Goal: Complete application form

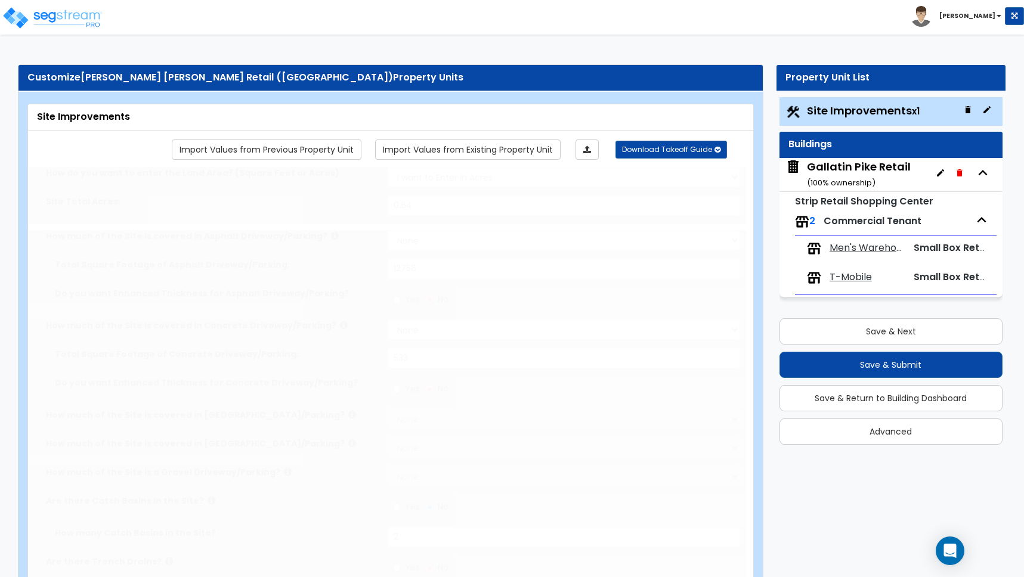
type input "0.64"
select select "2"
type input "12756"
select select "2"
type input "533"
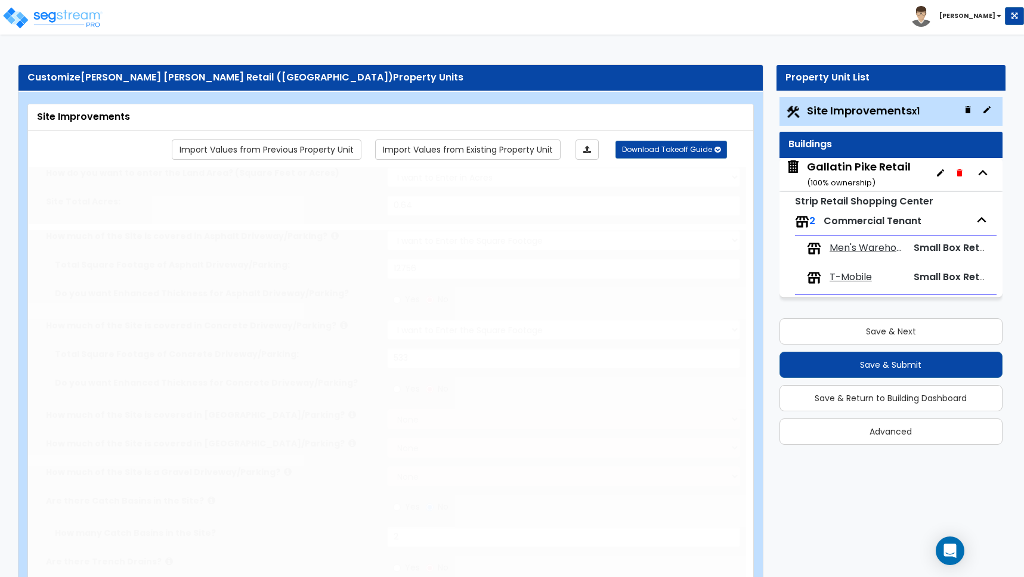
radio input "true"
type input "2"
radio input "true"
type input "4"
radio input "true"
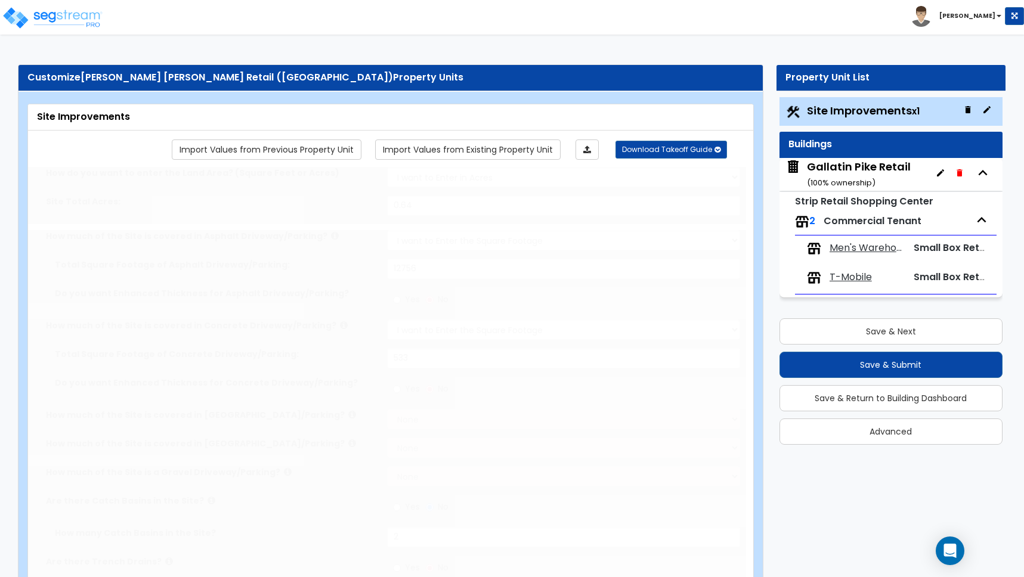
select select "1"
type input "325"
radio input "true"
select select "2"
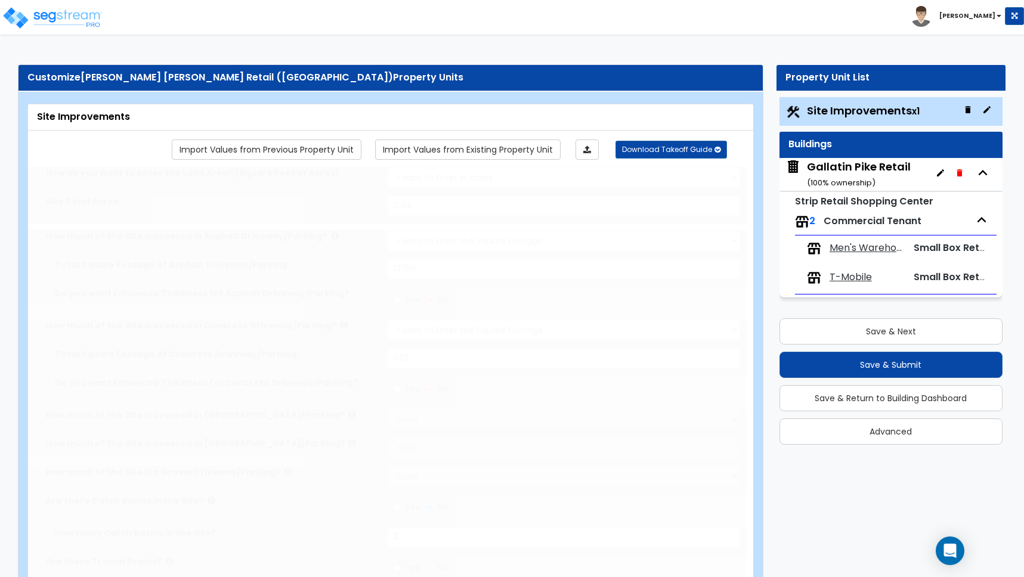
select select "1"
type input "1"
radio input "true"
type input "3"
radio input "true"
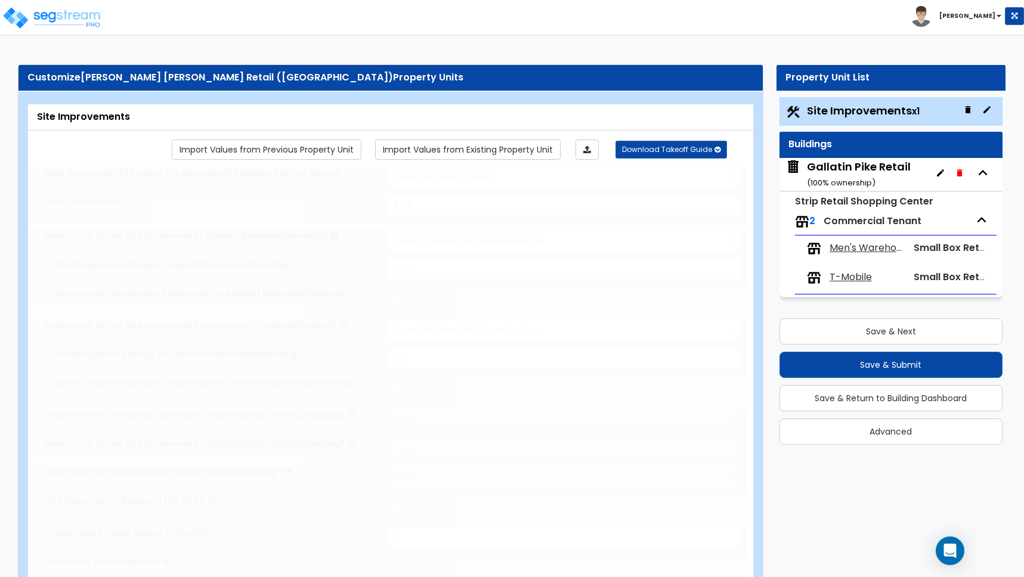
select select "1"
type input "34"
radio input "true"
select select "2"
type input "140"
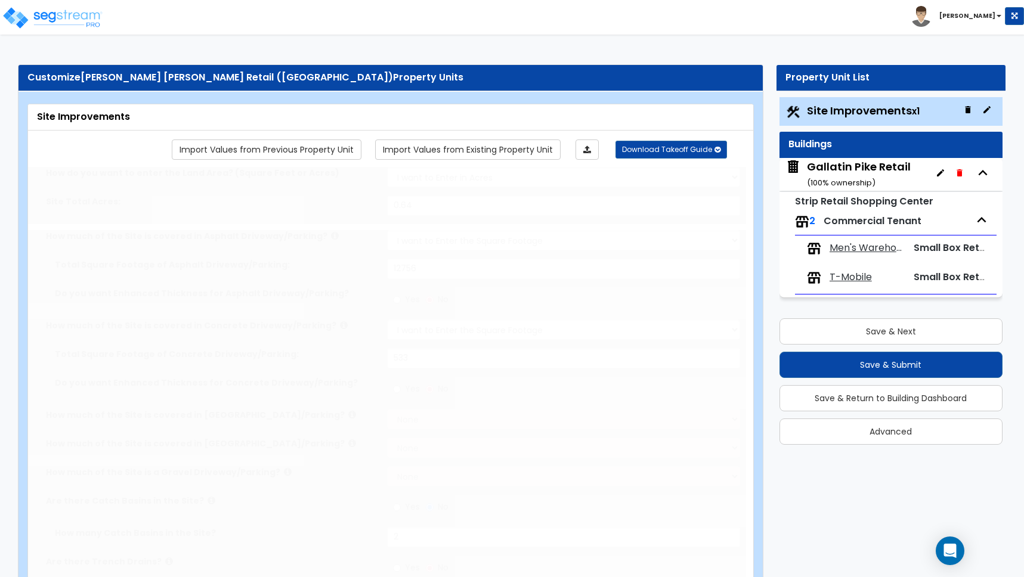
select select "1"
radio input "true"
type input "48"
select select "2"
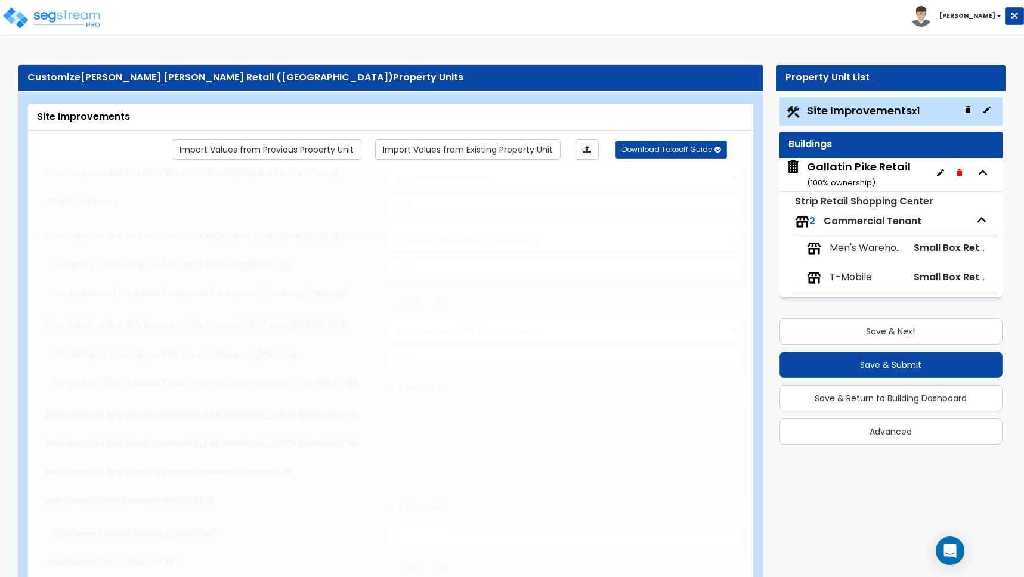
type input "18405"
radio input "true"
select select "2"
type input "18000"
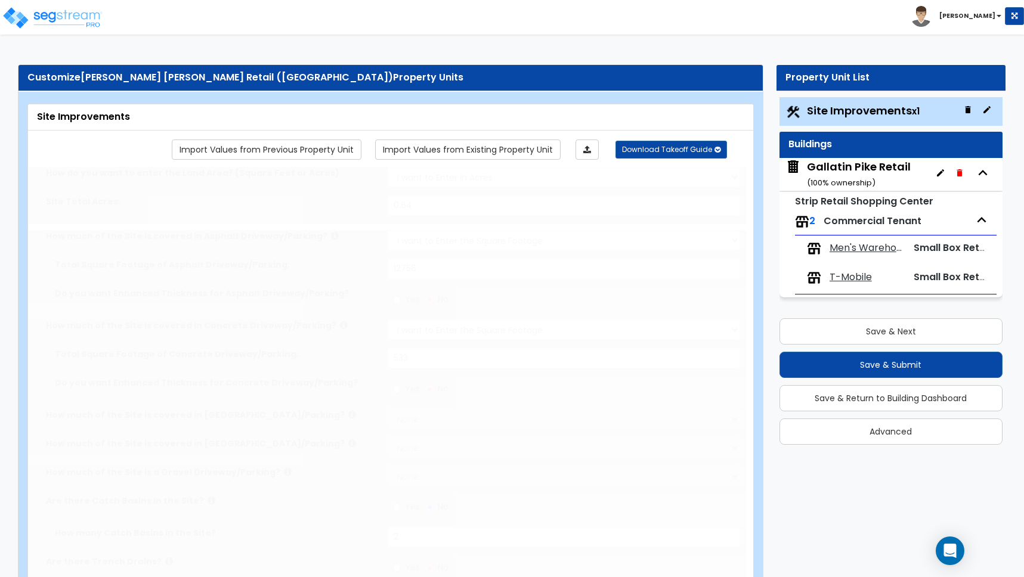
radio input "true"
select select "1"
type input "15"
select select "2"
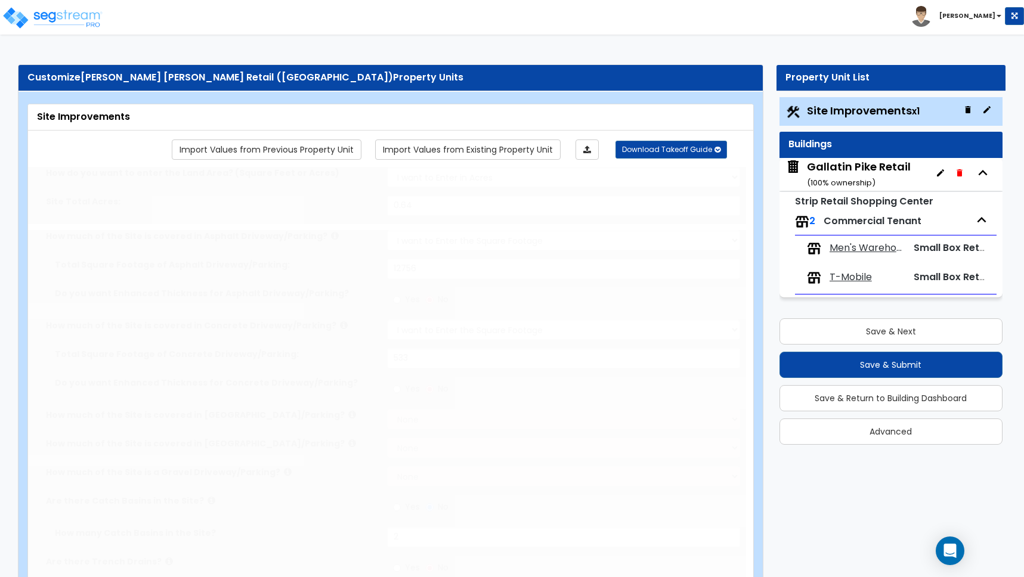
select select "4"
type input "30"
select select "2"
type input "10"
radio input "true"
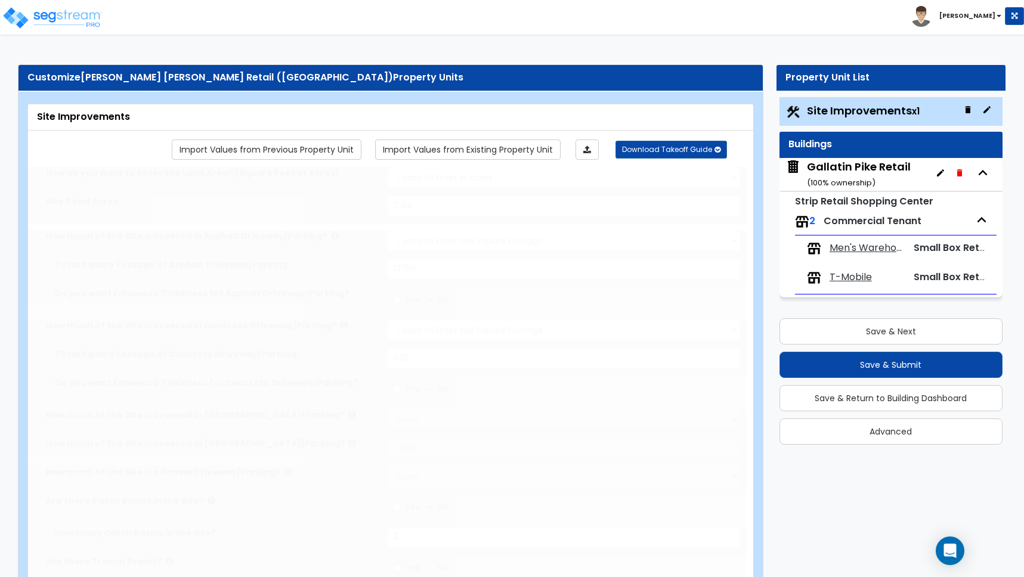
type input "400"
radio input "true"
select select "1"
type input "30"
select select "5"
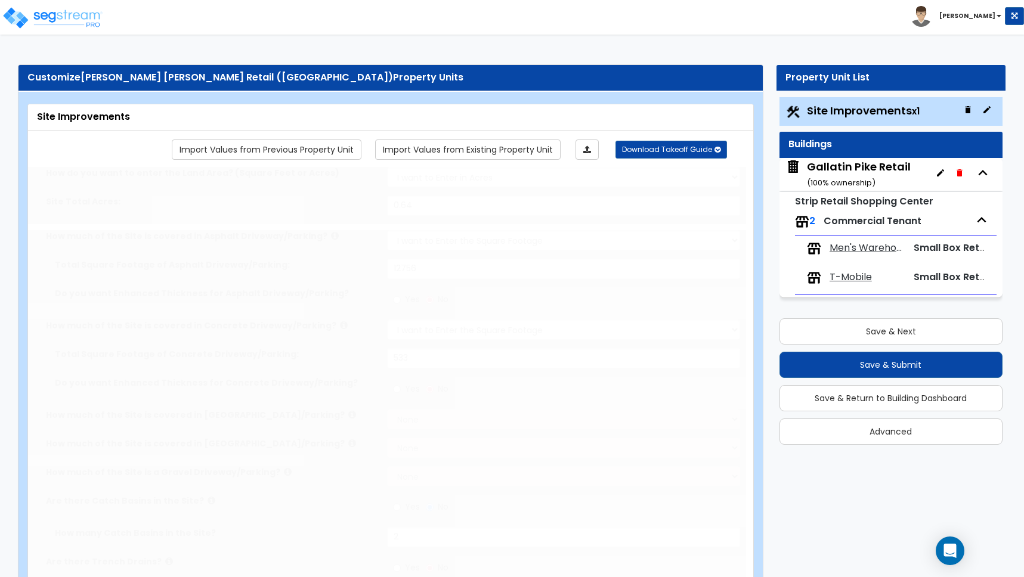
type input "2"
select select "1"
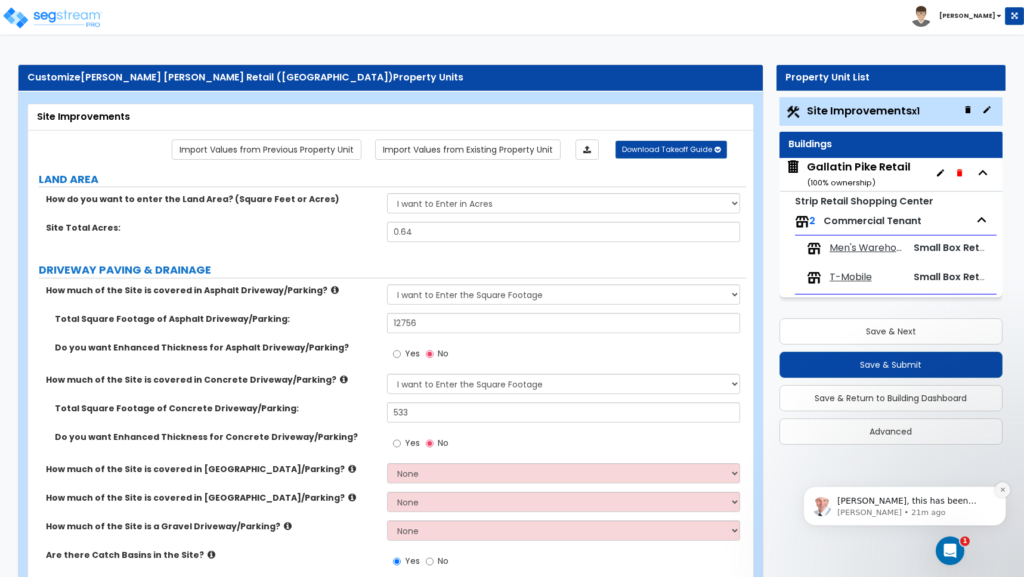
click at [1000, 491] on icon "Dismiss notification" at bounding box center [1002, 490] width 7 height 7
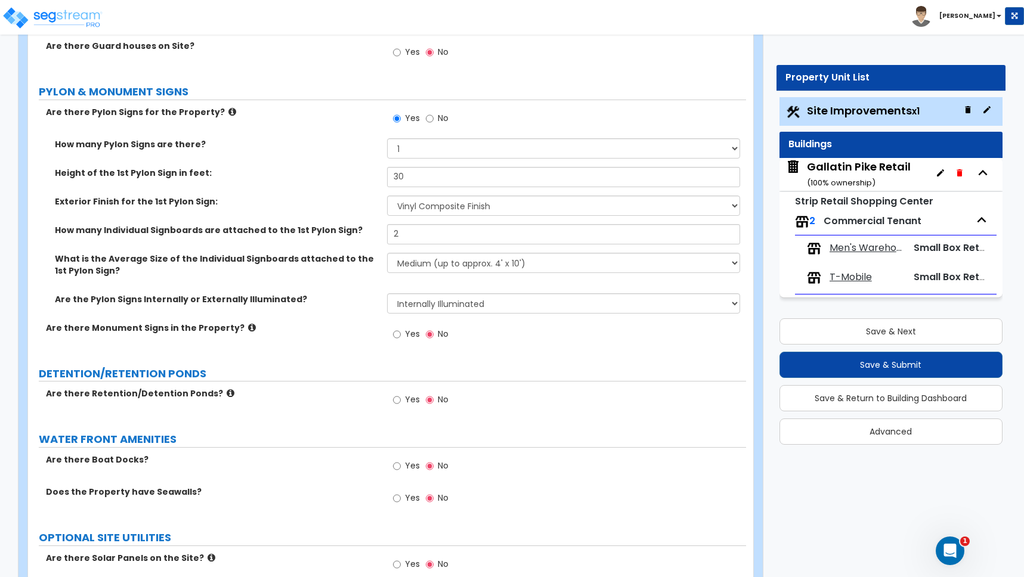
scroll to position [3041, 0]
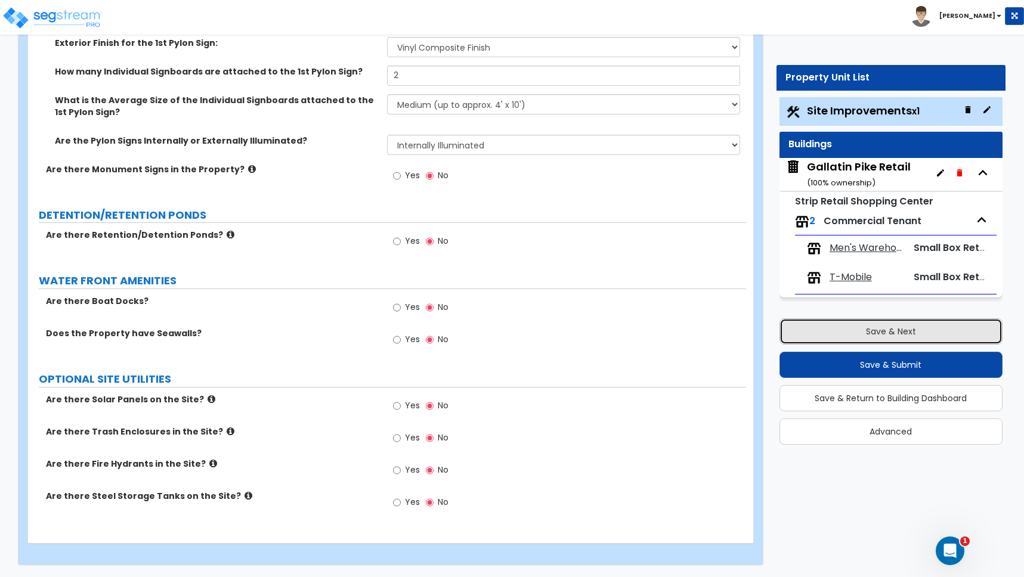
click at [875, 333] on button "Save & Next" at bounding box center [890, 331] width 223 height 26
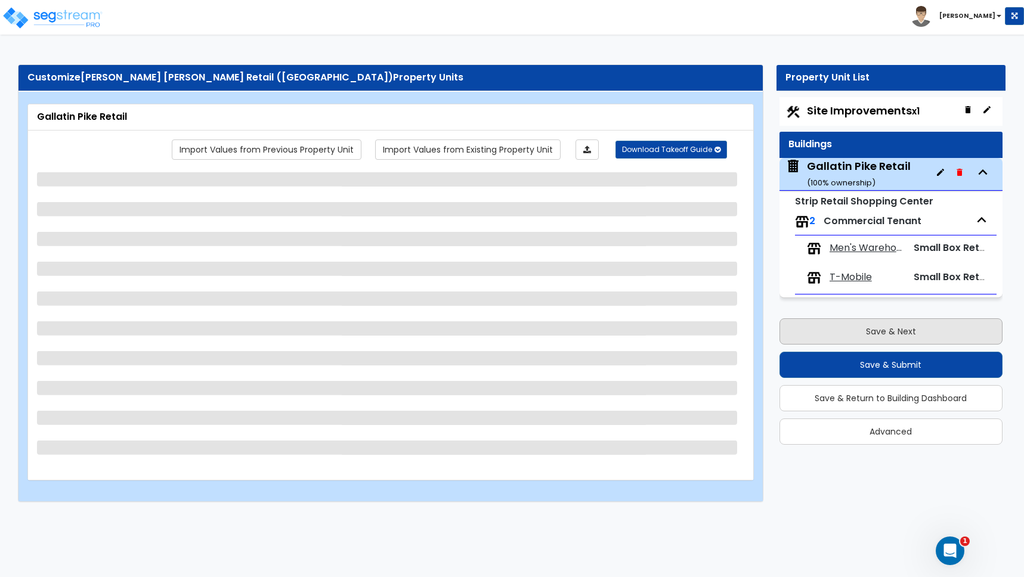
scroll to position [0, 0]
select select "6"
select select "1"
select select "7"
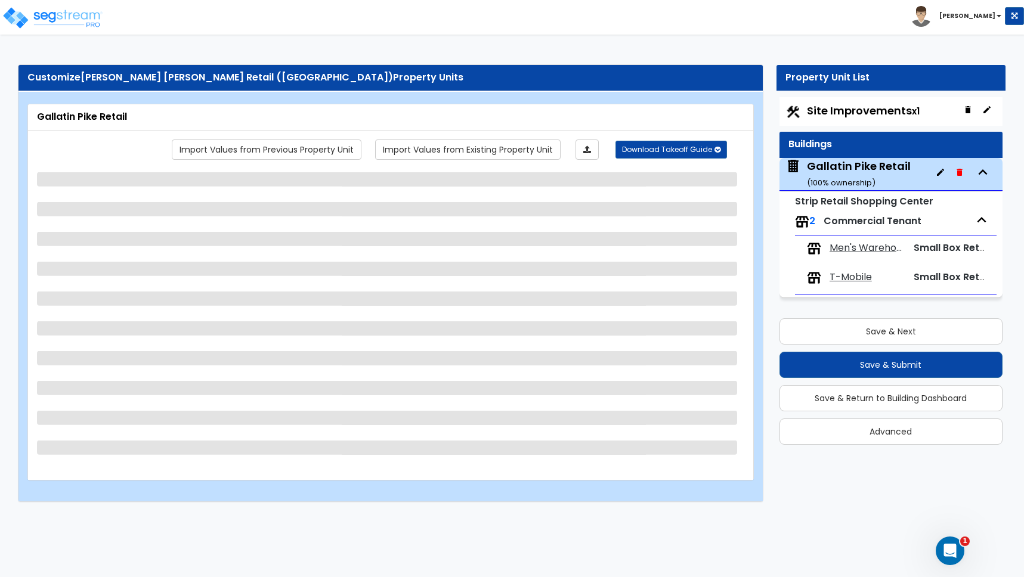
select select "2"
select select "1"
select select "3"
select select "1"
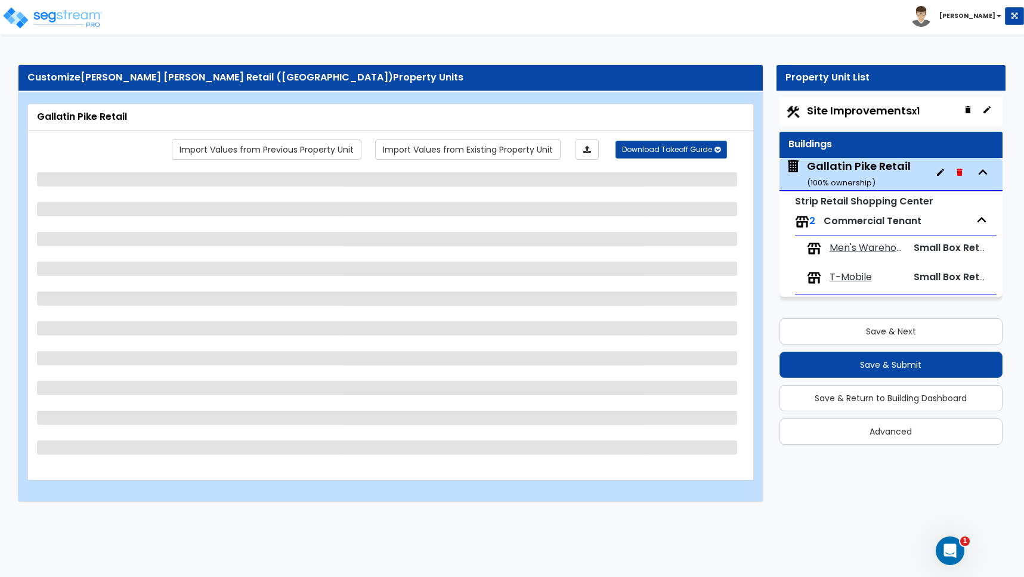
select select "1"
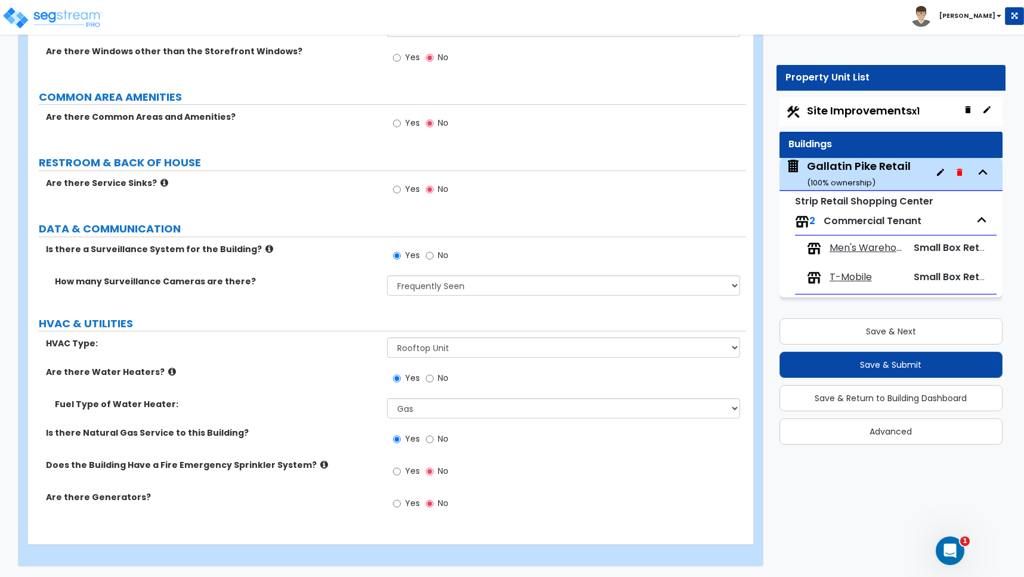
scroll to position [1737, 0]
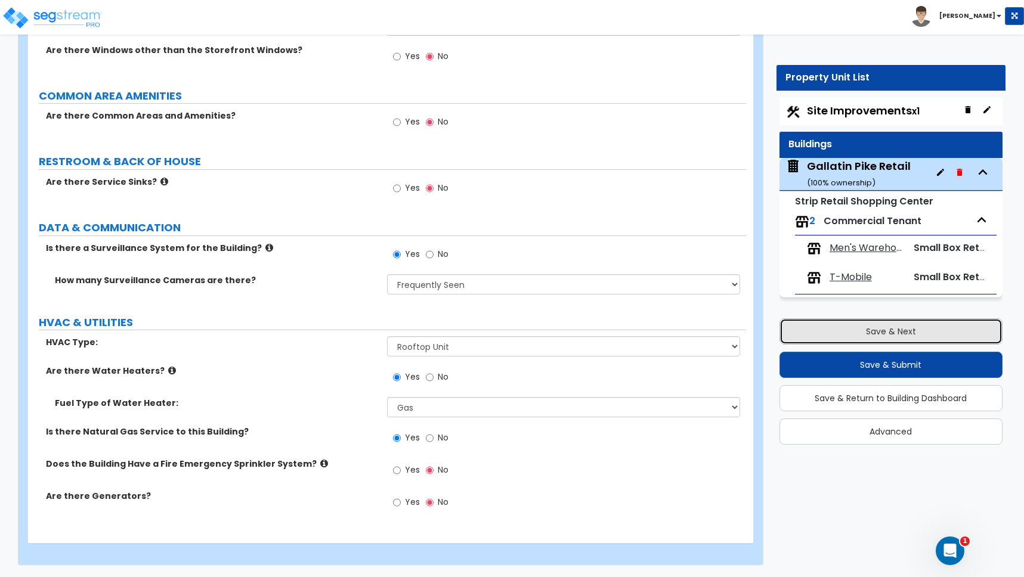
click at [894, 332] on button "Save & Next" at bounding box center [890, 331] width 223 height 26
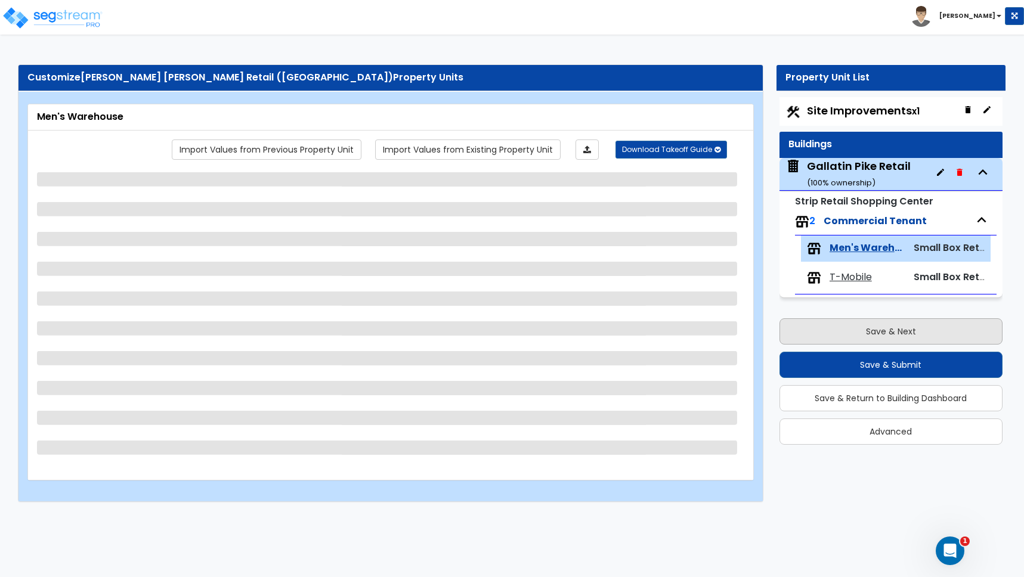
scroll to position [0, 0]
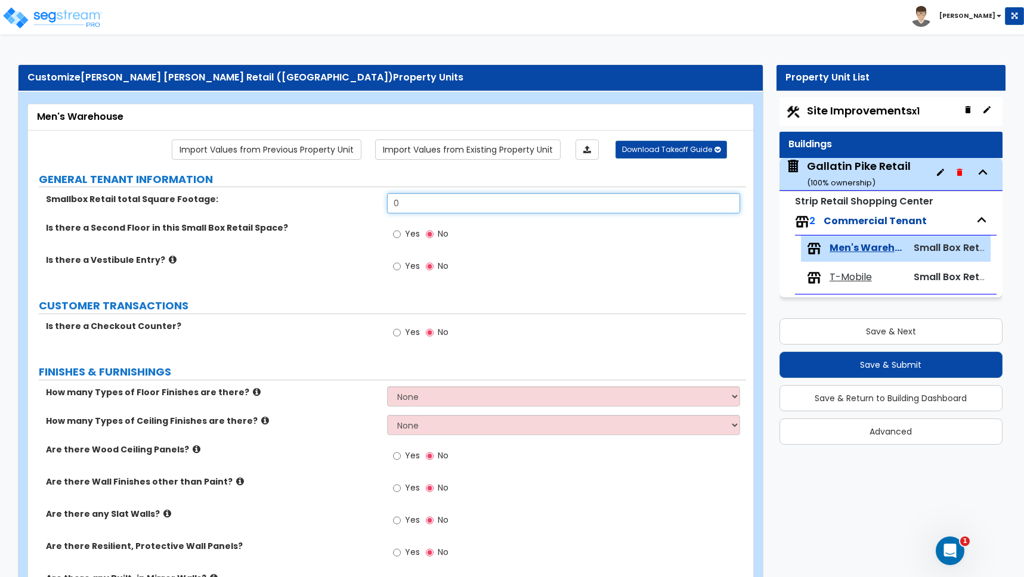
drag, startPoint x: 408, startPoint y: 205, endPoint x: 337, endPoint y: 202, distance: 71.6
click at [337, 202] on div "Smallbox Retail total Square Footage: 0" at bounding box center [387, 207] width 718 height 29
type input "5,200"
click at [169, 261] on icon at bounding box center [173, 259] width 8 height 9
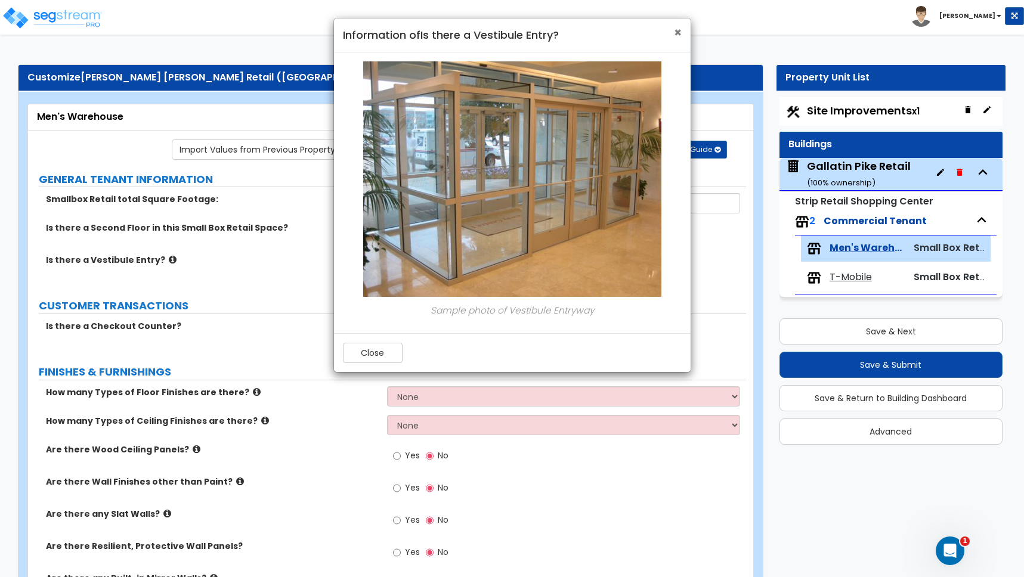
click at [678, 30] on span "×" at bounding box center [678, 32] width 8 height 17
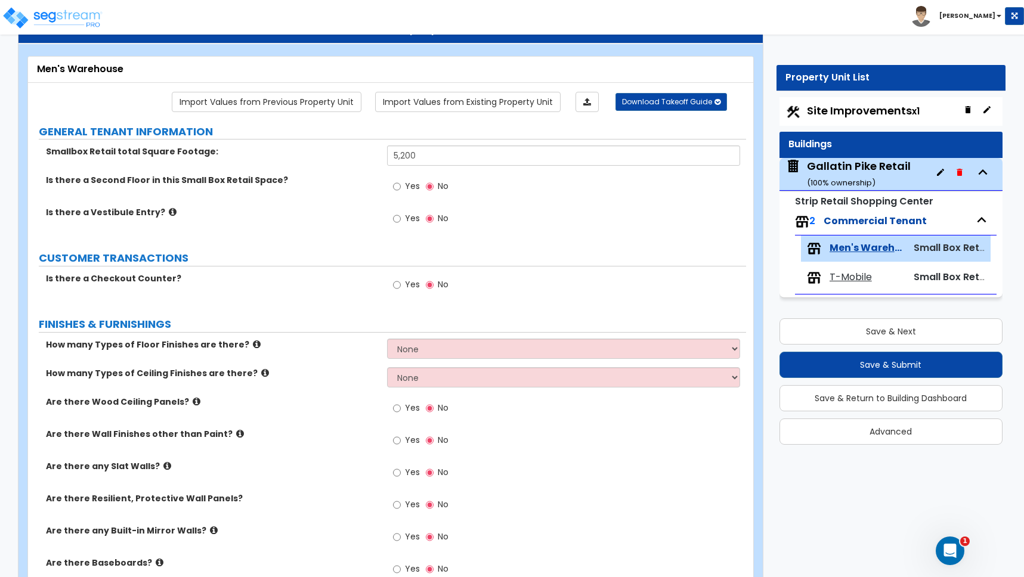
scroll to position [65, 0]
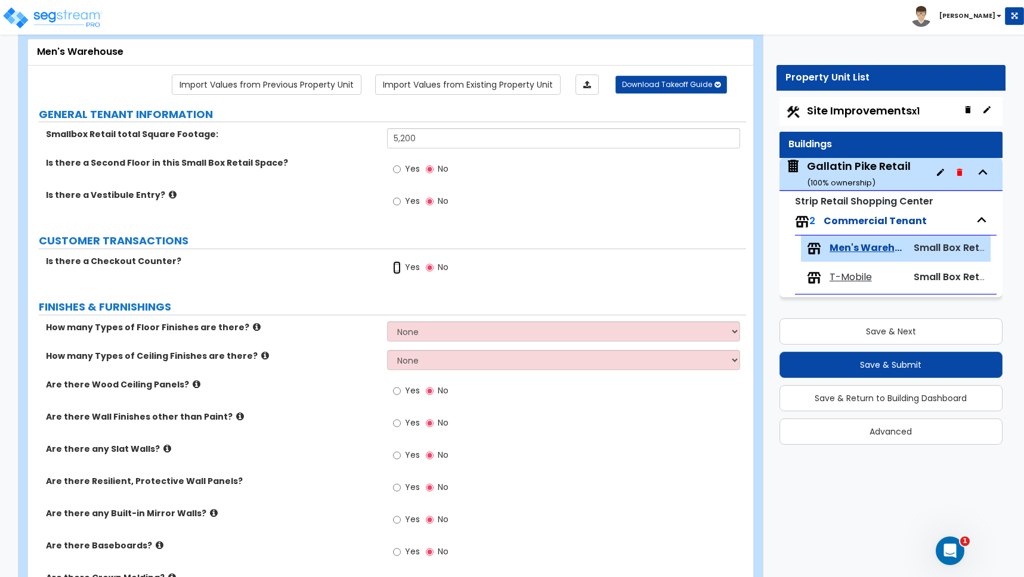
click at [396, 267] on input "Yes" at bounding box center [397, 267] width 8 height 13
radio input "true"
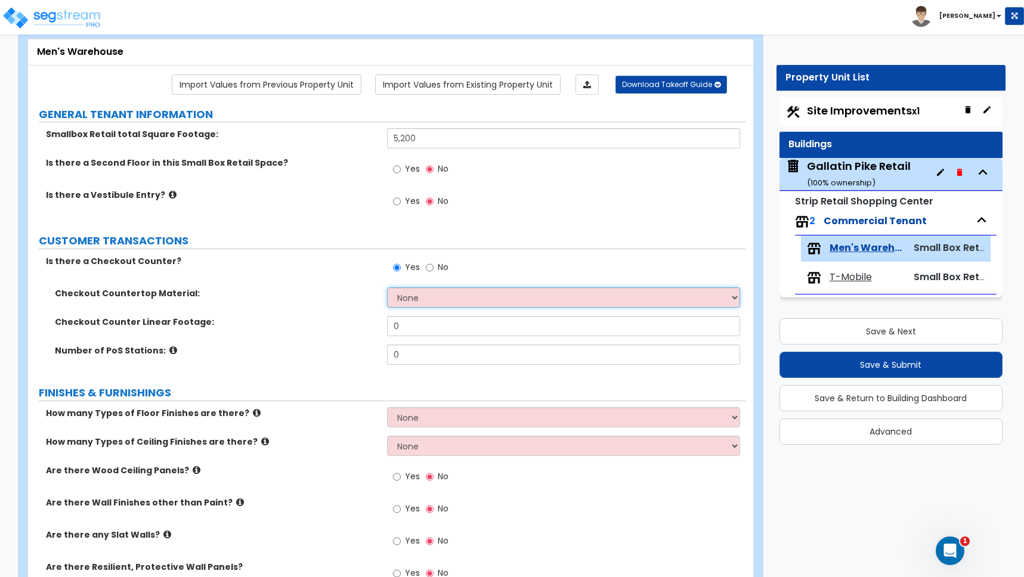
click at [414, 297] on select "None Plastic Laminate Solid Surface Stone Quartz Marble Tile Wood Stainless Ste…" at bounding box center [563, 297] width 353 height 20
select select "7"
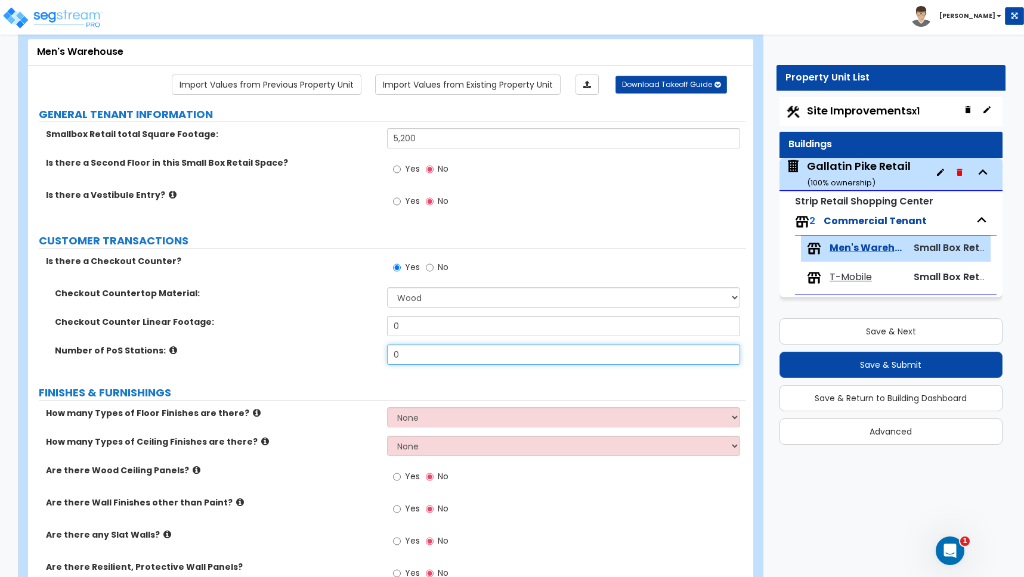
drag, startPoint x: 397, startPoint y: 361, endPoint x: 367, endPoint y: 359, distance: 29.9
click at [367, 360] on div "Number of PoS Stations: 0" at bounding box center [387, 359] width 718 height 29
type input "2"
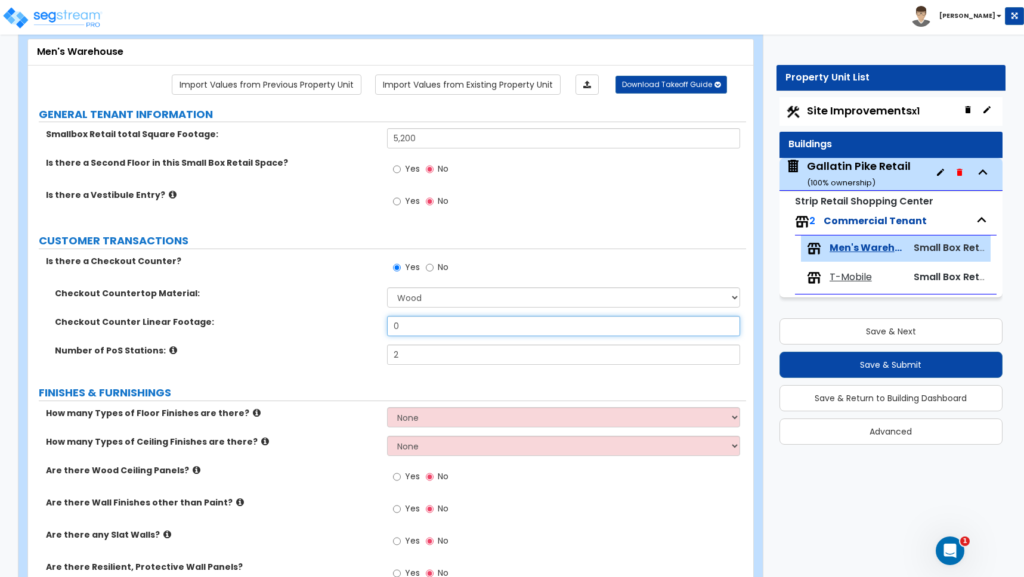
click at [407, 324] on input "0" at bounding box center [563, 326] width 353 height 20
click at [378, 324] on div "Checkout Counter Linear Footage: 0" at bounding box center [387, 330] width 718 height 29
type input "8"
click at [426, 287] on select "None Plastic Laminate Solid Surface Stone Quartz Marble Tile Wood Stainless Ste…" at bounding box center [563, 297] width 353 height 20
click at [414, 296] on select "None Plastic Laminate Solid Surface Stone Quartz Marble Tile Wood Stainless Ste…" at bounding box center [563, 297] width 353 height 20
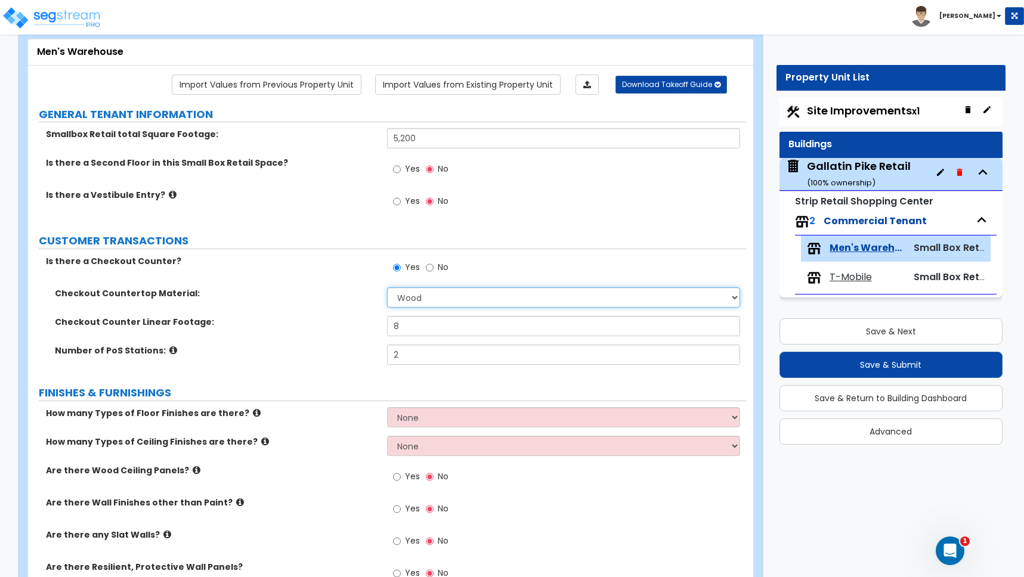
select select "1"
click at [326, 337] on div "Checkout Counter Linear Footage: 8" at bounding box center [387, 330] width 718 height 29
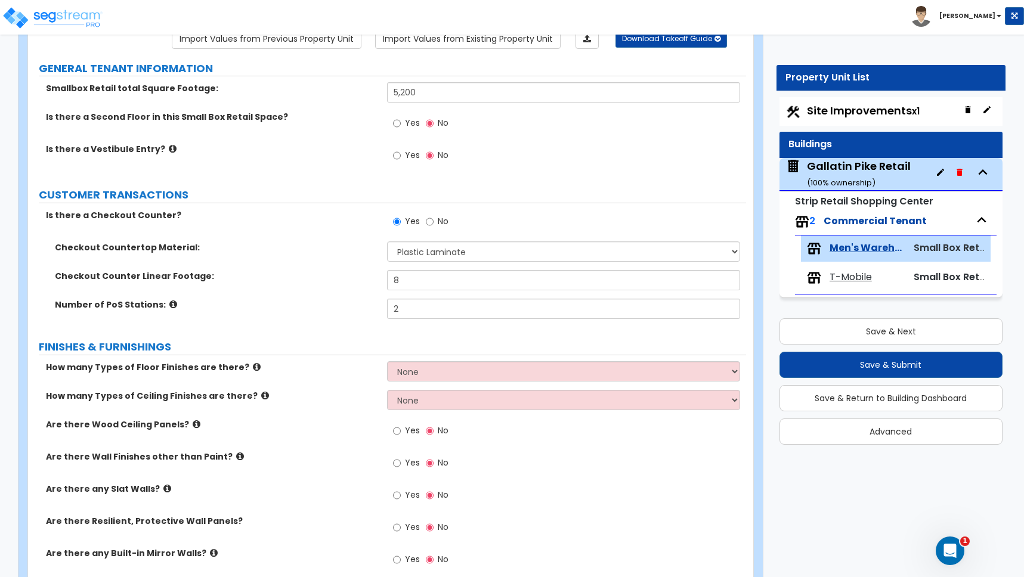
scroll to position [134, 0]
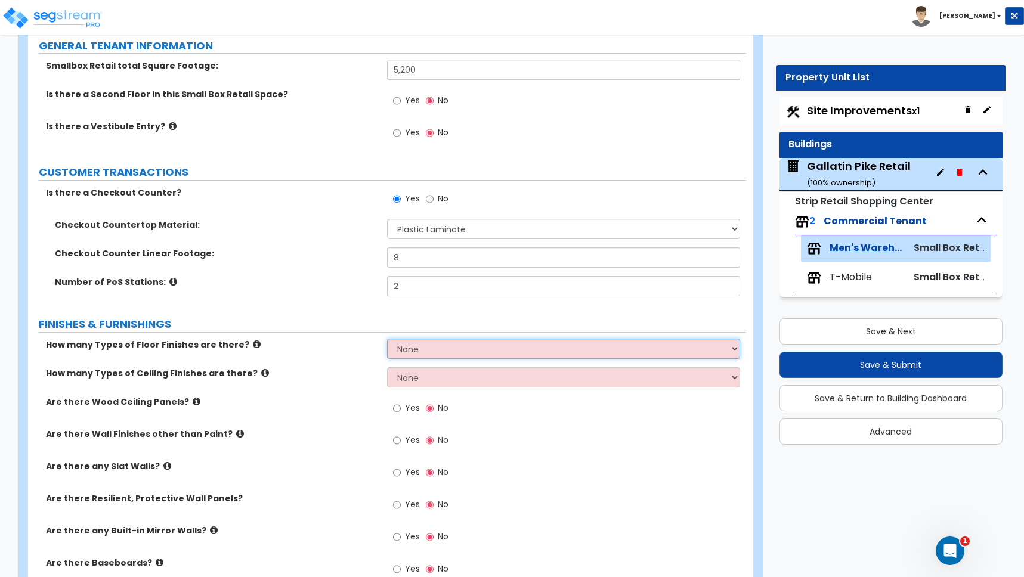
click at [407, 351] on select "None 1 2 3 4" at bounding box center [563, 349] width 353 height 20
select select "2"
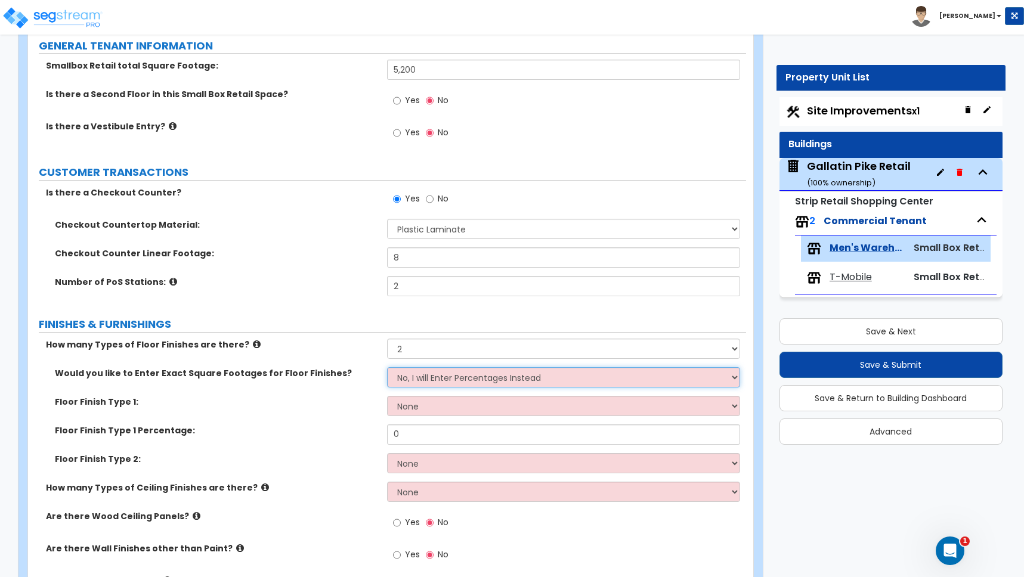
click at [411, 379] on select "No, I will Enter Percentages Instead Yes, I will Enter Exact Square Footages" at bounding box center [563, 377] width 353 height 20
click at [416, 408] on select "None Tile Flooring Hardwood Flooring Resilient Laminate Flooring VCT Flooring S…" at bounding box center [563, 406] width 353 height 20
select select "5"
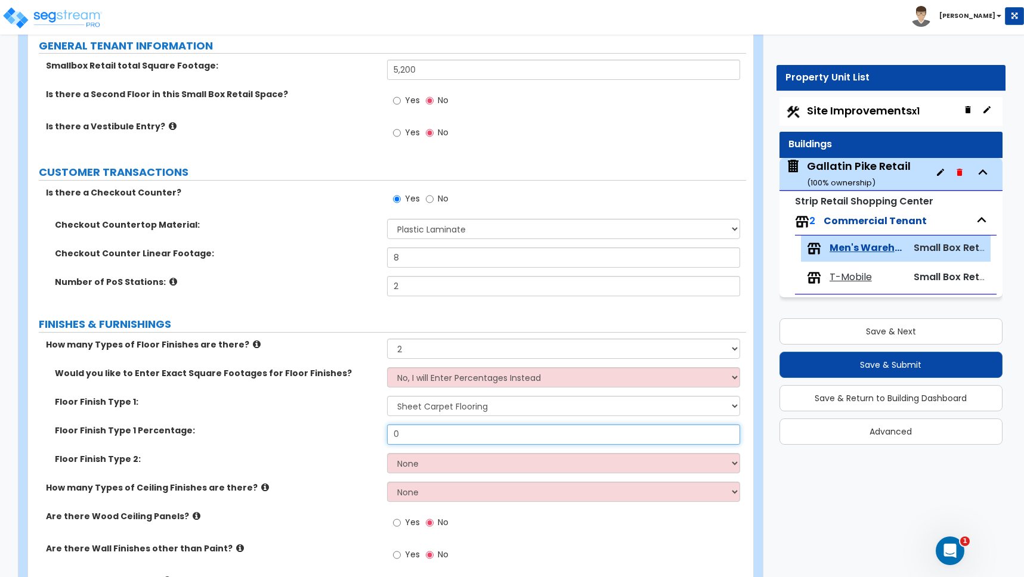
drag, startPoint x: 394, startPoint y: 436, endPoint x: 376, endPoint y: 436, distance: 17.9
click at [376, 436] on div "Floor Finish Type 1 Percentage: 0" at bounding box center [387, 439] width 718 height 29
drag, startPoint x: 403, startPoint y: 436, endPoint x: 357, endPoint y: 432, distance: 46.7
click at [357, 432] on div "Floor Finish Type 1 Percentage: 90" at bounding box center [387, 439] width 718 height 29
type input "80"
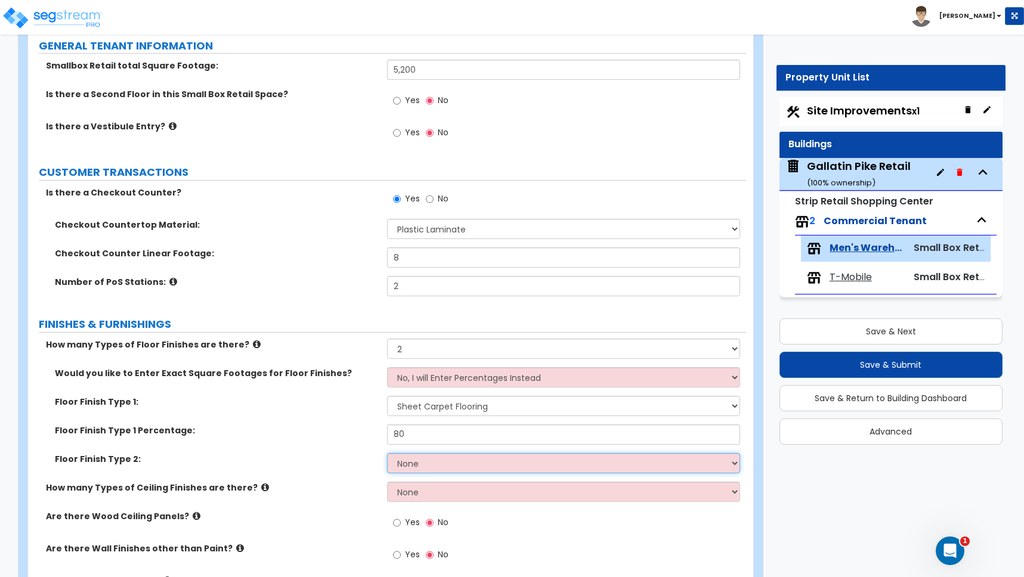
click at [428, 467] on select "None Tile Flooring Hardwood Flooring Resilient Laminate Flooring VCT Flooring S…" at bounding box center [563, 463] width 353 height 20
select select "6"
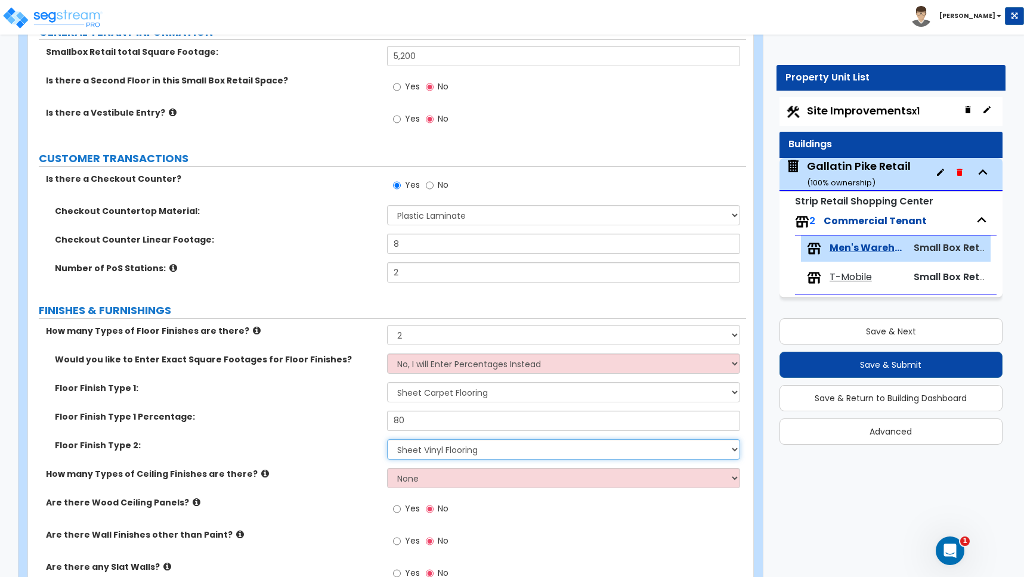
scroll to position [150, 0]
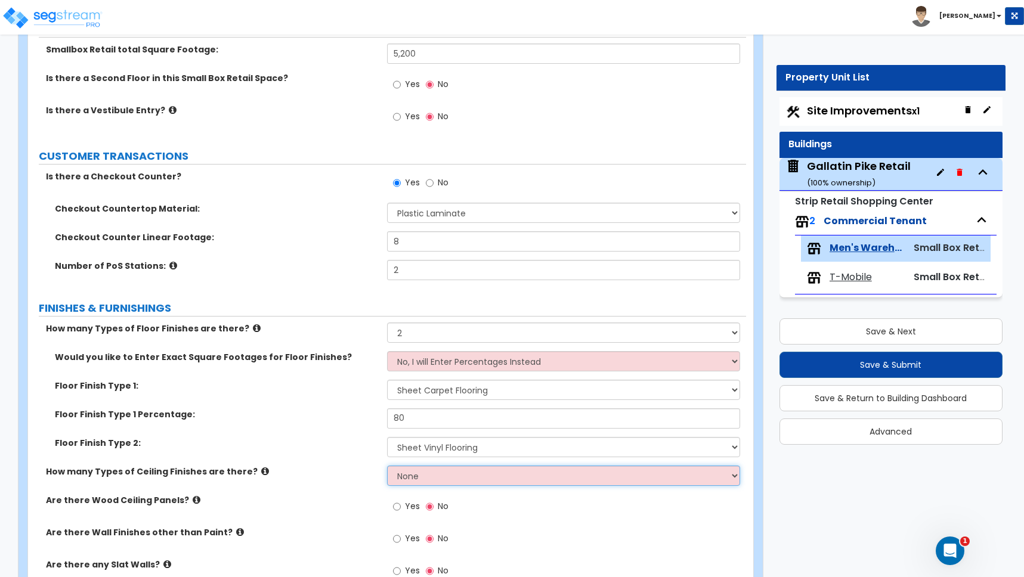
click at [407, 478] on select "None 1 2 3" at bounding box center [563, 476] width 353 height 20
click at [431, 478] on select "None 1 2 3" at bounding box center [563, 476] width 353 height 20
select select "1"
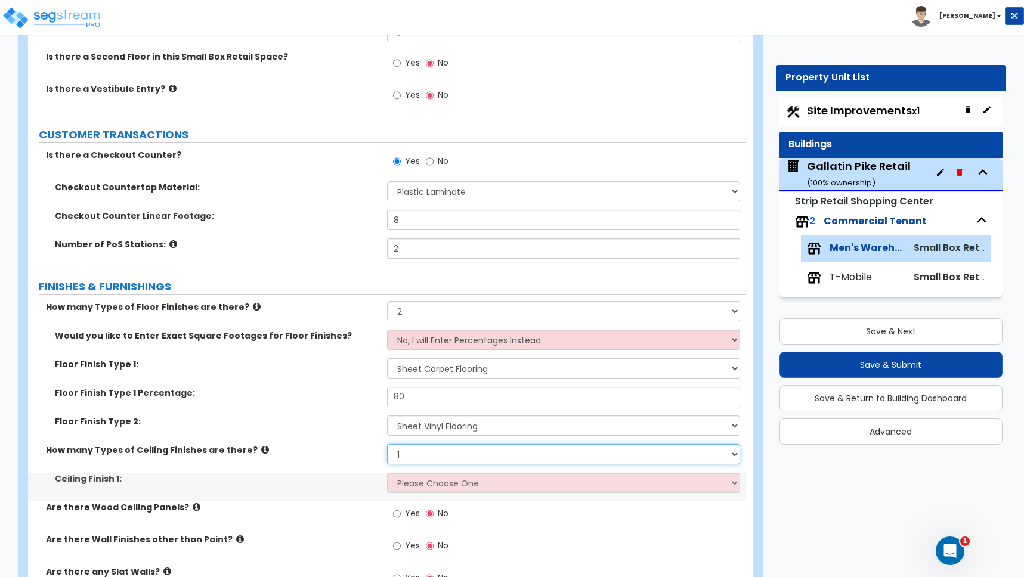
scroll to position [174, 0]
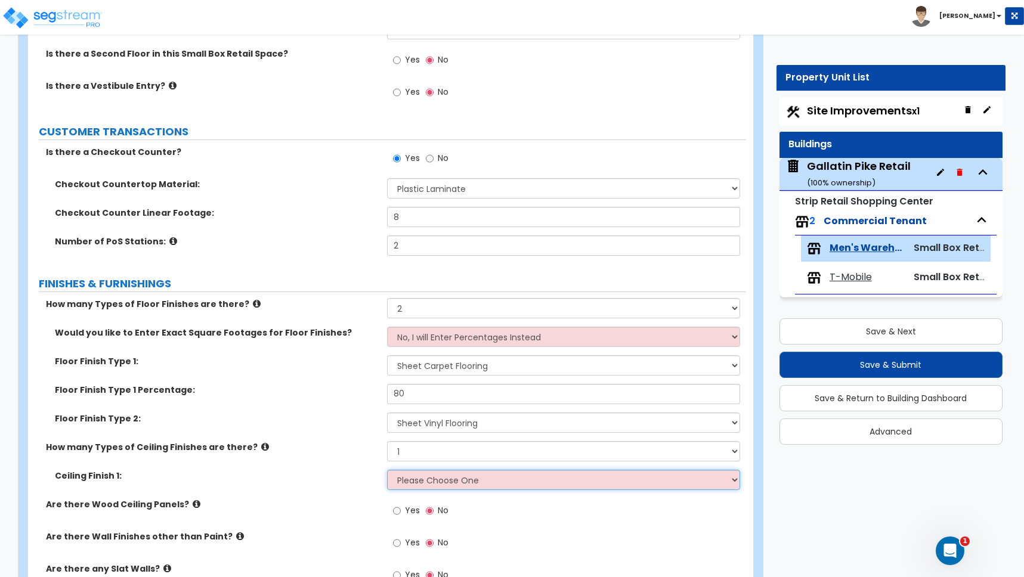
click at [447, 480] on select "Please Choose One Drop Ceiling Open Ceiling Drywall Ceiling" at bounding box center [563, 480] width 353 height 20
select select "1"
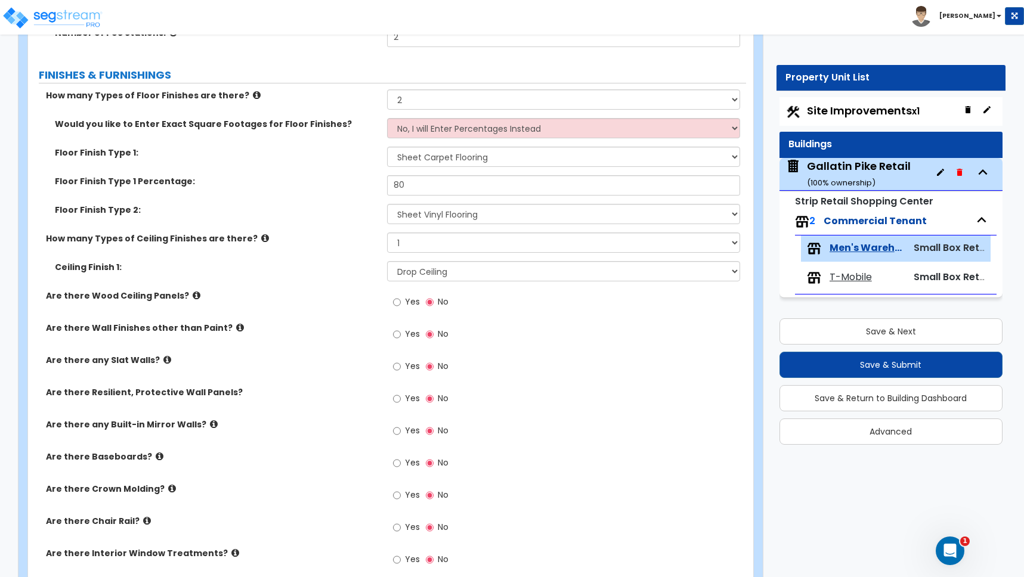
scroll to position [393, 0]
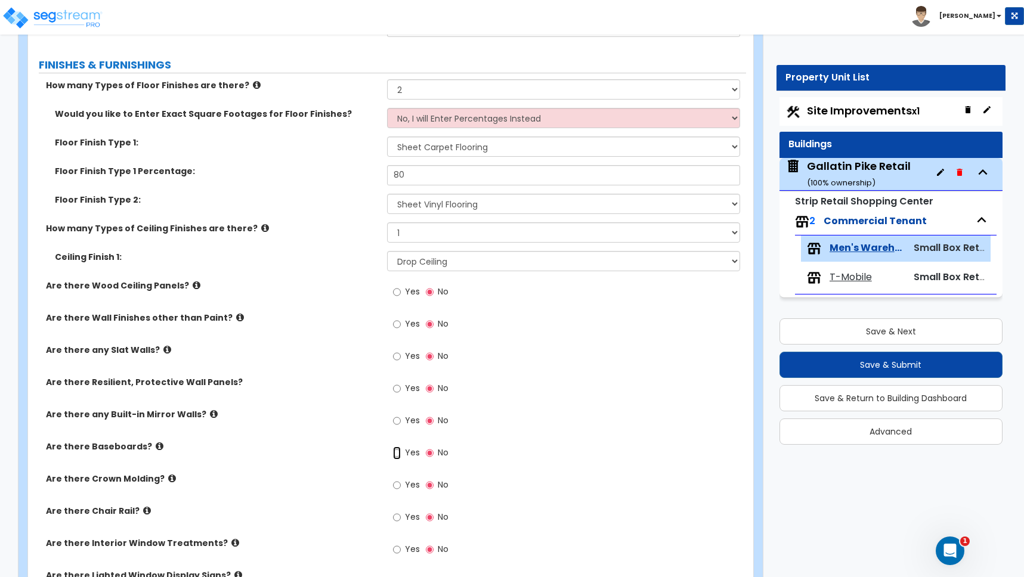
click at [397, 454] on input "Yes" at bounding box center [397, 453] width 8 height 13
radio input "true"
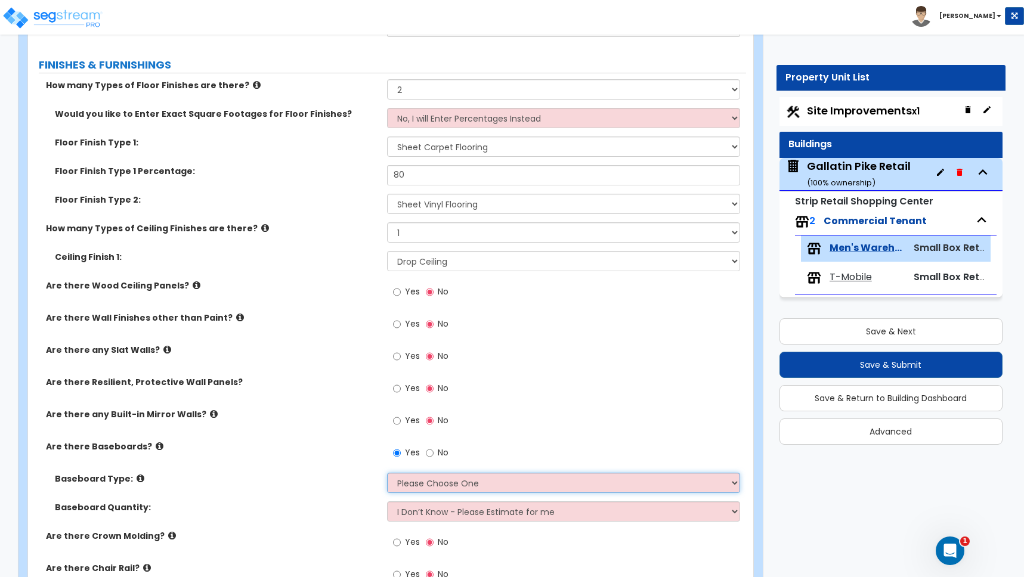
click at [420, 480] on select "Please Choose One Wood Vinyl Carpet Tile" at bounding box center [563, 483] width 353 height 20
select select "2"
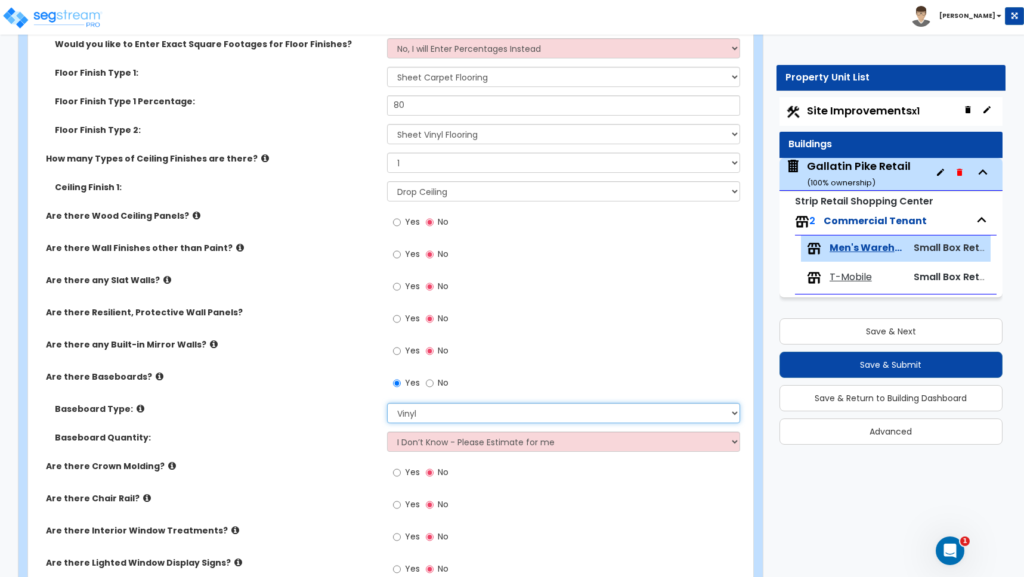
scroll to position [556, 0]
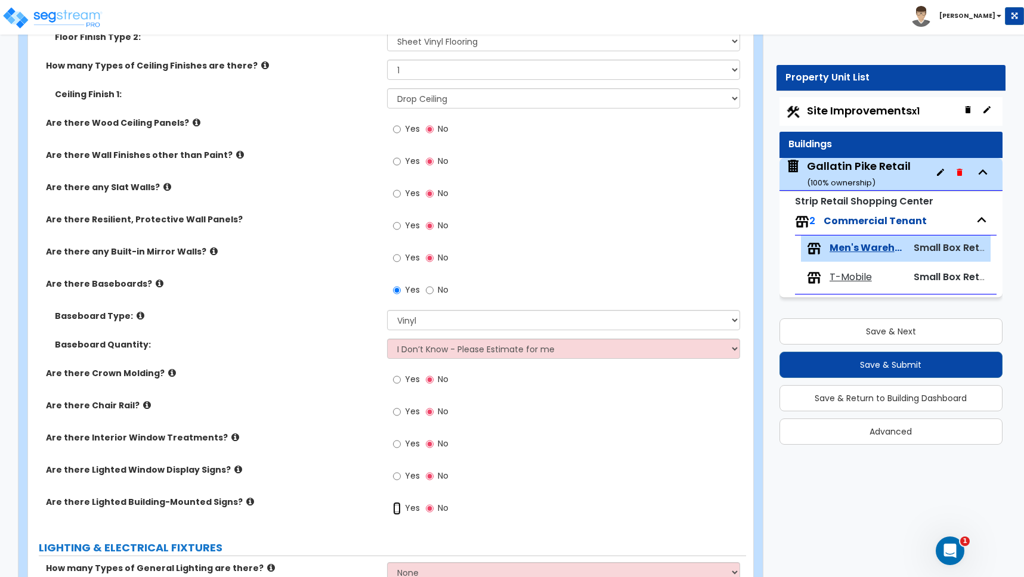
click at [397, 509] on input "Yes" at bounding box center [397, 508] width 8 height 13
radio input "true"
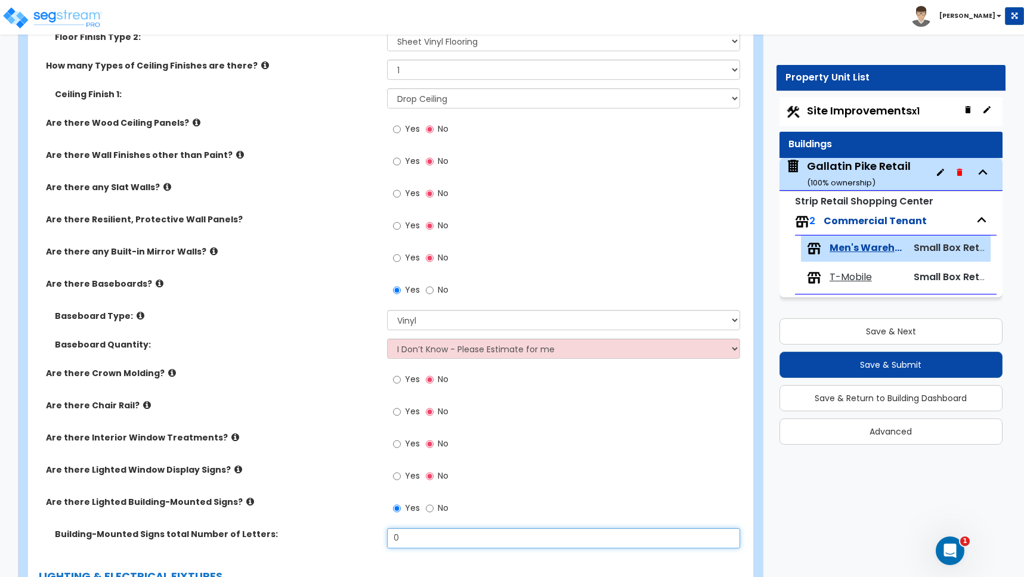
drag, startPoint x: 407, startPoint y: 538, endPoint x: 336, endPoint y: 522, distance: 72.8
click at [355, 532] on div "Building-Mounted Signs total Number of Letters: 0" at bounding box center [387, 542] width 718 height 29
type input "26"
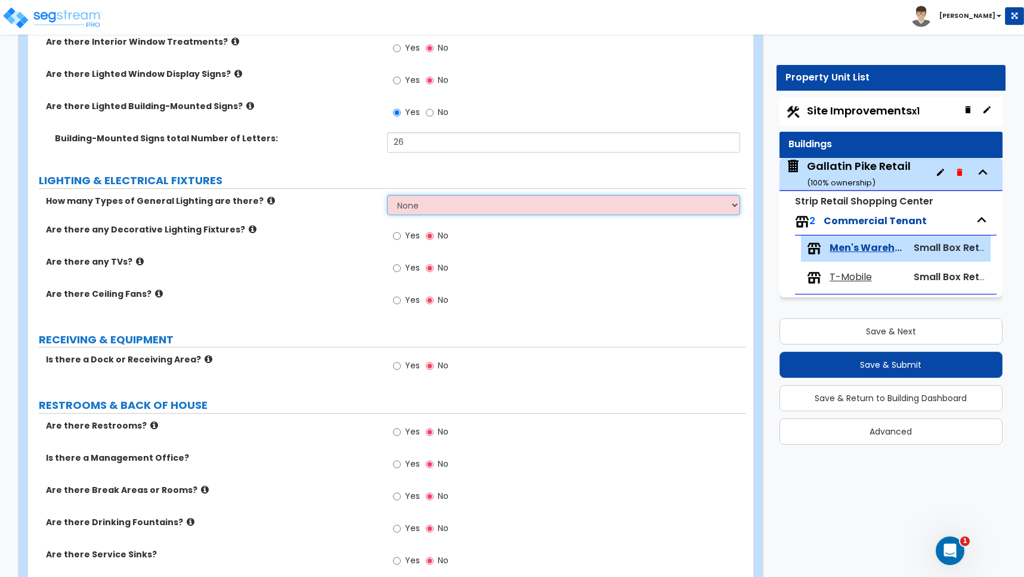
scroll to position [952, 0]
click at [417, 203] on select "None 1 2 3" at bounding box center [563, 204] width 353 height 20
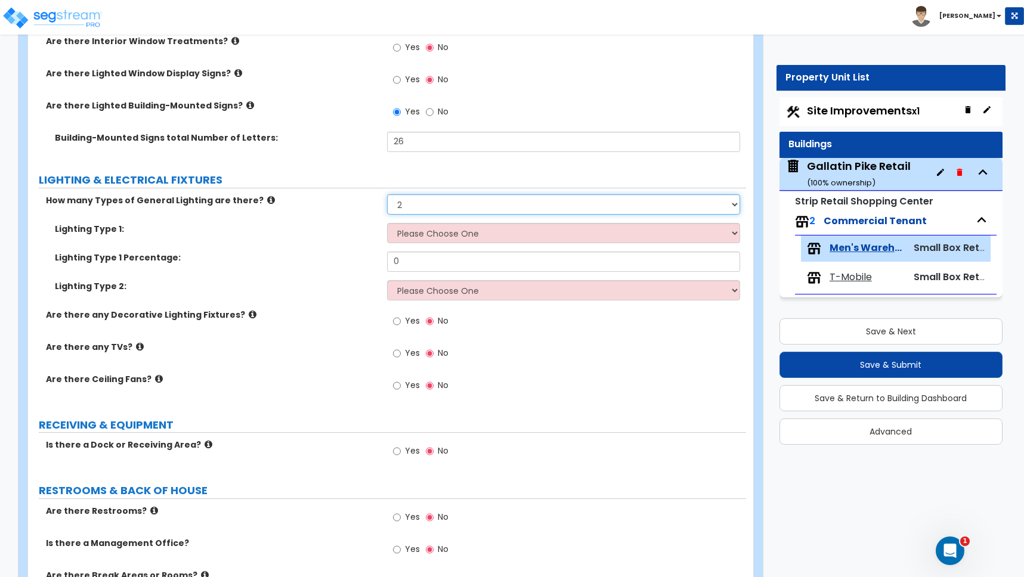
click at [406, 202] on select "None 1 2 3" at bounding box center [563, 204] width 353 height 20
select select "1"
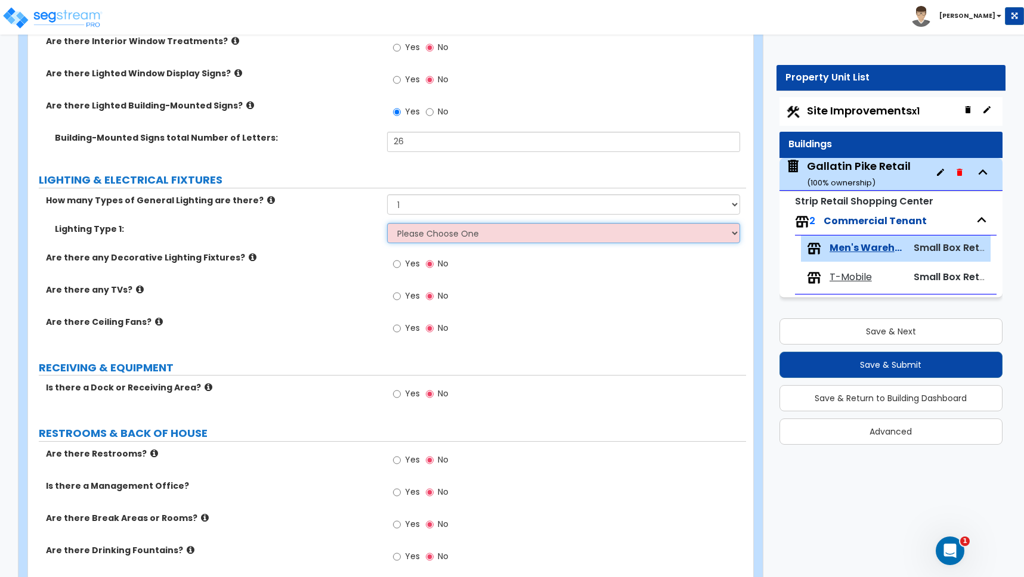
click at [424, 239] on select "Please Choose One LED Surface-Mounted LED Recessed Fluorescent Surface-Mounted …" at bounding box center [563, 233] width 353 height 20
click at [449, 236] on select "Please Choose One LED Surface-Mounted LED Recessed Fluorescent Surface-Mounted …" at bounding box center [563, 233] width 353 height 20
click at [434, 236] on select "Please Choose One LED Surface-Mounted LED Recessed Fluorescent Surface-Mounted …" at bounding box center [563, 233] width 353 height 20
select select "1"
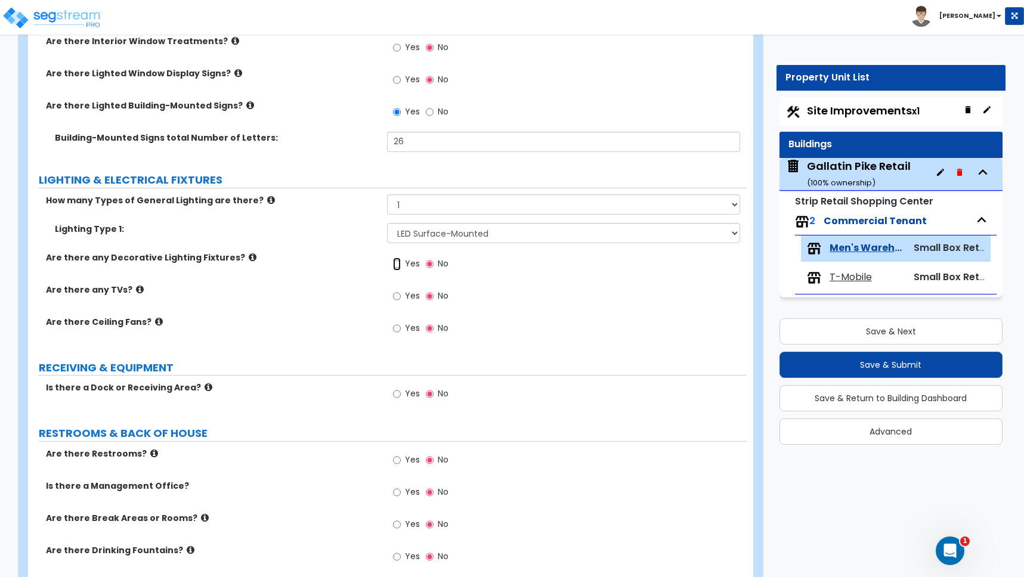
click at [398, 267] on input "Yes" at bounding box center [397, 264] width 8 height 13
radio input "true"
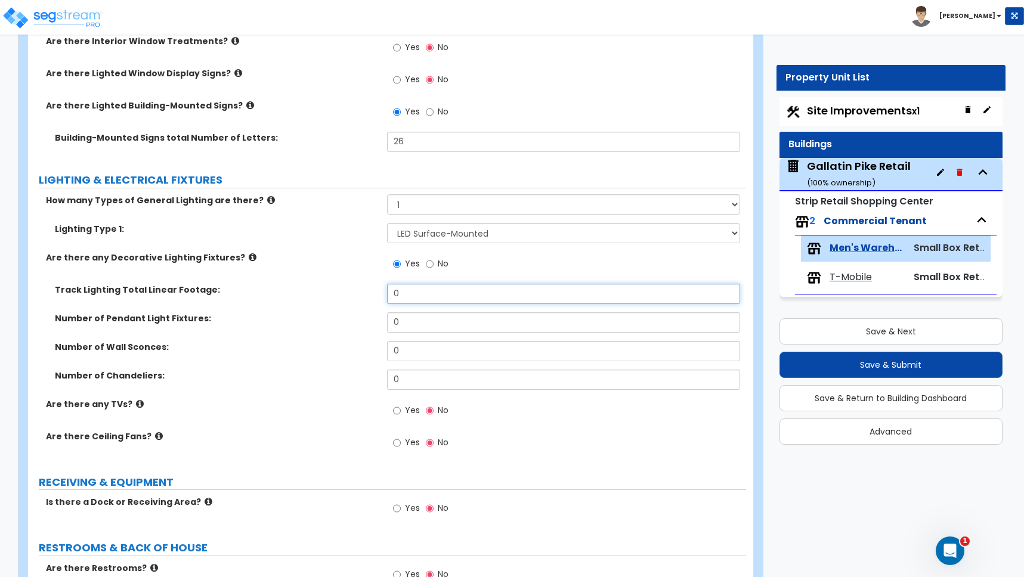
click at [405, 295] on input "0" at bounding box center [563, 294] width 353 height 20
drag, startPoint x: 404, startPoint y: 294, endPoint x: 346, endPoint y: 289, distance: 58.0
click at [355, 291] on div "Track Lighting Total Linear Footage: 0" at bounding box center [387, 298] width 718 height 29
type input "87"
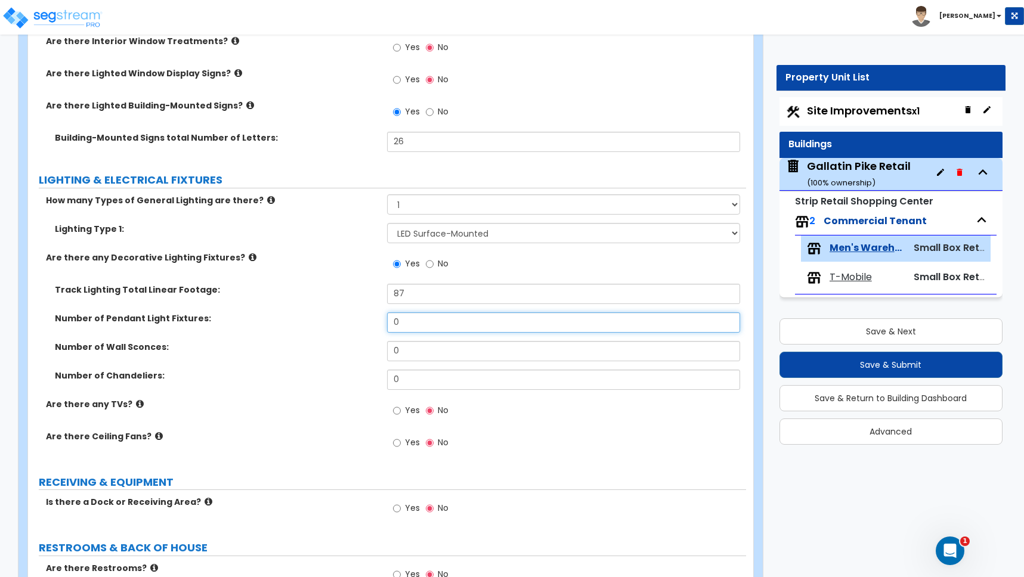
drag, startPoint x: 406, startPoint y: 326, endPoint x: 373, endPoint y: 318, distance: 34.3
click at [373, 318] on div "Number of Pendant Light Fixtures: 0" at bounding box center [387, 326] width 718 height 29
type input "3"
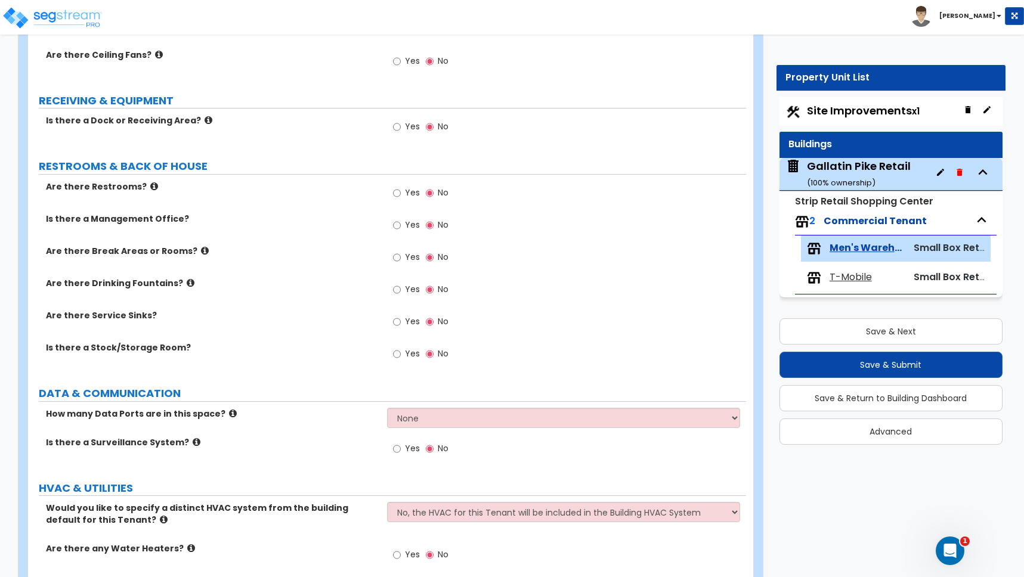
scroll to position [1339, 0]
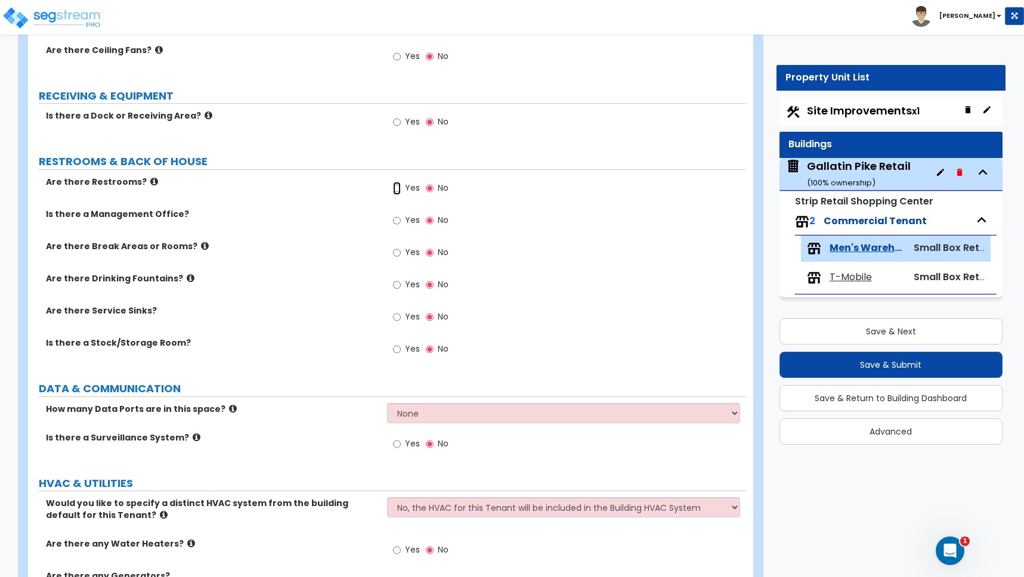
click at [397, 188] on input "Yes" at bounding box center [397, 188] width 8 height 13
radio input "true"
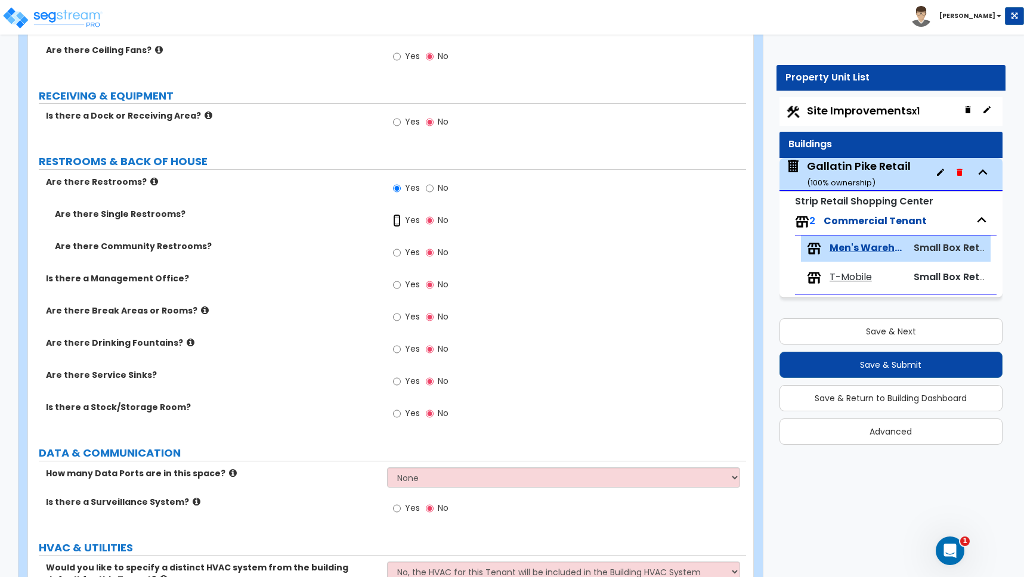
click at [397, 220] on input "Yes" at bounding box center [397, 220] width 8 height 13
radio input "true"
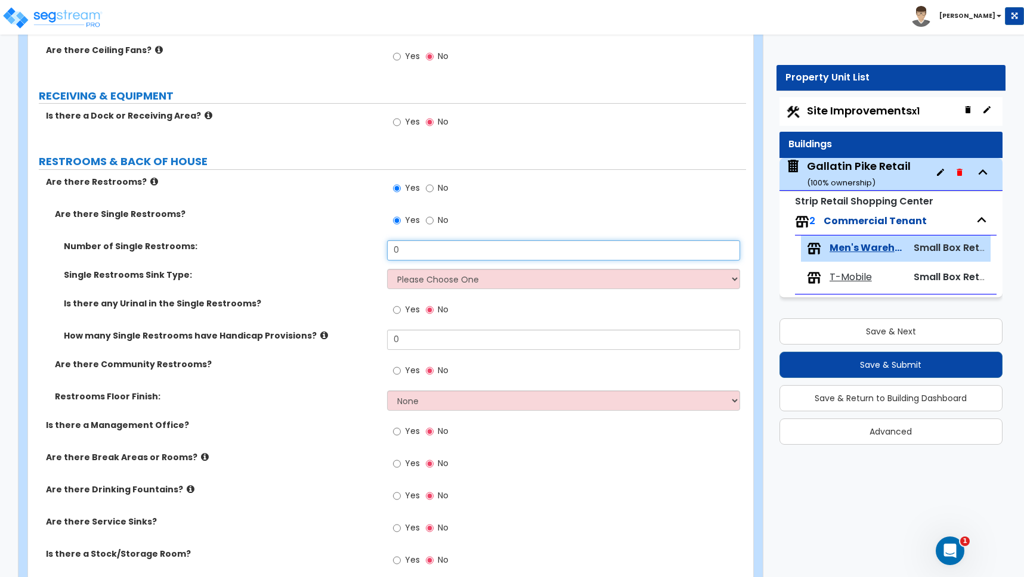
drag, startPoint x: 394, startPoint y: 248, endPoint x: 325, endPoint y: 243, distance: 68.8
click at [332, 243] on div "Number of Single Restrooms: 0" at bounding box center [387, 254] width 718 height 29
type input "2"
click at [418, 277] on select "Please Choose One Wall-mounted Vanity-mounted" at bounding box center [563, 279] width 353 height 20
click at [414, 284] on select "Please Choose One Wall-mounted Vanity-mounted" at bounding box center [563, 279] width 353 height 20
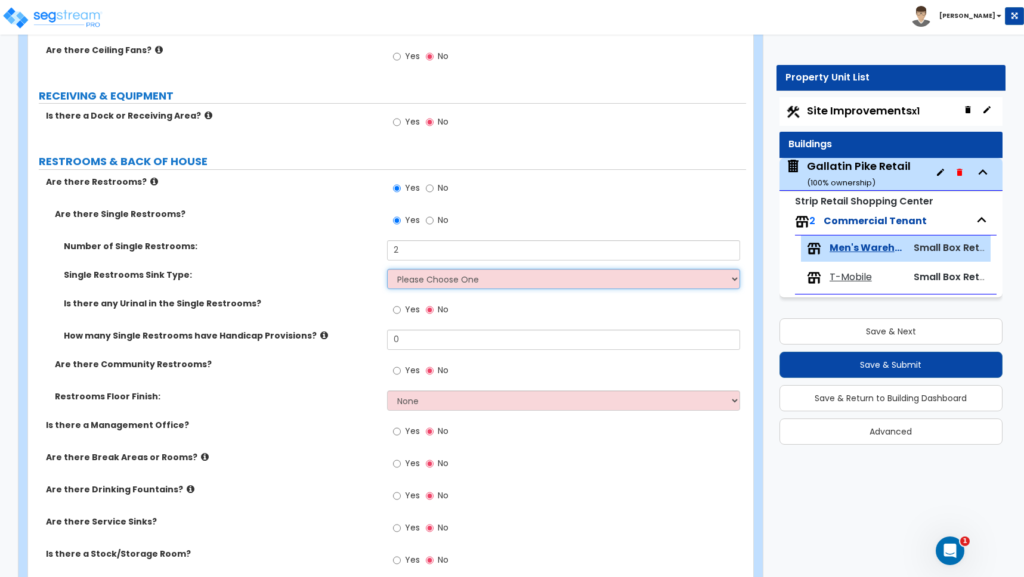
select select "1"
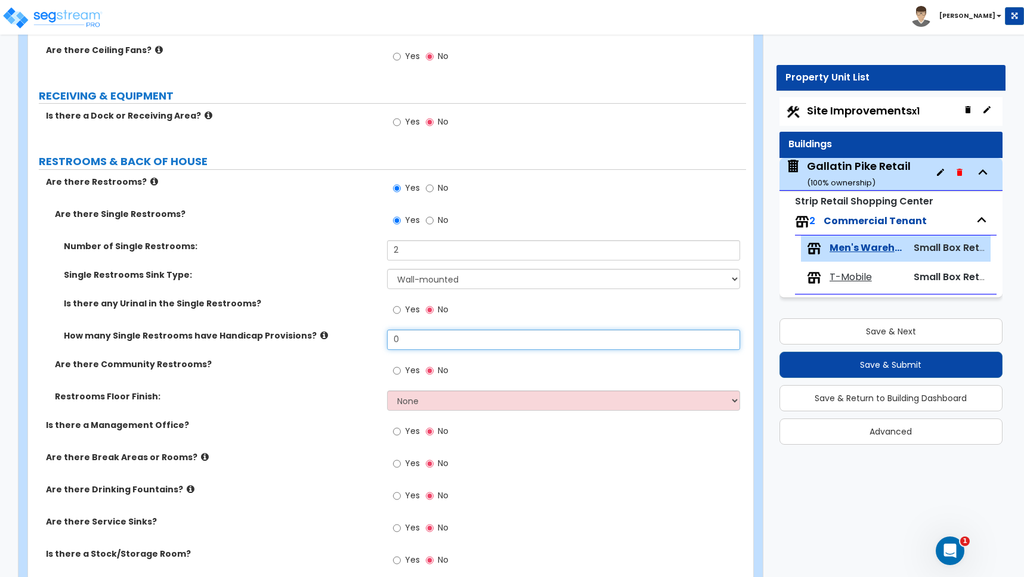
drag, startPoint x: 403, startPoint y: 340, endPoint x: 343, endPoint y: 338, distance: 59.1
click at [348, 338] on div "How many Single Restrooms have Handicap Provisions? 0" at bounding box center [387, 344] width 718 height 29
type input "2"
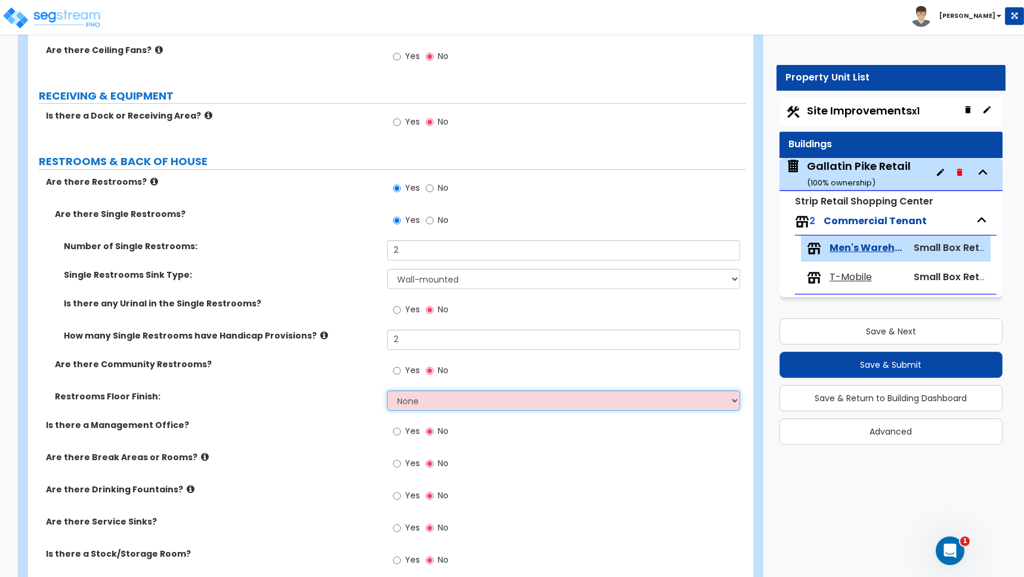
click at [420, 402] on select "None Tile Flooring Resilient Laminate Flooring VCT Flooring Sheet Vinyl Flooring" at bounding box center [563, 401] width 353 height 20
select select "4"
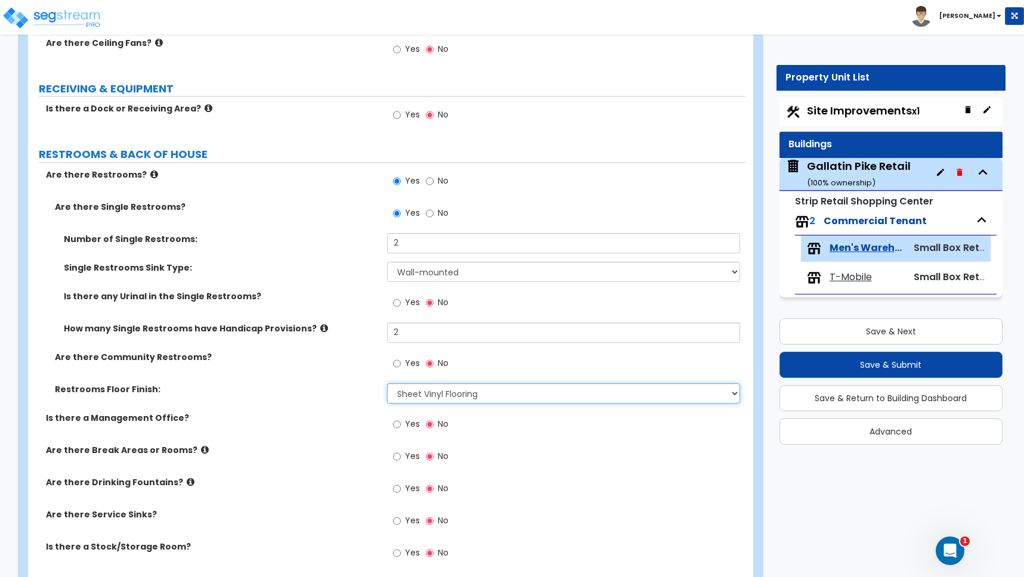
scroll to position [1355, 0]
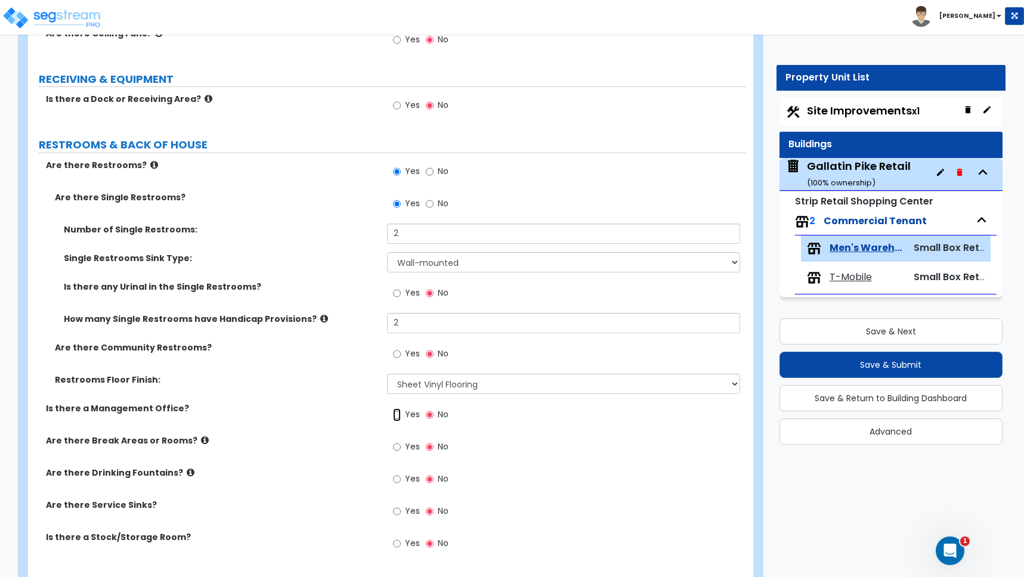
click at [397, 415] on input "Yes" at bounding box center [397, 414] width 8 height 13
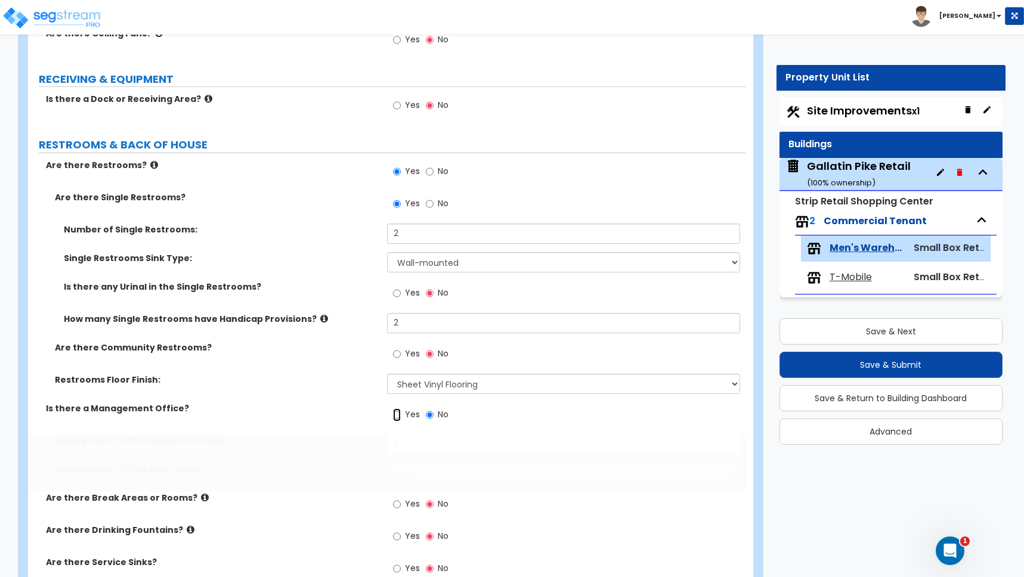
radio input "true"
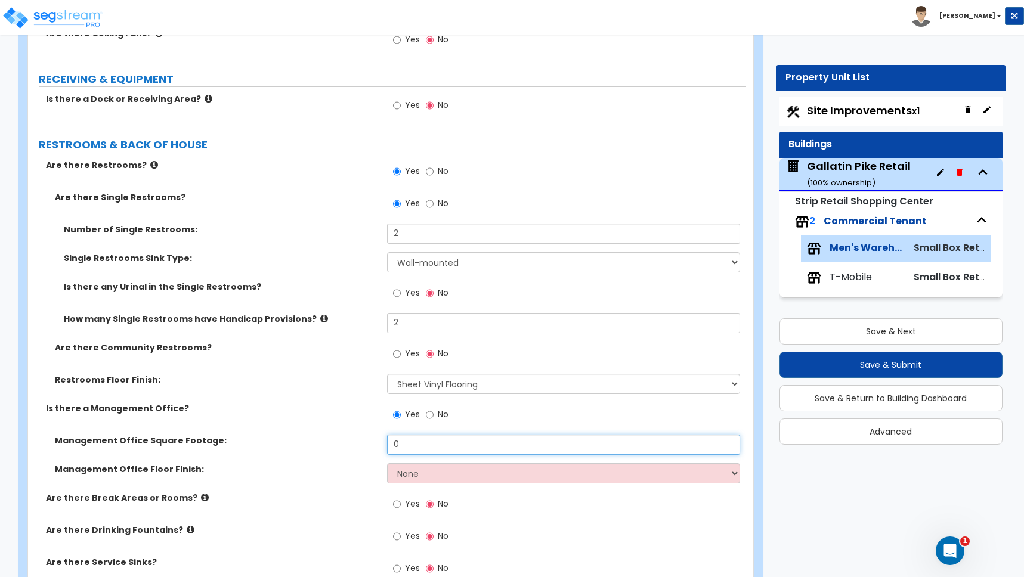
drag, startPoint x: 403, startPoint y: 445, endPoint x: 347, endPoint y: 438, distance: 56.4
click at [352, 441] on div "Management Office Square Footage: 0" at bounding box center [387, 449] width 718 height 29
type input "200"
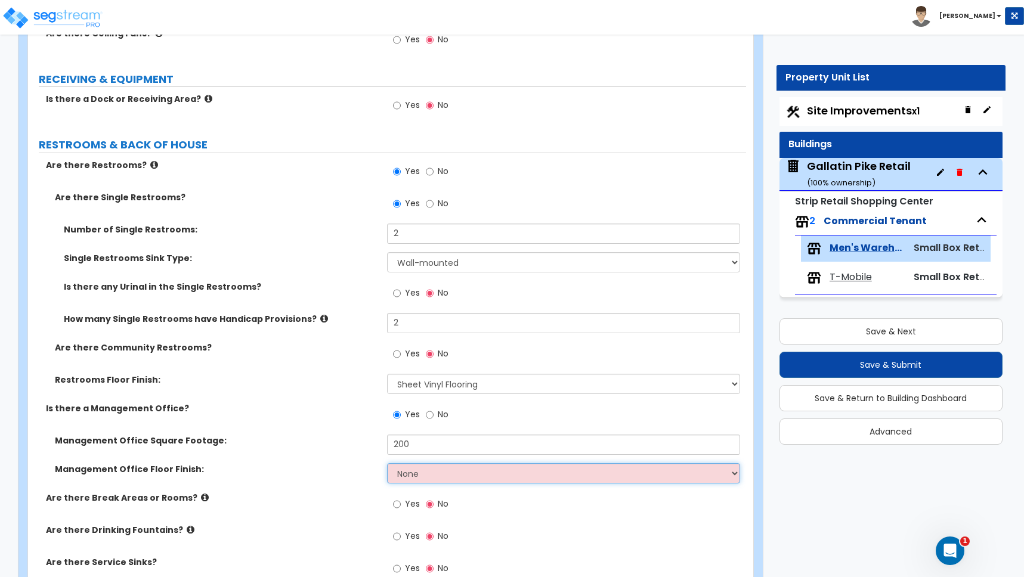
click at [405, 469] on select "None Tile Flooring Hardwood Flooring Resilient Laminate Flooring VCT Flooring S…" at bounding box center [563, 473] width 353 height 20
select select "6"
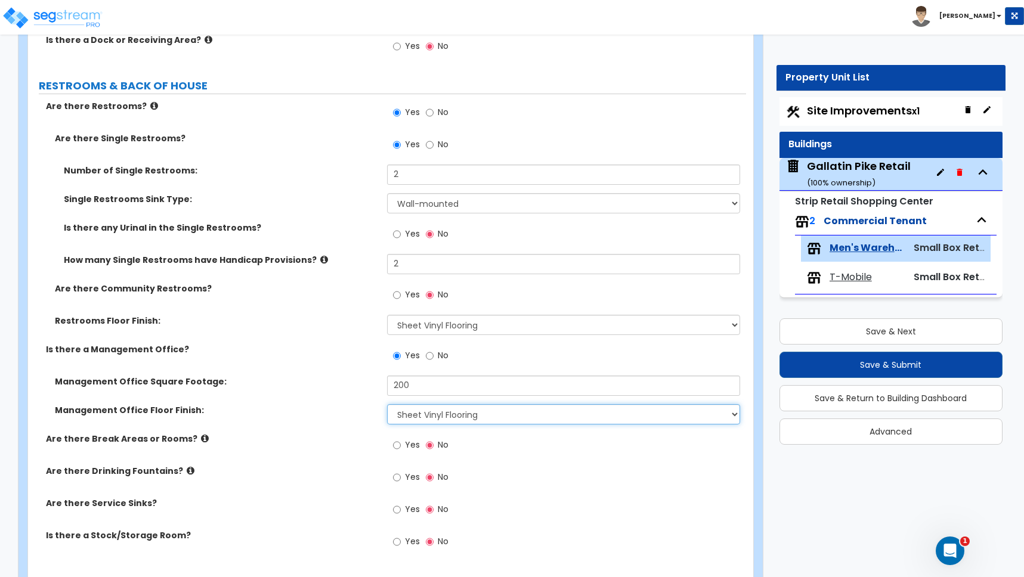
scroll to position [1417, 0]
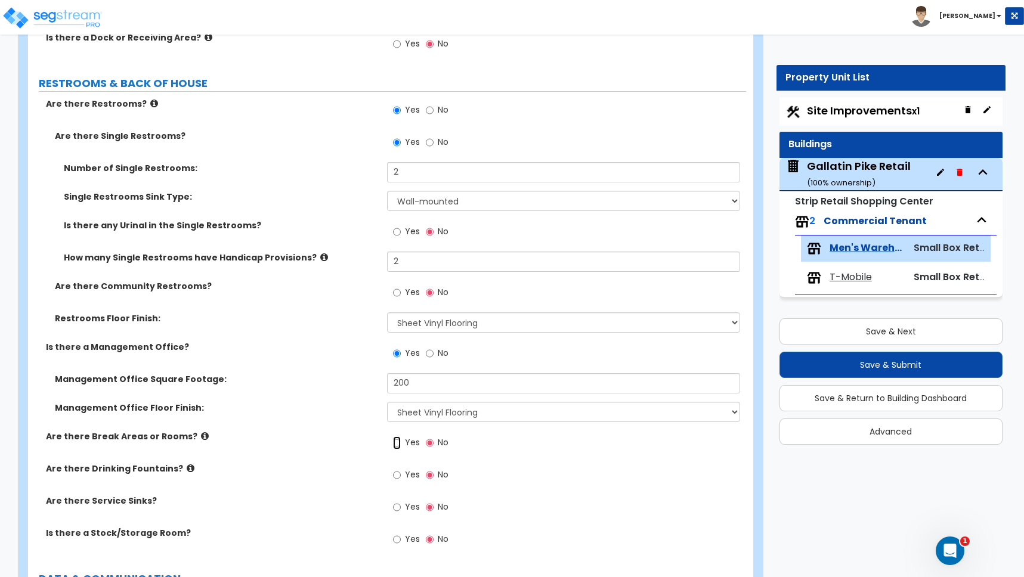
click at [394, 442] on input "Yes" at bounding box center [397, 442] width 8 height 13
radio input "true"
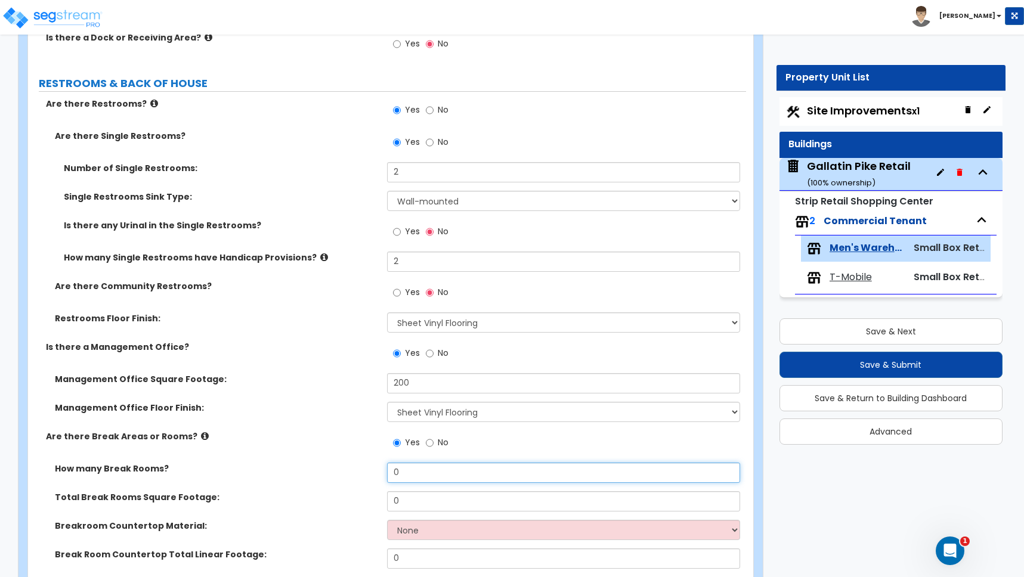
drag, startPoint x: 397, startPoint y: 472, endPoint x: 343, endPoint y: 469, distance: 54.3
click at [354, 471] on div "How many Break Rooms? 0" at bounding box center [387, 477] width 718 height 29
type input "1"
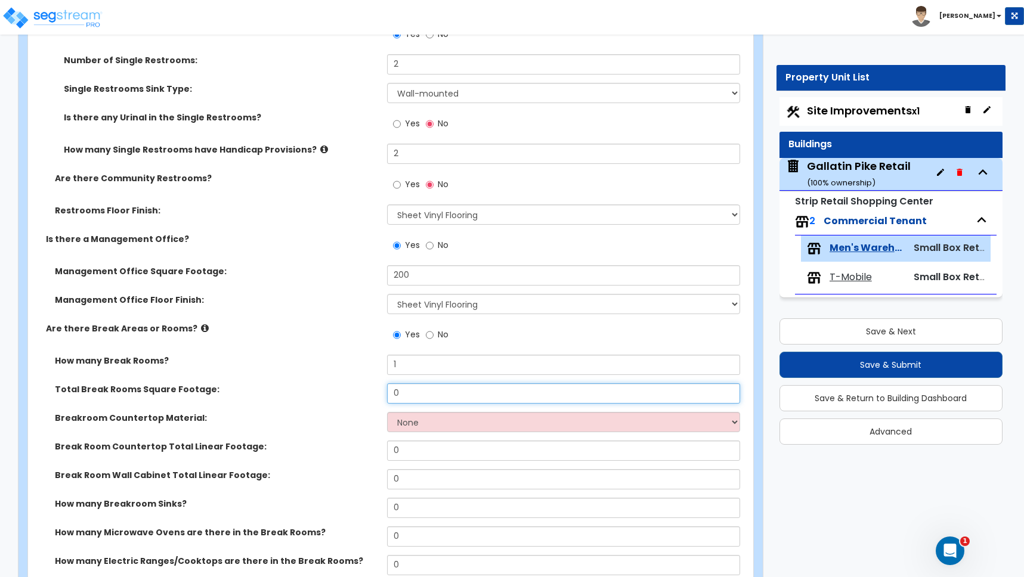
scroll to position [1546, 0]
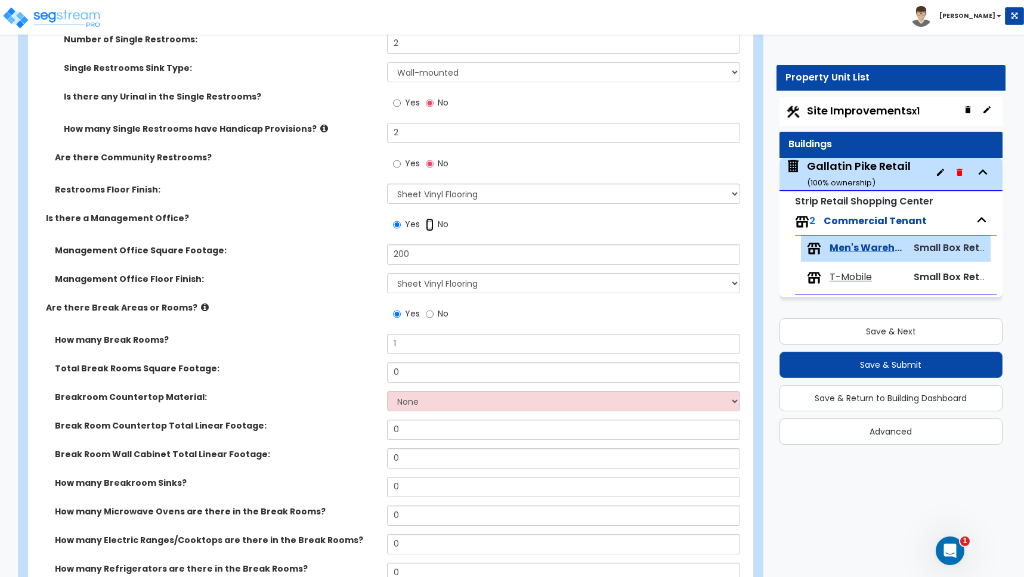
click at [431, 225] on input "No" at bounding box center [430, 224] width 8 height 13
radio input "false"
radio input "true"
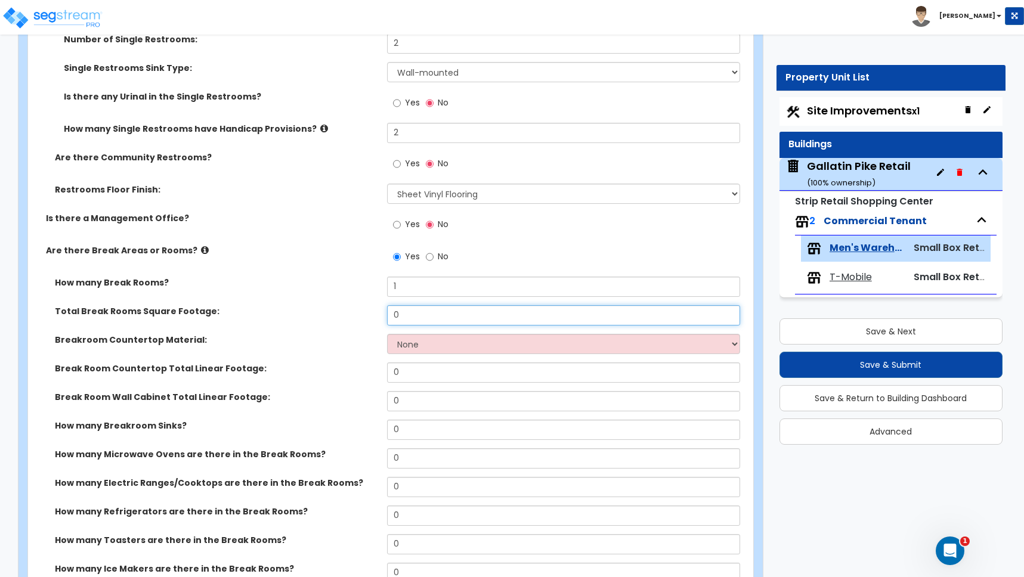
drag, startPoint x: 408, startPoint y: 315, endPoint x: 362, endPoint y: 314, distance: 46.5
click at [362, 314] on div "Total Break Rooms Square Footage: 0" at bounding box center [387, 319] width 718 height 29
type input "200"
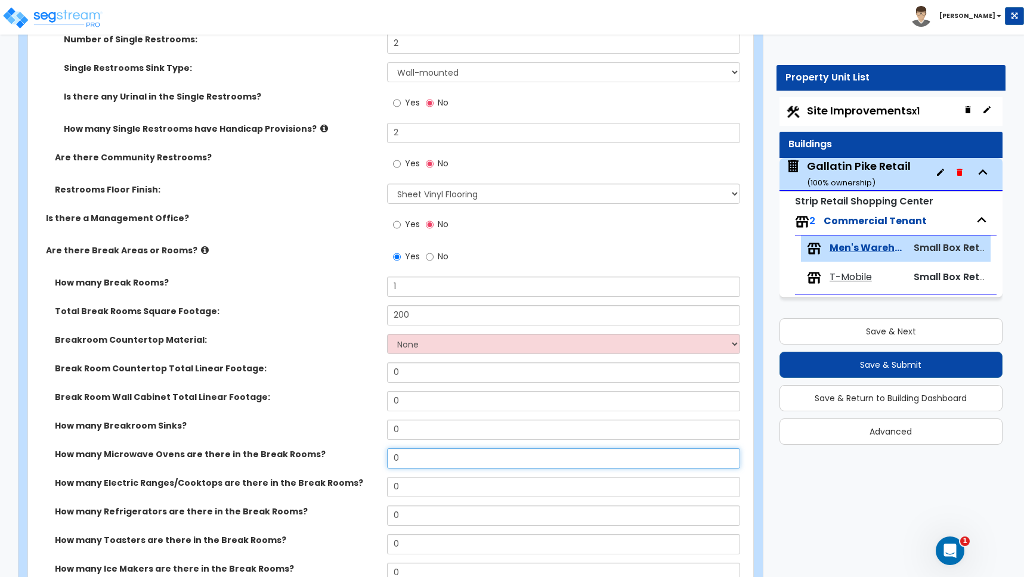
drag, startPoint x: 405, startPoint y: 460, endPoint x: 361, endPoint y: 457, distance: 44.2
click at [361, 459] on div "How many Microwave Ovens are there in the Break Rooms? 0" at bounding box center [387, 462] width 718 height 29
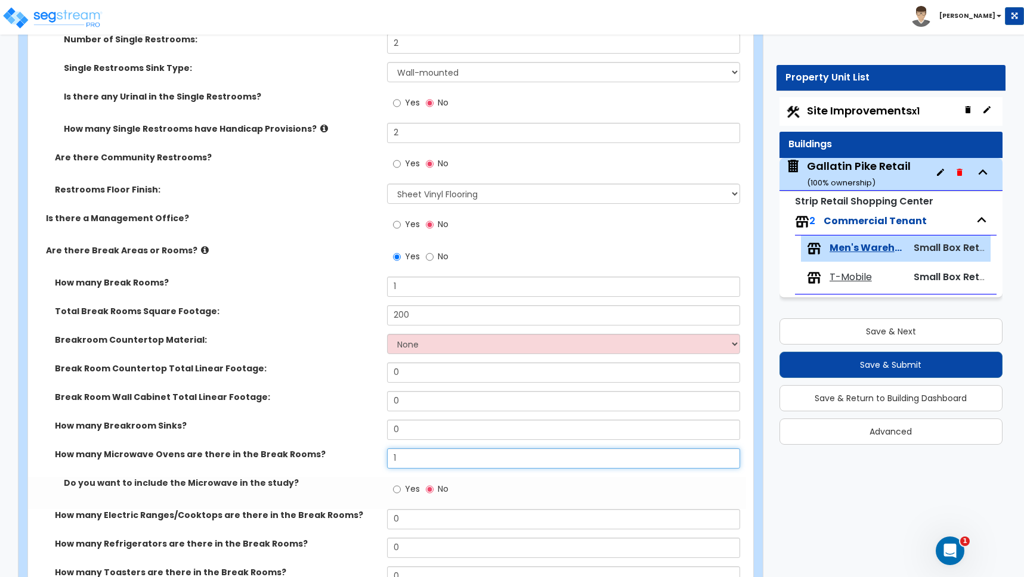
type input "1"
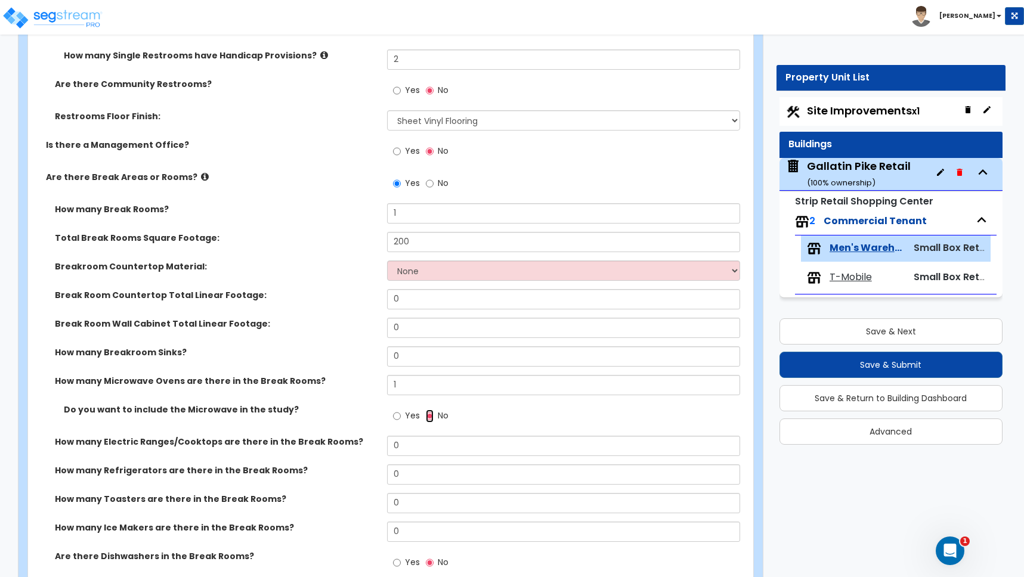
scroll to position [1623, 0]
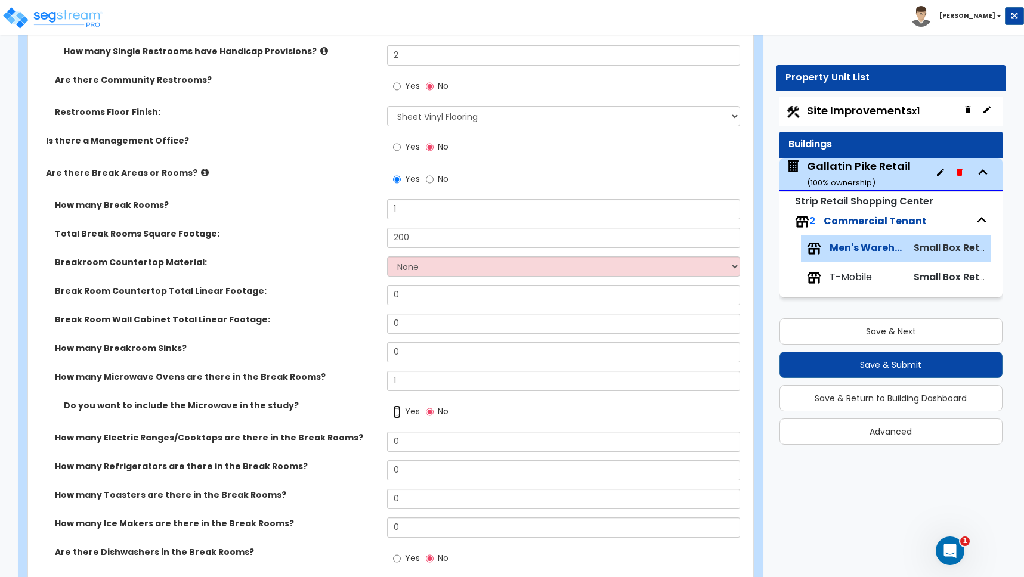
click at [398, 415] on input "Yes" at bounding box center [397, 411] width 8 height 13
radio input "true"
drag, startPoint x: 403, startPoint y: 468, endPoint x: 355, endPoint y: 465, distance: 48.4
click at [355, 466] on div "How many Refrigerators are there in the Break Rooms? 0" at bounding box center [387, 474] width 718 height 29
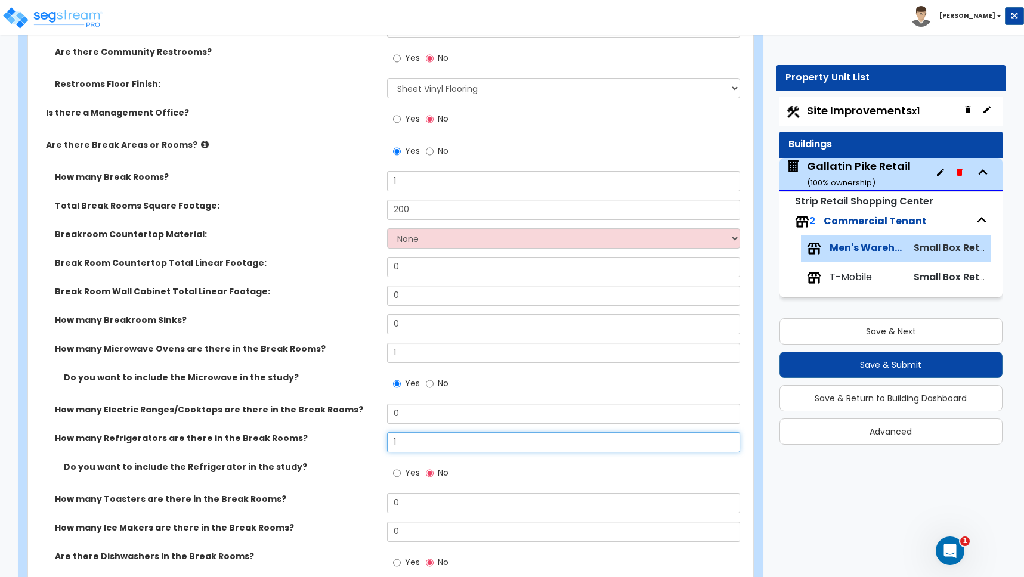
scroll to position [1716, 0]
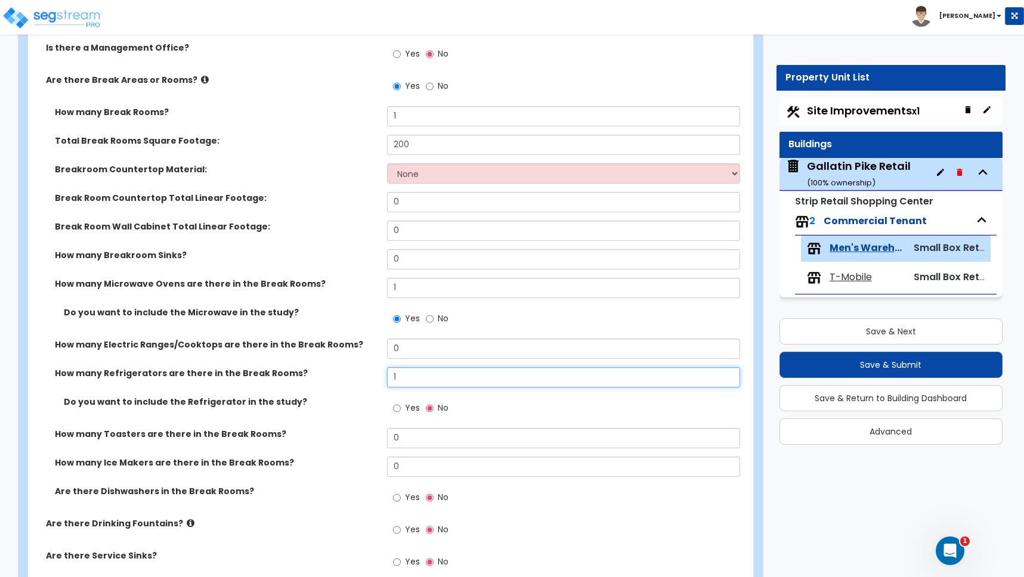
type input "1"
click at [398, 410] on input "Yes" at bounding box center [397, 408] width 8 height 13
radio input "true"
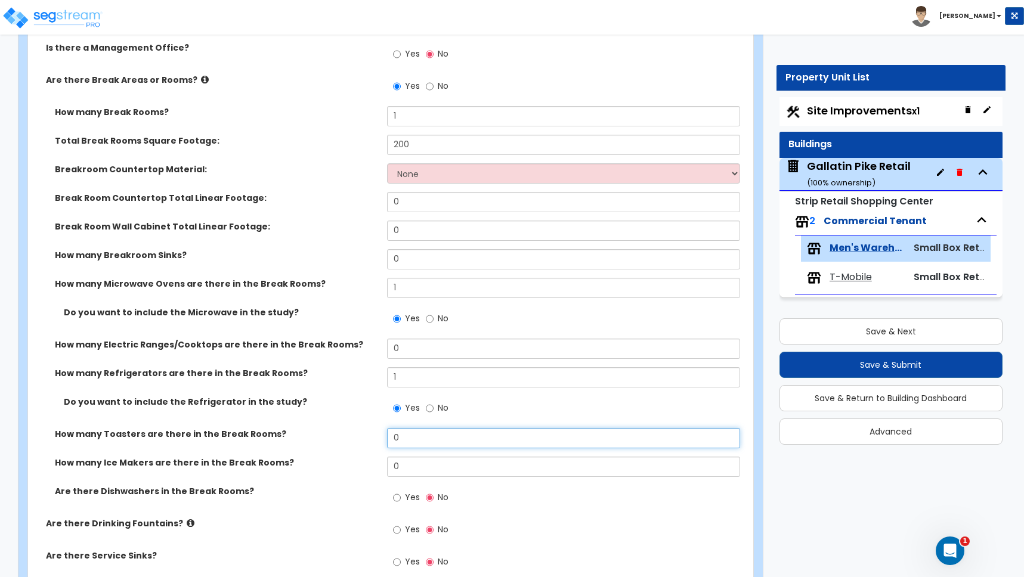
click at [381, 434] on div "How many Toasters are there in the Break Rooms? 0" at bounding box center [387, 442] width 718 height 29
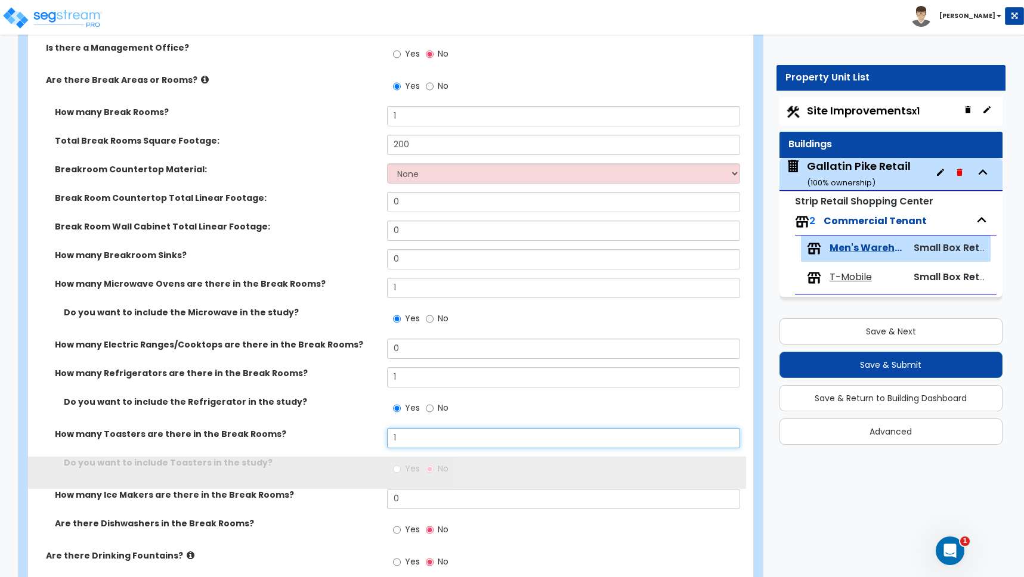
type input "1"
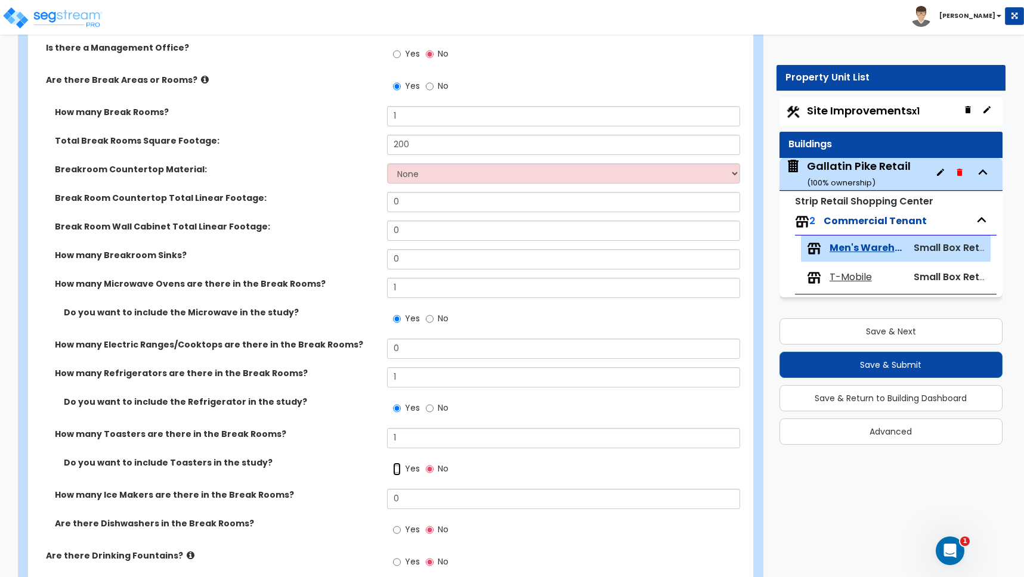
click at [400, 469] on input "Yes" at bounding box center [397, 469] width 8 height 13
radio input "true"
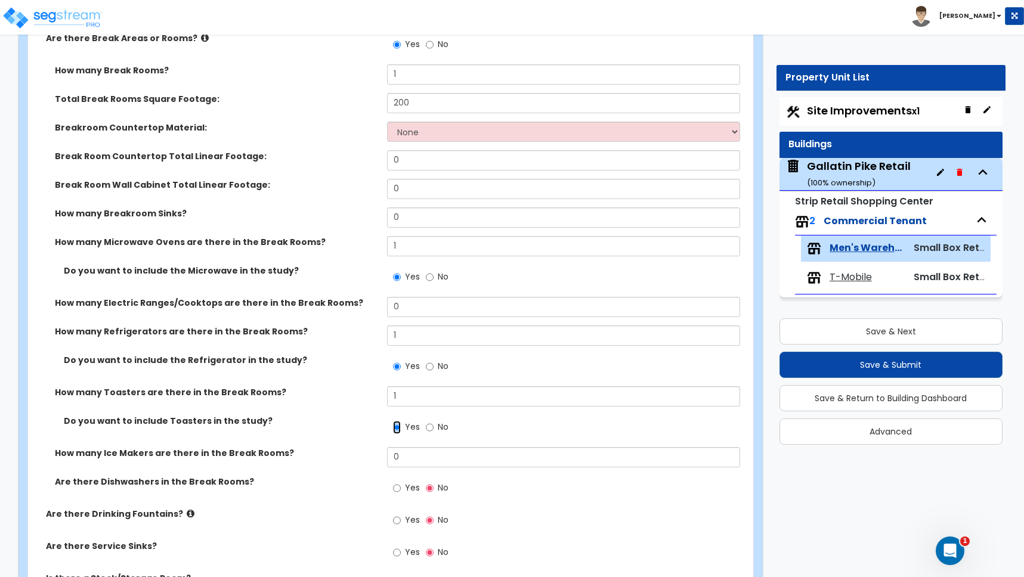
scroll to position [1778, 0]
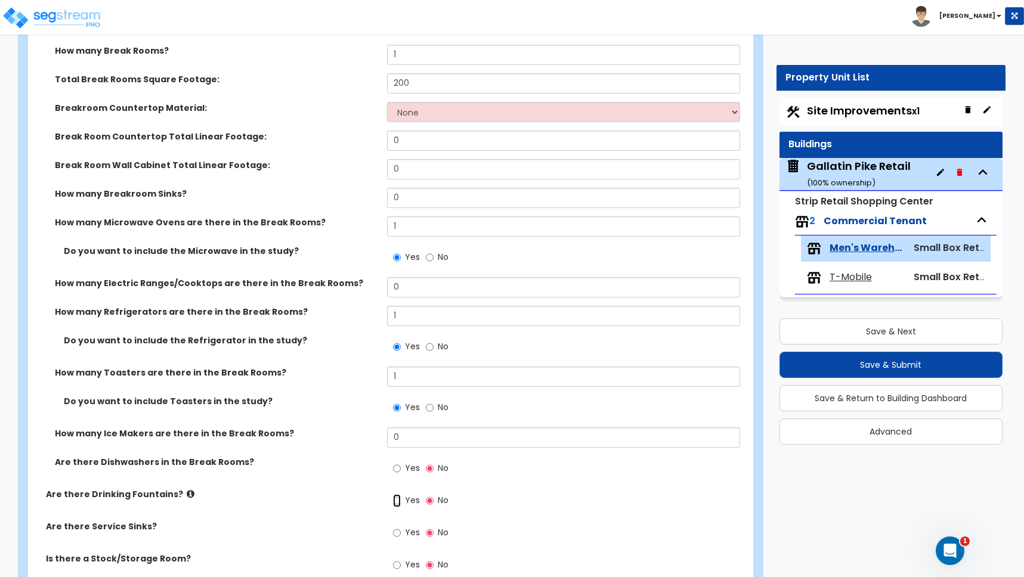
click at [398, 501] on input "Yes" at bounding box center [397, 500] width 8 height 13
radio input "true"
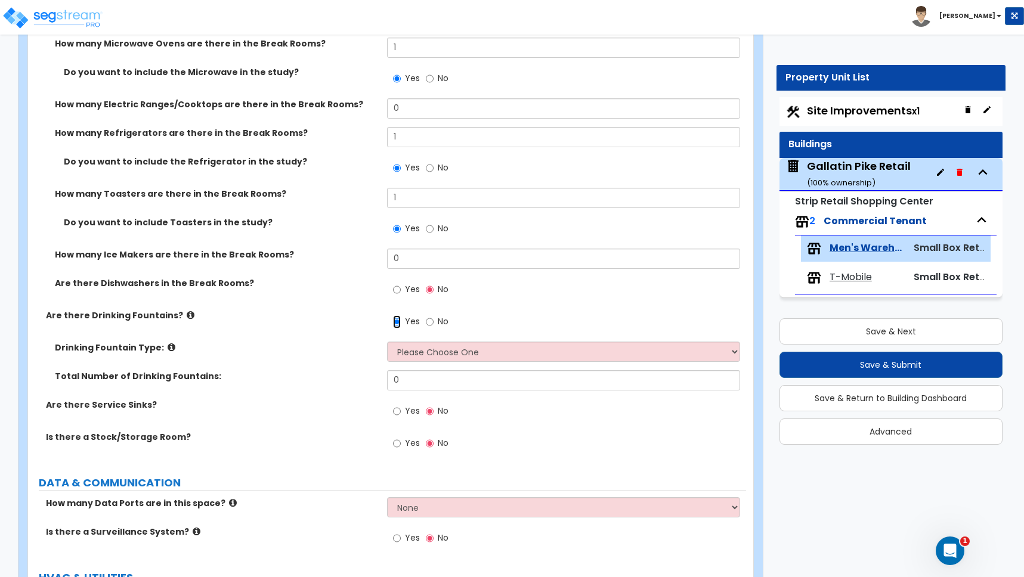
scroll to position [1958, 0]
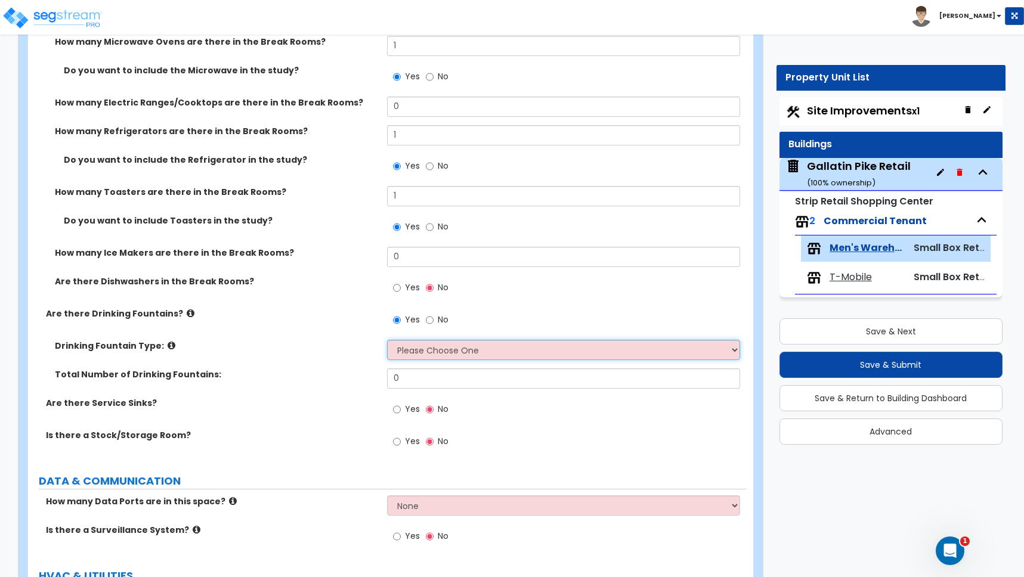
click at [405, 352] on select "Please Choose One Wall-mounted Floor-mounted" at bounding box center [563, 350] width 353 height 20
select select "1"
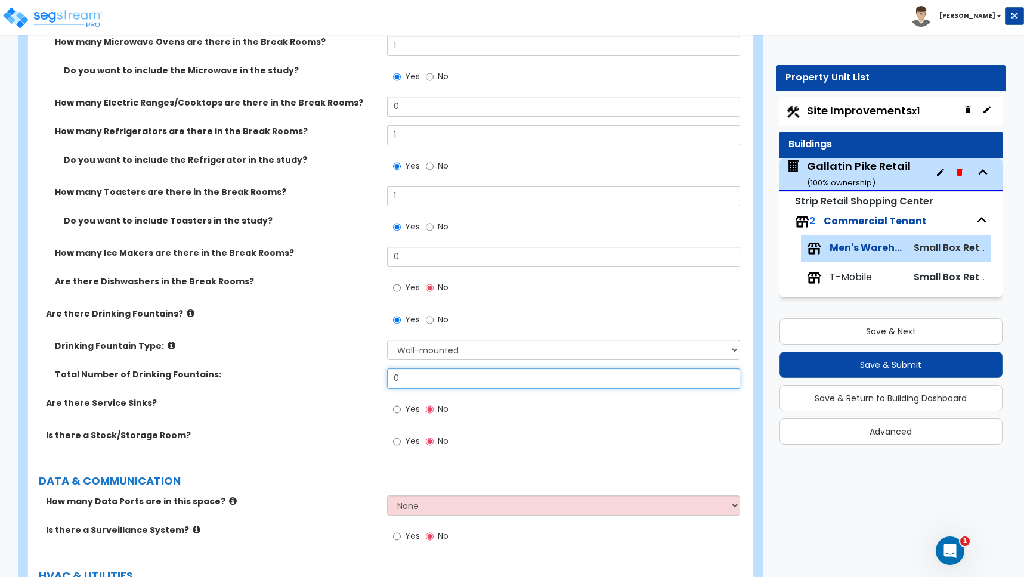
drag, startPoint x: 400, startPoint y: 378, endPoint x: 355, endPoint y: 375, distance: 45.4
click at [357, 376] on div "Total Number of Drinking Fountains: 0" at bounding box center [387, 383] width 718 height 29
type input "1"
click at [399, 443] on input "Yes" at bounding box center [397, 441] width 8 height 13
radio input "true"
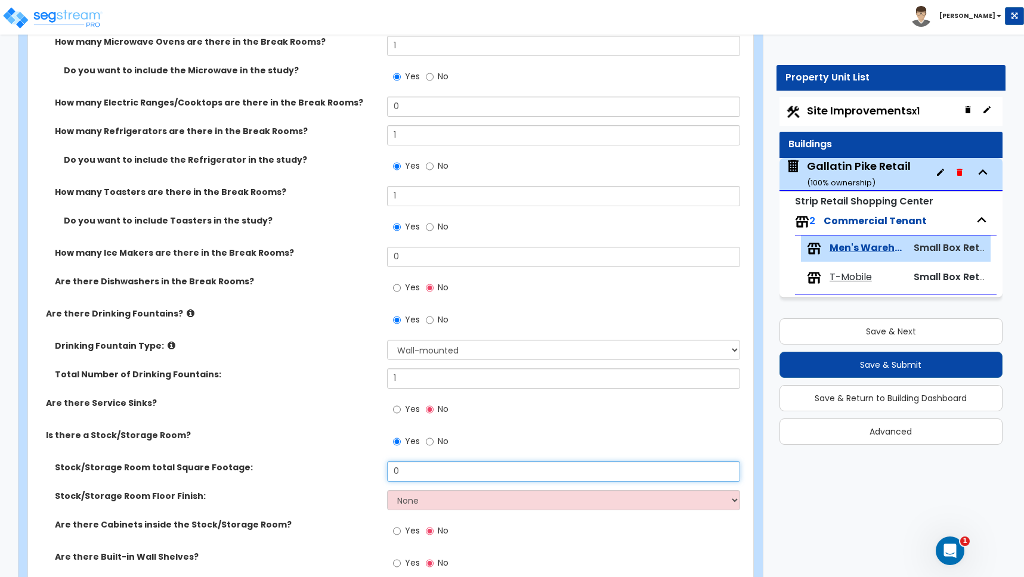
click at [367, 469] on div "Stock/Storage Room total Square Footage: 0" at bounding box center [387, 476] width 718 height 29
type input "160"
click at [410, 499] on select "None Tile Flooring Hardwood Flooring Resilient Laminate Flooring VCT Flooring S…" at bounding box center [563, 500] width 353 height 20
select select "6"
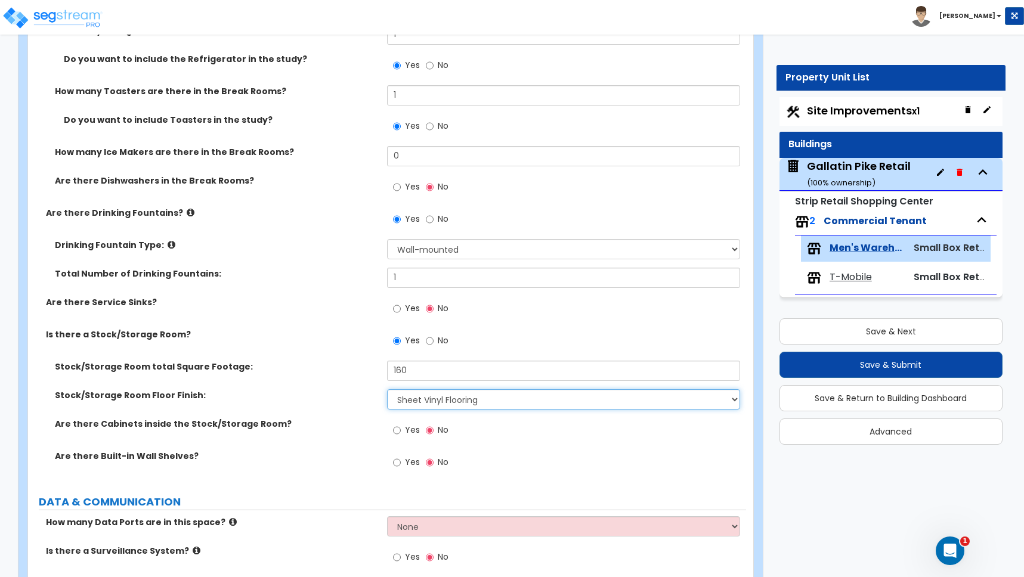
scroll to position [2063, 0]
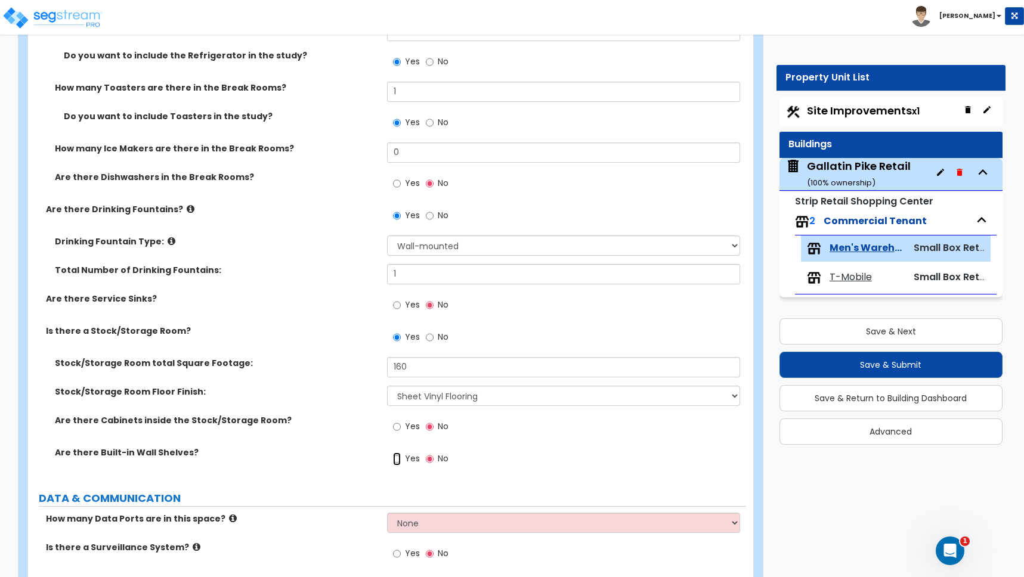
click at [398, 459] on input "Yes" at bounding box center [397, 459] width 8 height 13
radio input "true"
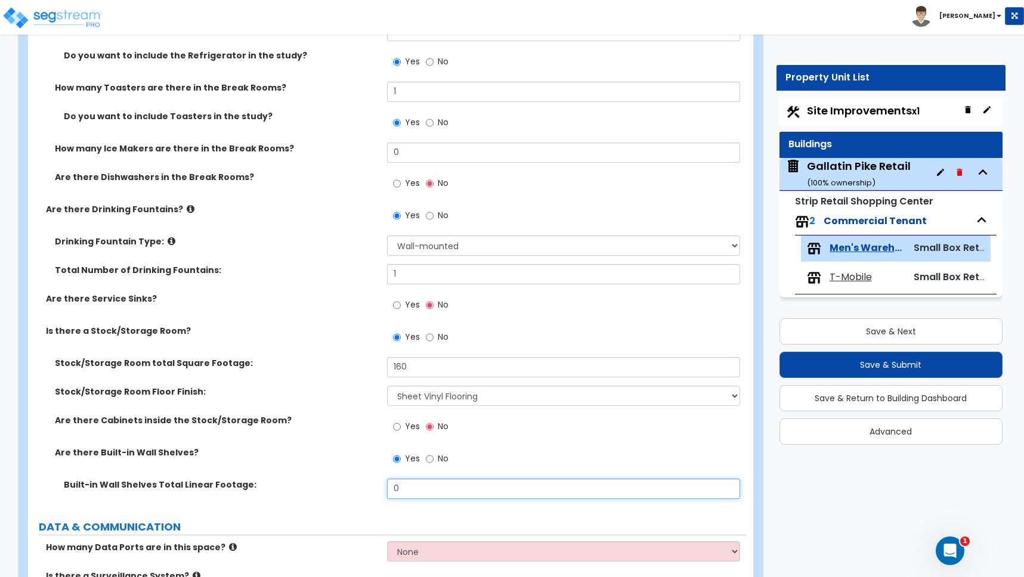
drag, startPoint x: 406, startPoint y: 490, endPoint x: 365, endPoint y: 487, distance: 41.3
click at [365, 487] on div "Built-in Wall Shelves Total Linear Footage: 0" at bounding box center [387, 493] width 718 height 29
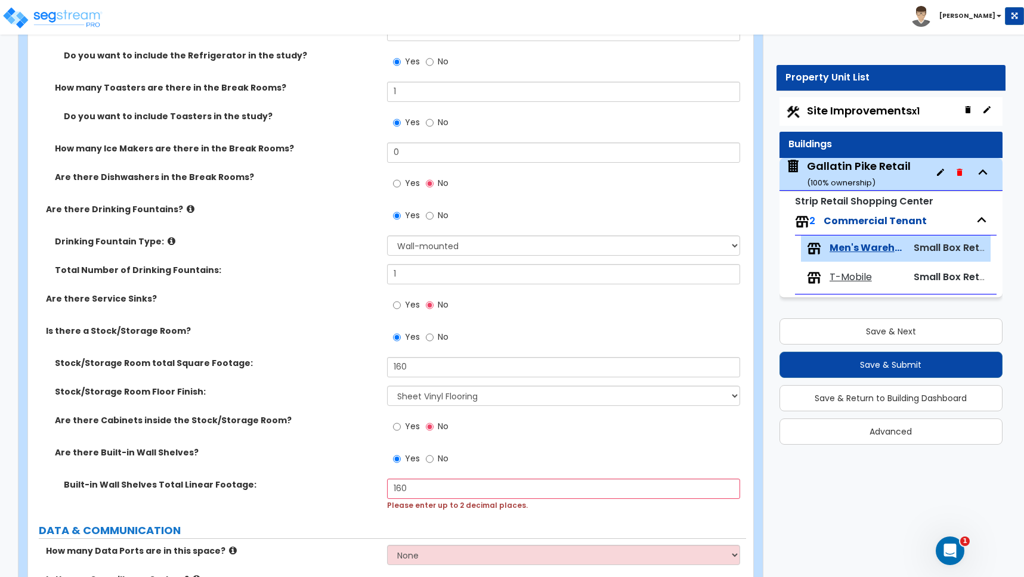
click at [364, 488] on label "Built-in Wall Shelves Total Linear Footage:" at bounding box center [221, 485] width 314 height 12
click at [423, 484] on input "160" at bounding box center [563, 489] width 353 height 20
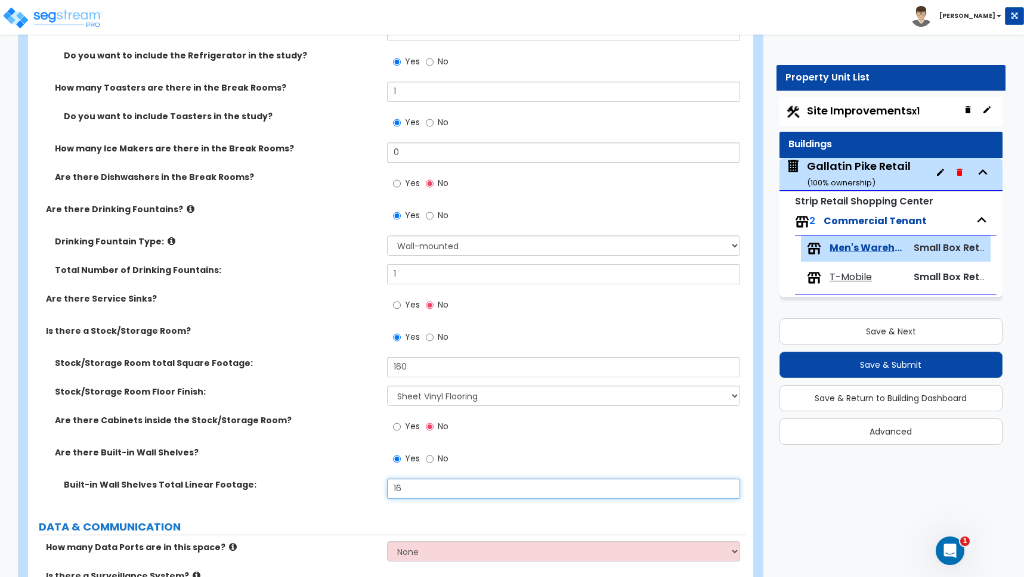
type input "1"
type input "160"
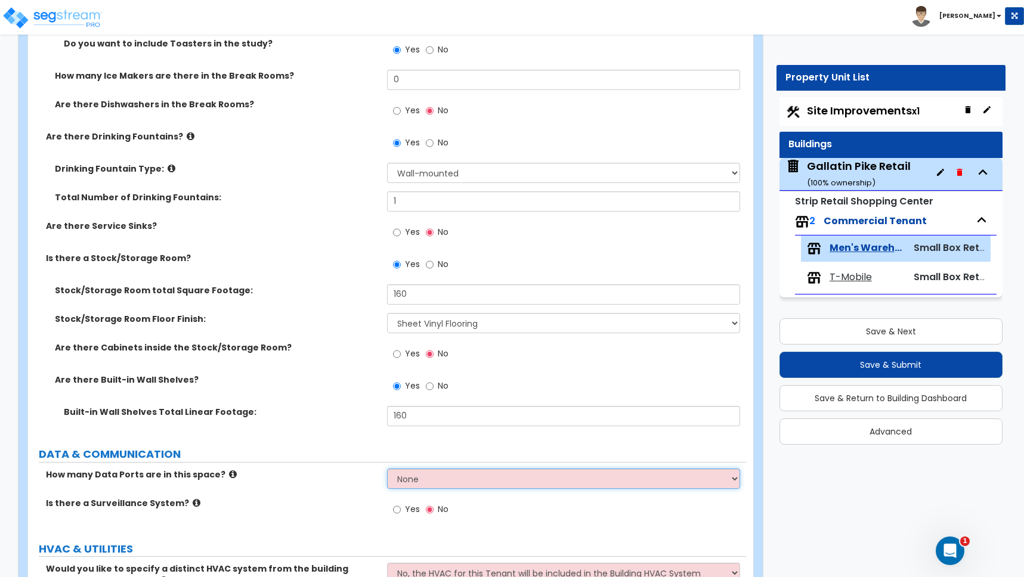
scroll to position [2280, 0]
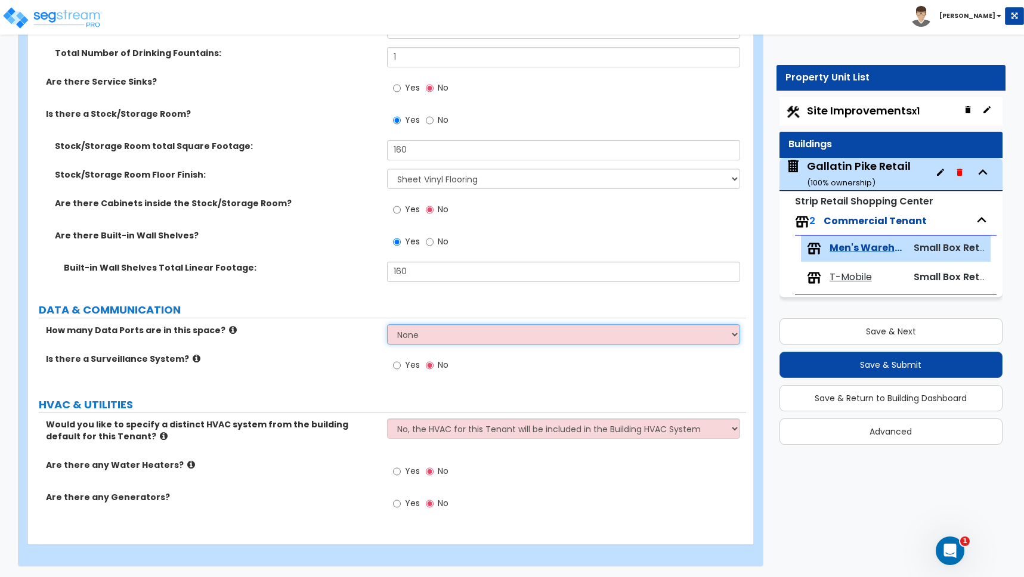
click at [403, 336] on select "None Please Estimate for Me I will specify the Quantity Exactly" at bounding box center [563, 334] width 353 height 20
select select "2"
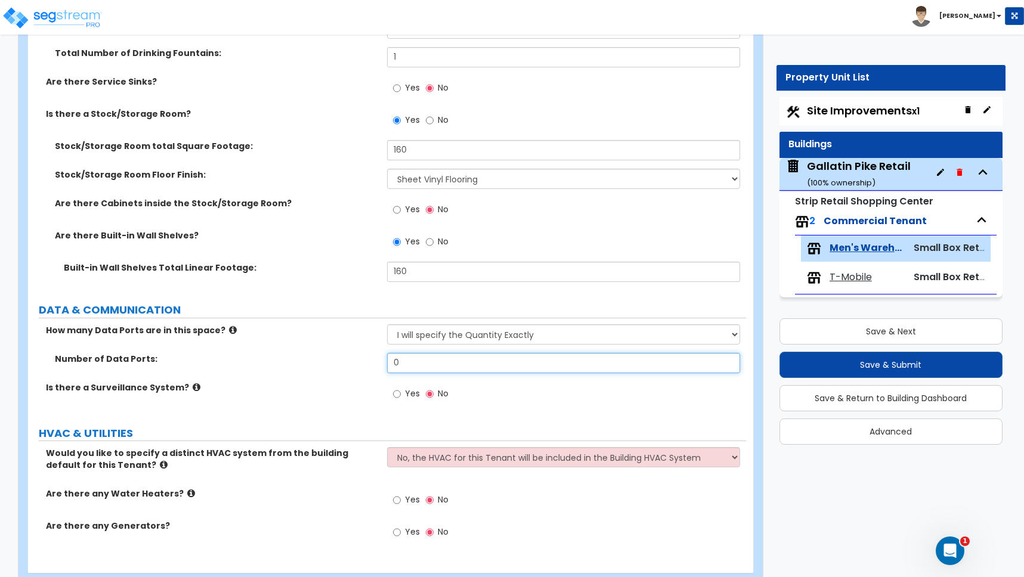
drag, startPoint x: 376, startPoint y: 368, endPoint x: 354, endPoint y: 369, distance: 22.1
click at [354, 369] on div "Number of Data Ports: 0" at bounding box center [387, 367] width 718 height 29
drag, startPoint x: 409, startPoint y: 363, endPoint x: 354, endPoint y: 364, distance: 54.9
click at [354, 364] on div "Number of Data Ports: 01" at bounding box center [387, 367] width 718 height 29
click at [441, 334] on select "None Please Estimate for Me I will specify the Quantity Exactly" at bounding box center [563, 334] width 353 height 20
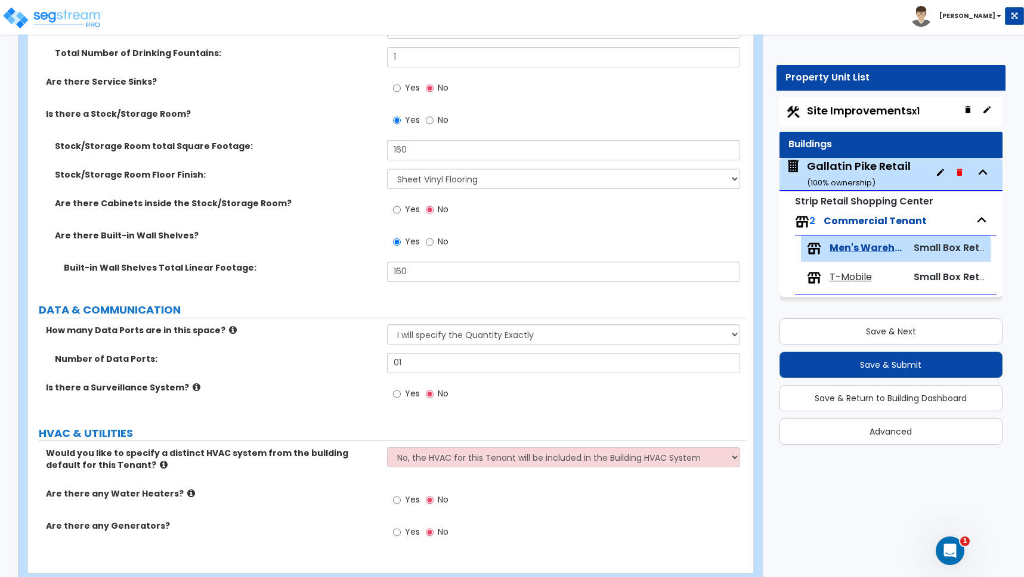
click at [229, 327] on icon at bounding box center [233, 330] width 8 height 9
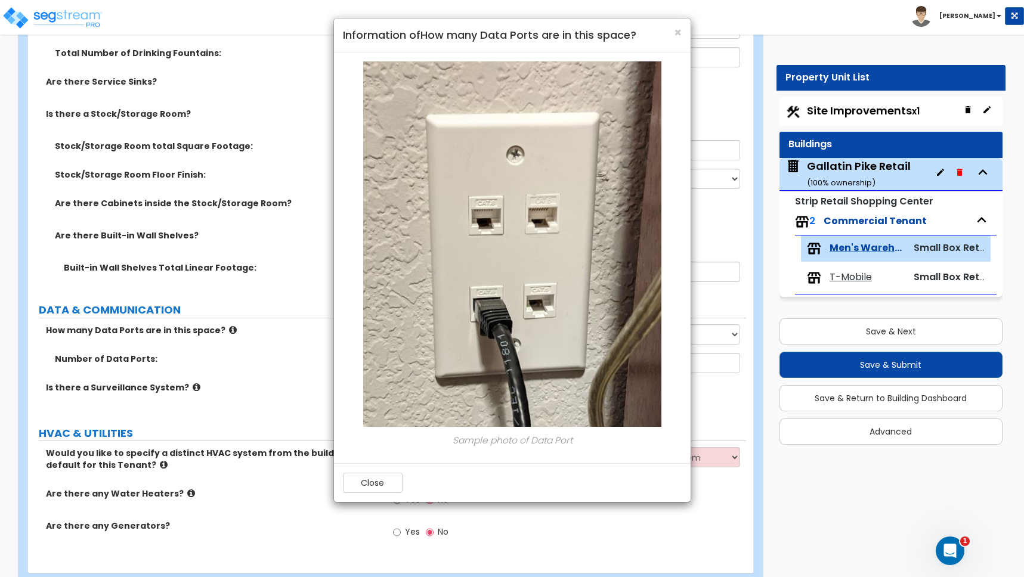
click at [683, 30] on div "× Information of How many Data Ports are in this space?" at bounding box center [512, 35] width 357 height 34
click at [677, 32] on span "×" at bounding box center [678, 32] width 8 height 17
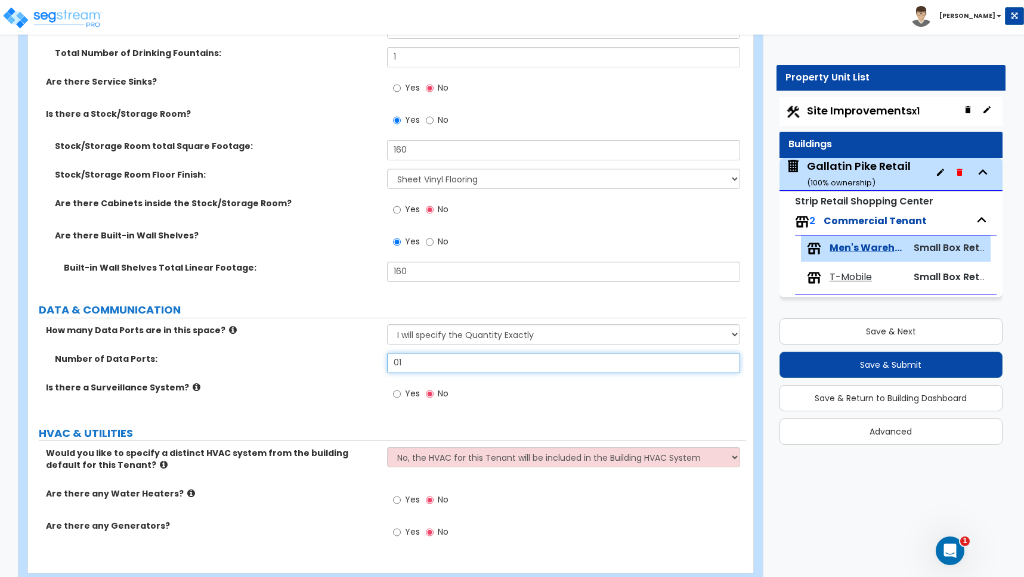
drag, startPoint x: 410, startPoint y: 363, endPoint x: 357, endPoint y: 361, distance: 53.1
click at [357, 361] on div "Number of Data Ports: 01" at bounding box center [387, 367] width 718 height 29
type input "4"
click at [398, 394] on input "Yes" at bounding box center [397, 394] width 8 height 13
radio input "true"
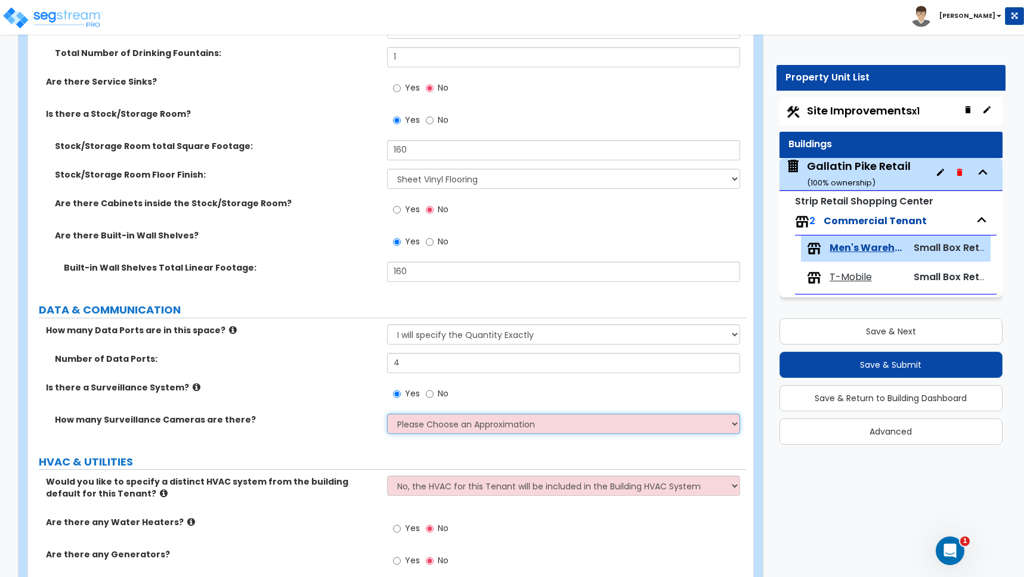
click at [414, 426] on select "Please Choose an Approximation Barely Noticed Any Noticed a Couple Frequently S…" at bounding box center [563, 424] width 353 height 20
click at [414, 425] on select "Please Choose an Approximation Barely Noticed Any Noticed a Couple Frequently S…" at bounding box center [563, 424] width 353 height 20
select select "3"
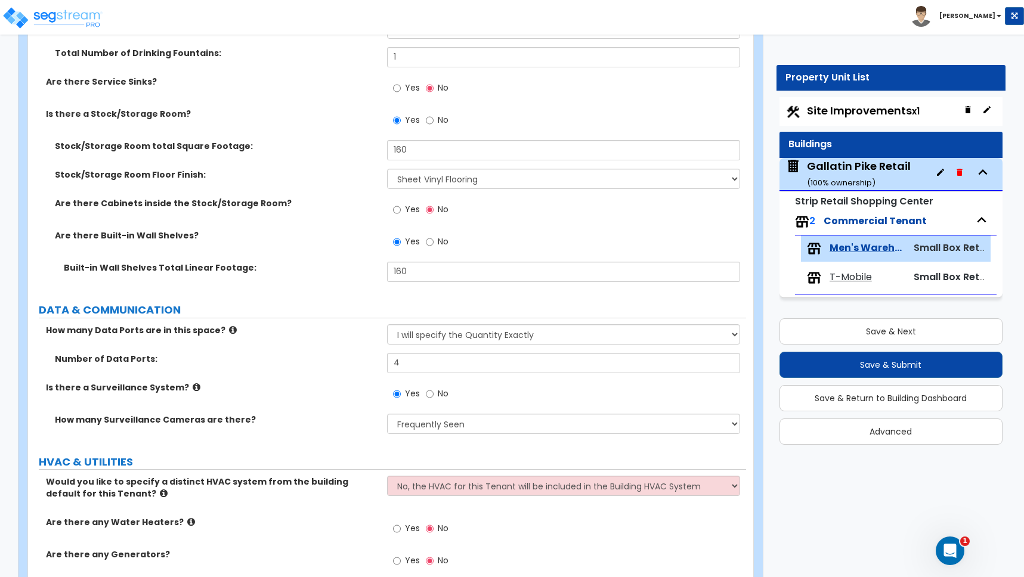
click at [301, 421] on label "How many Surveillance Cameras are there?" at bounding box center [216, 420] width 323 height 12
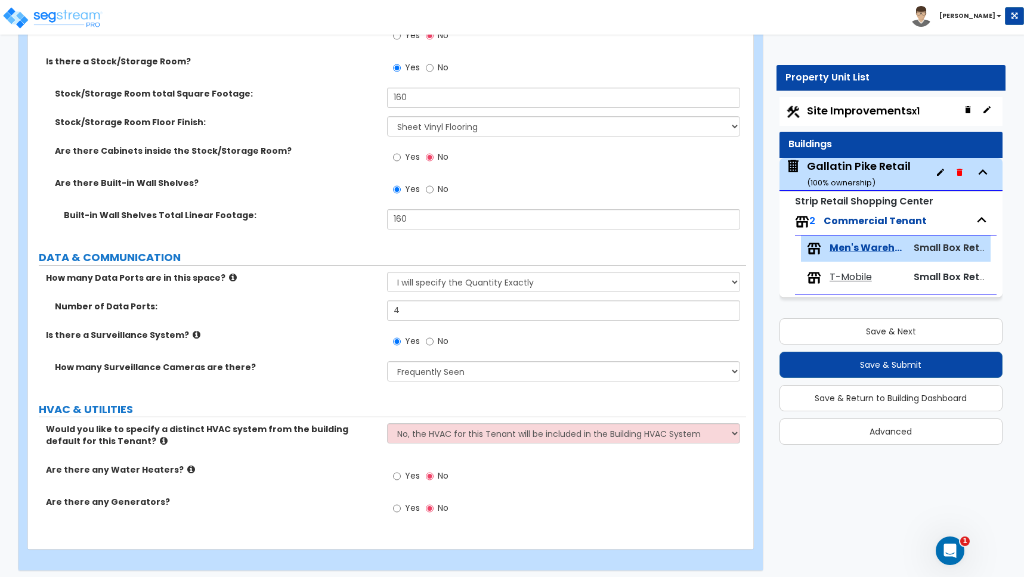
scroll to position [2338, 0]
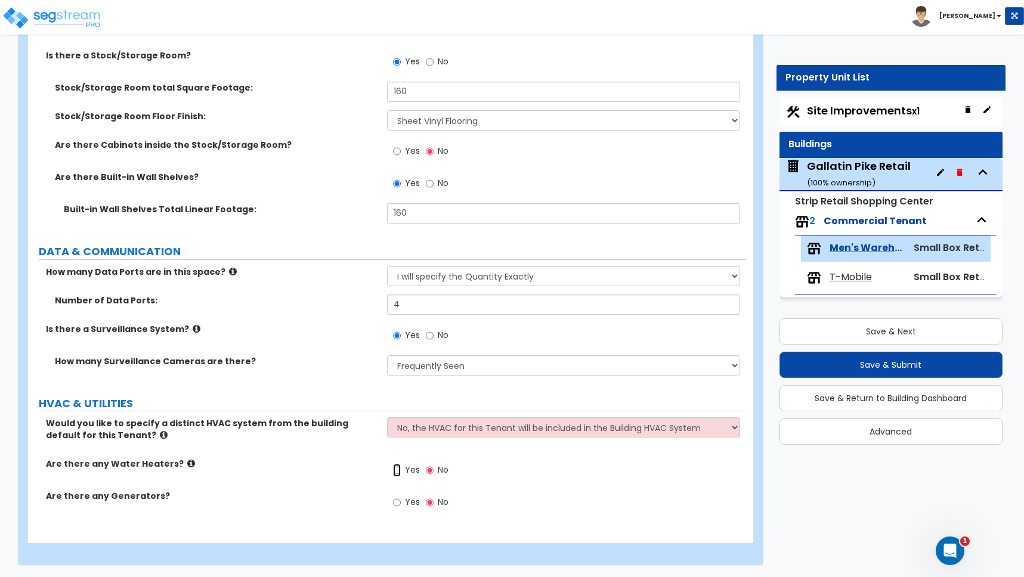
click at [398, 469] on input "Yes" at bounding box center [397, 470] width 8 height 13
radio input "true"
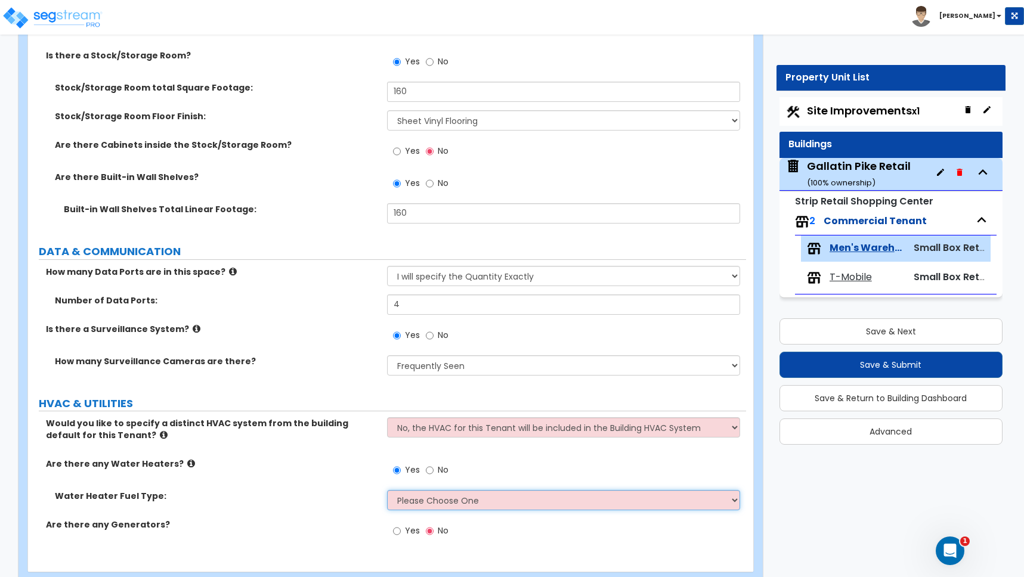
click at [426, 501] on select "Please Choose One Gas Electric" at bounding box center [563, 500] width 353 height 20
select select "1"
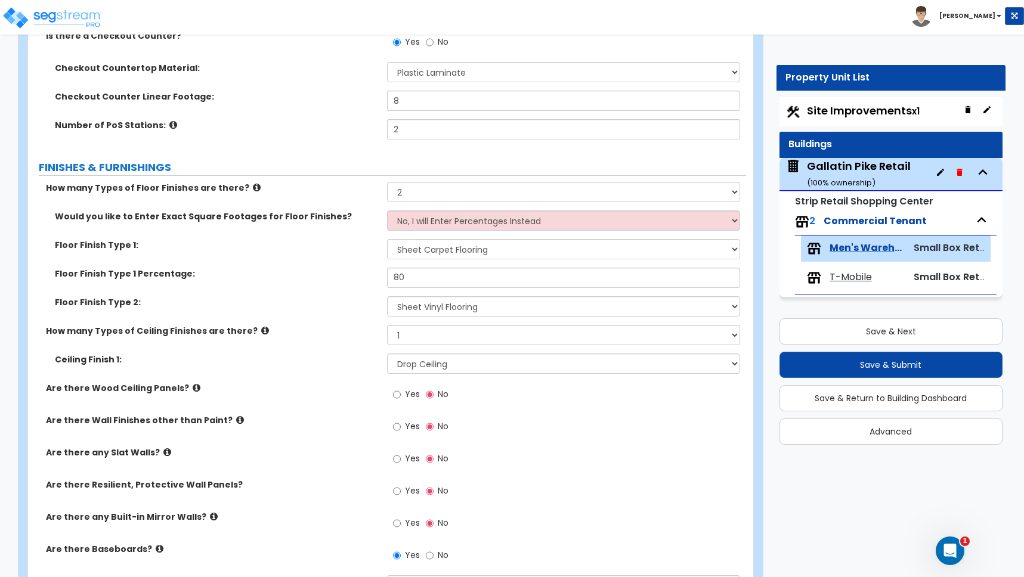
scroll to position [380, 0]
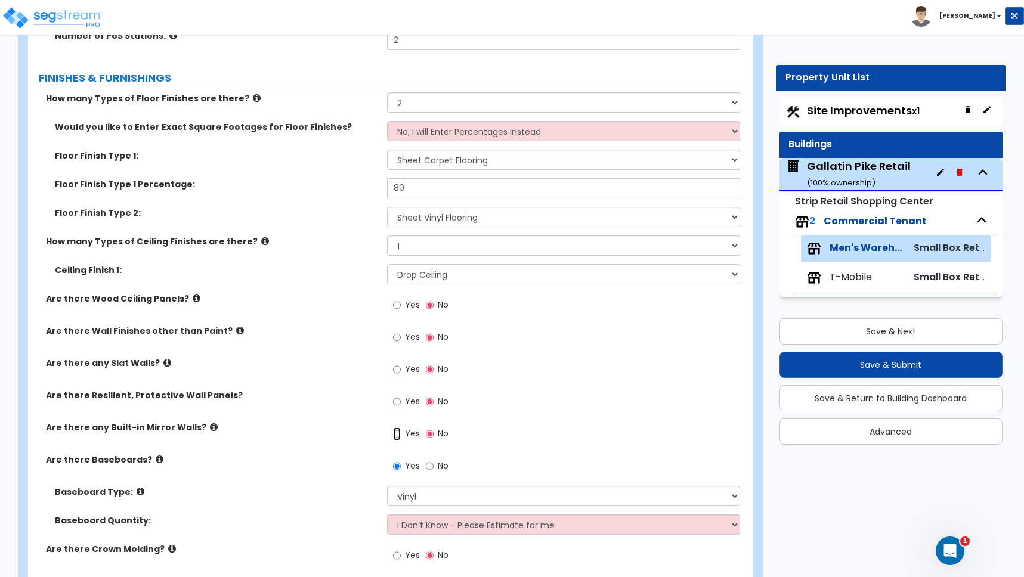
click at [397, 435] on input "Yes" at bounding box center [397, 434] width 8 height 13
radio input "true"
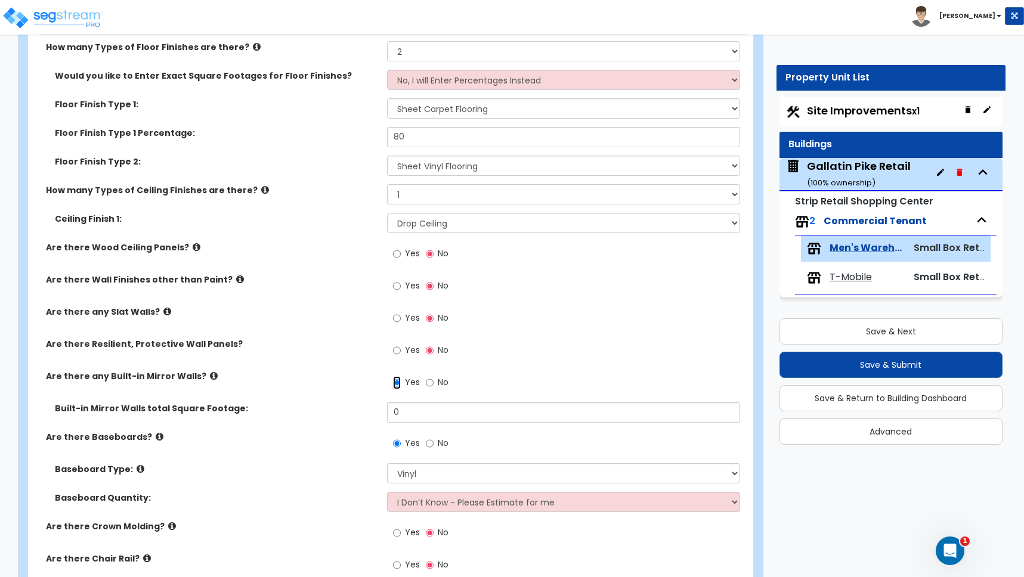
scroll to position [590, 0]
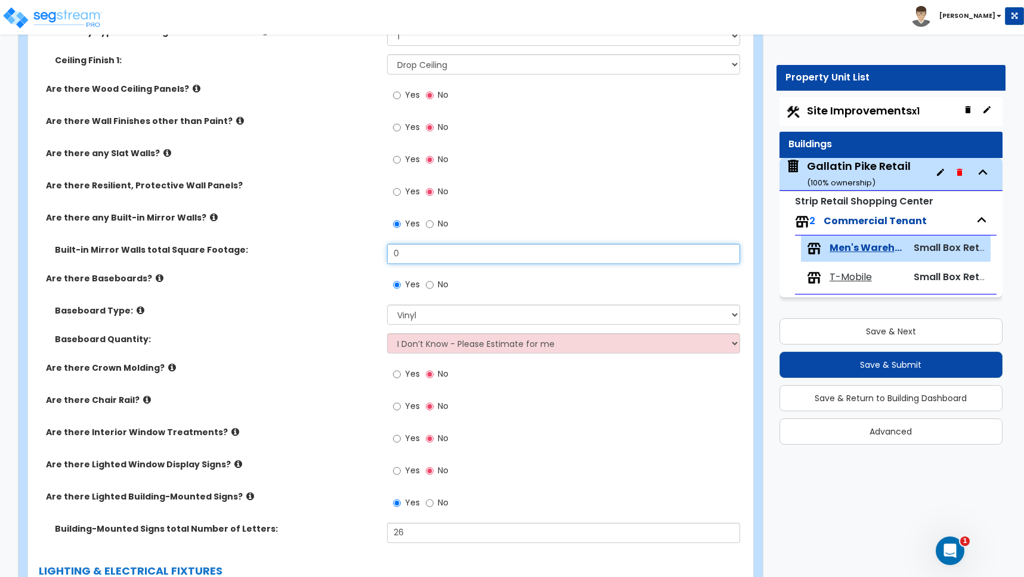
drag, startPoint x: 405, startPoint y: 253, endPoint x: 333, endPoint y: 250, distance: 72.2
click at [333, 250] on div "Built-in Mirror Walls total Square Footage: 0" at bounding box center [387, 258] width 718 height 29
type input "105"
click at [339, 244] on label "Built-in Mirror Walls total Square Footage:" at bounding box center [216, 250] width 323 height 12
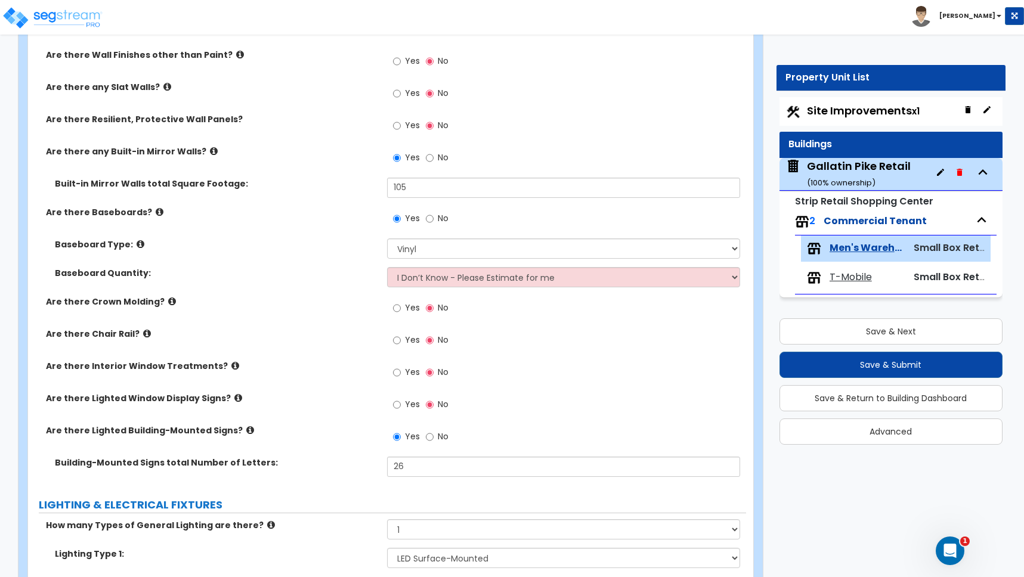
scroll to position [660, 0]
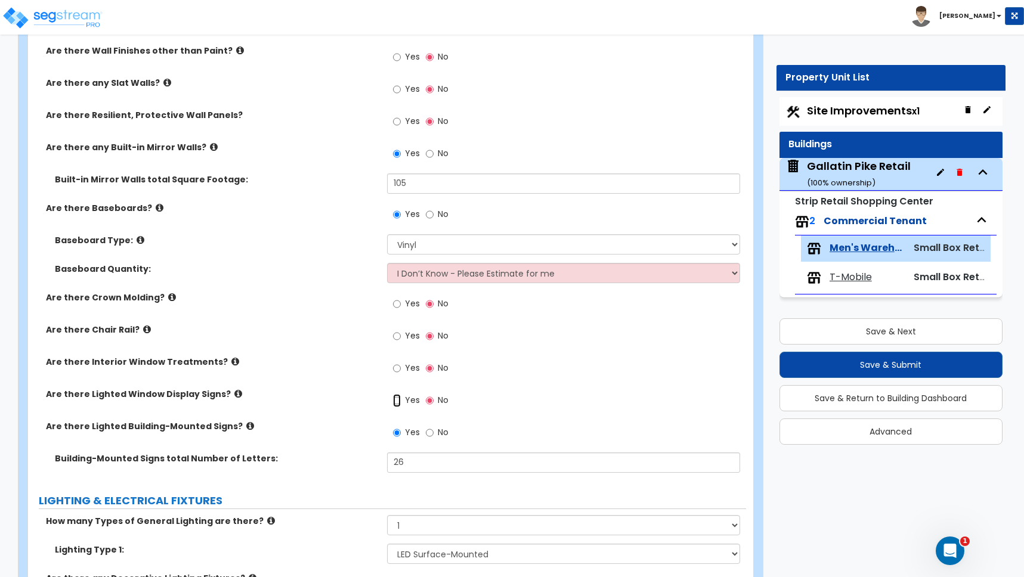
click at [399, 403] on input "Yes" at bounding box center [397, 400] width 8 height 13
radio input "true"
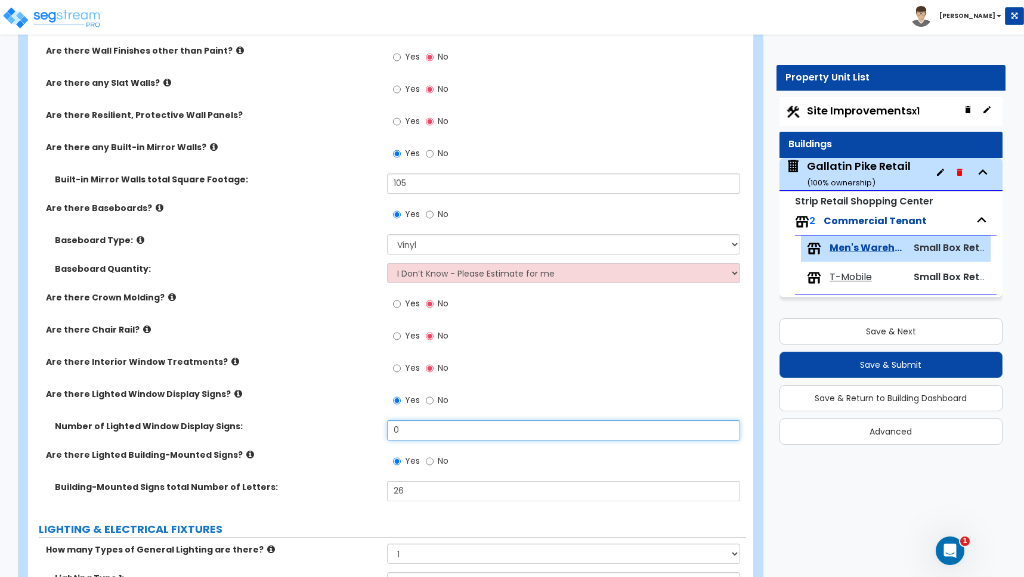
drag, startPoint x: 392, startPoint y: 431, endPoint x: 309, endPoint y: 421, distance: 83.4
click at [364, 429] on div "Number of Lighted Window Display Signs: 0" at bounding box center [387, 434] width 718 height 29
type input "1"
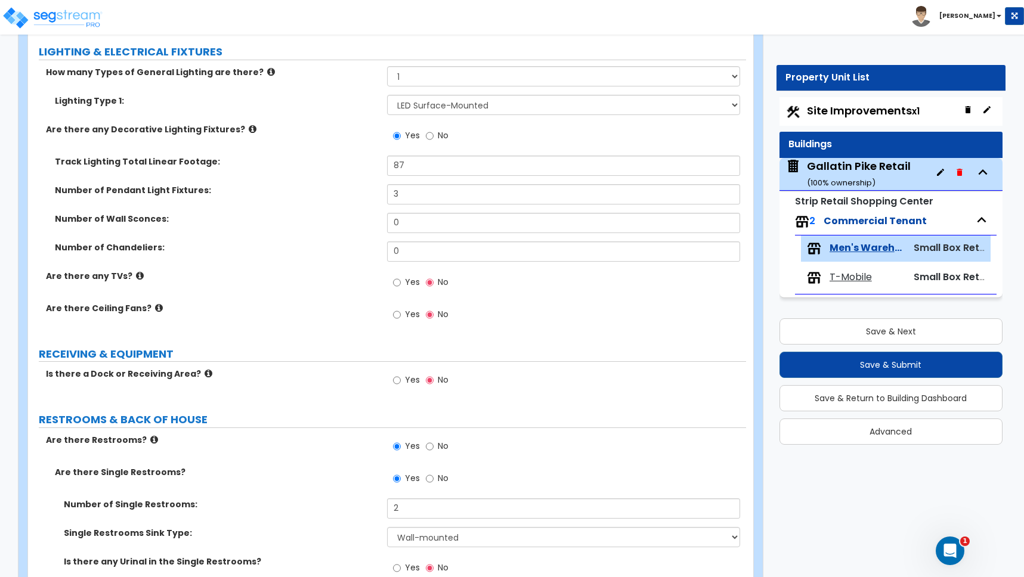
scroll to position [1140, 0]
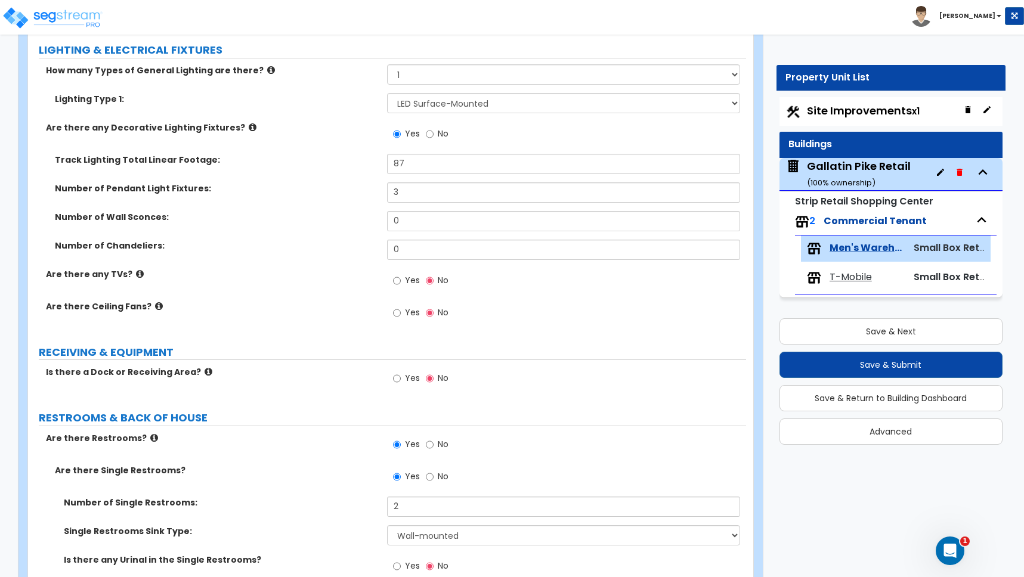
click at [205, 373] on icon at bounding box center [209, 371] width 8 height 9
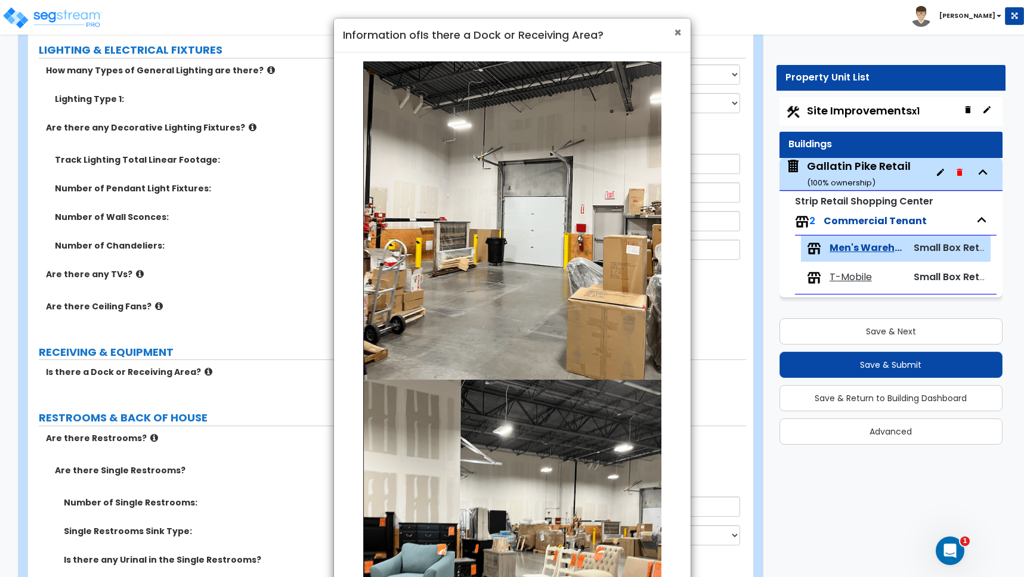
click at [678, 30] on span "×" at bounding box center [678, 32] width 8 height 17
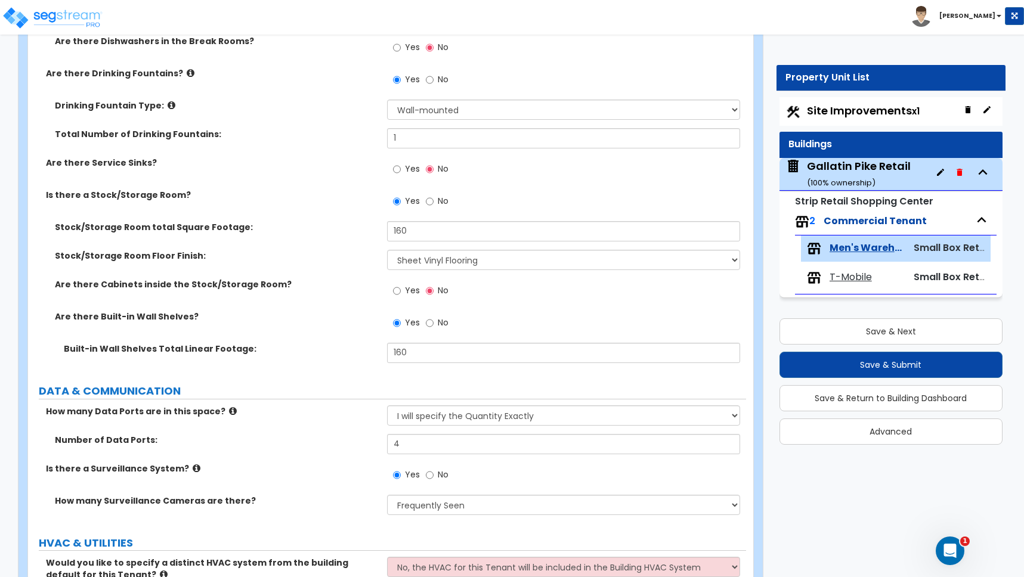
scroll to position [2424, 0]
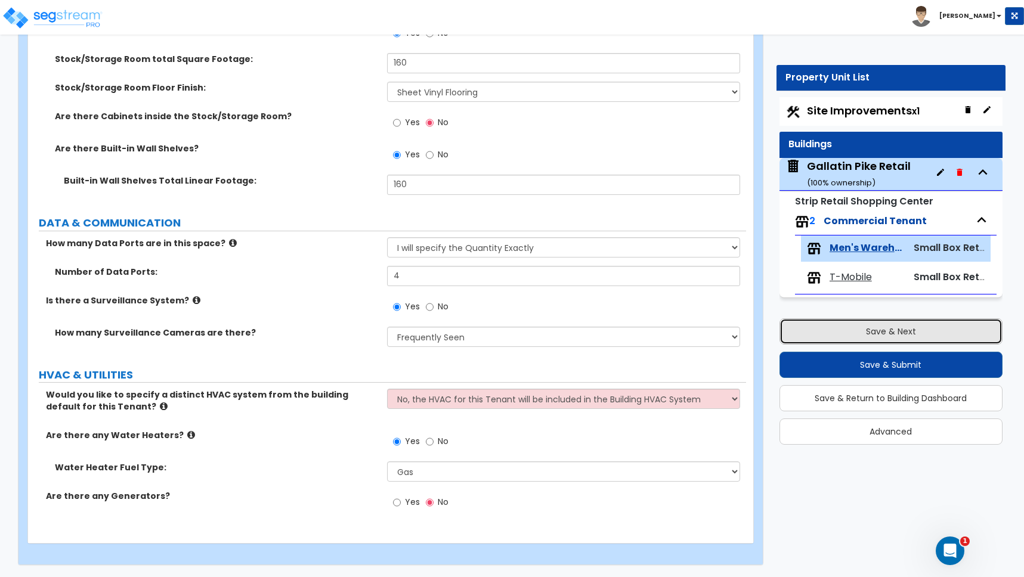
click at [905, 336] on button "Save & Next" at bounding box center [890, 331] width 223 height 26
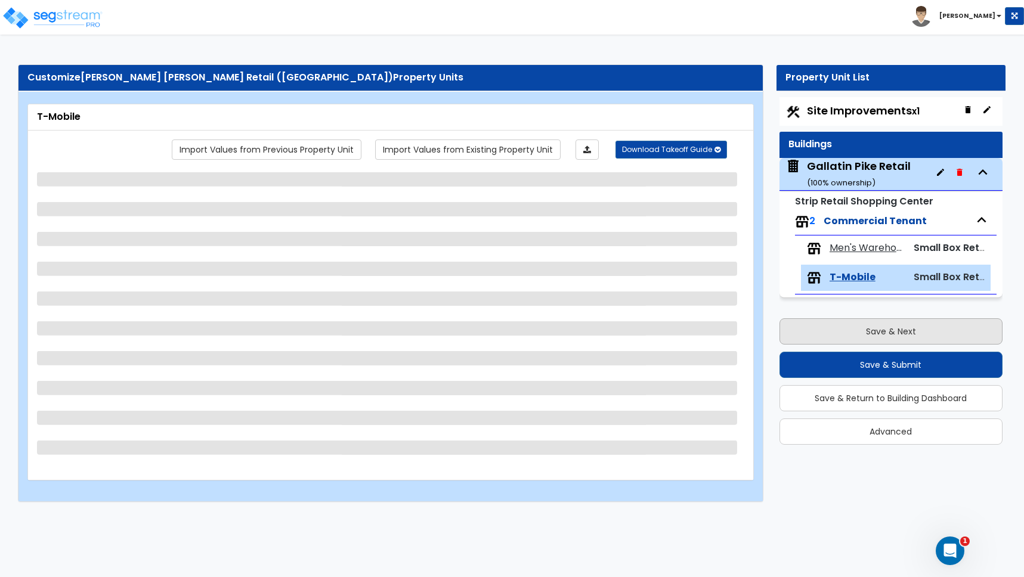
scroll to position [0, 0]
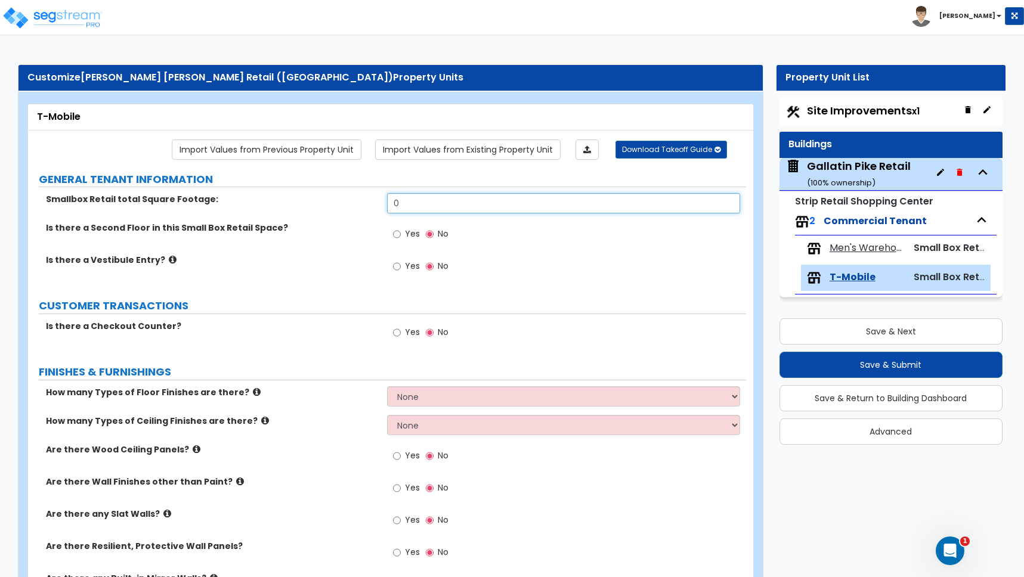
drag, startPoint x: 403, startPoint y: 202, endPoint x: 351, endPoint y: 197, distance: 52.7
click at [351, 196] on div "Smallbox Retail total Square Footage: 0" at bounding box center [387, 207] width 718 height 29
type input "2,042"
click at [398, 333] on input "Yes" at bounding box center [397, 332] width 8 height 13
radio input "true"
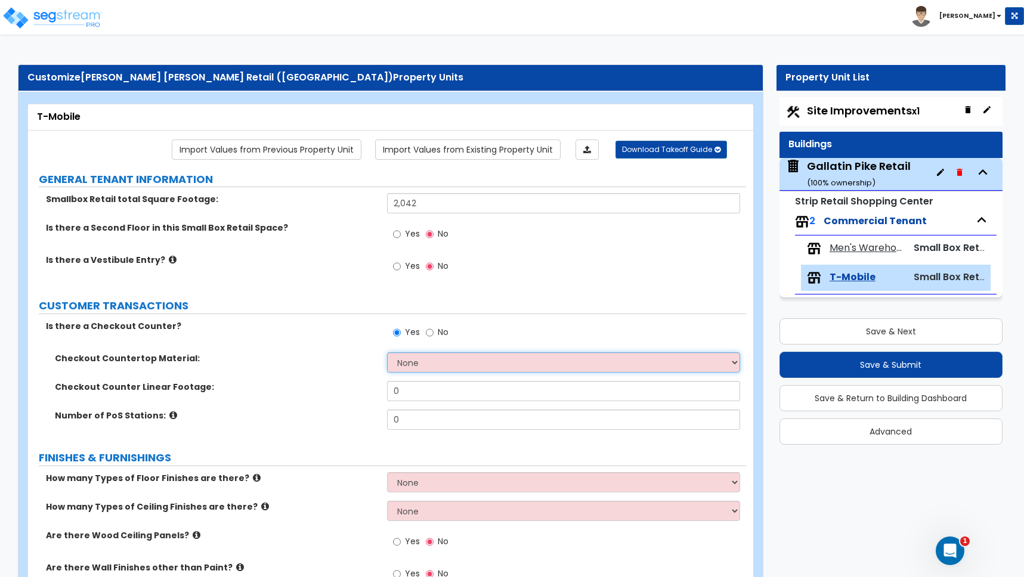
click at [422, 364] on select "None Plastic Laminate Solid Surface Stone Quartz Marble Tile Wood Stainless Ste…" at bounding box center [563, 362] width 353 height 20
select select "1"
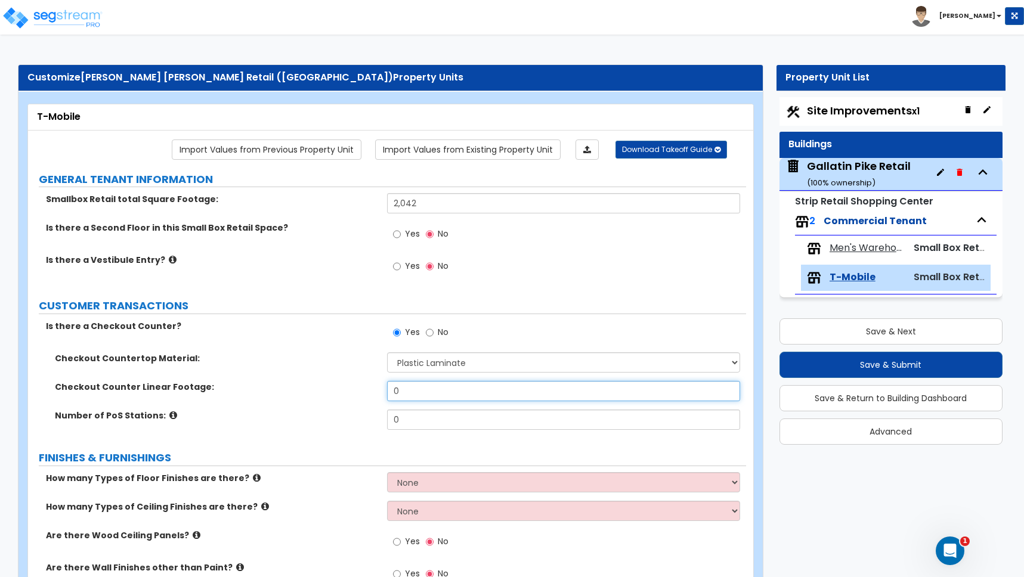
drag, startPoint x: 407, startPoint y: 392, endPoint x: 354, endPoint y: 384, distance: 53.6
click at [359, 386] on div "Checkout Counter Linear Footage: 0" at bounding box center [387, 395] width 718 height 29
type input "8"
click at [384, 422] on div "Number of PoS Stations: 0" at bounding box center [387, 424] width 718 height 29
type input "1"
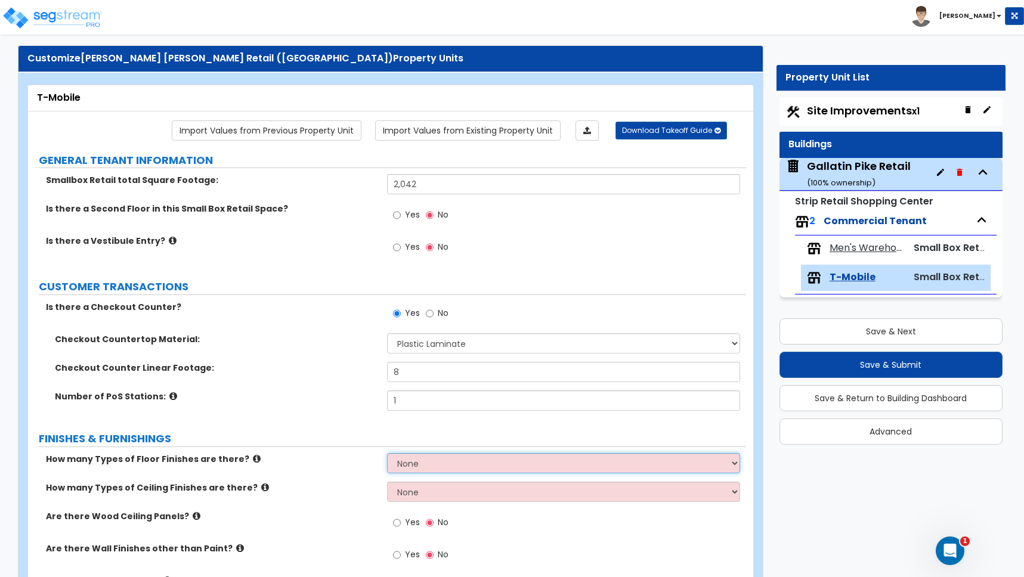
scroll to position [81, 0]
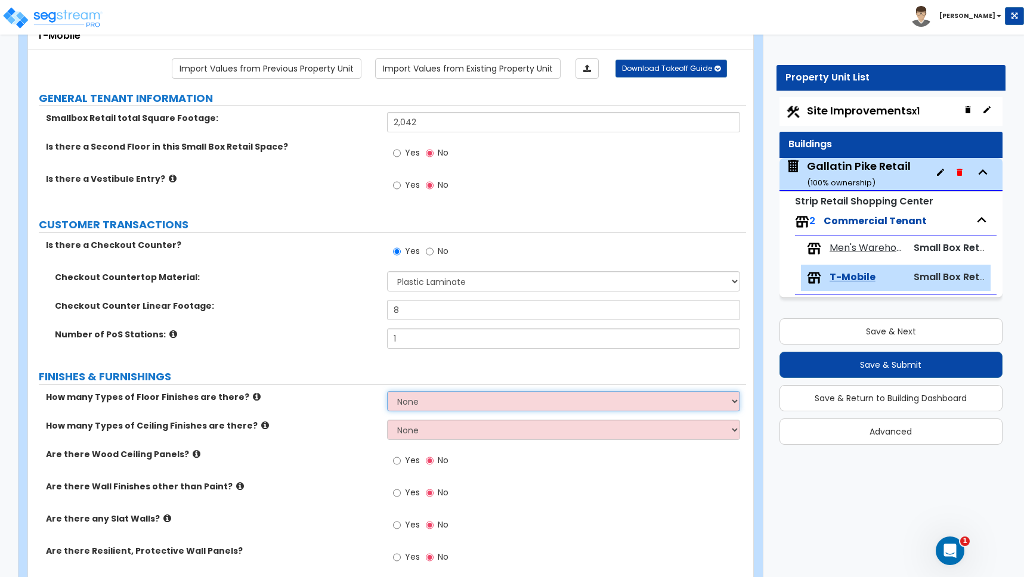
click at [419, 403] on select "None 1 2 3 4" at bounding box center [563, 401] width 353 height 20
click at [408, 405] on select "None 1 2 3 4" at bounding box center [563, 401] width 353 height 20
select select "1"
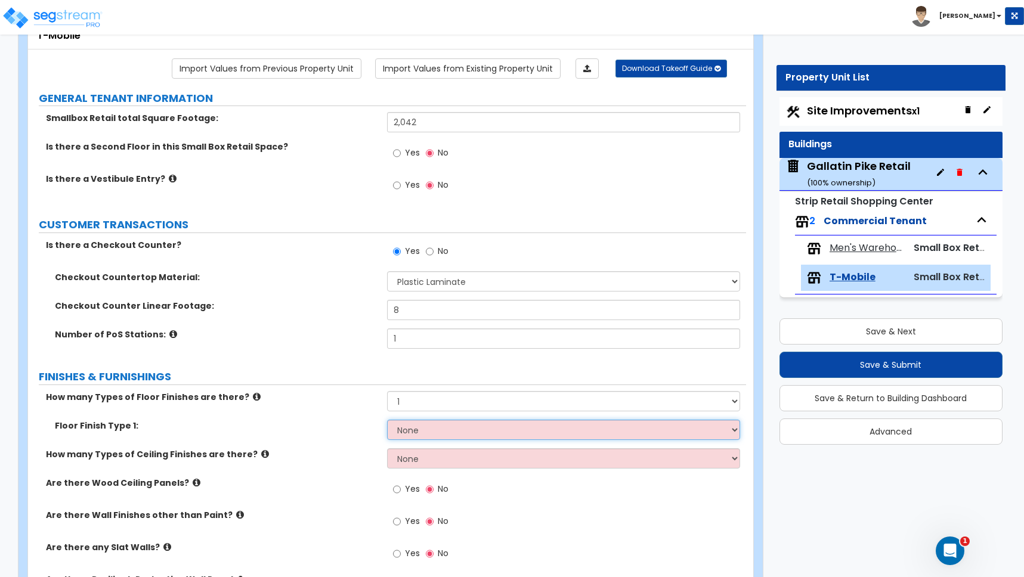
click at [426, 429] on select "None Tile Flooring Hardwood Flooring Resilient Laminate Flooring VCT Flooring S…" at bounding box center [563, 430] width 353 height 20
select select "4"
click at [441, 463] on select "None 1 2 3" at bounding box center [563, 458] width 353 height 20
select select "1"
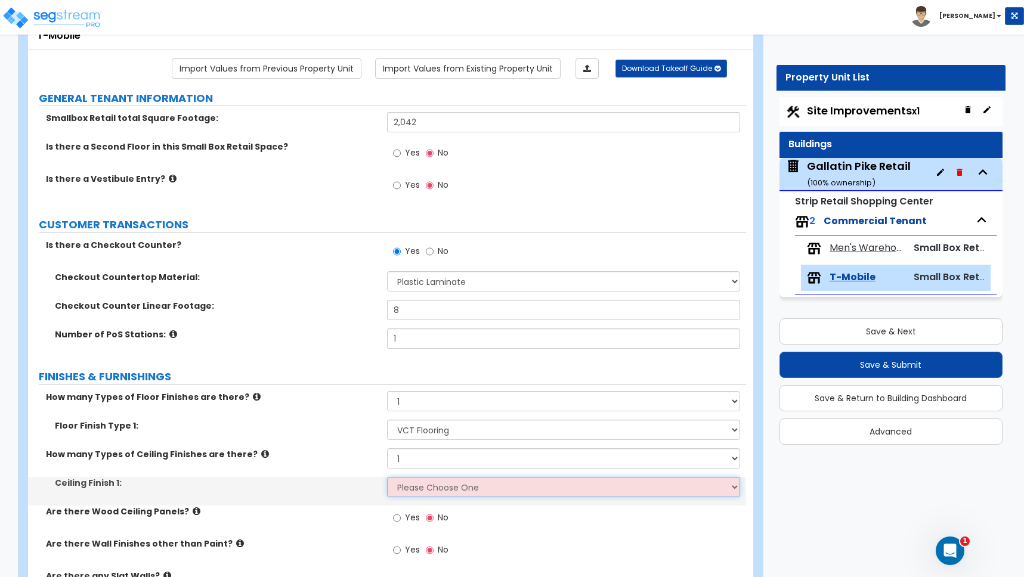
click at [416, 486] on select "Please Choose One Drop Ceiling Open Ceiling Drywall Ceiling" at bounding box center [563, 487] width 353 height 20
select select "1"
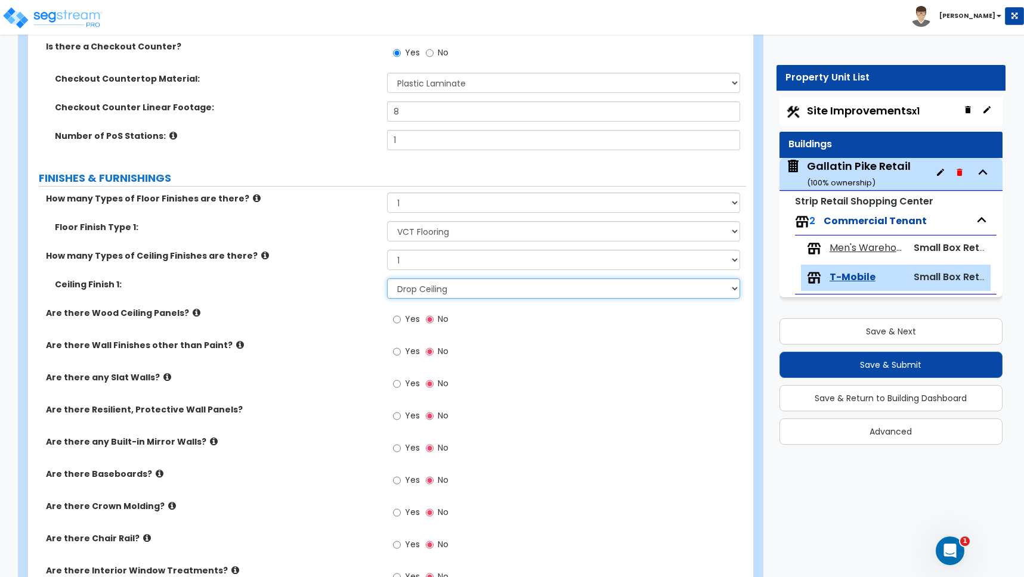
scroll to position [281, 0]
click at [397, 478] on input "Yes" at bounding box center [397, 479] width 8 height 13
radio input "true"
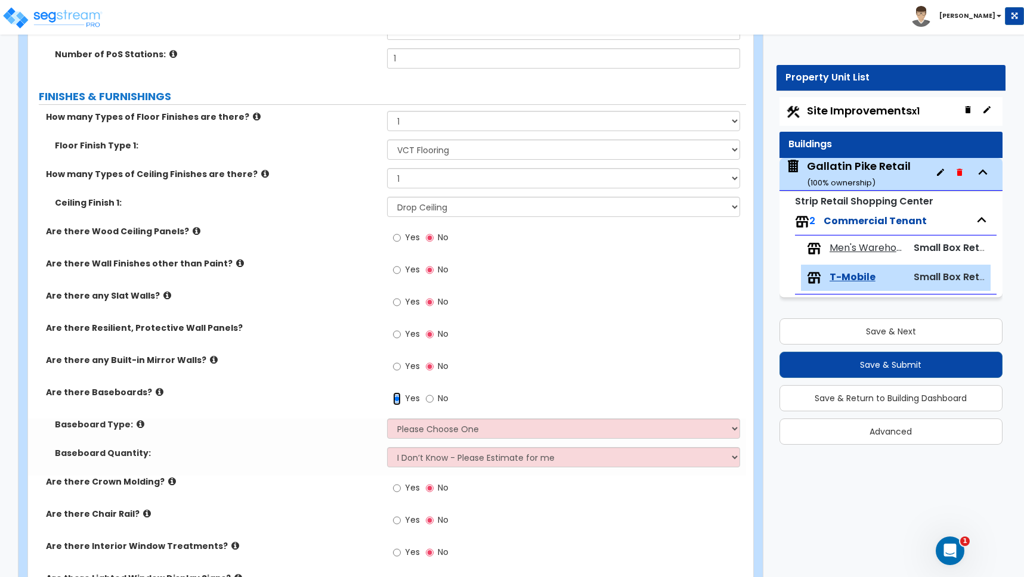
scroll to position [361, 0]
click at [420, 429] on select "Please Choose One Wood Vinyl Carpet Tile" at bounding box center [563, 429] width 353 height 20
select select "2"
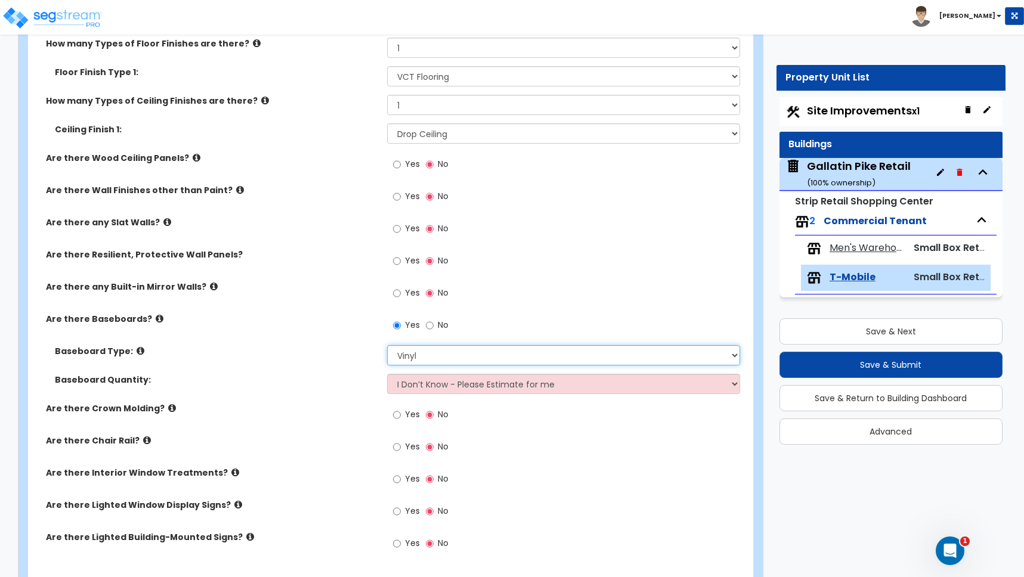
scroll to position [448, 0]
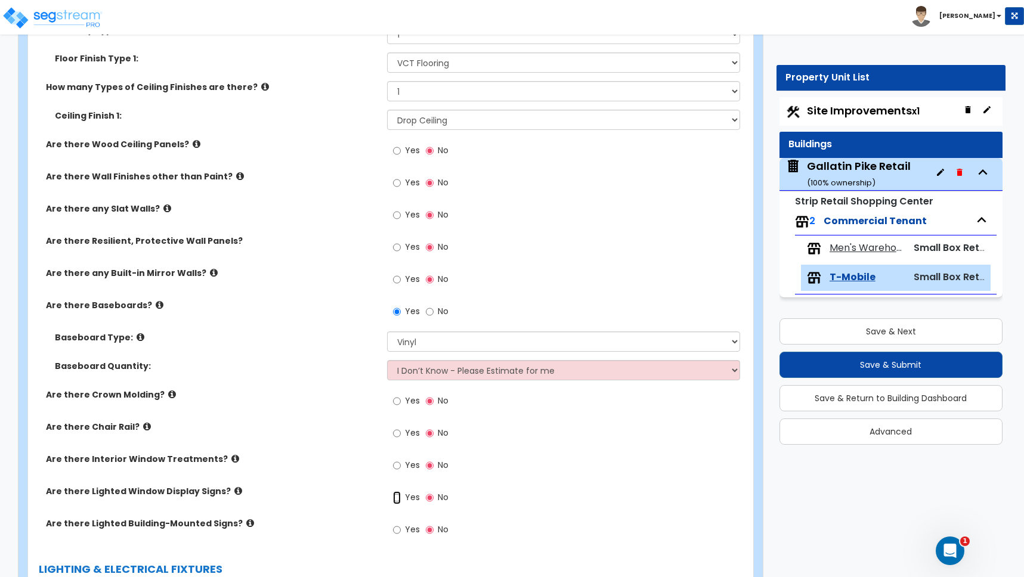
click at [397, 497] on input "Yes" at bounding box center [397, 497] width 8 height 13
radio input "true"
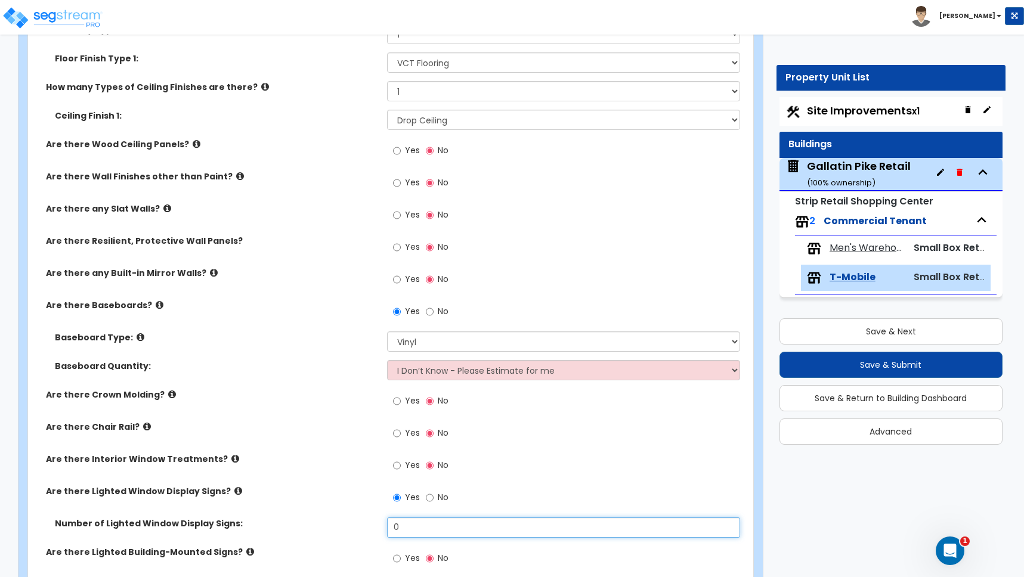
drag, startPoint x: 408, startPoint y: 528, endPoint x: 380, endPoint y: 525, distance: 28.8
click at [380, 525] on div "Number of Lighted Window Display Signs: 0" at bounding box center [387, 532] width 718 height 29
type input "1"
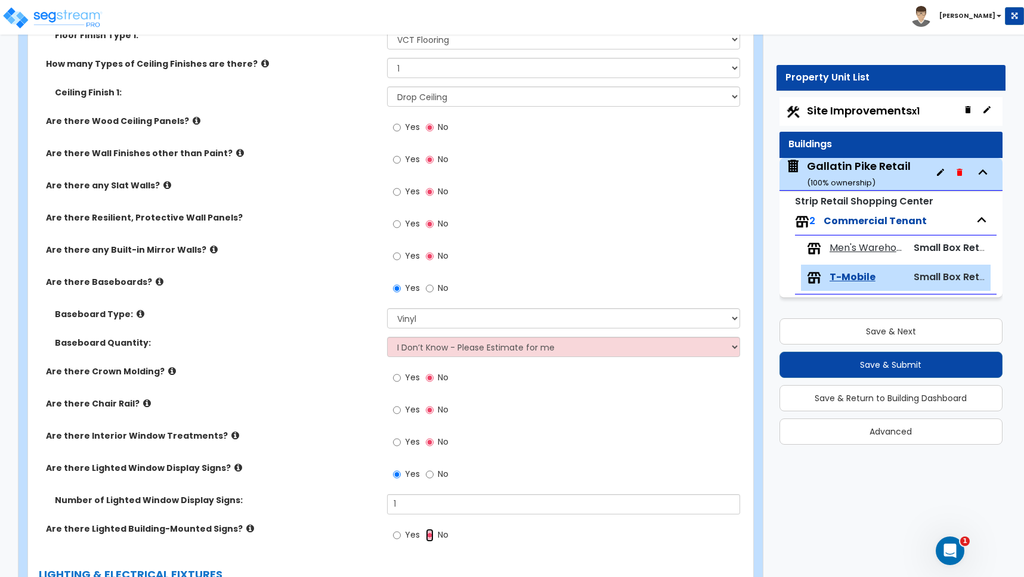
scroll to position [529, 0]
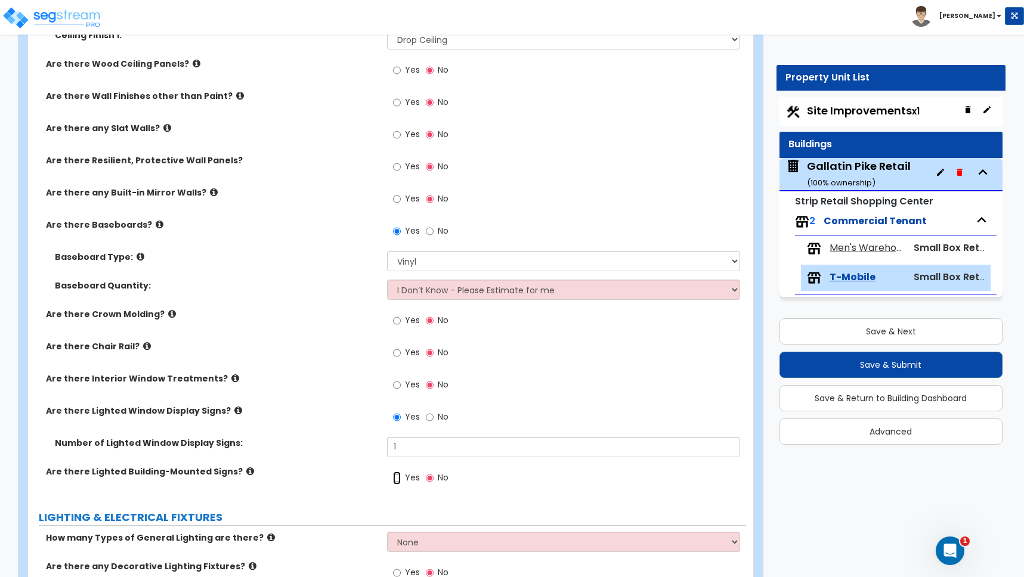
click at [398, 480] on input "Yes" at bounding box center [397, 478] width 8 height 13
radio input "true"
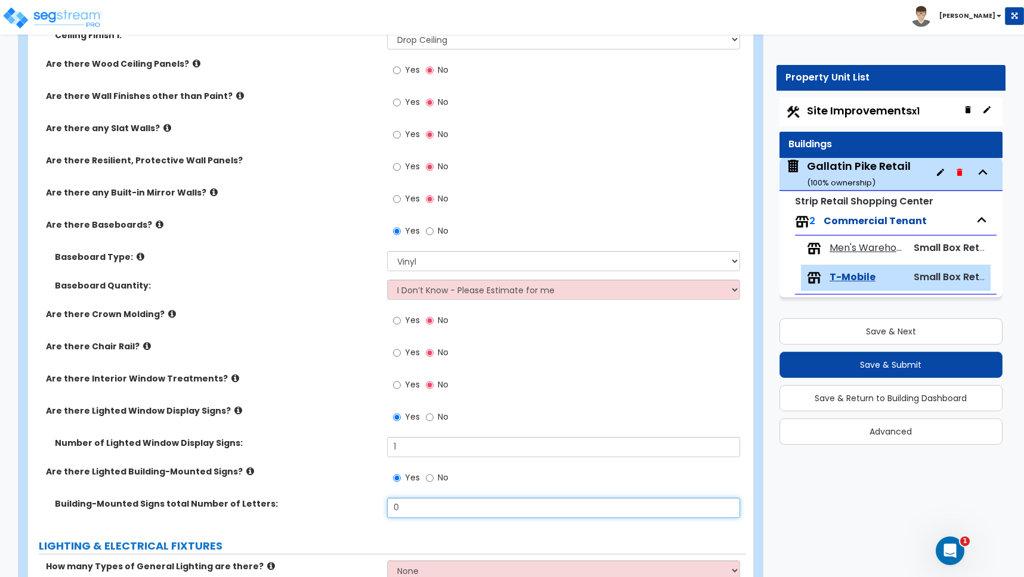
drag, startPoint x: 348, startPoint y: 504, endPoint x: 299, endPoint y: 496, distance: 49.6
click at [327, 503] on div "Building-Mounted Signs total Number of Letters: 0" at bounding box center [387, 512] width 718 height 29
type input "14"
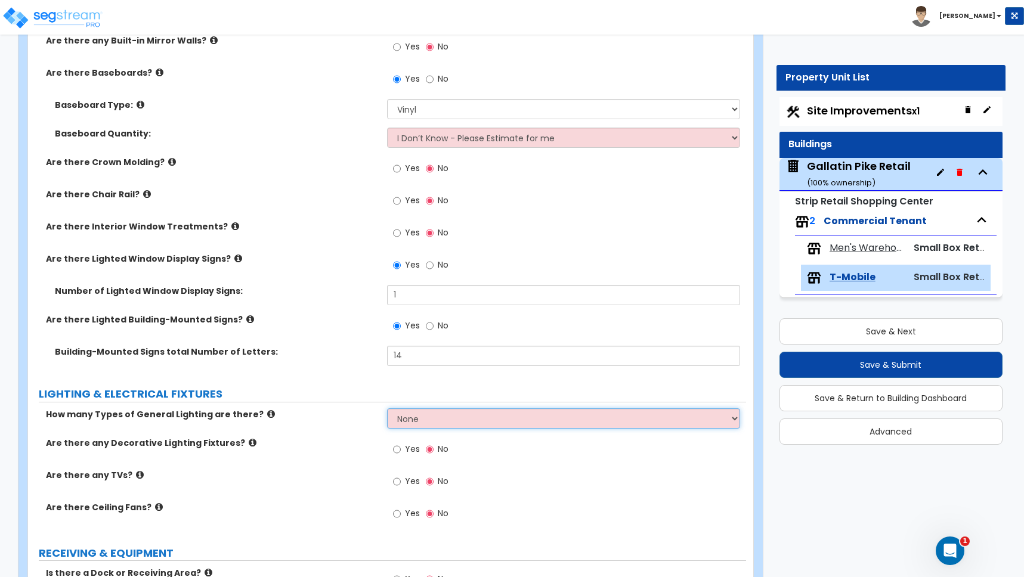
scroll to position [691, 0]
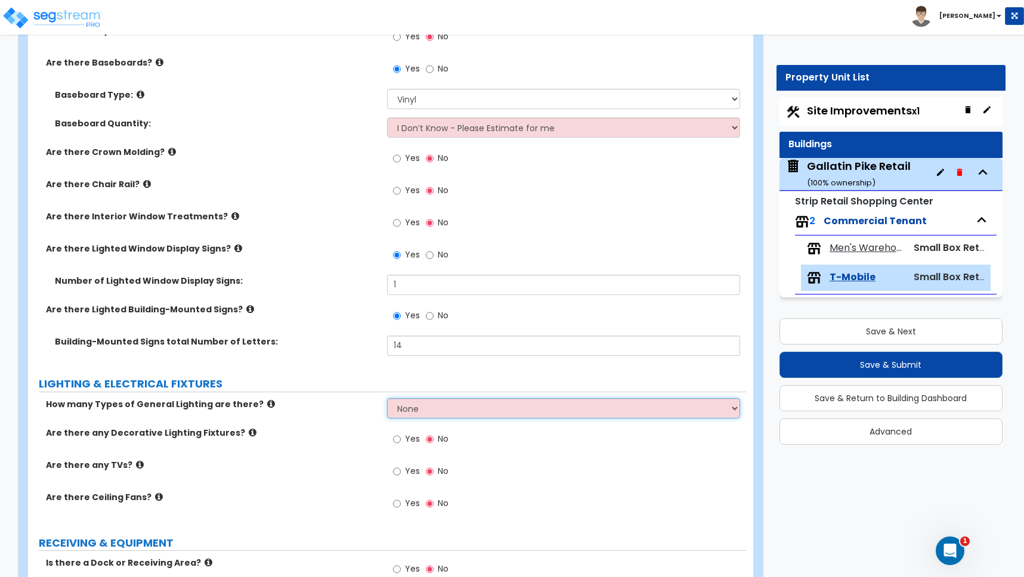
click at [407, 411] on select "None 1 2 3" at bounding box center [563, 408] width 353 height 20
select select "1"
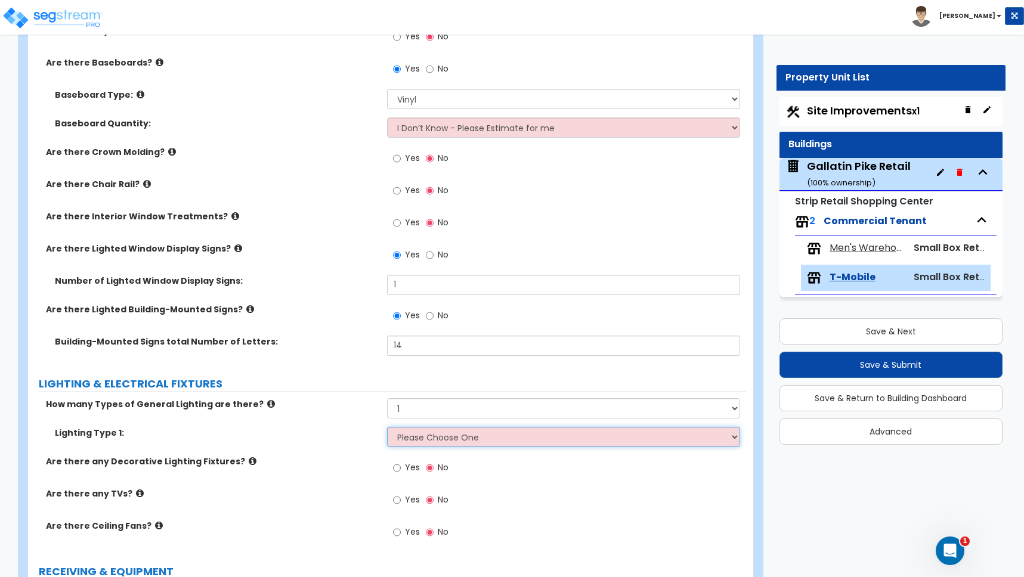
click at [413, 438] on select "Please Choose One LED Surface-Mounted LED Recessed Fluorescent Surface-Mounted …" at bounding box center [563, 437] width 353 height 20
select select "1"
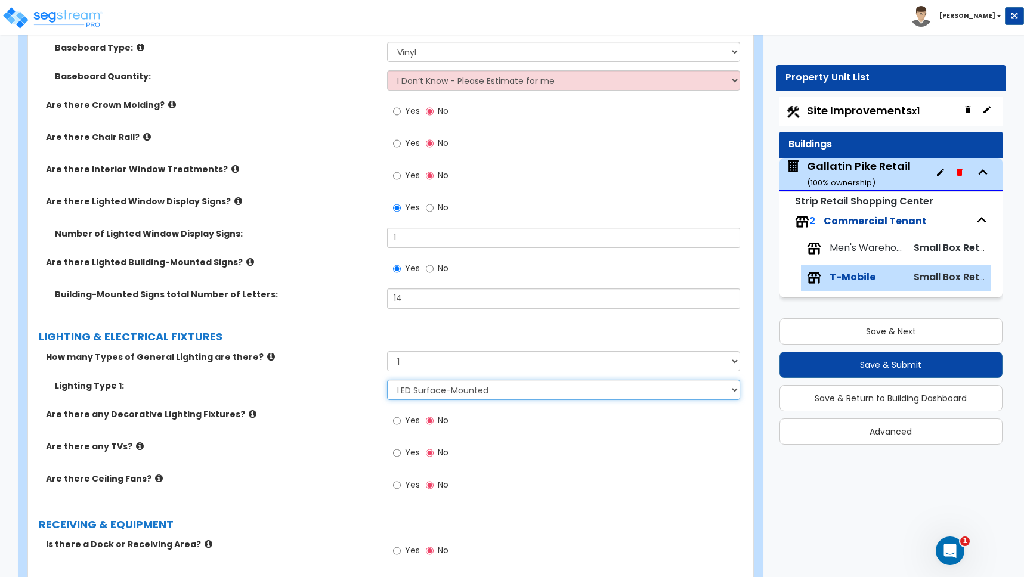
scroll to position [767, 0]
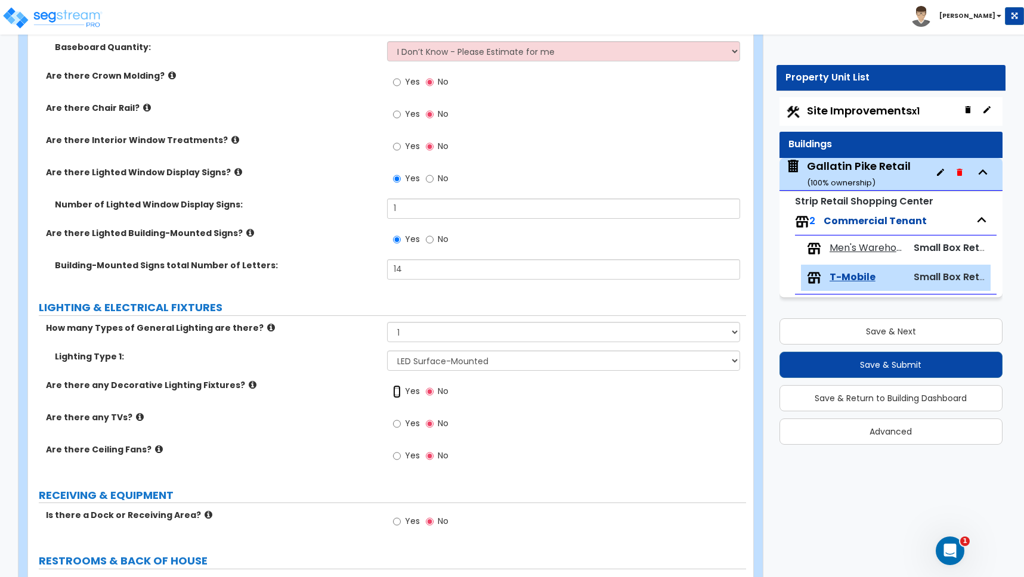
click at [397, 392] on input "Yes" at bounding box center [397, 391] width 8 height 13
radio input "true"
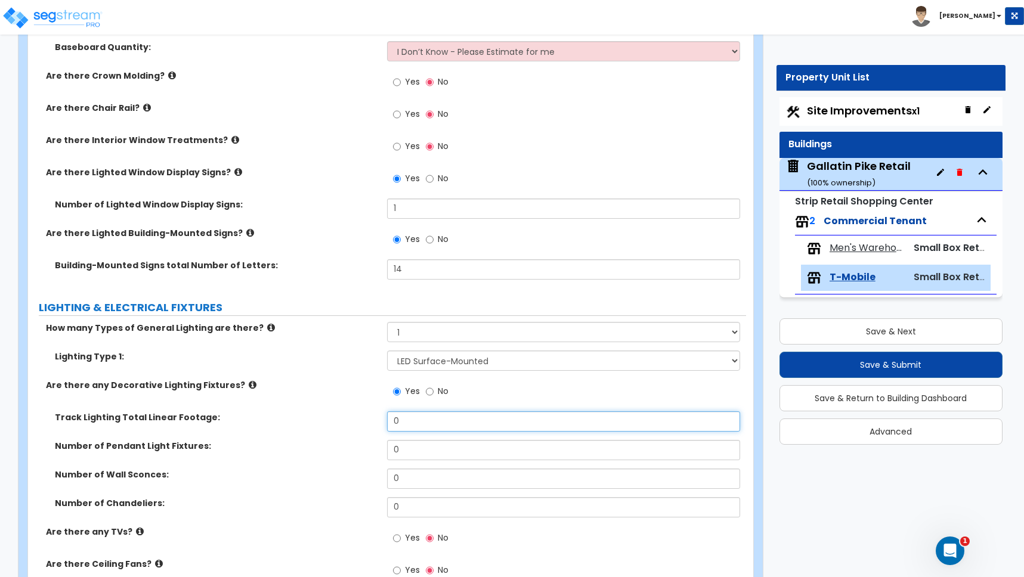
drag, startPoint x: 408, startPoint y: 419, endPoint x: 354, endPoint y: 420, distance: 54.9
click at [354, 420] on div "Track Lighting Total Linear Footage: 0" at bounding box center [387, 425] width 718 height 29
type input "42"
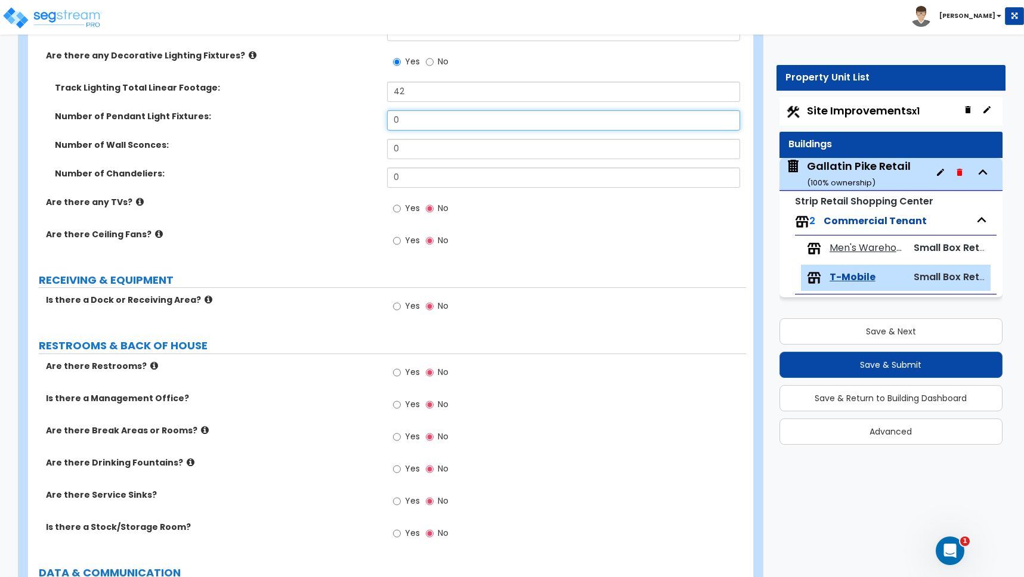
scroll to position [1107, 0]
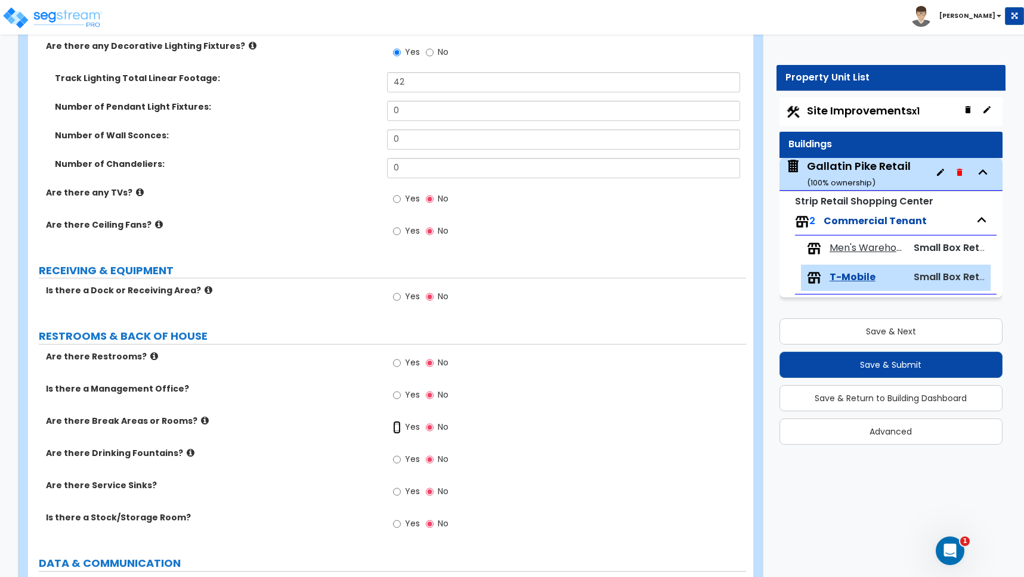
click at [398, 428] on input "Yes" at bounding box center [397, 427] width 8 height 13
radio input "true"
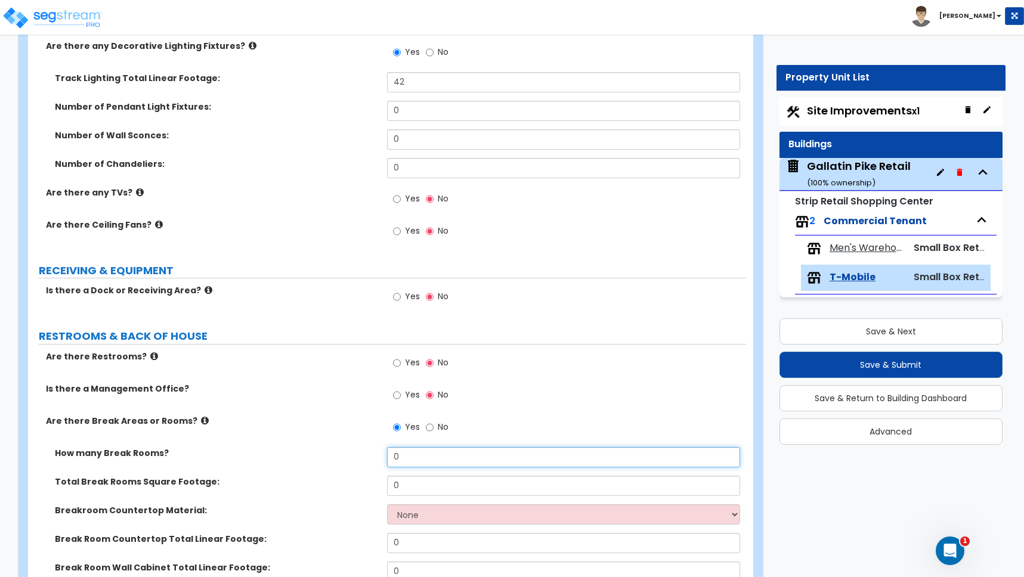
drag, startPoint x: 411, startPoint y: 457, endPoint x: 389, endPoint y: 455, distance: 22.7
click at [391, 455] on input "0" at bounding box center [563, 457] width 353 height 20
type input "1"
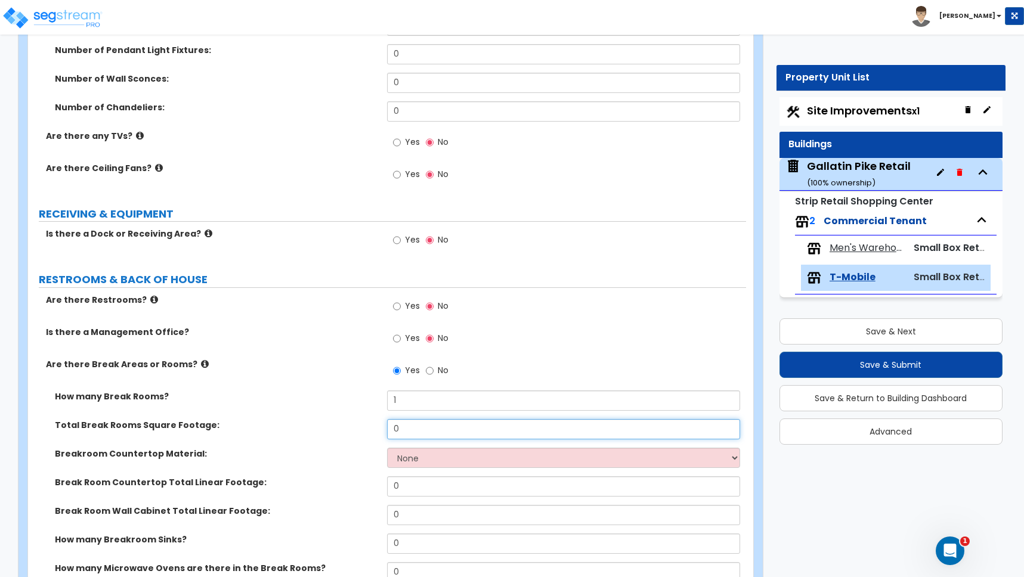
scroll to position [1169, 0]
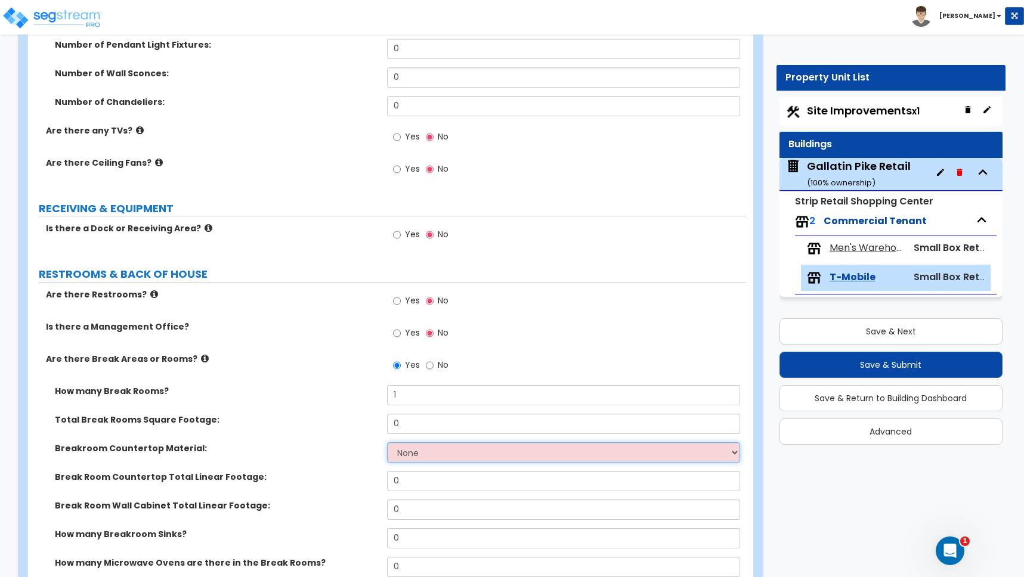
click at [408, 452] on select "None Plastic Laminate Solid Surface Stone Quartz Marble Tile Wood Stainless Ste…" at bounding box center [563, 452] width 353 height 20
select select "2"
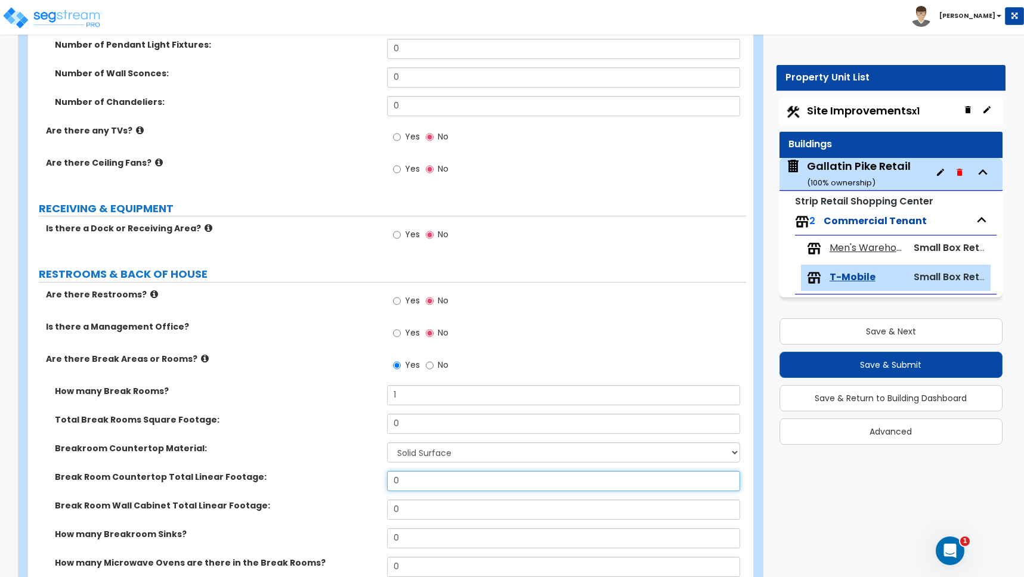
drag, startPoint x: 406, startPoint y: 482, endPoint x: 379, endPoint y: 482, distance: 27.4
click at [379, 482] on div "Break Room Countertop Total Linear Footage: 0" at bounding box center [387, 485] width 718 height 29
type input "8"
drag, startPoint x: 410, startPoint y: 510, endPoint x: 352, endPoint y: 505, distance: 58.1
click at [352, 505] on div "Break Room Wall Cabinet Total Linear Footage: 0" at bounding box center [387, 514] width 718 height 29
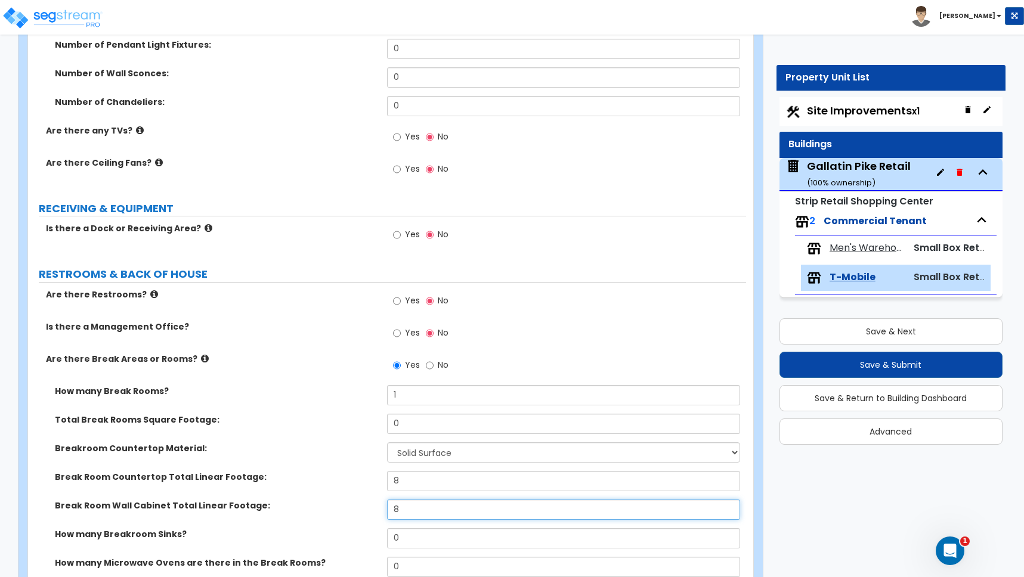
type input "8"
click at [303, 488] on div "Break Room Countertop Total Linear Footage: 8" at bounding box center [387, 485] width 718 height 29
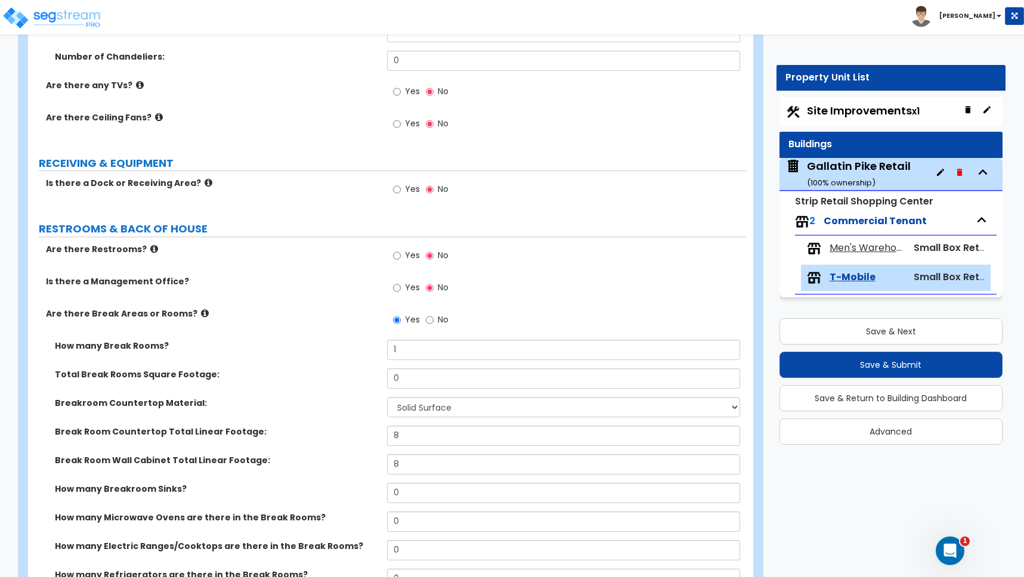
scroll to position [1253, 0]
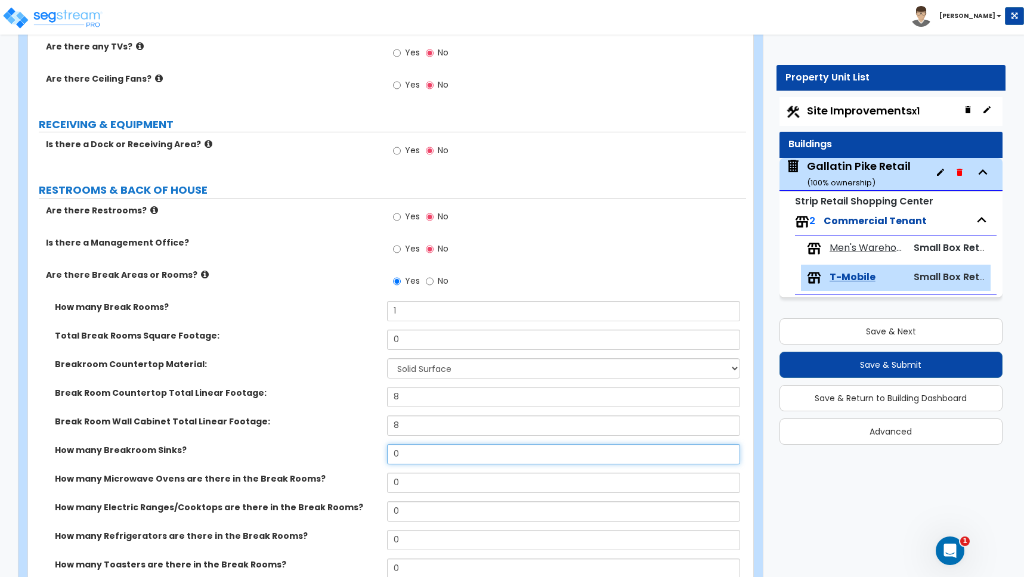
drag, startPoint x: 403, startPoint y: 453, endPoint x: 346, endPoint y: 457, distance: 56.2
click at [352, 456] on div "How many Breakroom Sinks? 0" at bounding box center [387, 458] width 718 height 29
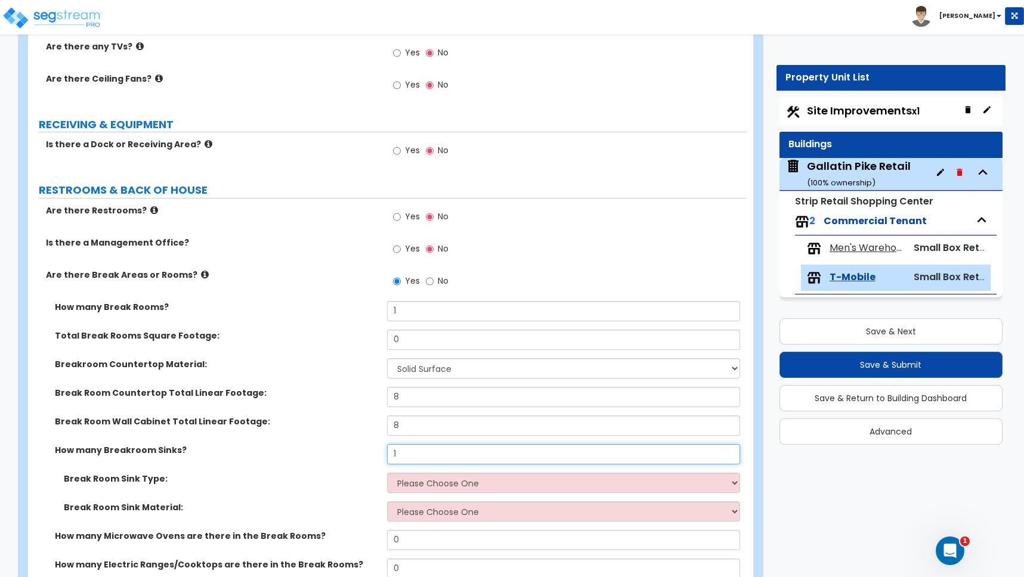
type input "1"
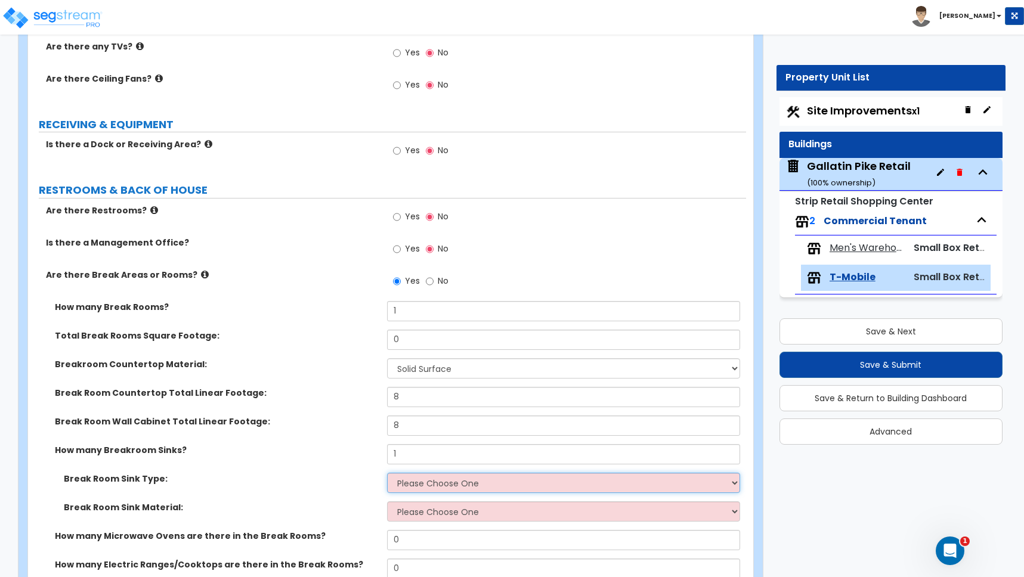
click at [407, 482] on select "Please Choose One Single Sink Double Sink" at bounding box center [563, 483] width 353 height 20
select select "1"
click at [418, 513] on select "Please Choose One Stainless Steel Porcelain Enamel Cast Iron" at bounding box center [563, 511] width 353 height 20
select select "1"
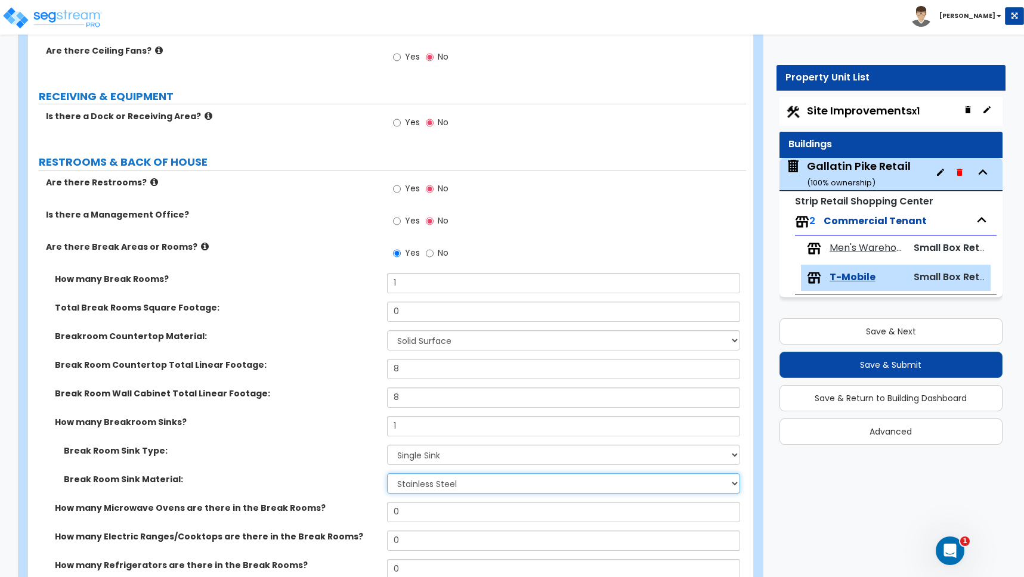
scroll to position [1443, 0]
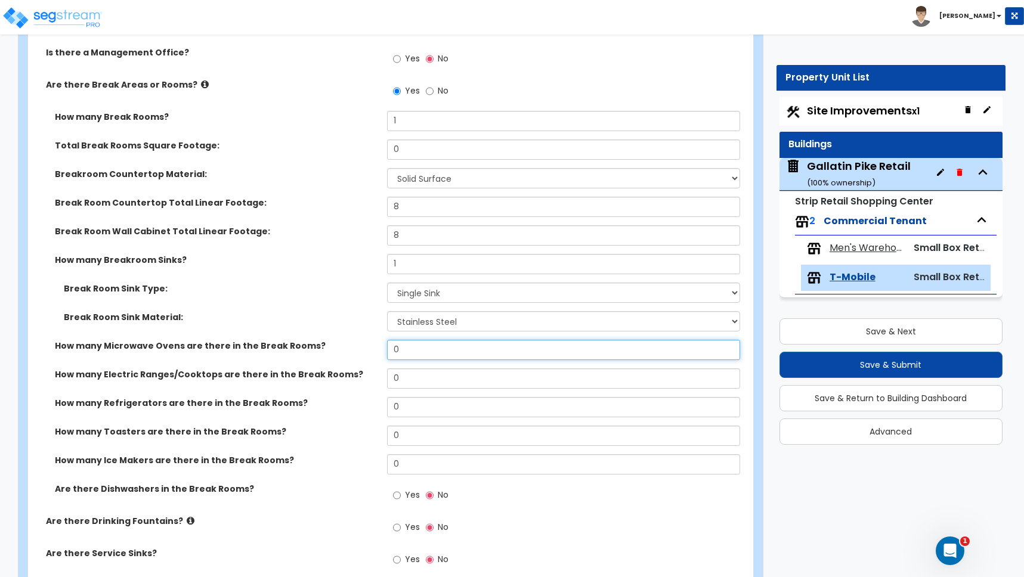
drag, startPoint x: 401, startPoint y: 352, endPoint x: 367, endPoint y: 354, distance: 34.1
click at [371, 354] on div "How many Microwave Ovens are there in the Break Rooms? 0" at bounding box center [387, 354] width 718 height 29
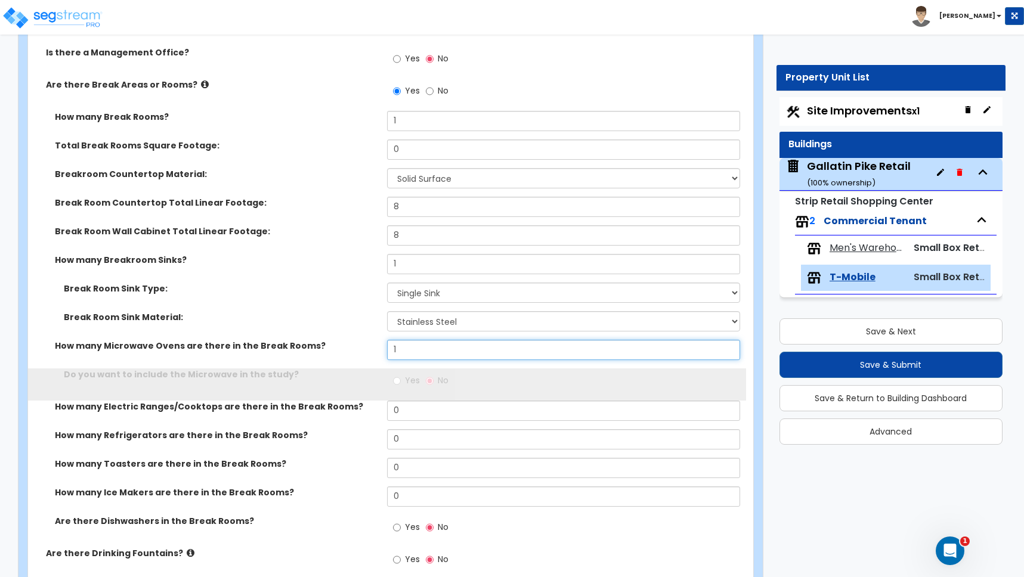
type input "1"
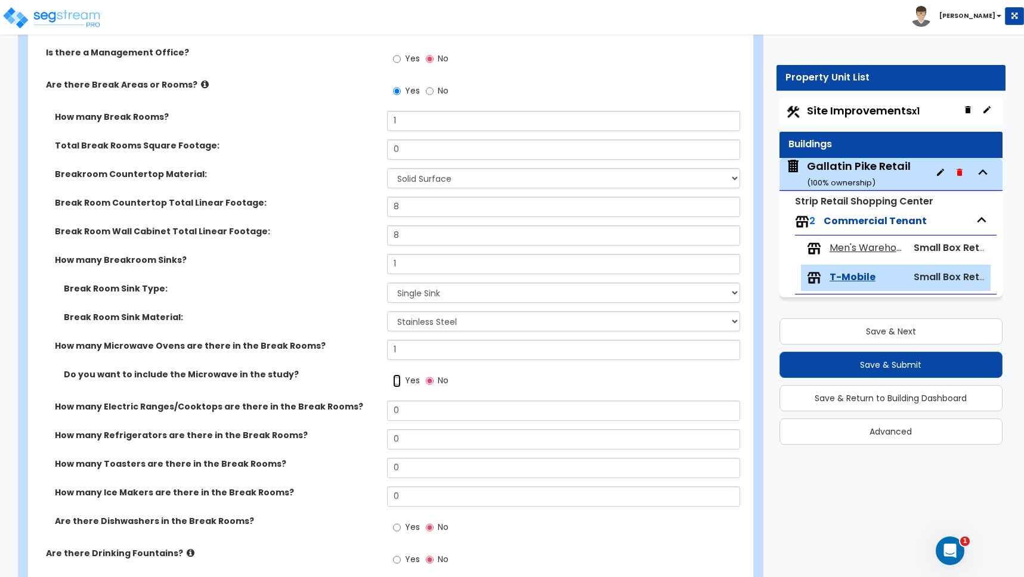
click at [394, 380] on input "Yes" at bounding box center [397, 380] width 8 height 13
radio input "true"
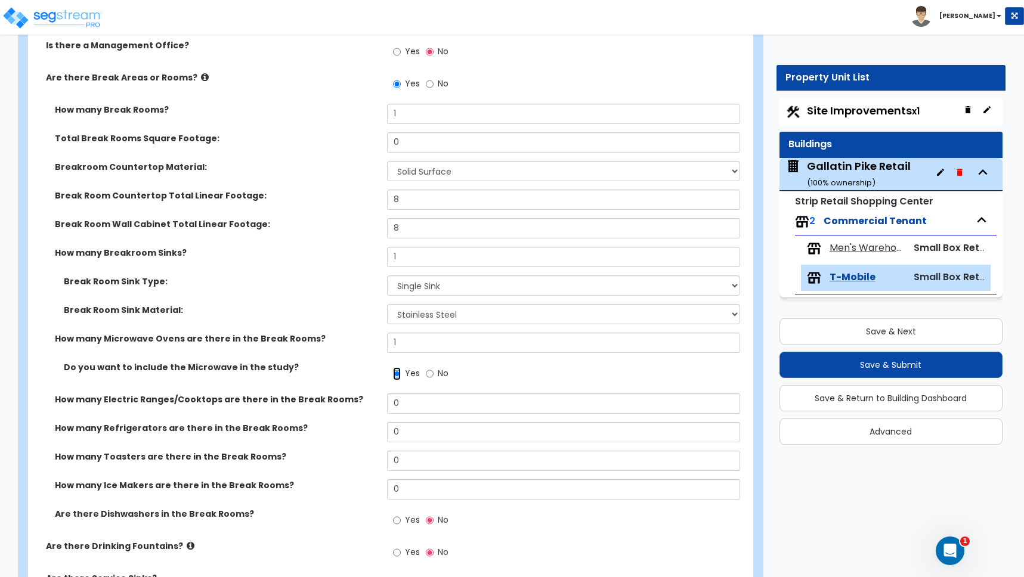
scroll to position [1460, 0]
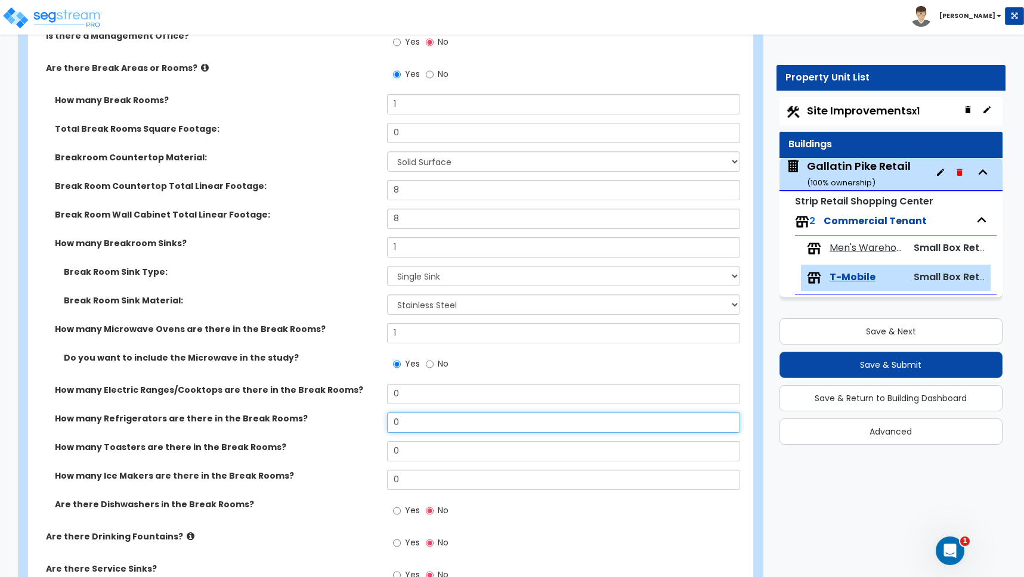
drag, startPoint x: 404, startPoint y: 422, endPoint x: 382, endPoint y: 422, distance: 22.1
click at [383, 422] on div "How many Refrigerators are there in the Break Rooms? 0" at bounding box center [387, 427] width 718 height 29
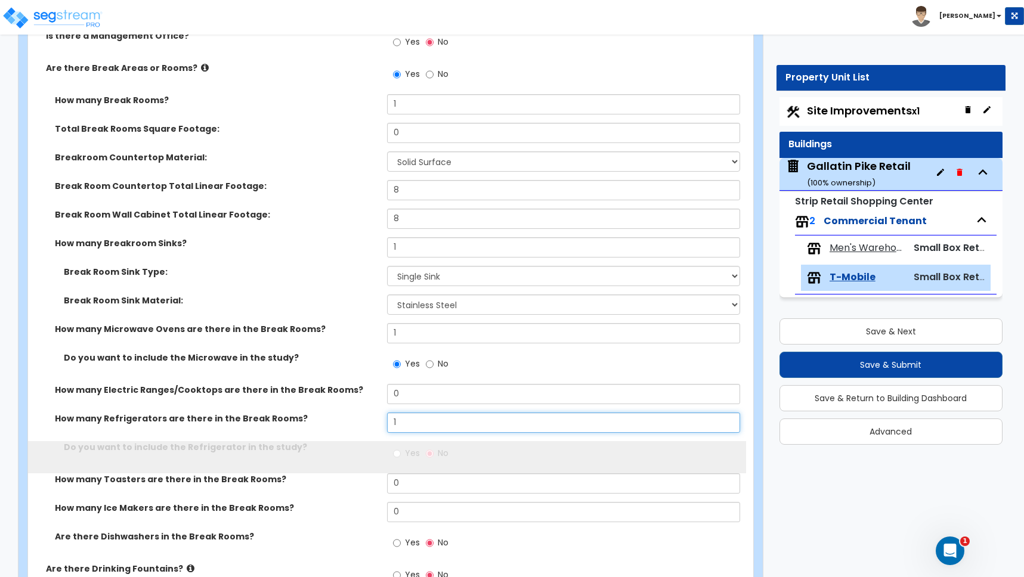
type input "1"
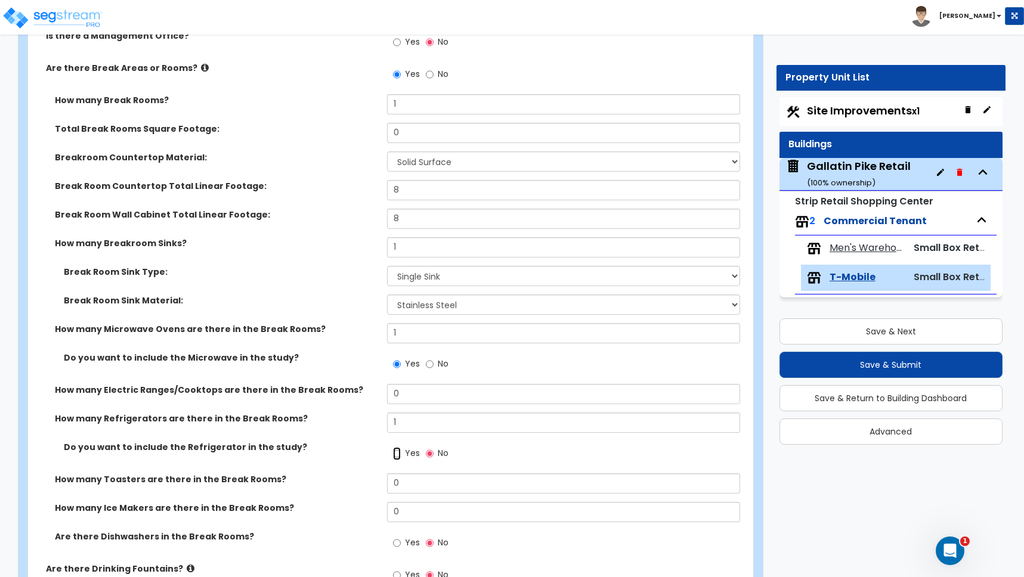
click at [398, 453] on input "Yes" at bounding box center [397, 453] width 8 height 13
radio input "true"
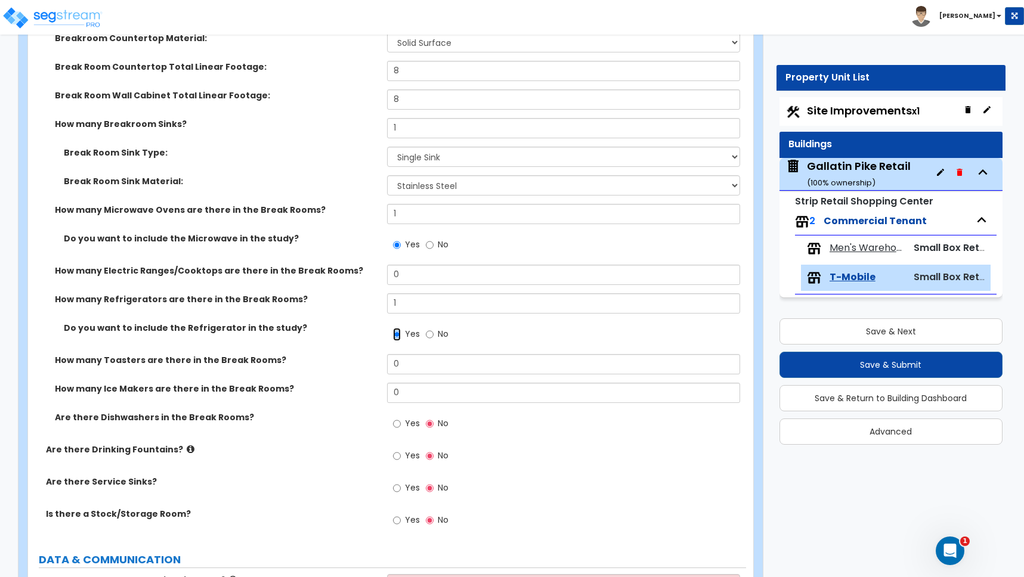
scroll to position [1660, 0]
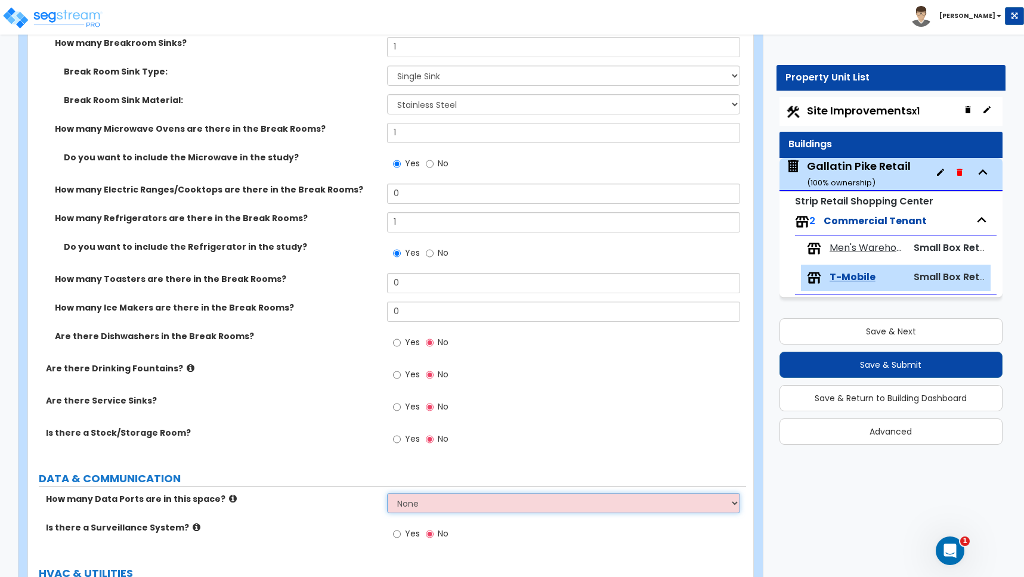
click at [417, 500] on select "None Please Estimate for Me I will specify the Quantity Exactly" at bounding box center [563, 503] width 353 height 20
select select "2"
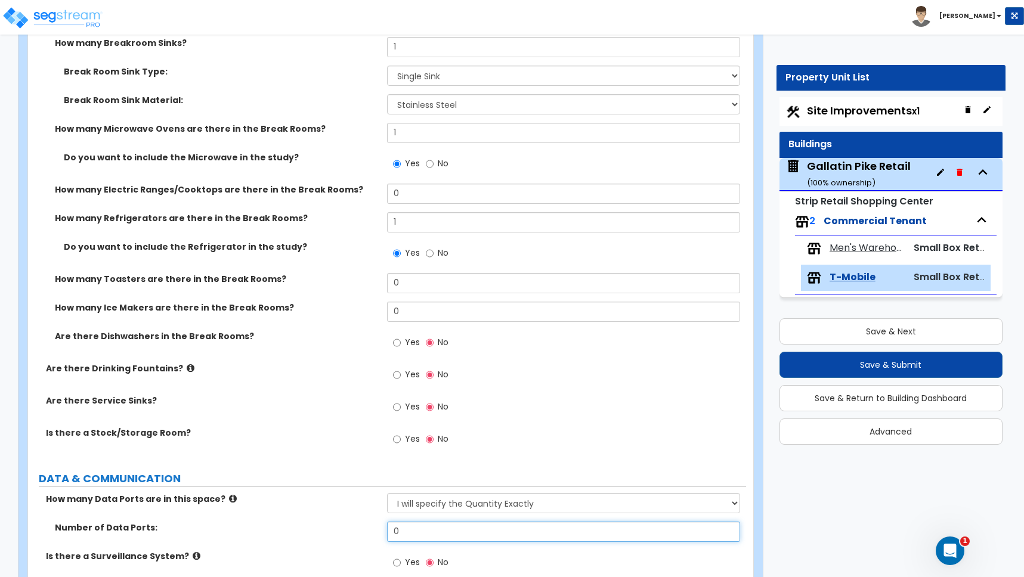
drag, startPoint x: 410, startPoint y: 531, endPoint x: 370, endPoint y: 529, distance: 40.0
click at [383, 529] on div "Number of Data Ports: 0" at bounding box center [387, 536] width 718 height 29
type input "2"
type input "4"
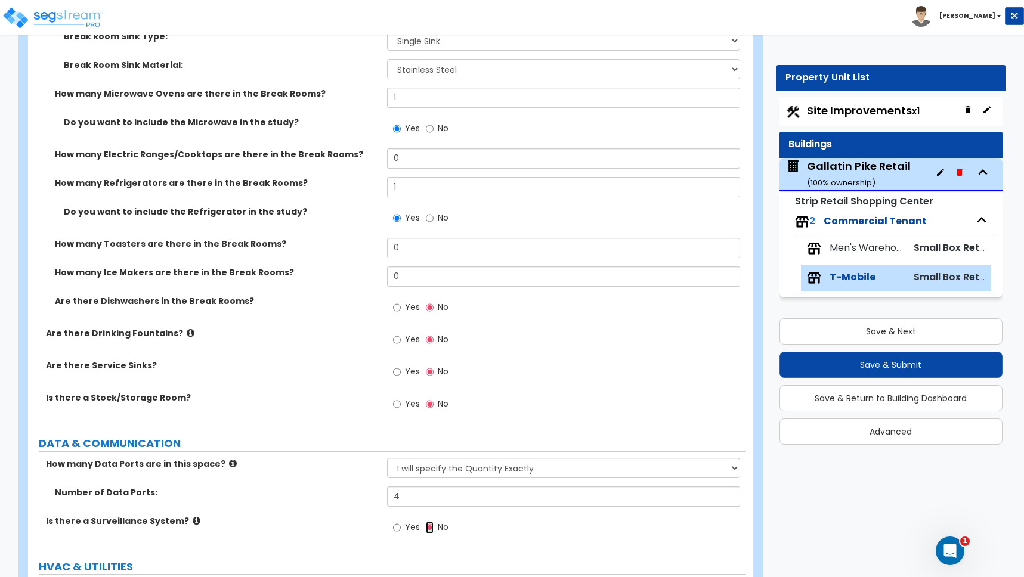
scroll to position [1750, 0]
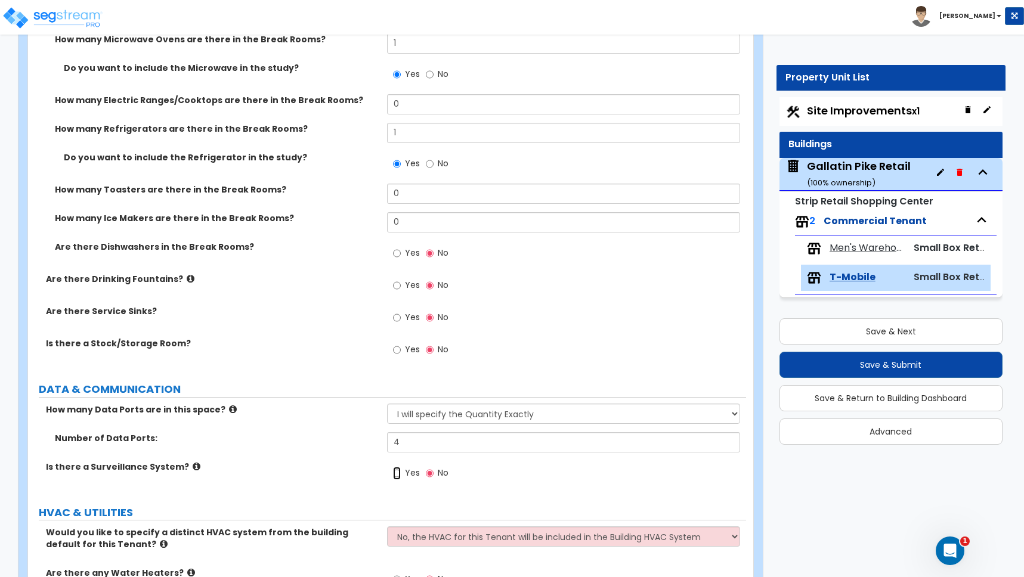
click at [397, 475] on input "Yes" at bounding box center [397, 473] width 8 height 13
radio input "true"
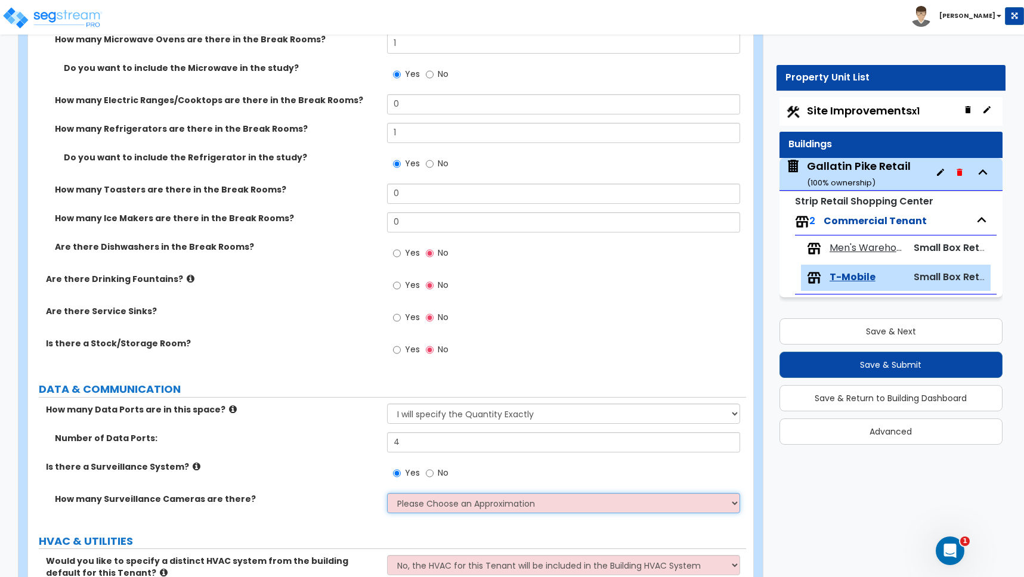
click at [413, 504] on select "Please Choose an Approximation Barely Noticed Any Noticed a Couple Frequently S…" at bounding box center [563, 503] width 353 height 20
select select "3"
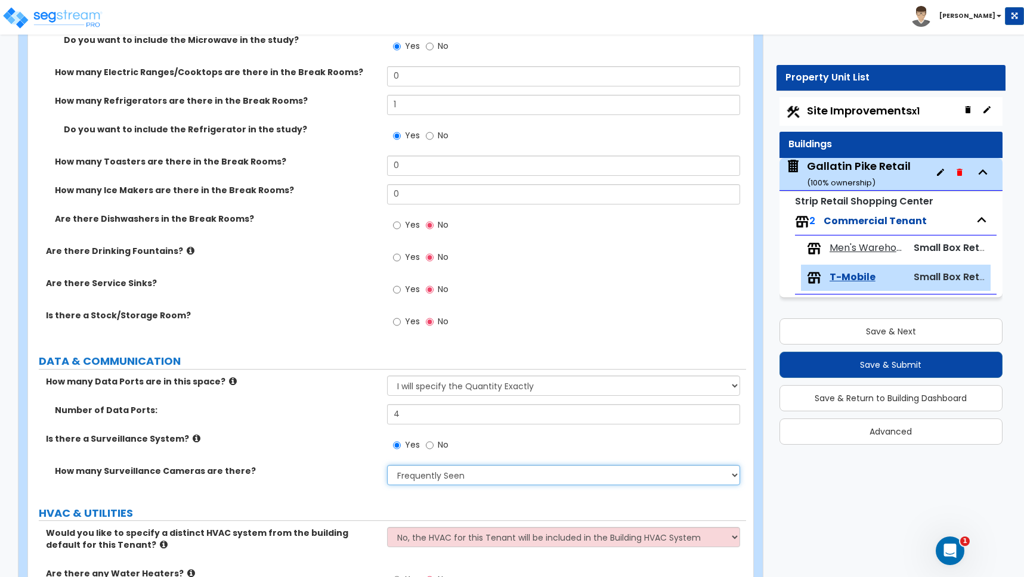
scroll to position [1842, 0]
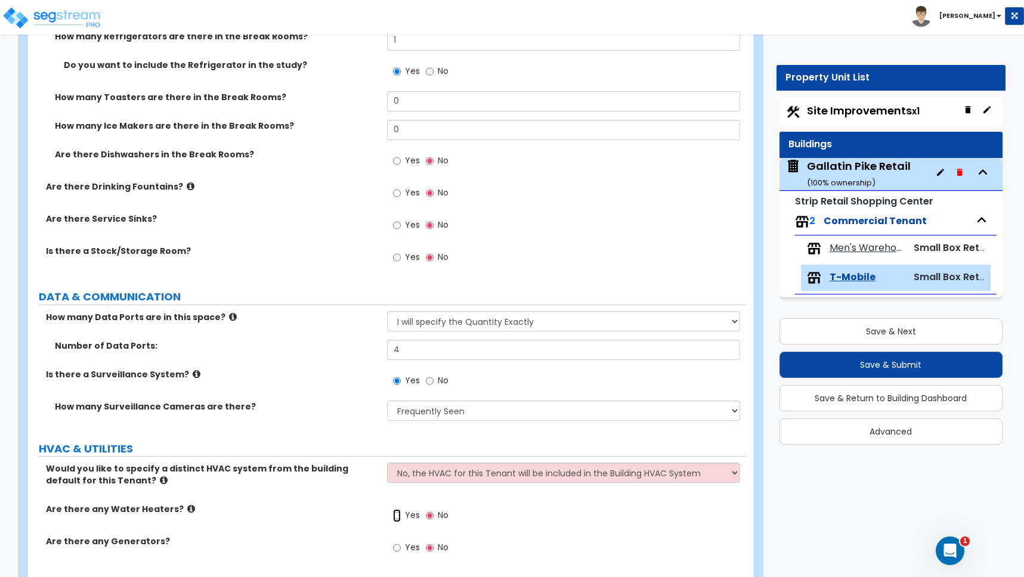
click at [397, 516] on input "Yes" at bounding box center [397, 515] width 8 height 13
radio input "true"
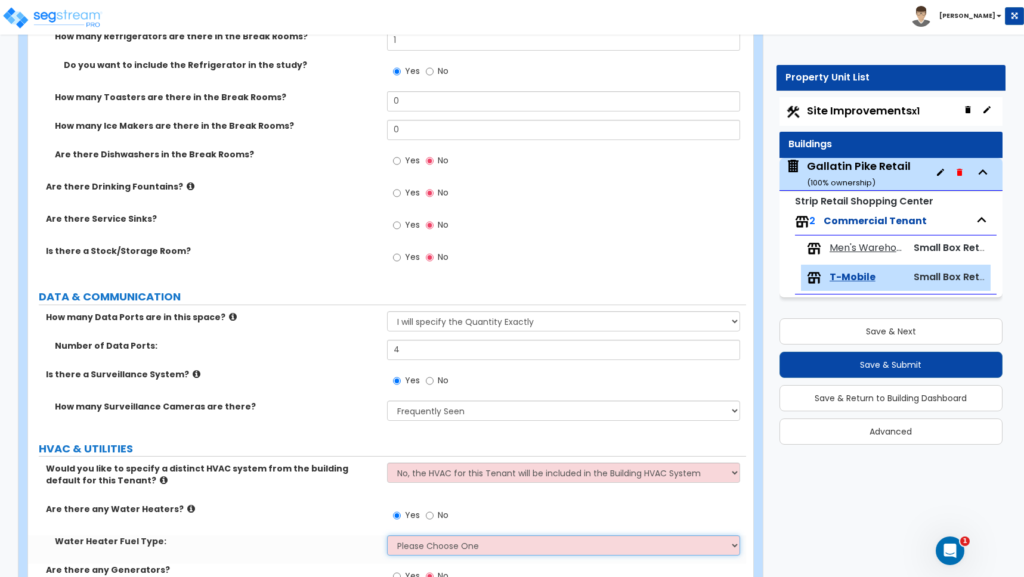
click at [418, 548] on select "Please Choose One Gas Electric" at bounding box center [563, 545] width 353 height 20
select select "1"
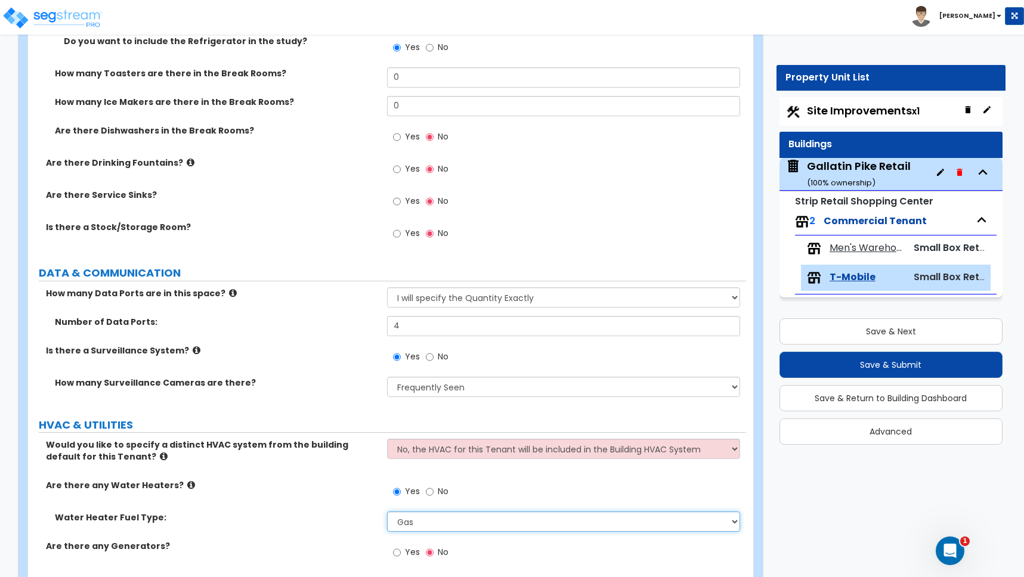
scroll to position [1916, 0]
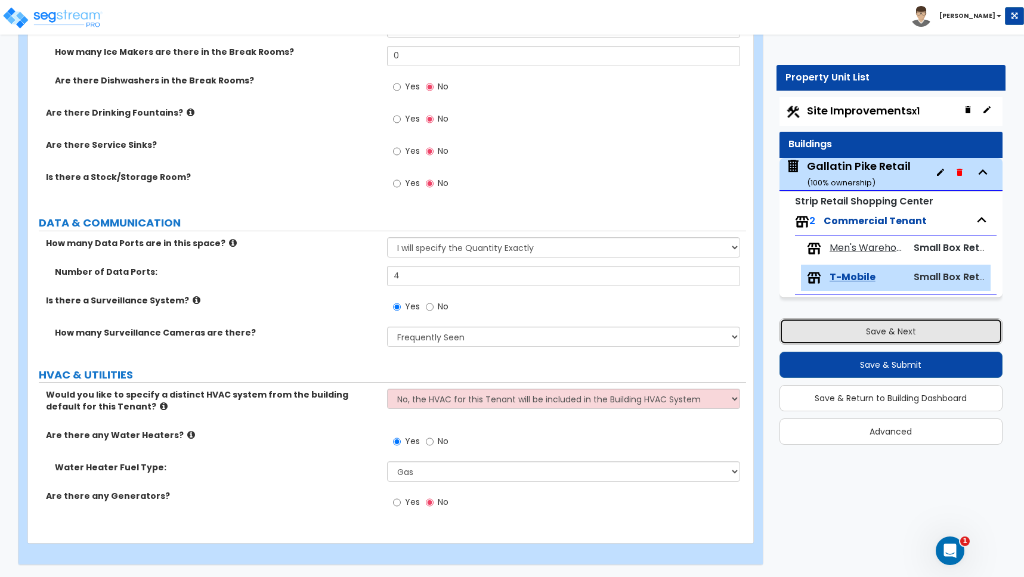
click at [866, 330] on button "Save & Next" at bounding box center [890, 331] width 223 height 26
select select "2"
select select "1"
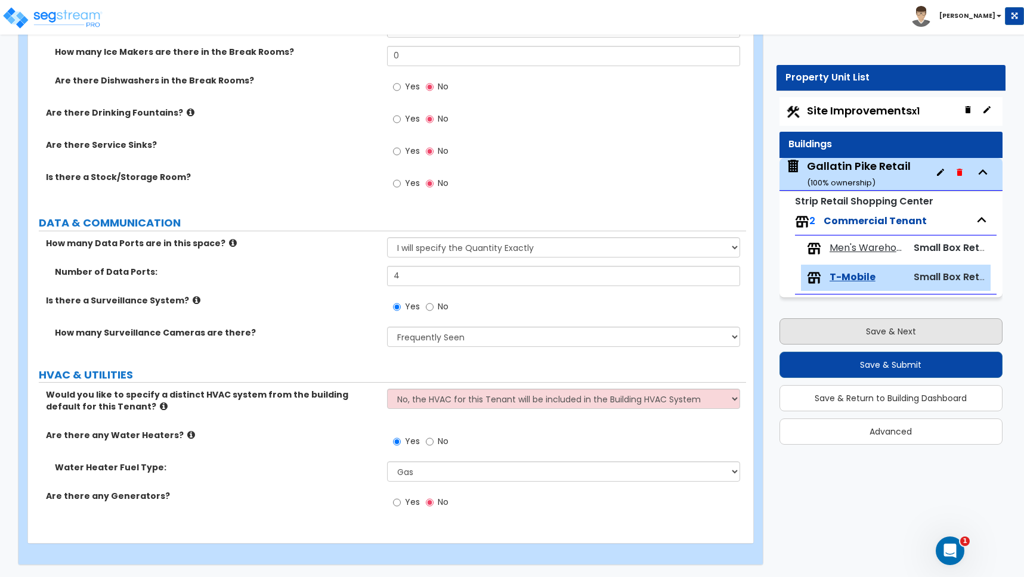
select select "2"
select select "1"
select select "2"
select select "1"
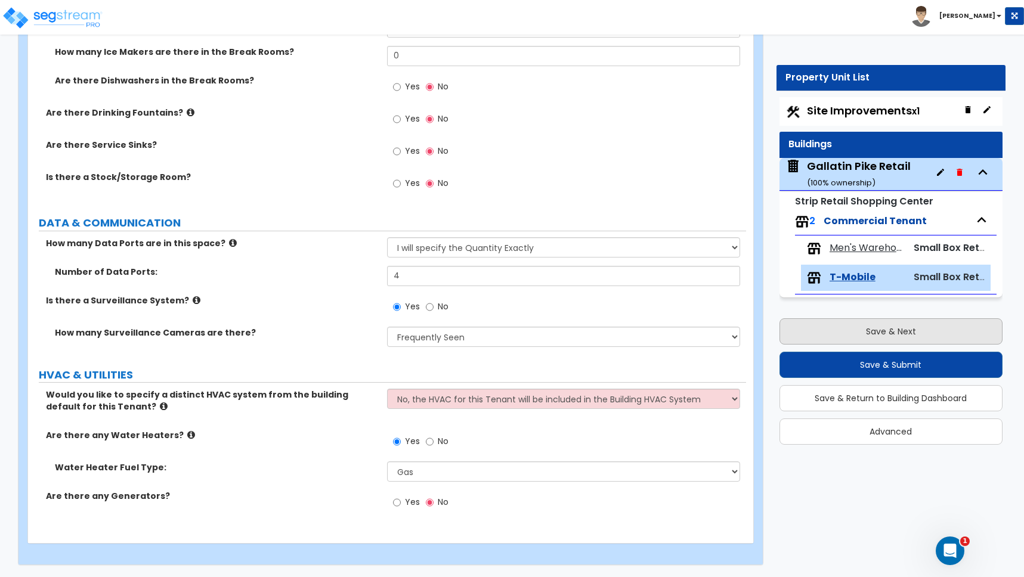
select select "1"
select select "2"
select select "1"
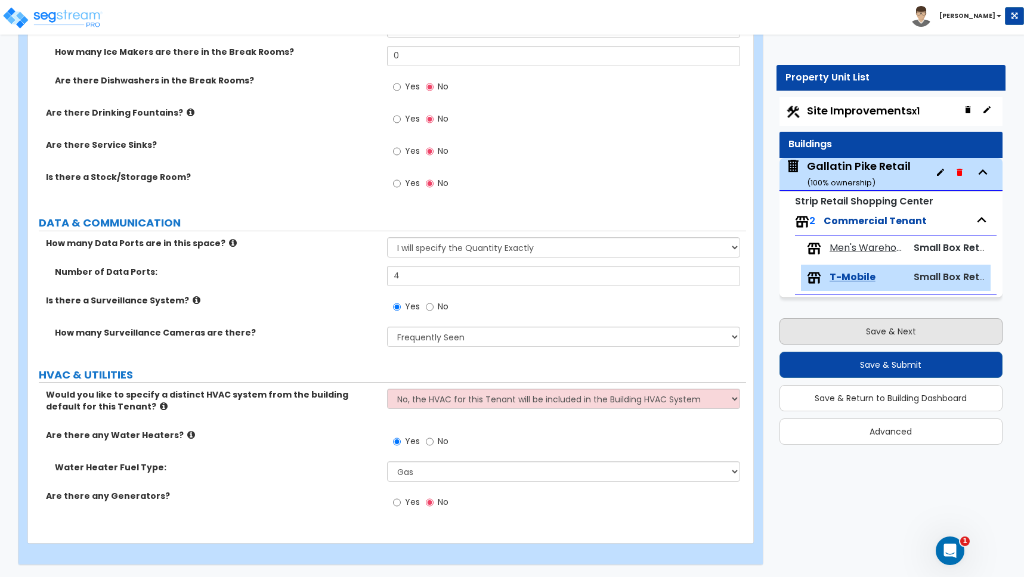
select select "2"
select select "4"
select select "2"
select select "1"
select select "5"
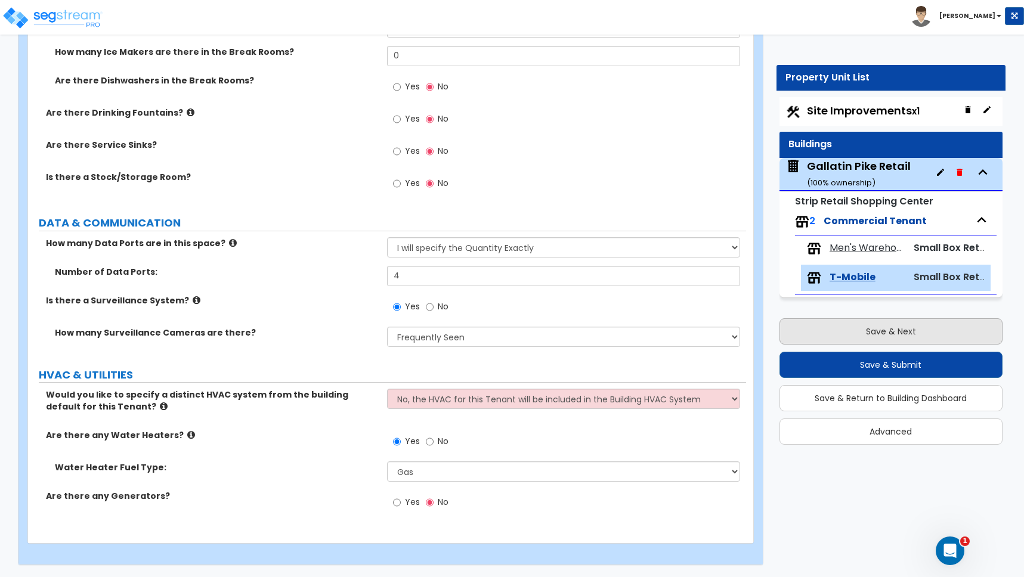
select select "1"
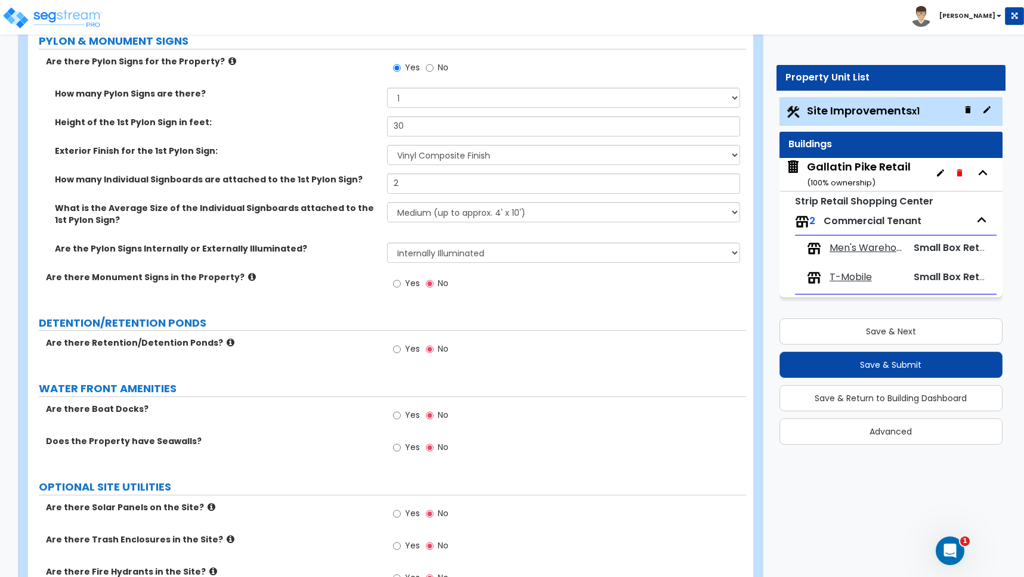
scroll to position [3041, 0]
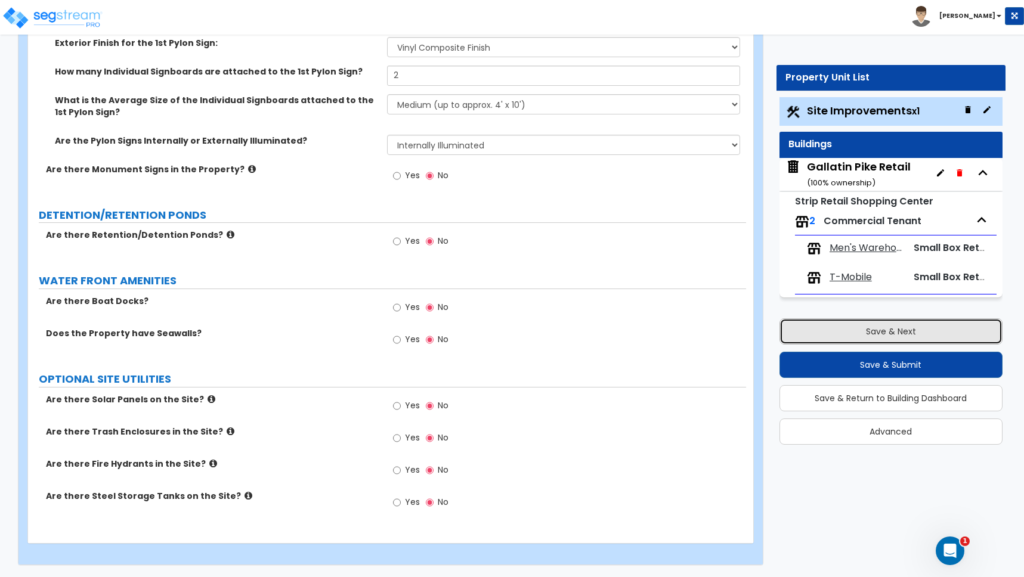
click at [890, 329] on button "Save & Next" at bounding box center [890, 331] width 223 height 26
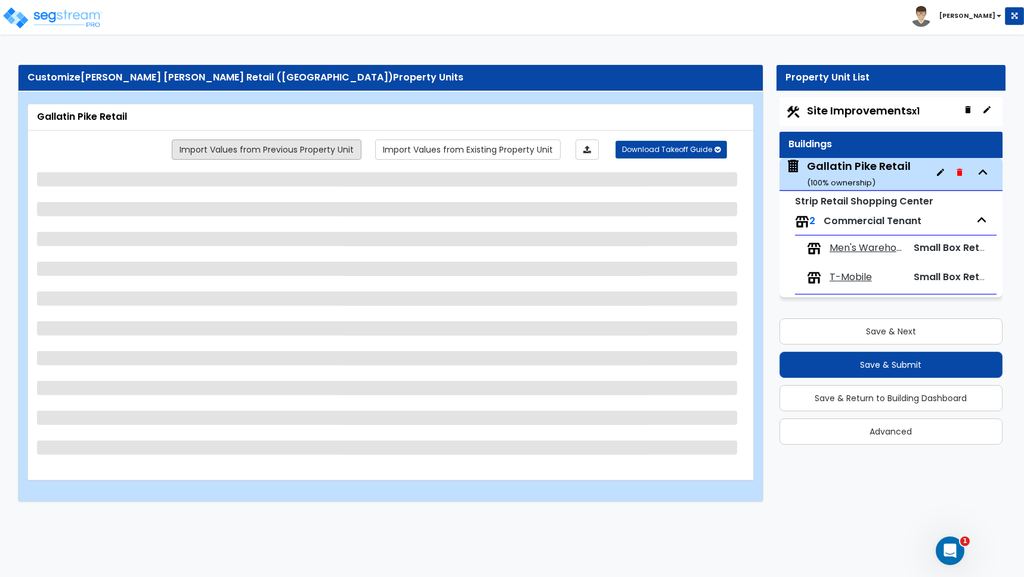
select select "6"
select select "1"
select select "7"
select select "2"
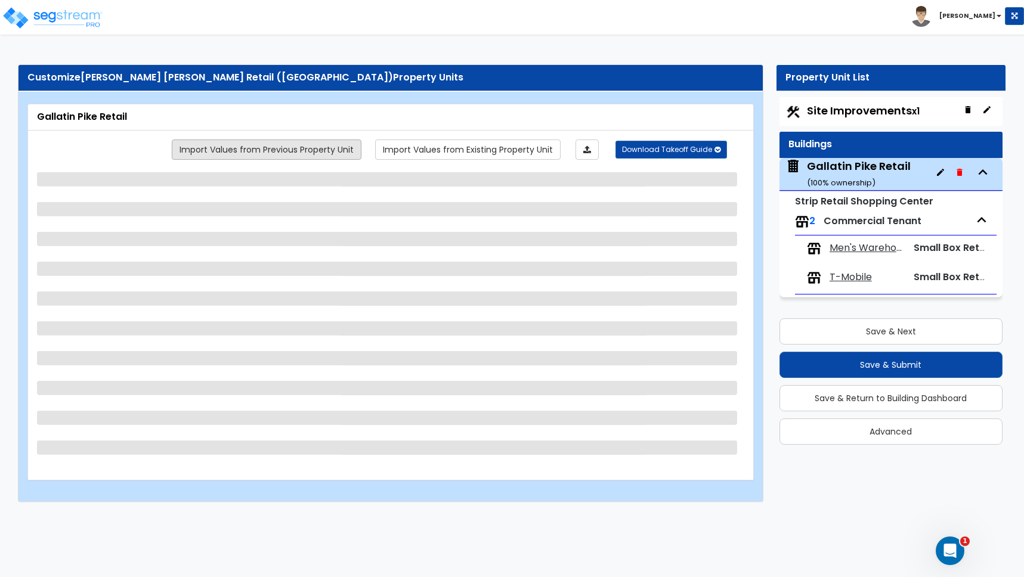
select select "2"
select select "1"
select select "3"
select select "1"
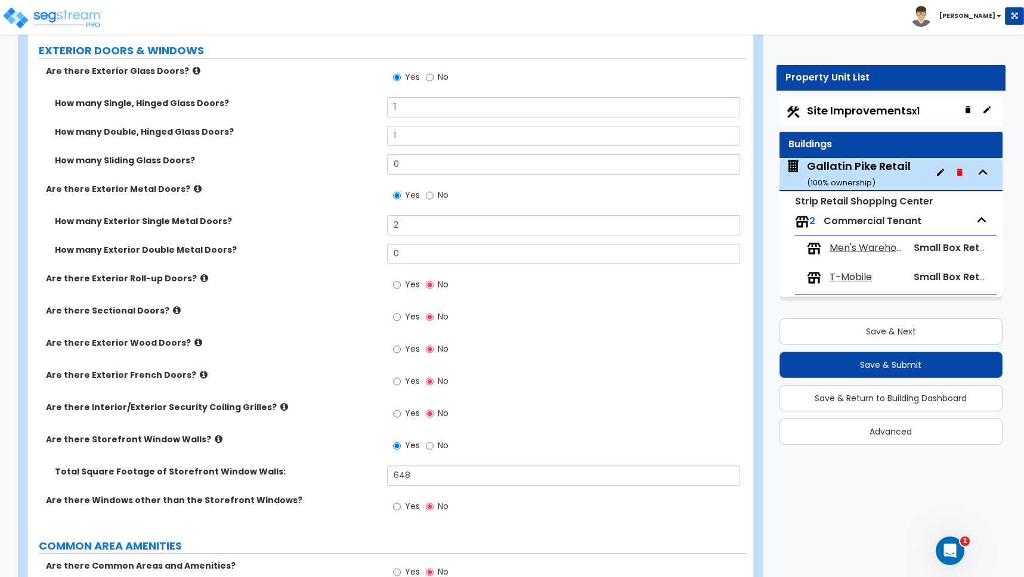
scroll to position [1296, 0]
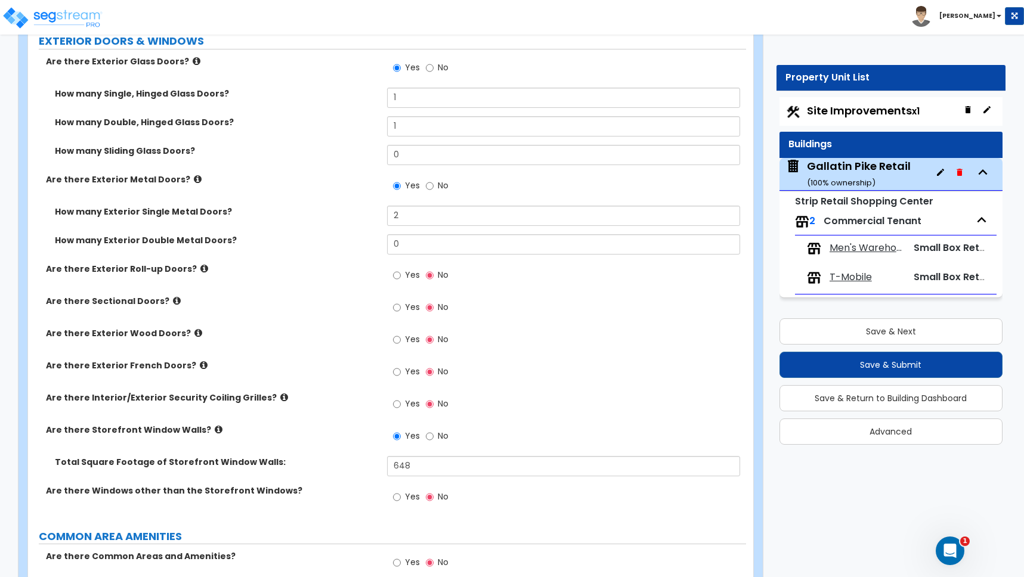
click at [280, 397] on icon at bounding box center [284, 397] width 8 height 9
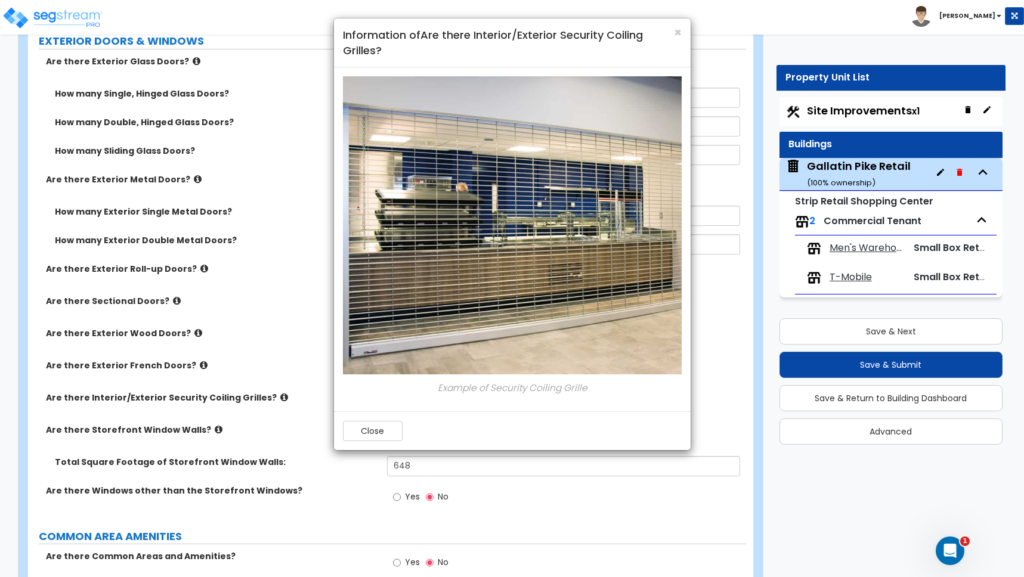
click at [266, 335] on div "× Information of Are there Interior/Exterior Security Coiling Grilles? Example …" at bounding box center [512, 288] width 1024 height 577
click at [363, 437] on button "Close" at bounding box center [373, 431] width 60 height 20
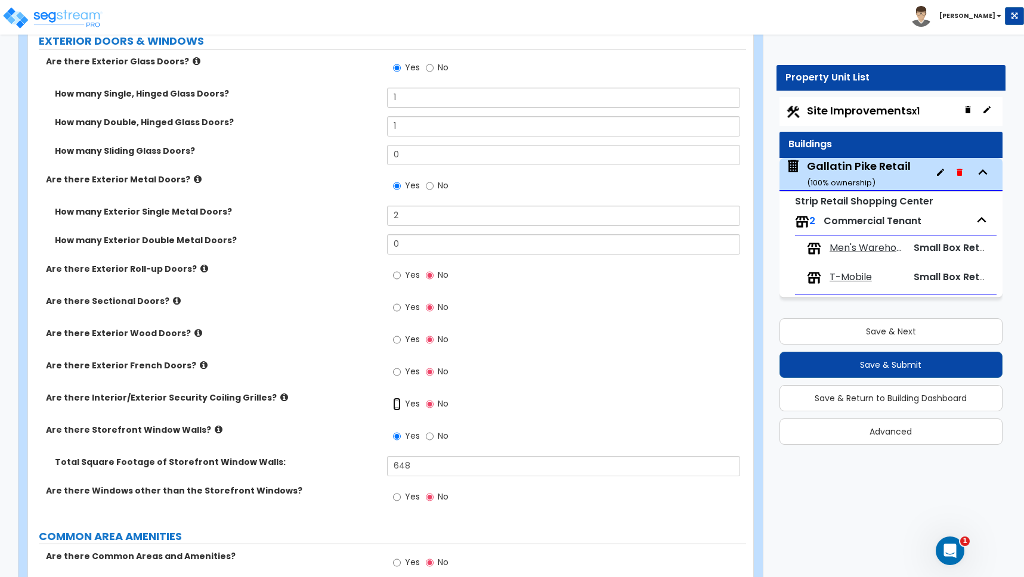
click at [398, 405] on input "Yes" at bounding box center [397, 404] width 8 height 13
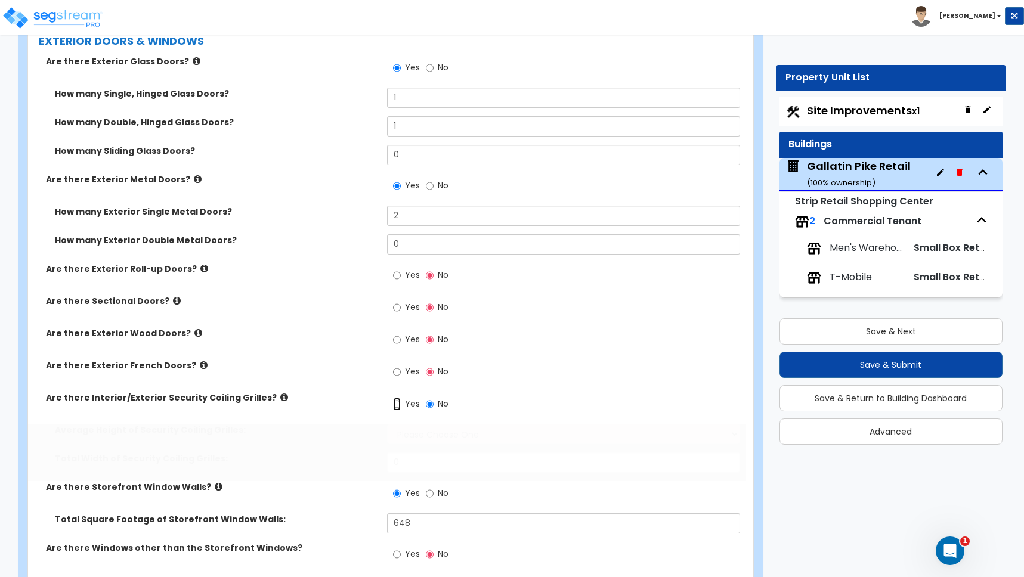
radio input "true"
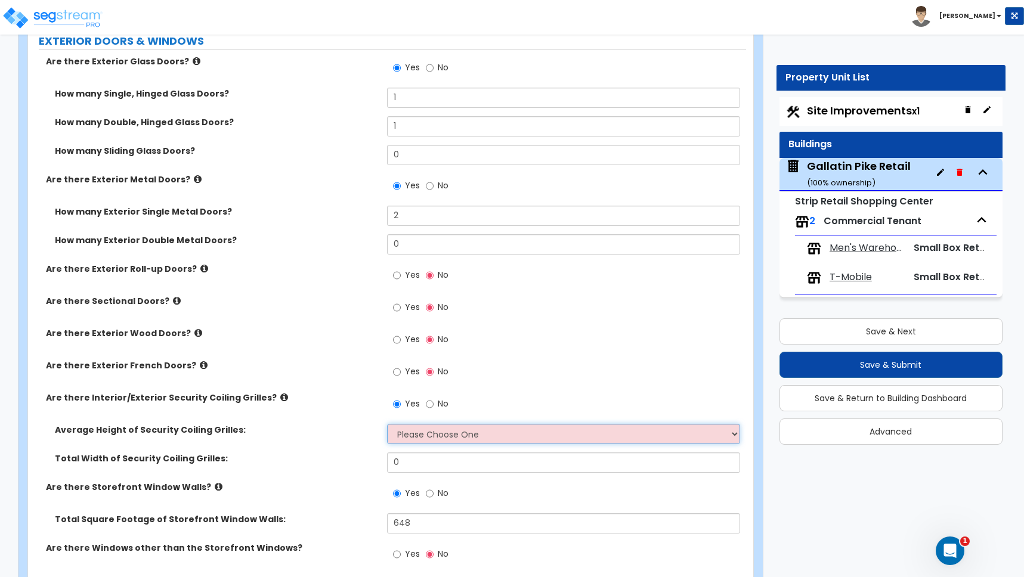
click at [420, 434] on select "Please Choose One 4 feet 6 feet 8 feet 12 feet" at bounding box center [563, 434] width 353 height 20
select select "3"
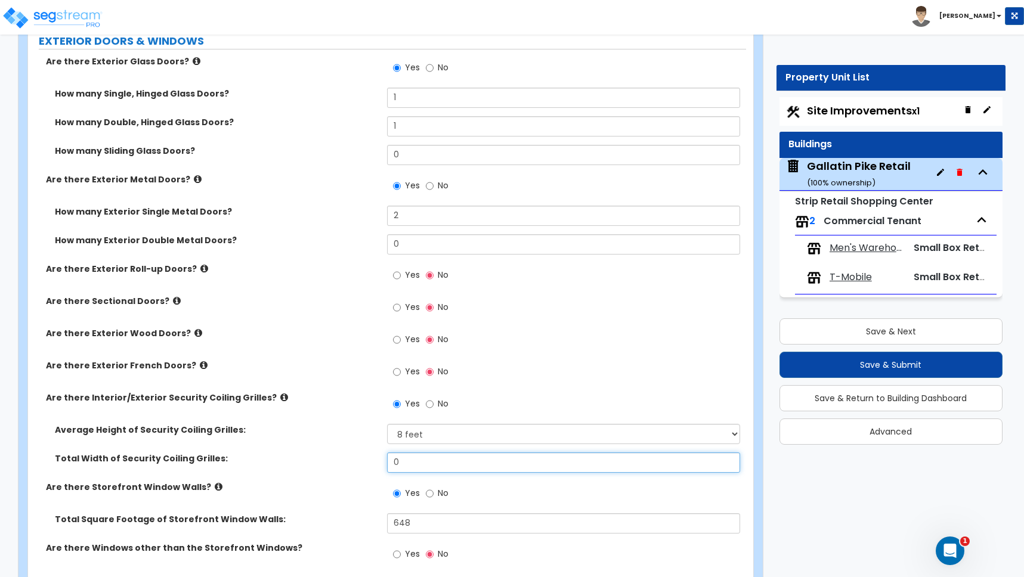
drag, startPoint x: 403, startPoint y: 463, endPoint x: 379, endPoint y: 460, distance: 24.0
click at [379, 460] on div "Total Width of Security Coiling Grilles: 0" at bounding box center [387, 467] width 718 height 29
drag, startPoint x: 403, startPoint y: 463, endPoint x: 373, endPoint y: 460, distance: 29.4
click at [373, 460] on div "Total Width of Security Coiling Grilles: 0" at bounding box center [387, 467] width 718 height 29
type input "27"
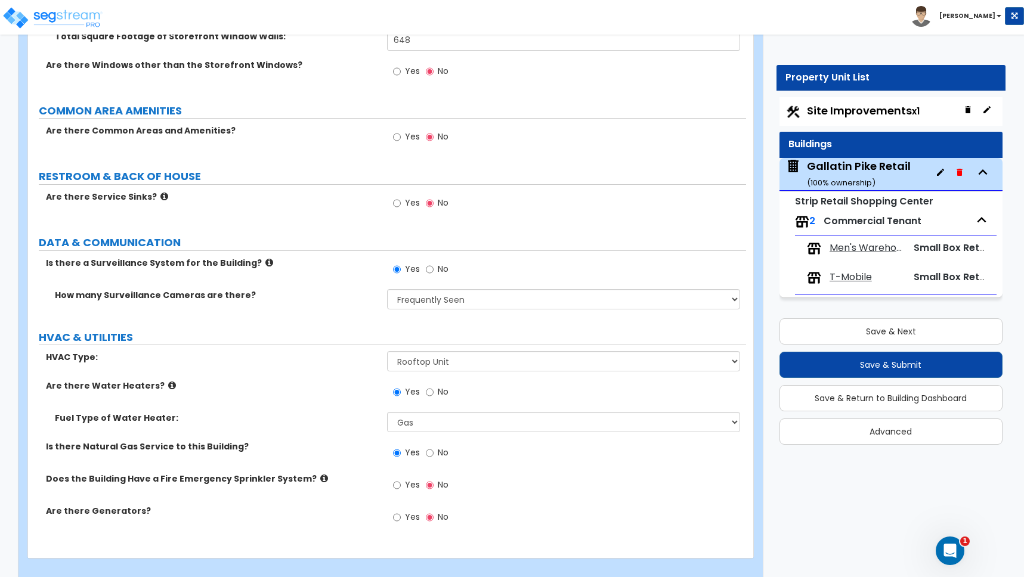
scroll to position [1794, 0]
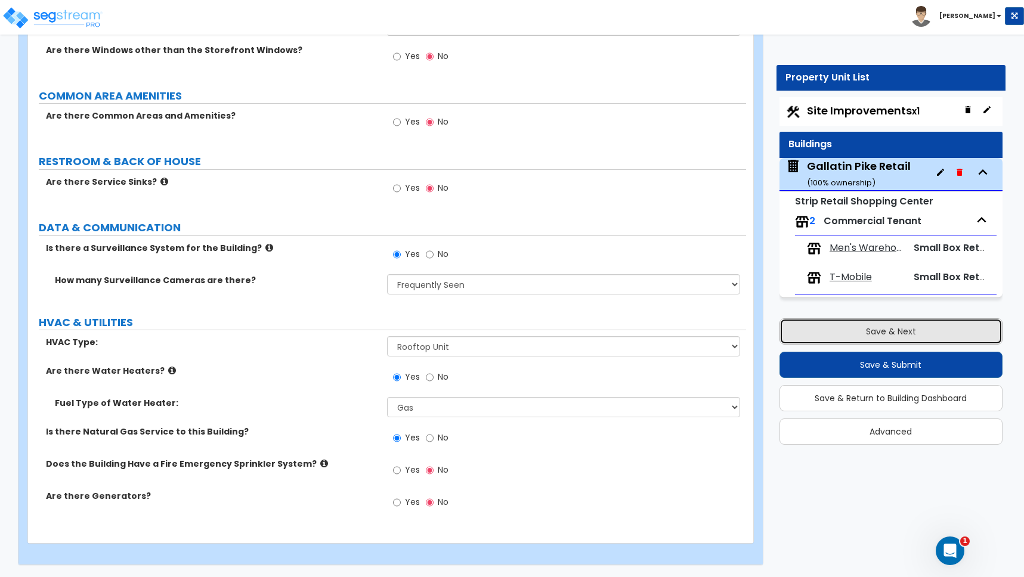
click at [885, 335] on button "Save & Next" at bounding box center [890, 331] width 223 height 26
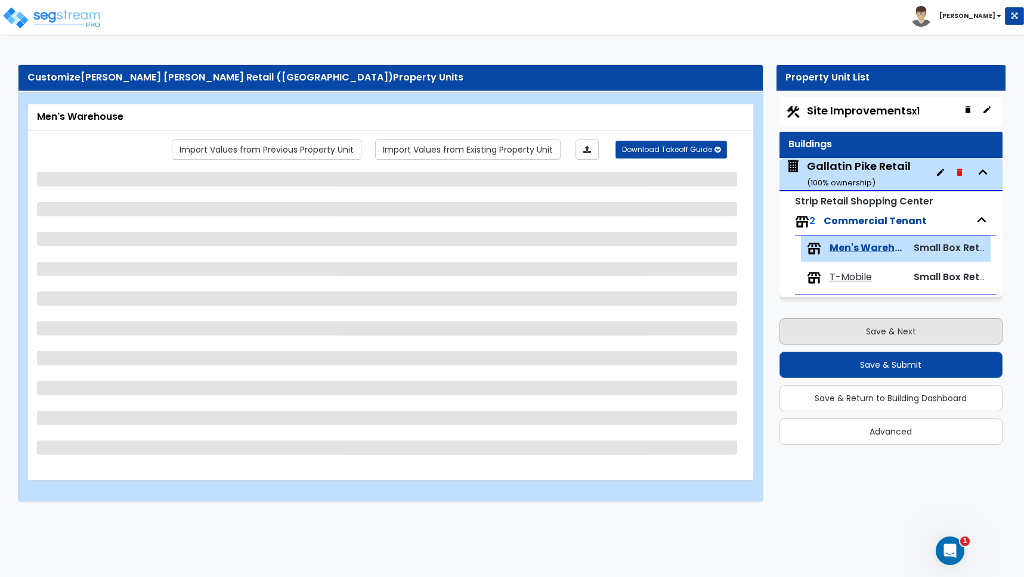
scroll to position [0, 0]
select select "1"
select select "2"
select select "5"
select select "6"
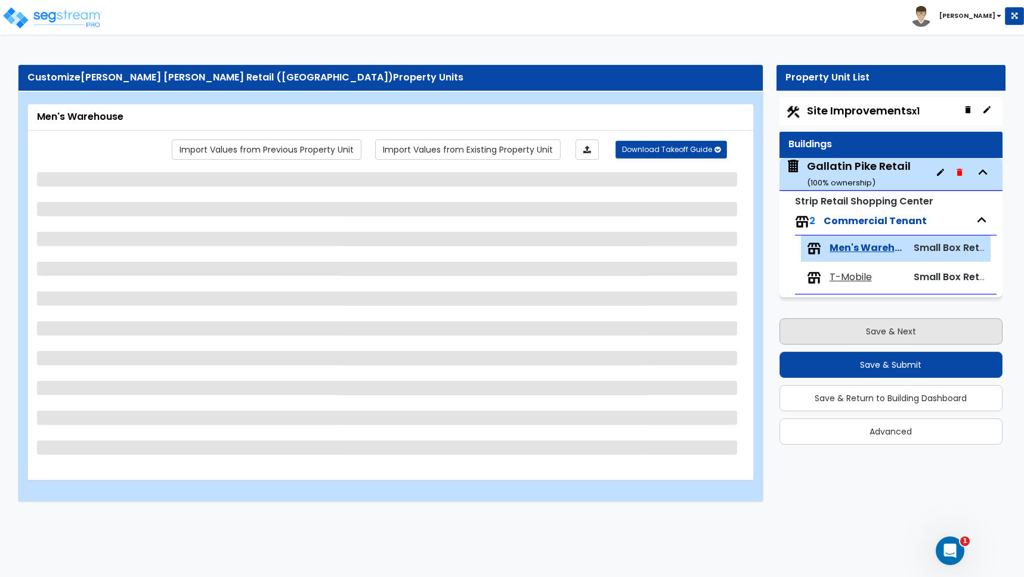
select select "1"
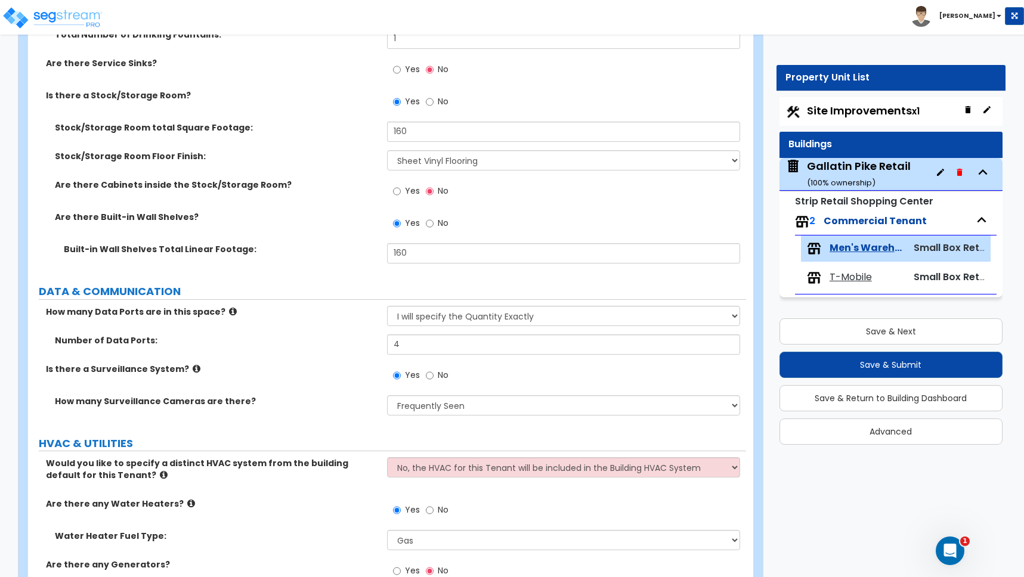
scroll to position [2415, 0]
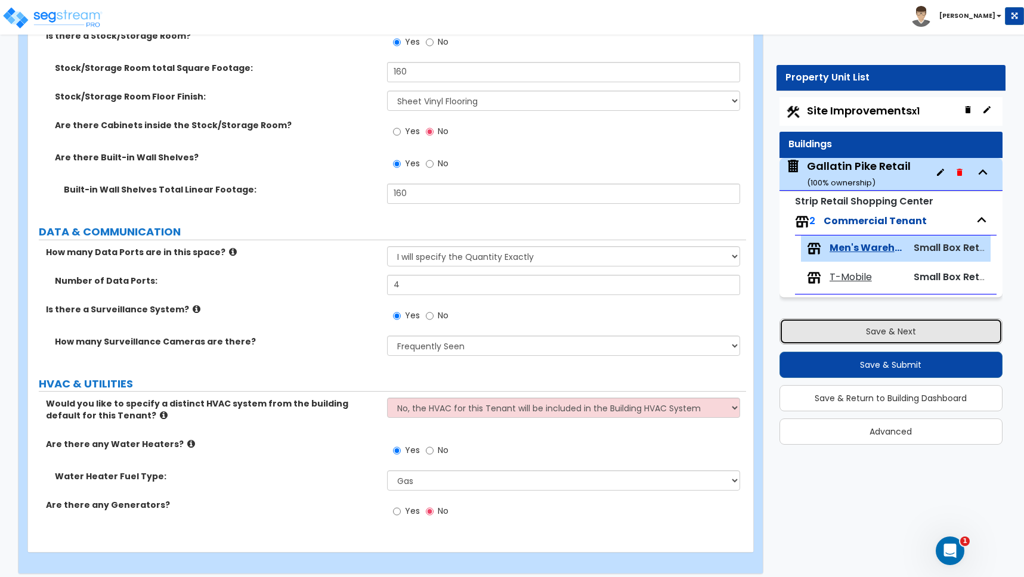
click at [872, 332] on button "Save & Next" at bounding box center [890, 331] width 223 height 26
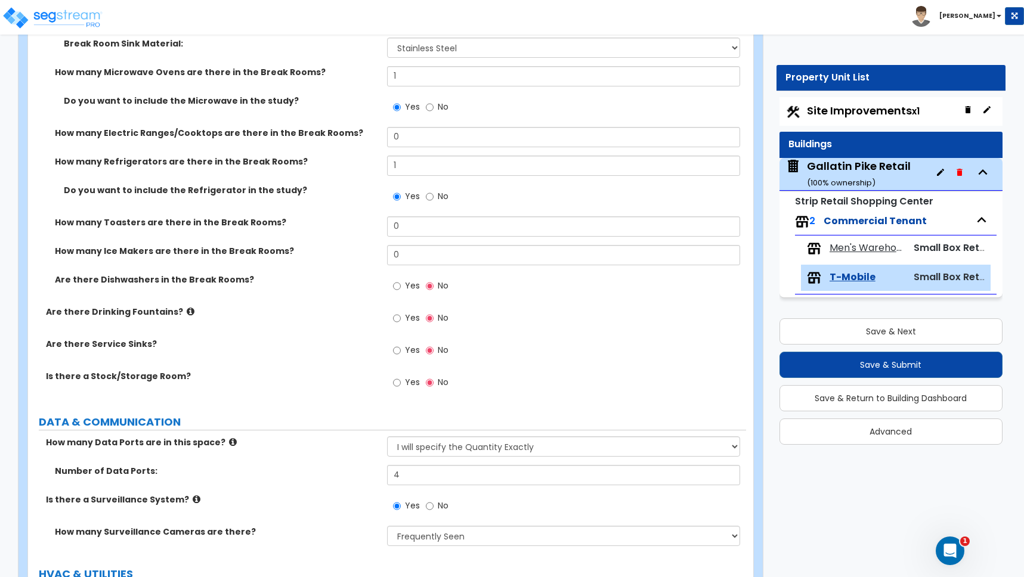
scroll to position [1726, 0]
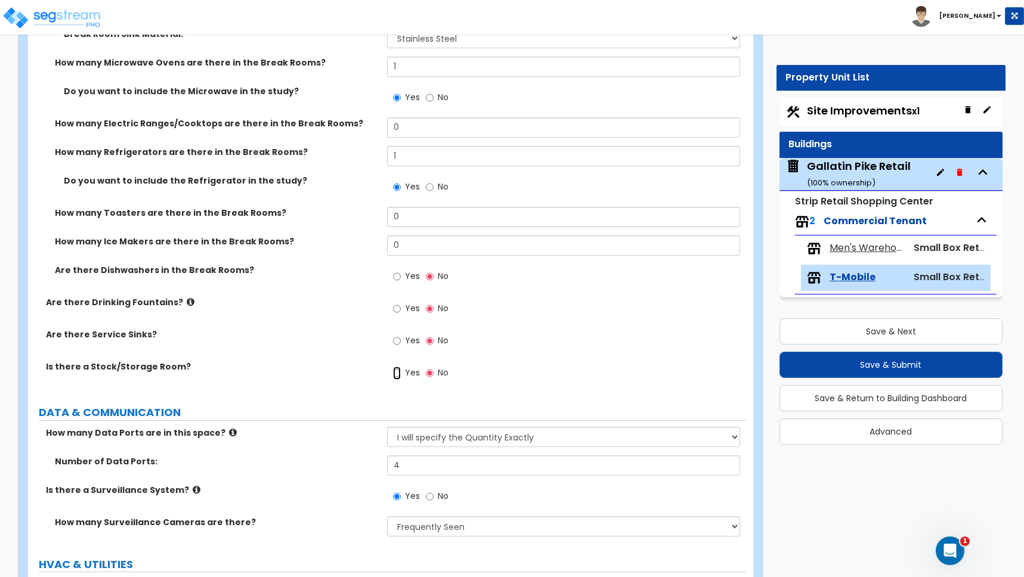
click at [398, 374] on input "Yes" at bounding box center [397, 373] width 8 height 13
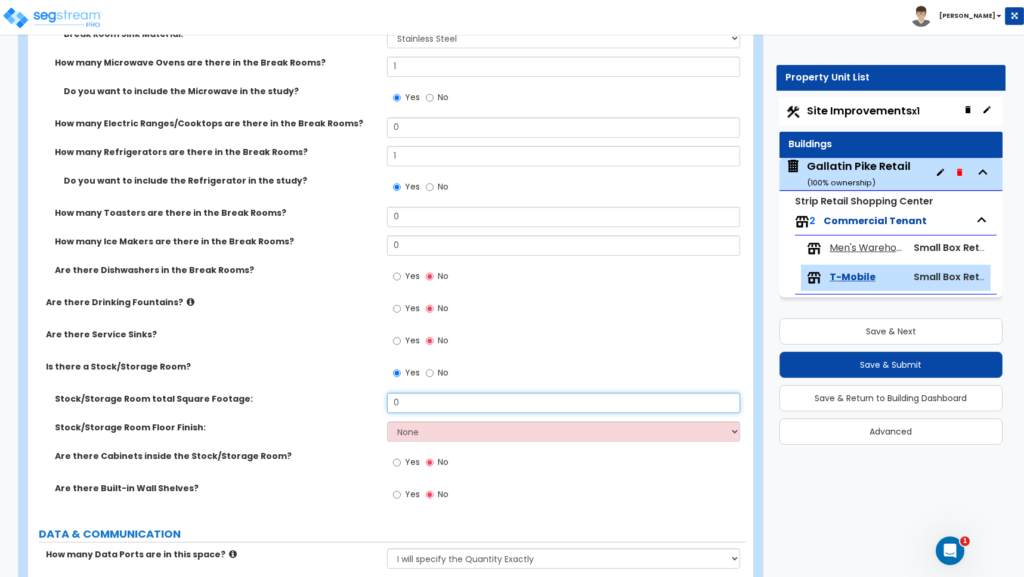
drag, startPoint x: 406, startPoint y: 399, endPoint x: 371, endPoint y: 404, distance: 35.6
click at [371, 404] on div "Stock/Storage Room total Square Footage: 0" at bounding box center [387, 407] width 718 height 29
click at [398, 496] on input "Yes" at bounding box center [397, 494] width 8 height 13
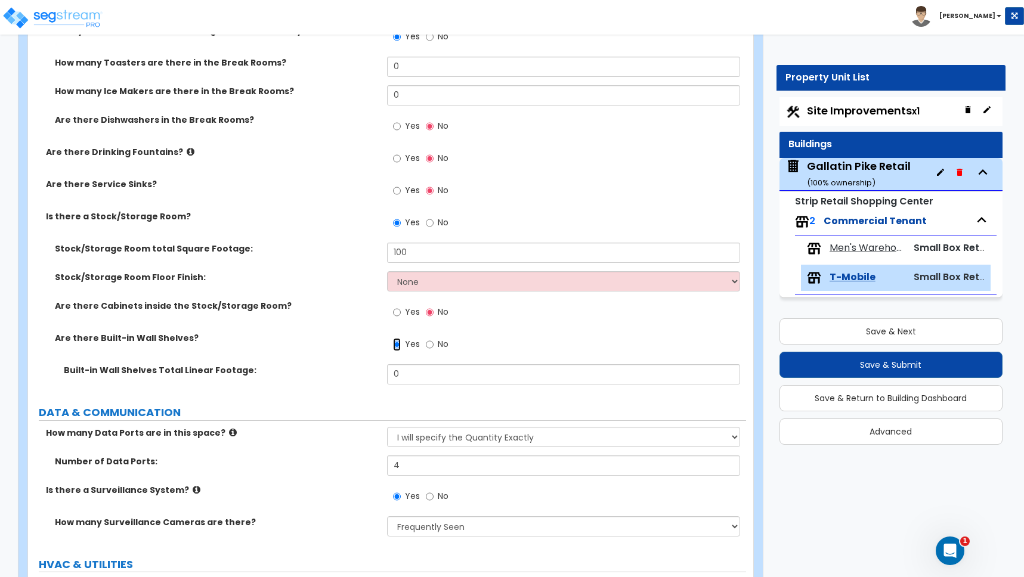
scroll to position [1877, 0]
click at [429, 224] on input "No" at bounding box center [430, 222] width 8 height 13
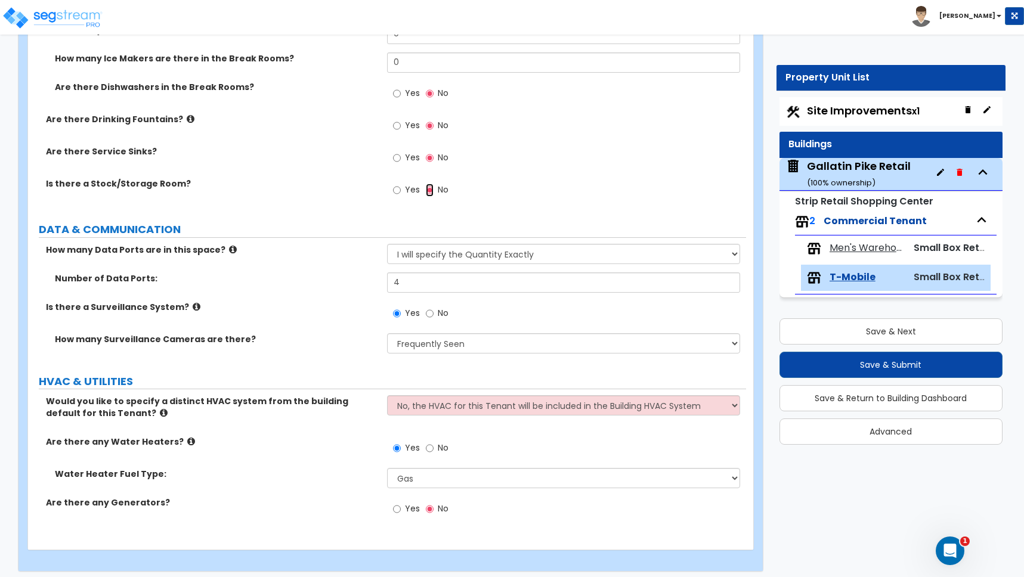
scroll to position [1916, 0]
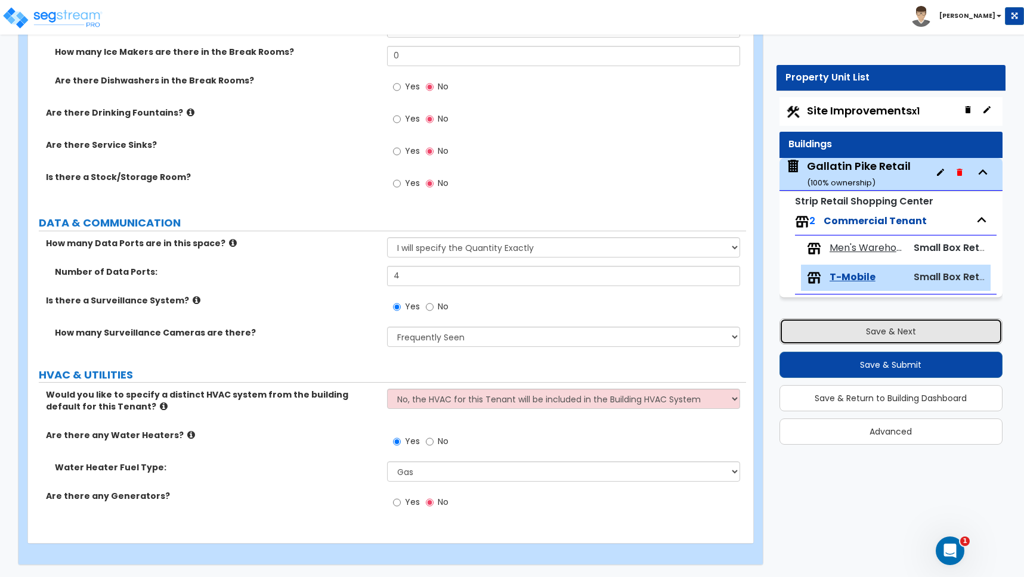
click at [902, 336] on button "Save & Next" at bounding box center [890, 331] width 223 height 26
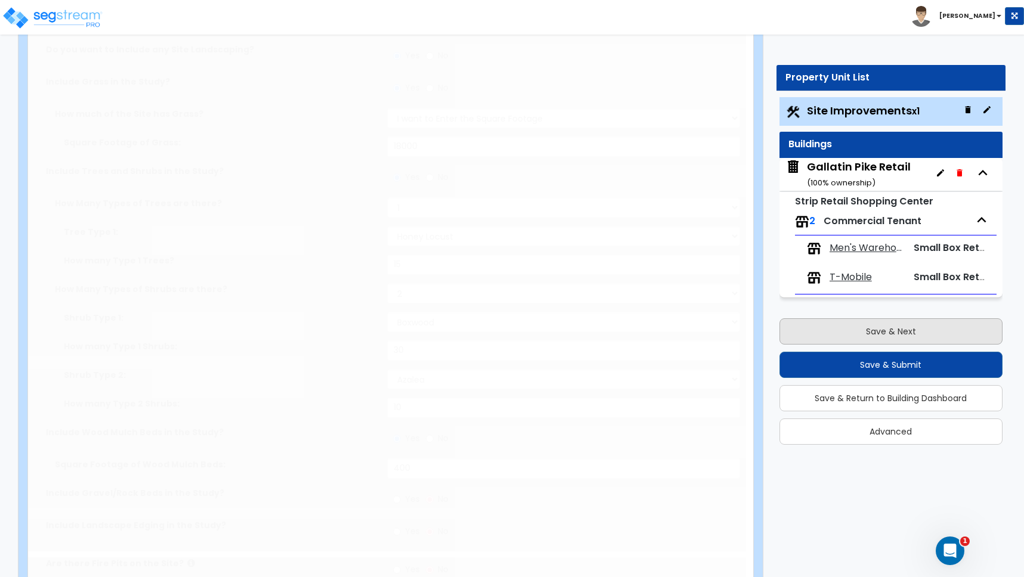
scroll to position [0, 0]
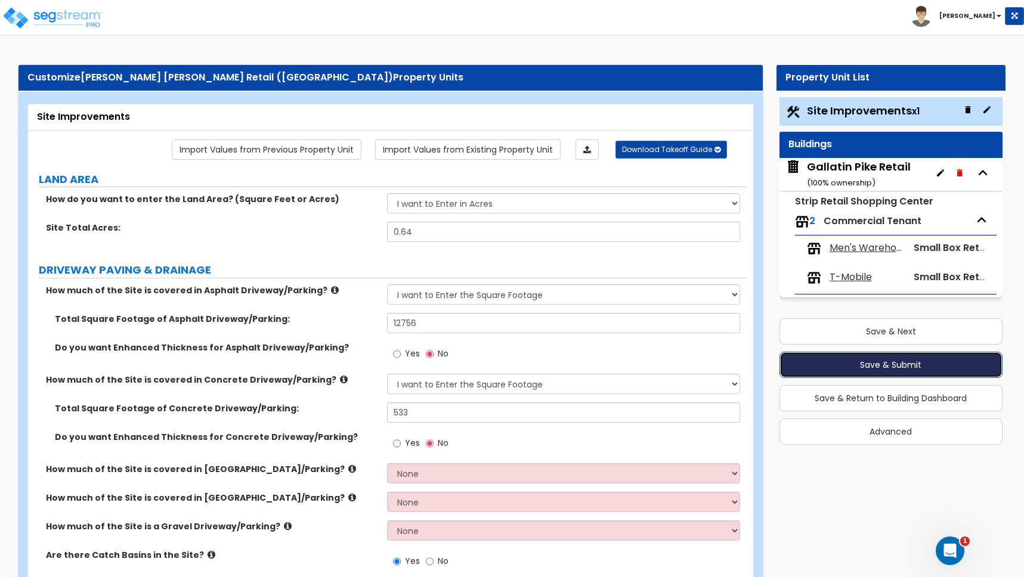
click at [883, 366] on button "Save & Submit" at bounding box center [890, 365] width 223 height 26
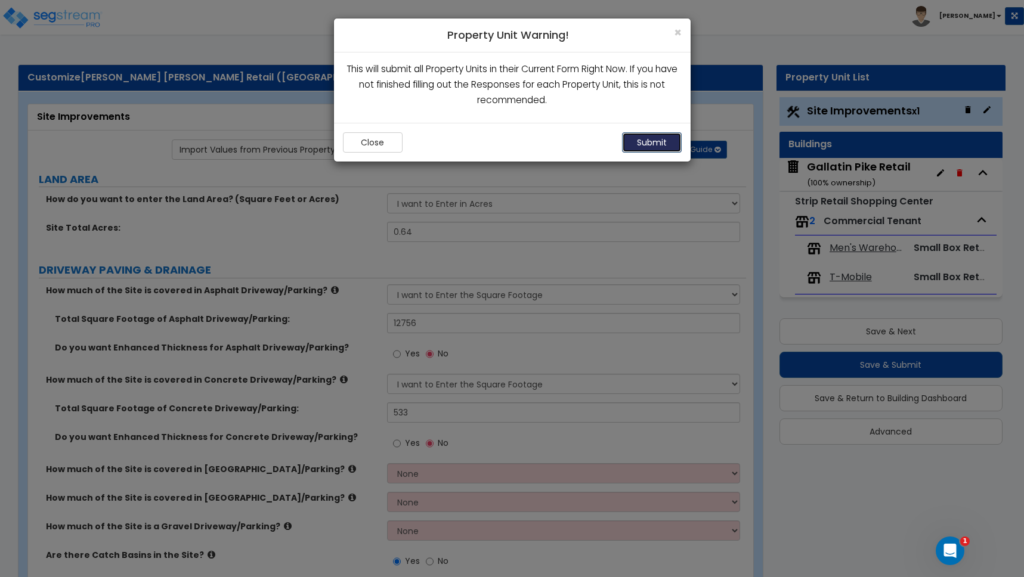
click at [657, 145] on button "Submit" at bounding box center [652, 142] width 60 height 20
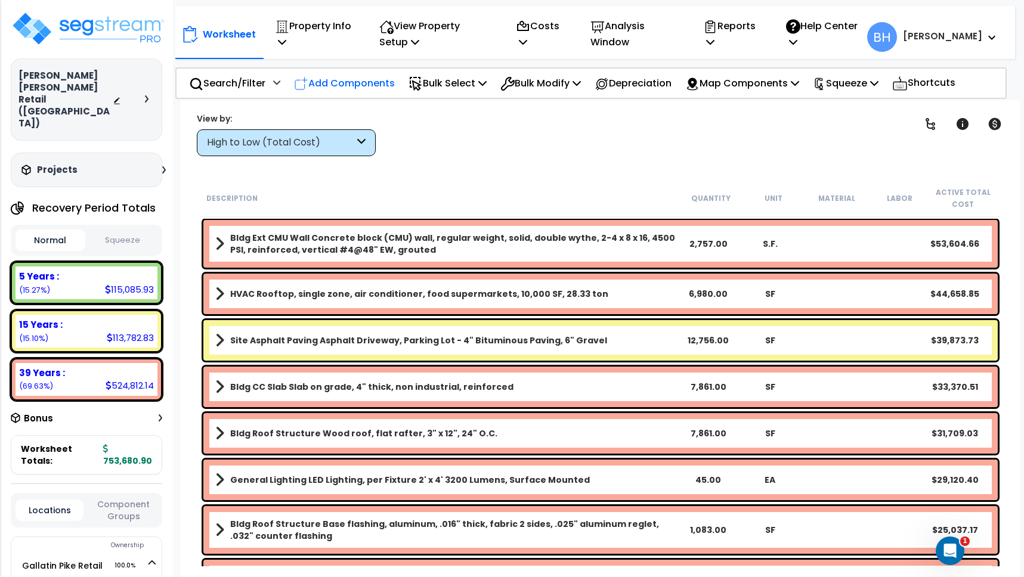
click at [370, 86] on p "Add Components" at bounding box center [344, 83] width 101 height 16
select select
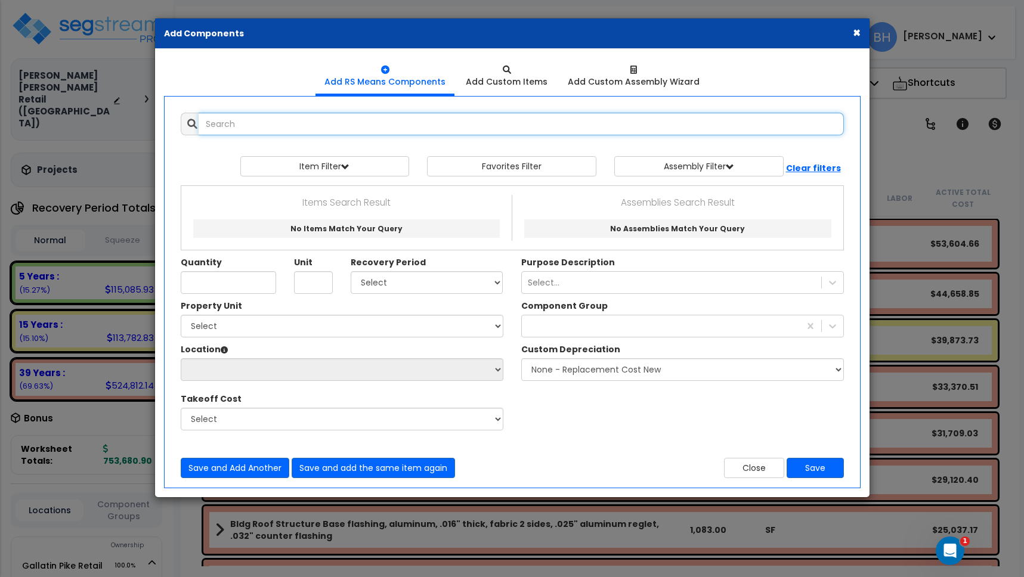
click at [231, 128] on input "text" at bounding box center [521, 124] width 645 height 23
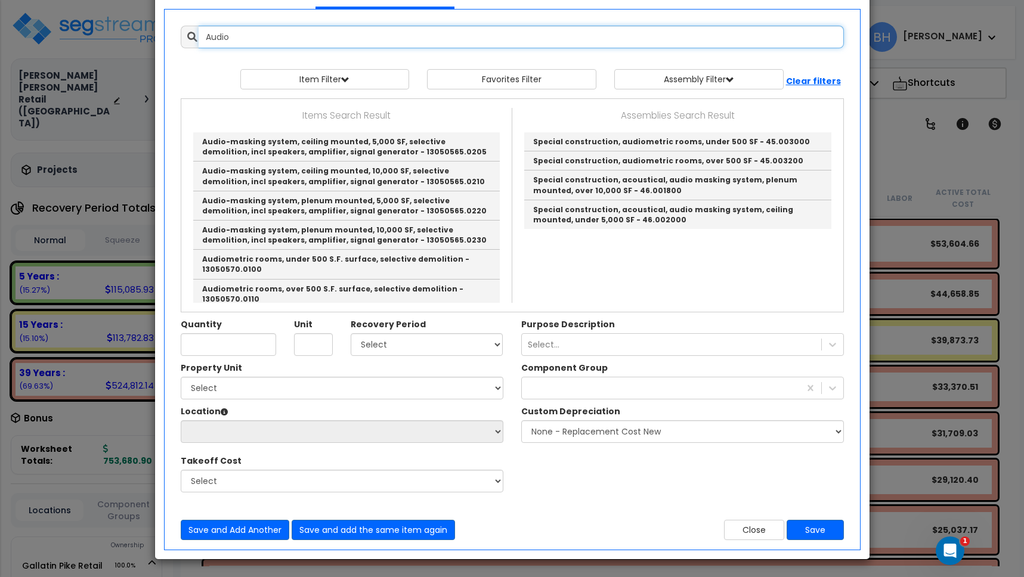
click at [239, 35] on input "Audio" at bounding box center [521, 37] width 645 height 23
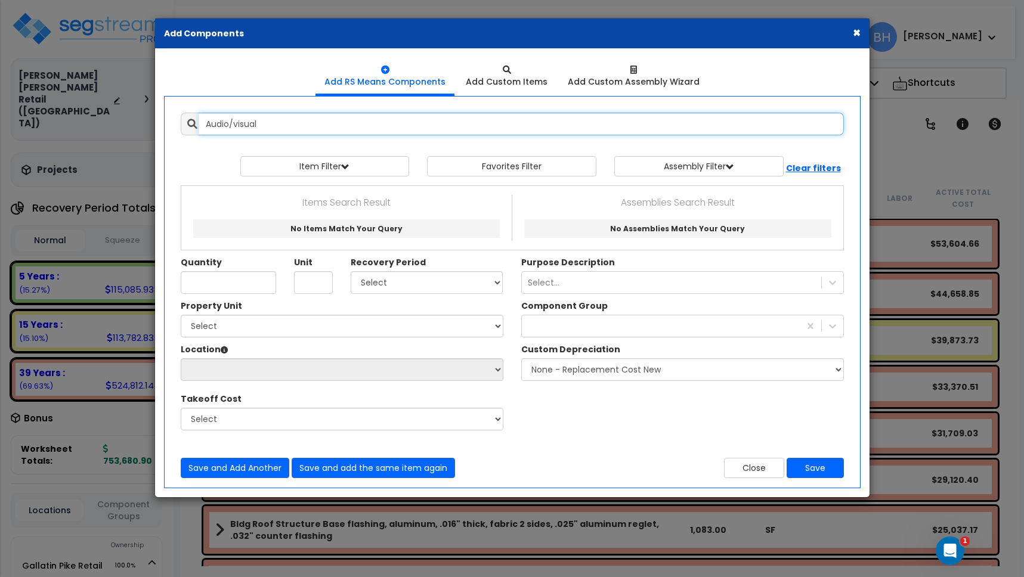
drag, startPoint x: 185, startPoint y: 114, endPoint x: 69, endPoint y: 107, distance: 117.1
click at [69, 107] on div "× Add Components Add RS Means Components Add Custom Items Add Items" at bounding box center [512, 288] width 1024 height 577
type input "s"
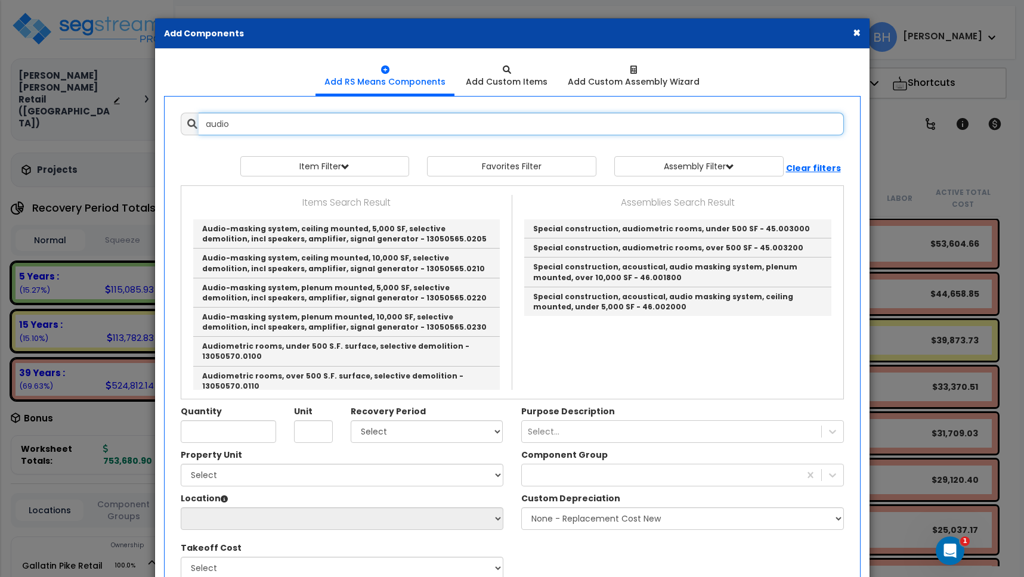
drag, startPoint x: 244, startPoint y: 126, endPoint x: 128, endPoint y: 115, distance: 116.8
click at [129, 116] on div "× Add Components Add RS Means Components Add Custom Items Add Items" at bounding box center [512, 288] width 1024 height 577
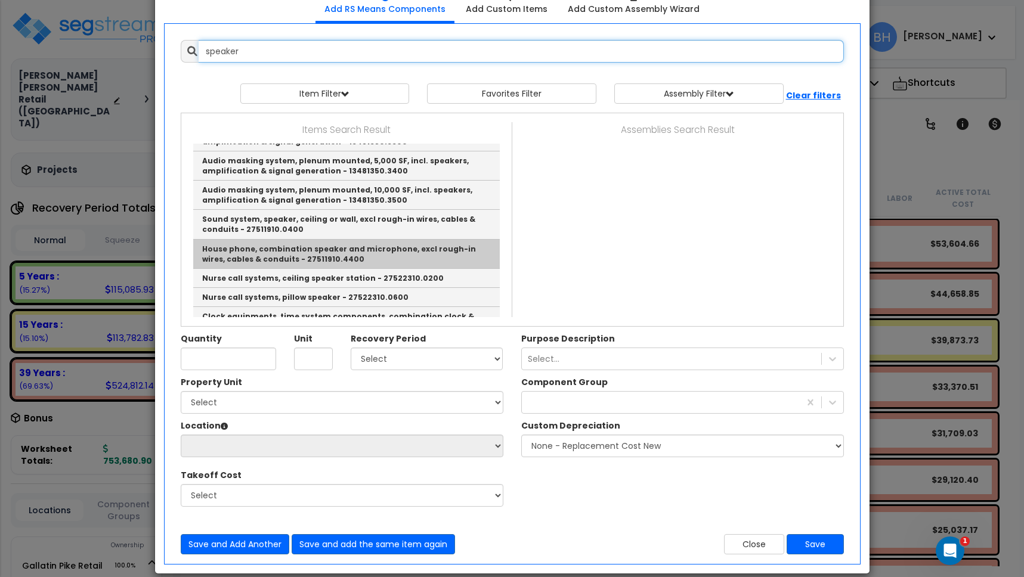
scroll to position [257, 0]
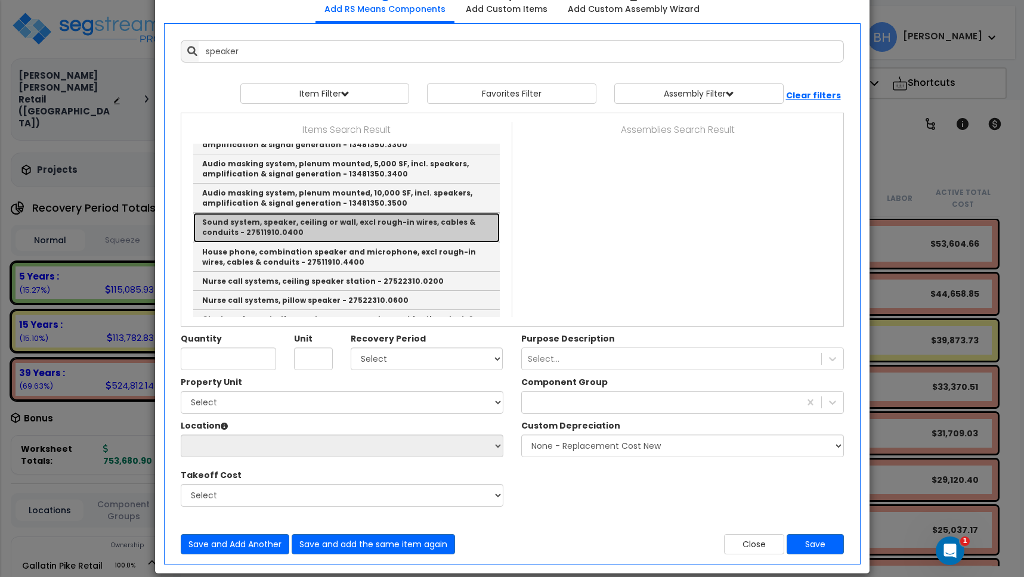
click at [317, 227] on link "Sound system, speaker, ceiling or wall, excl rough-in wires, cables & conduits …" at bounding box center [346, 227] width 306 height 29
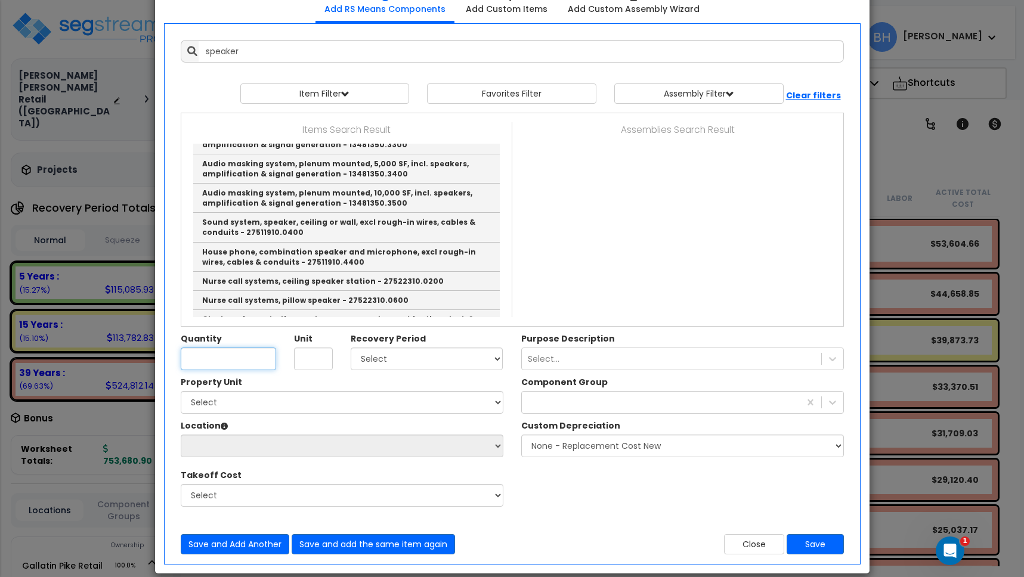
type input "Sound system, speaker, ceiling or wall, excl rough-in wires, cables & conduits …"
type input "EA"
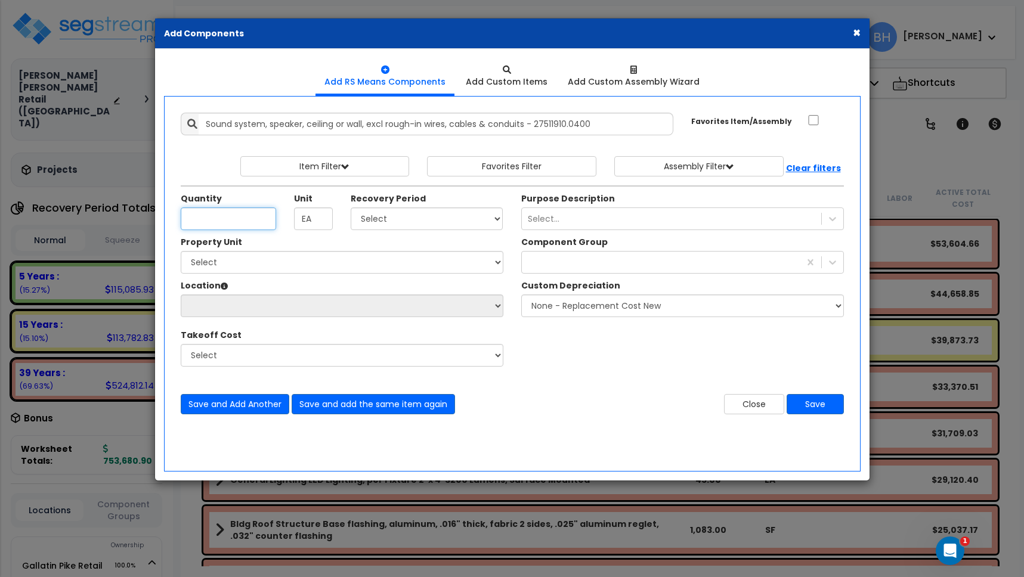
click at [239, 220] on input "Quantity" at bounding box center [228, 219] width 95 height 23
type input "1"
click at [393, 221] on select "Select 5 Years 7 Years 15 Years 39 Years 27.5 Years" at bounding box center [427, 219] width 153 height 23
select select "5Y"
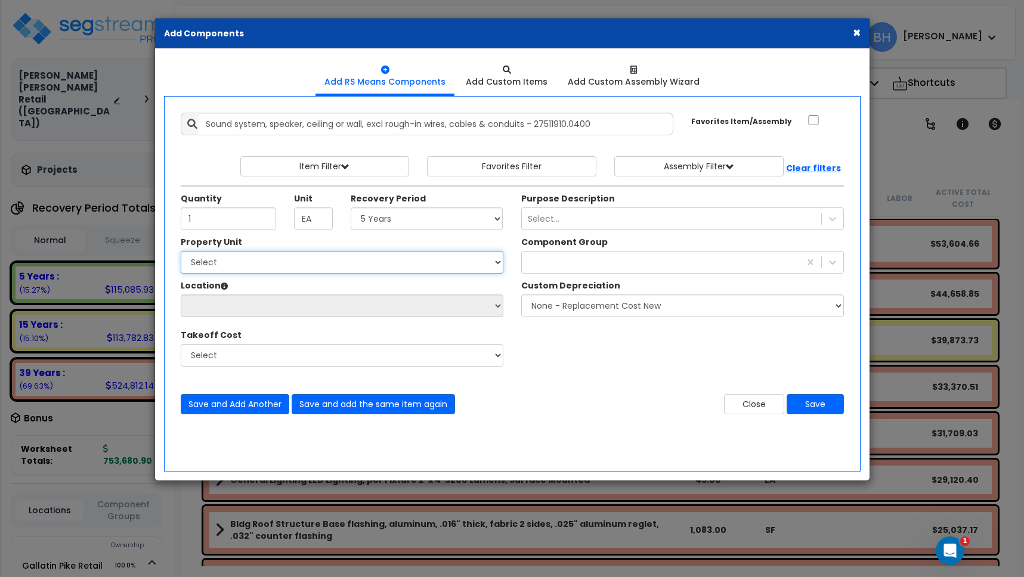
click at [230, 263] on select "Select Gallatin Pike Retail Site Improvements" at bounding box center [342, 262] width 323 height 23
select select "162884"
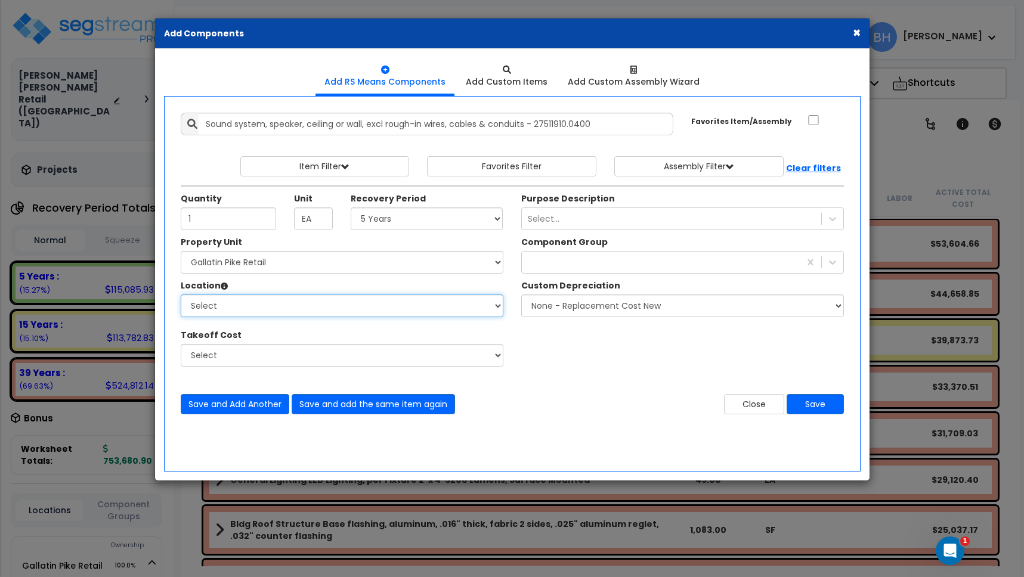
click at [229, 309] on select "Select Building Building Interior Men'S Warehouse T-Mobile Add Additional Locat…" at bounding box center [342, 306] width 323 height 23
select select "31409"
click at [593, 217] on div "Select..." at bounding box center [671, 218] width 299 height 19
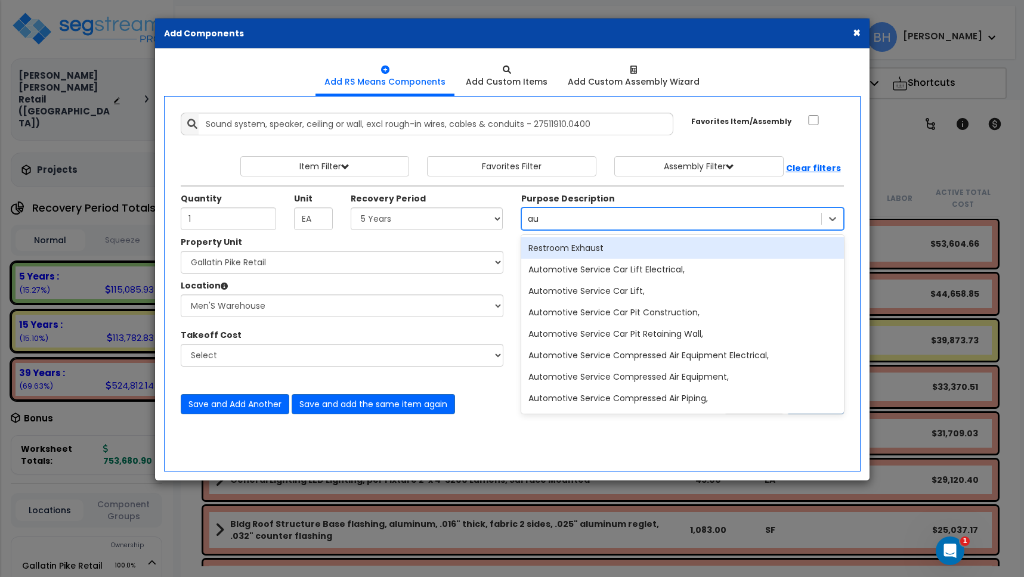
type input "a"
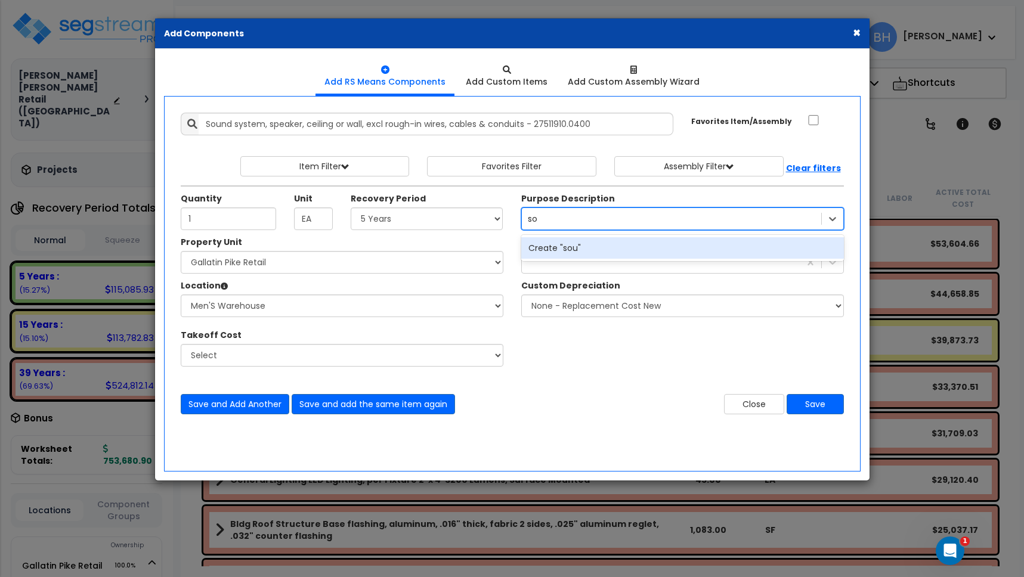
type input "s"
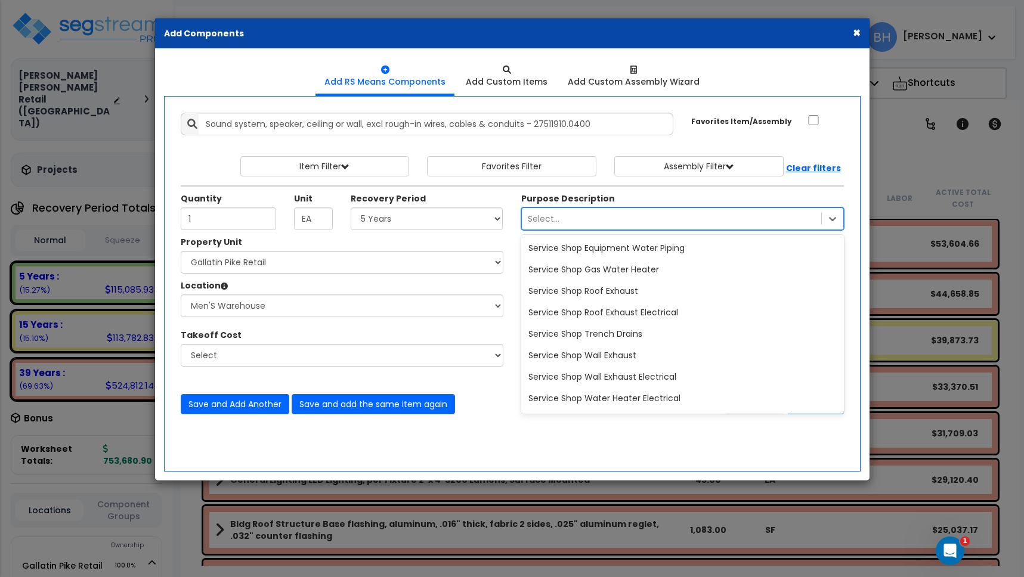
scroll to position [18717, 0]
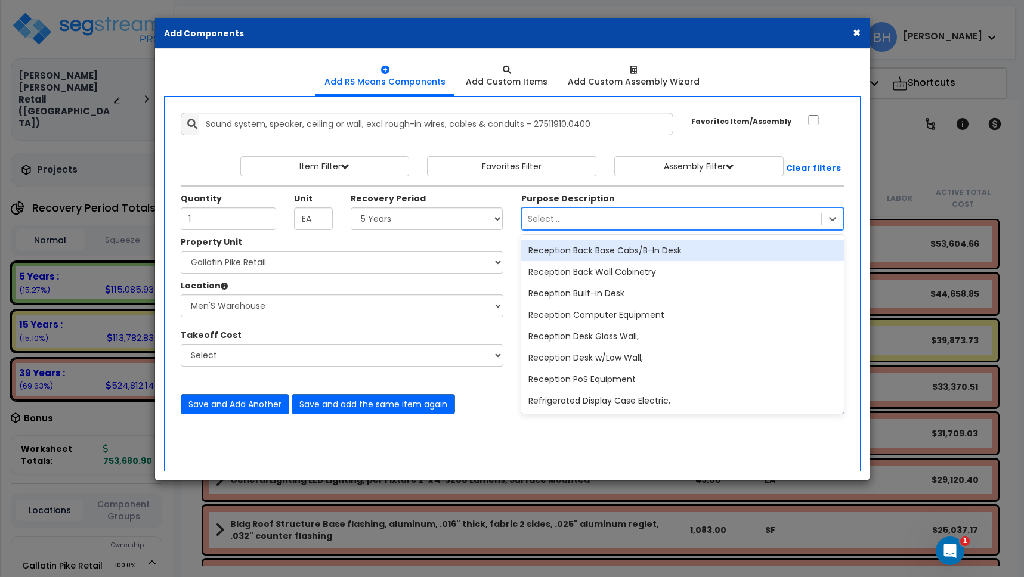
click at [581, 222] on div "Select..." at bounding box center [671, 218] width 299 height 19
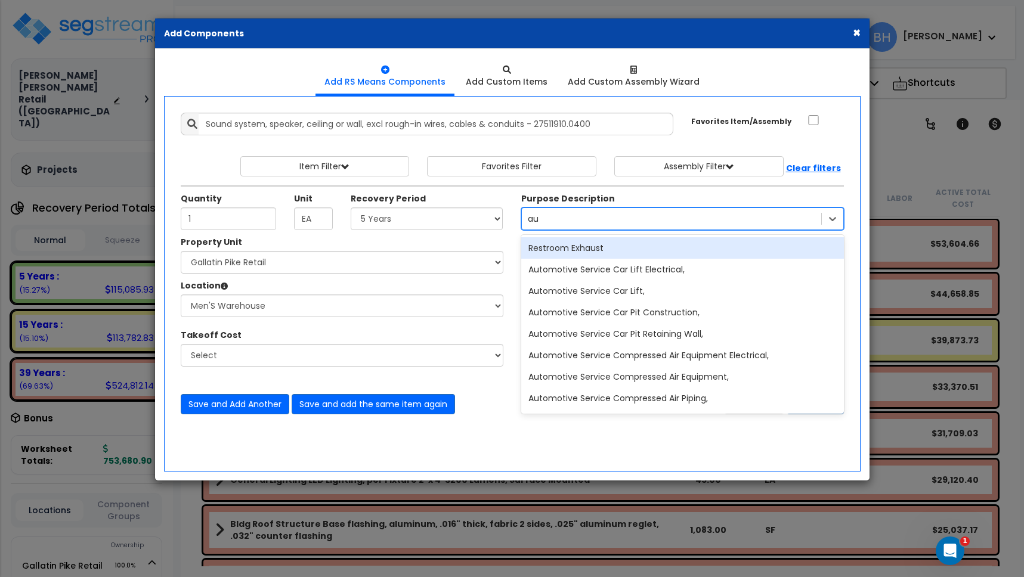
type input "a"
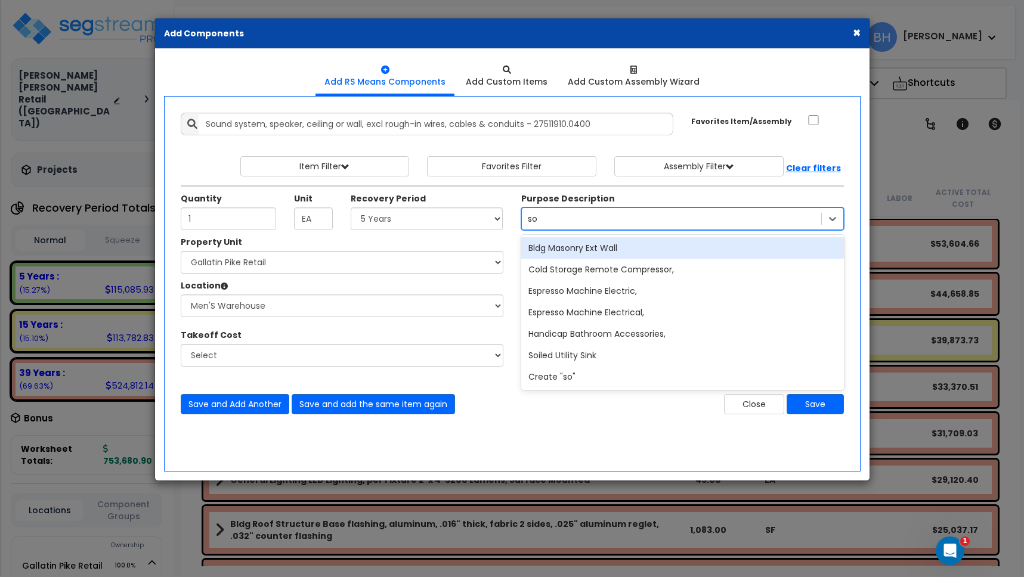
type input "s"
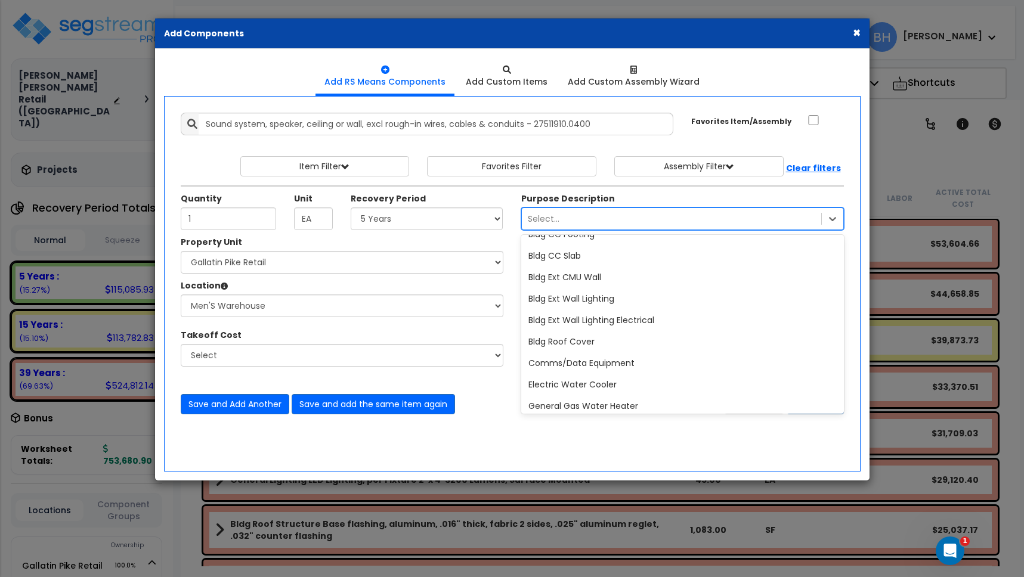
scroll to position [425, 0]
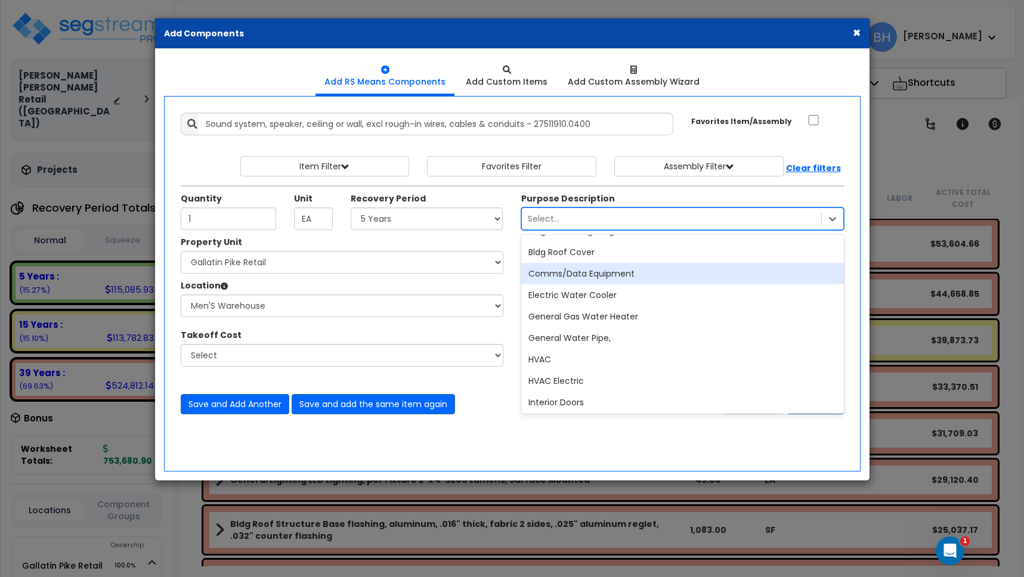
click at [633, 275] on div "Comms/Data Equipment" at bounding box center [682, 273] width 323 height 21
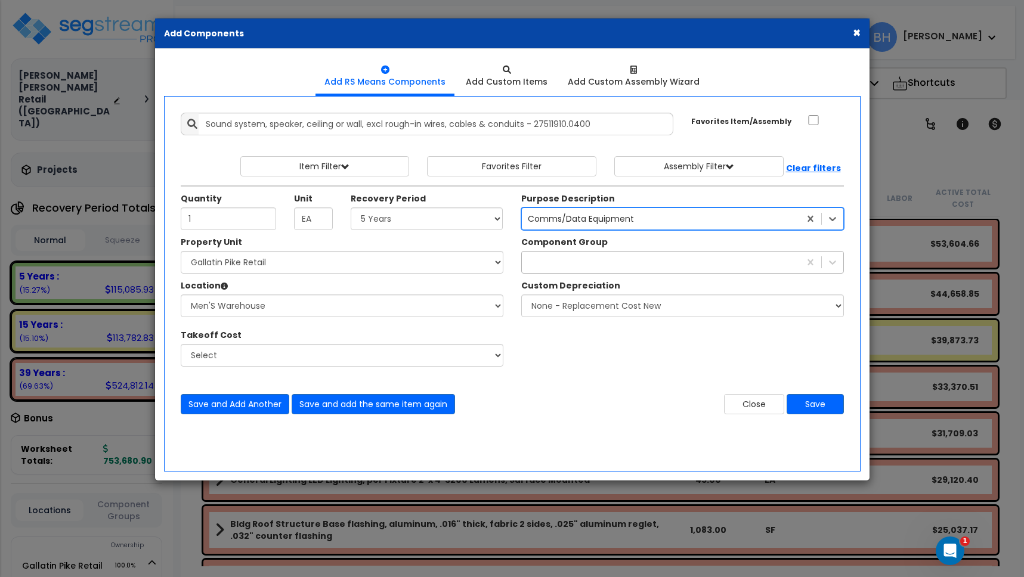
click at [609, 267] on div at bounding box center [661, 262] width 278 height 19
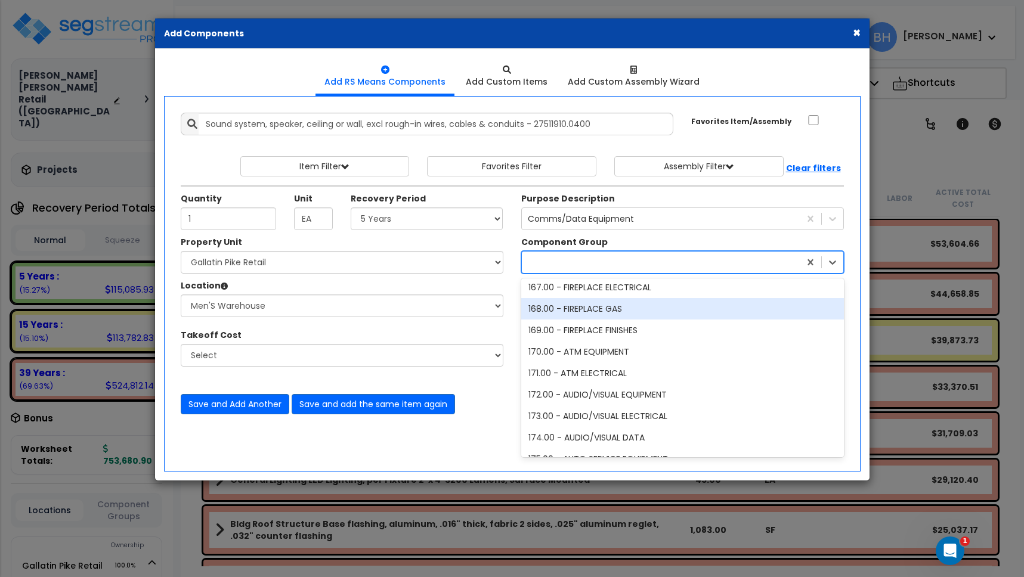
scroll to position [4485, 0]
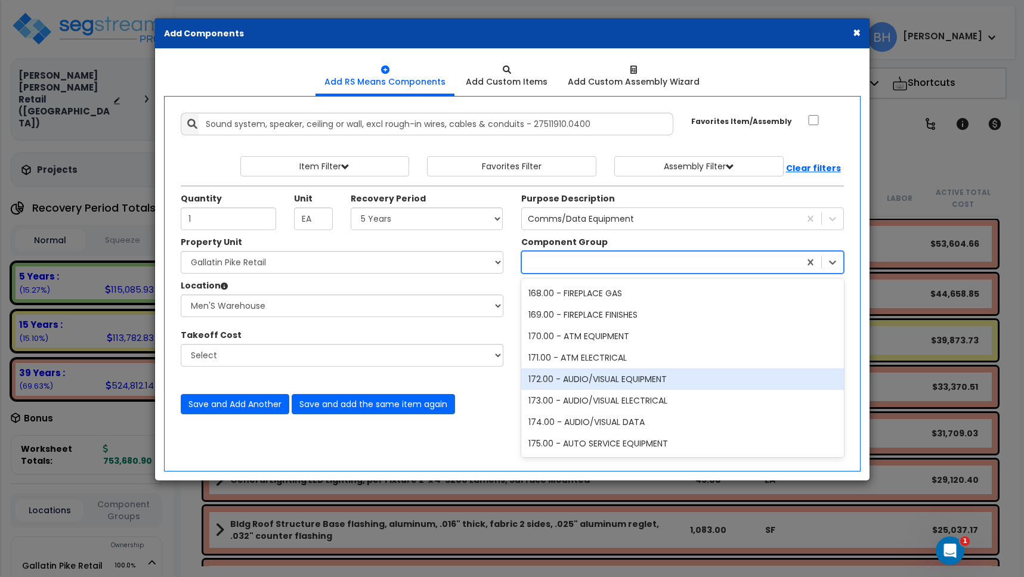
click at [660, 376] on div "172.00 - AUDIO/VISUAL EQUIPMENT" at bounding box center [682, 379] width 323 height 21
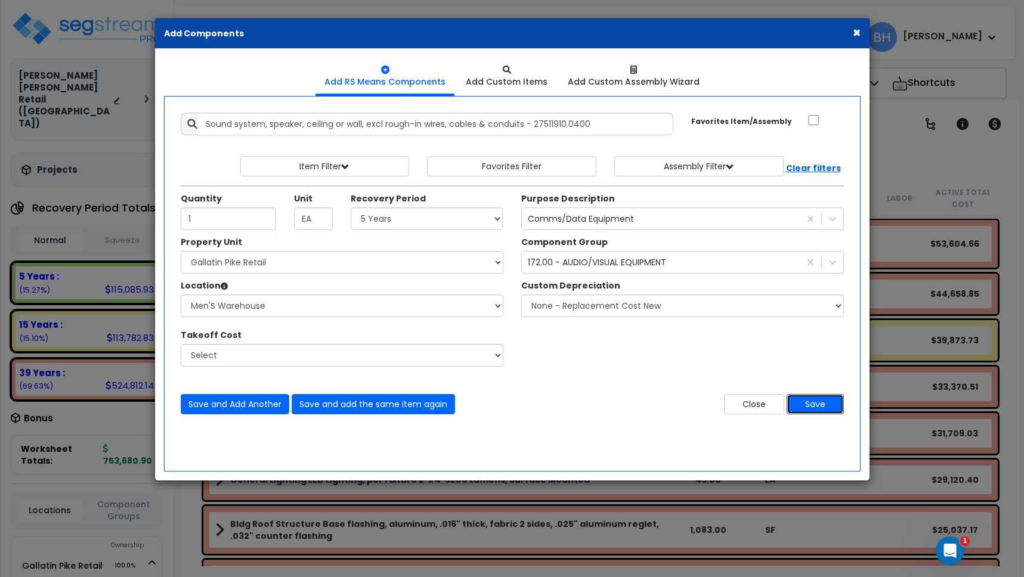
click at [816, 405] on button "Save" at bounding box center [815, 404] width 57 height 20
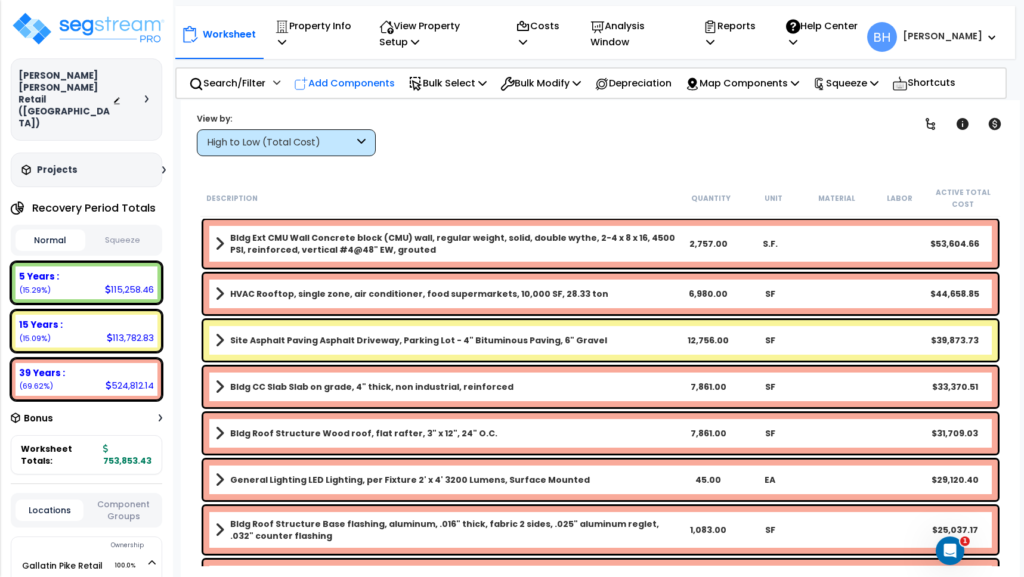
click at [367, 83] on p "Add Components" at bounding box center [344, 83] width 101 height 16
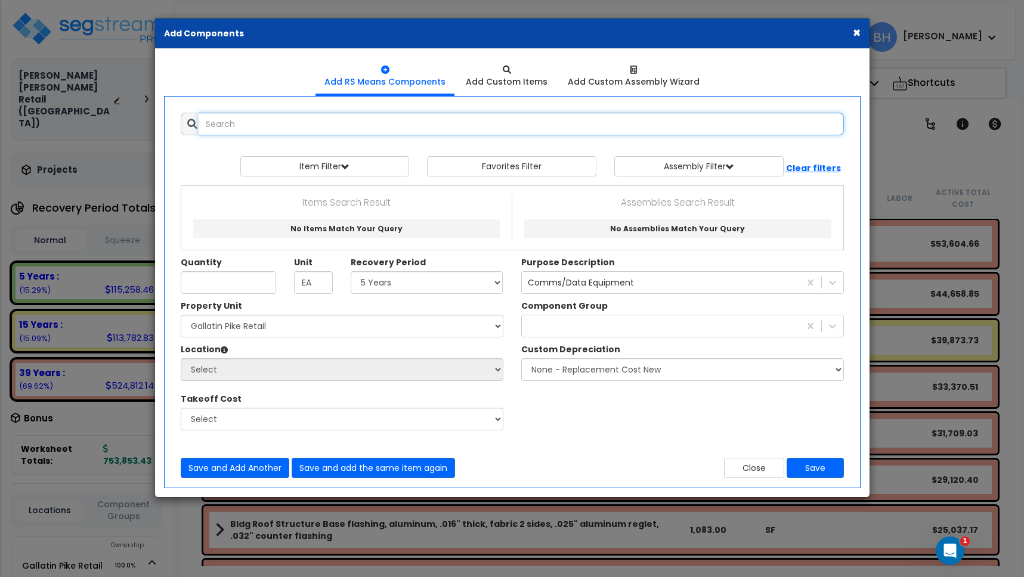
select select
click at [222, 122] on input "text" at bounding box center [521, 124] width 645 height 23
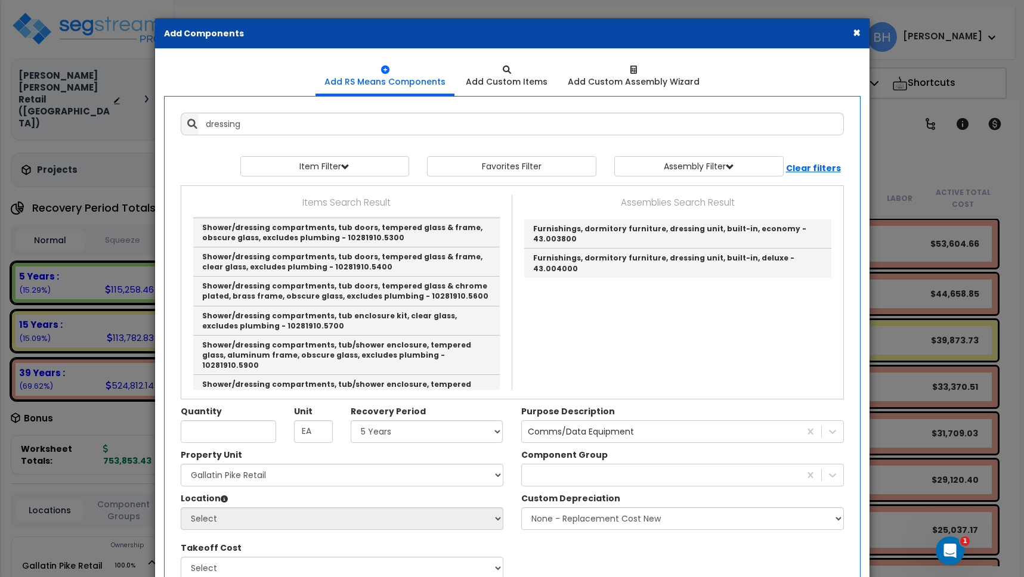
click at [366, 42] on link "Shower/dressing compartments, floor mounted, cabinet, with door, fiberglass, 1"…" at bounding box center [346, 21] width 306 height 39
type input "Shower/dressing compartments, floor mounted, cabinet, with door, fiberglass, 1"…"
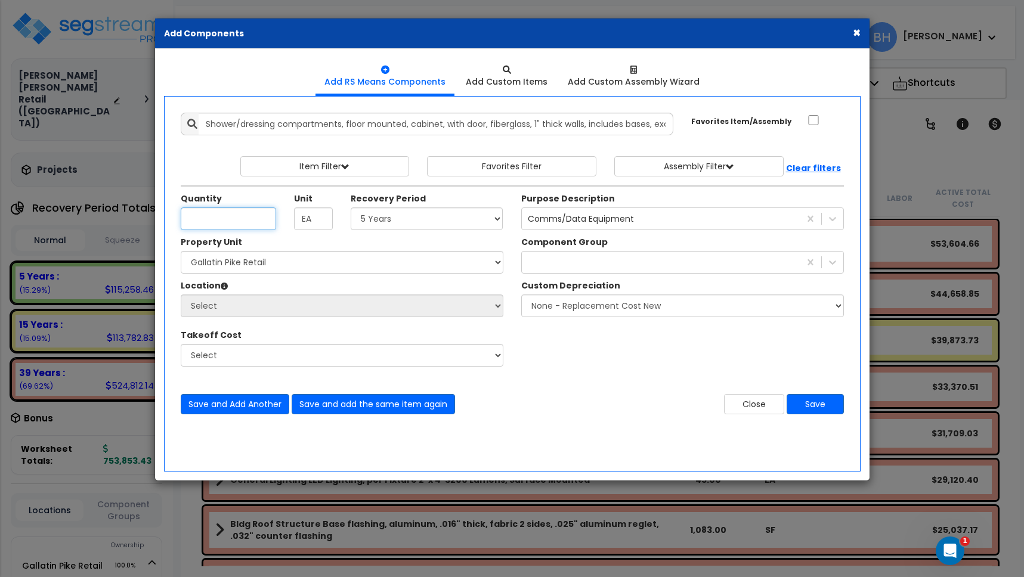
click at [212, 218] on input "Quantity" at bounding box center [228, 219] width 95 height 23
type input "6"
click at [281, 242] on div "Property Unit" at bounding box center [342, 243] width 323 height 15
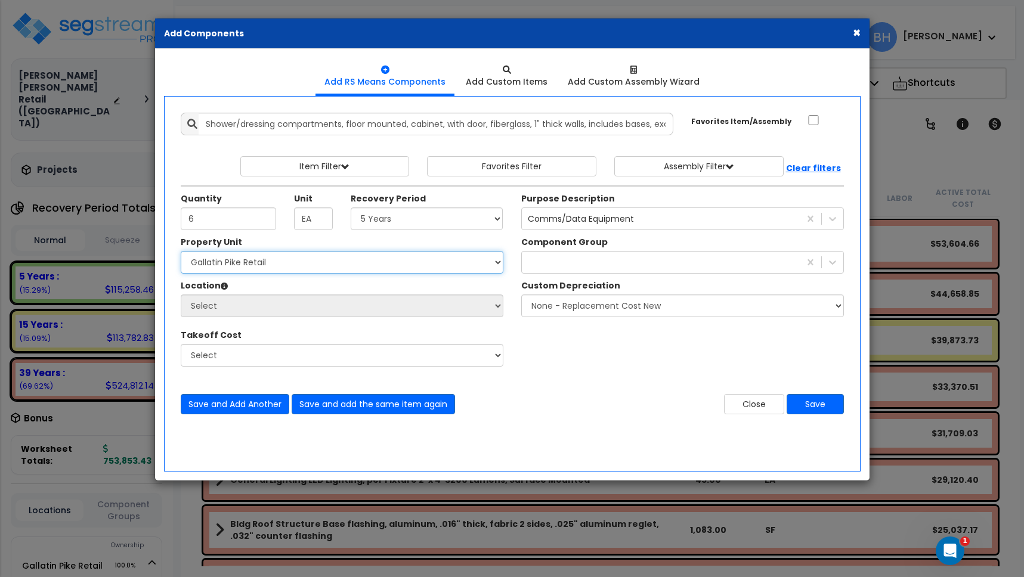
click at [239, 261] on select "Select Gallatin Pike Retail Site Improvements" at bounding box center [342, 262] width 323 height 23
select select "162884"
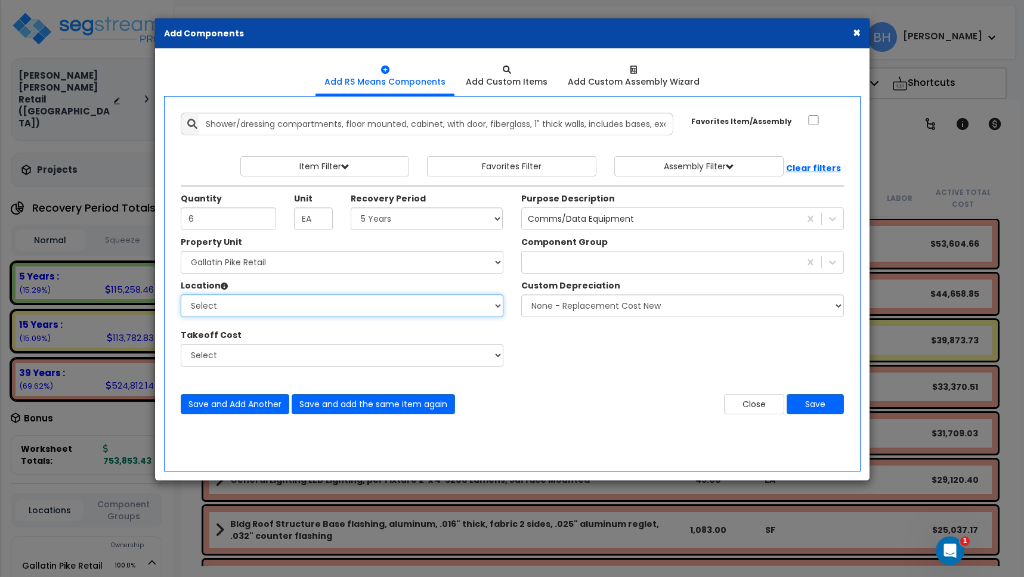
click at [249, 306] on select "Select Building Building Interior Men'S Warehouse T-Mobile Add Additional Locat…" at bounding box center [342, 306] width 323 height 23
select select "31409"
click at [592, 222] on div "Comms/Data Equipment" at bounding box center [581, 219] width 106 height 12
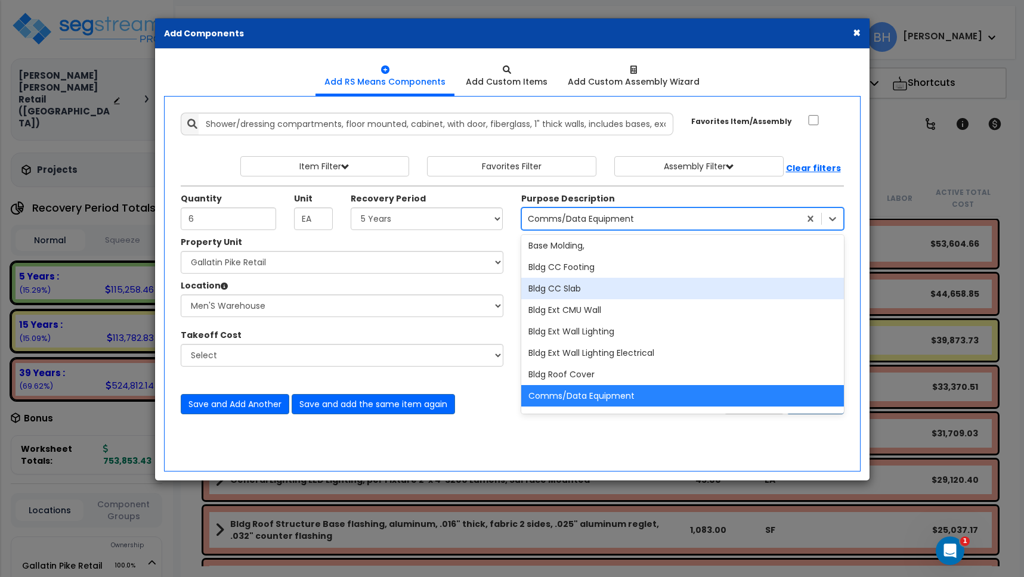
scroll to position [0, 0]
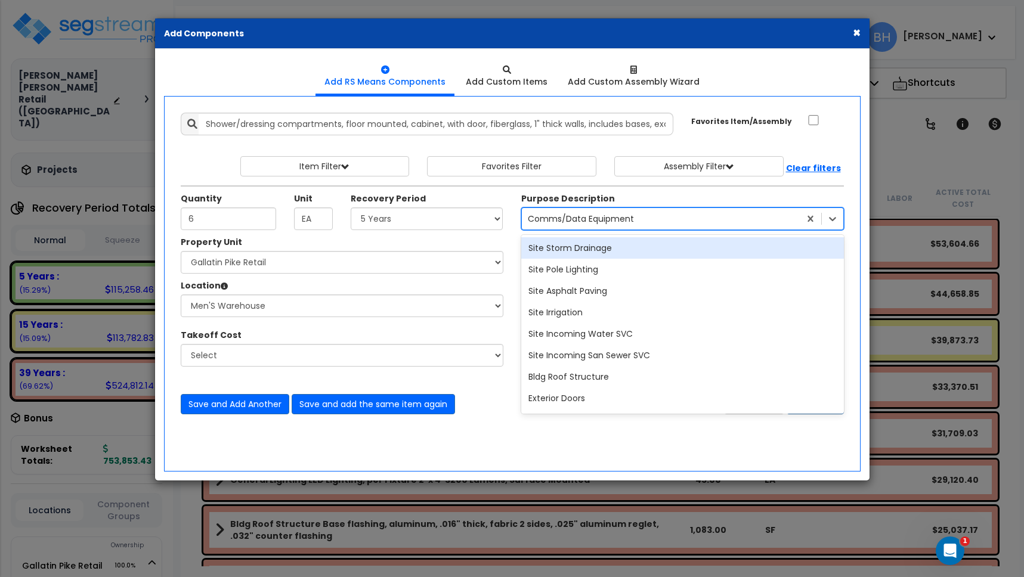
click at [574, 243] on div "Site Storm Drainage" at bounding box center [682, 247] width 323 height 21
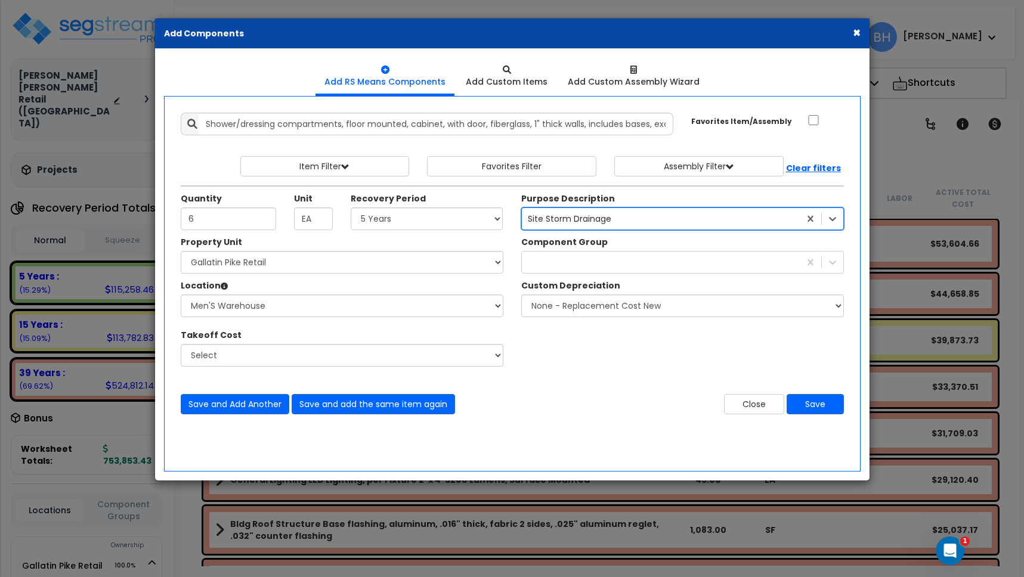
click at [602, 218] on div "Site Storm Drainage" at bounding box center [569, 219] width 83 height 12
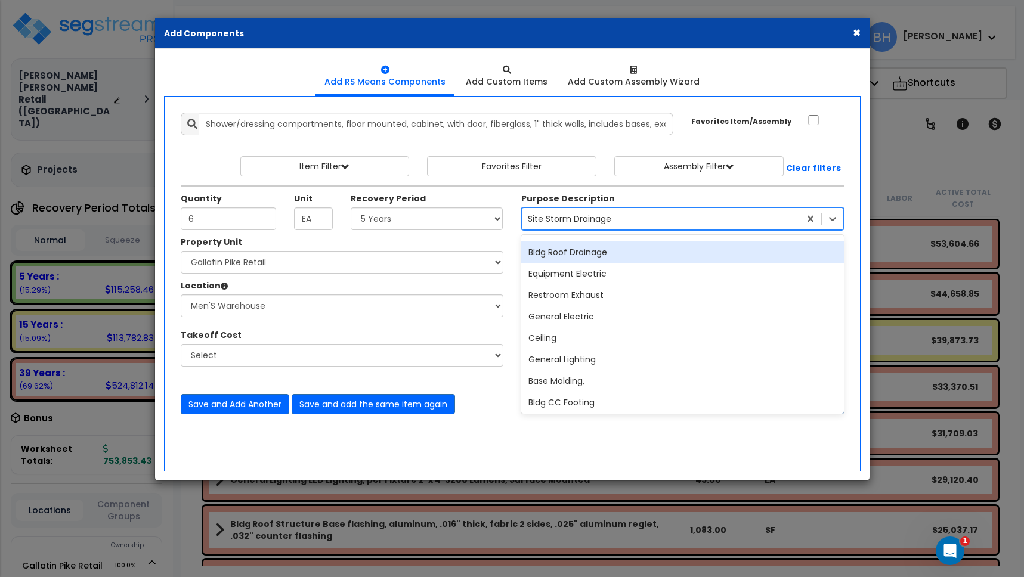
scroll to position [180, 0]
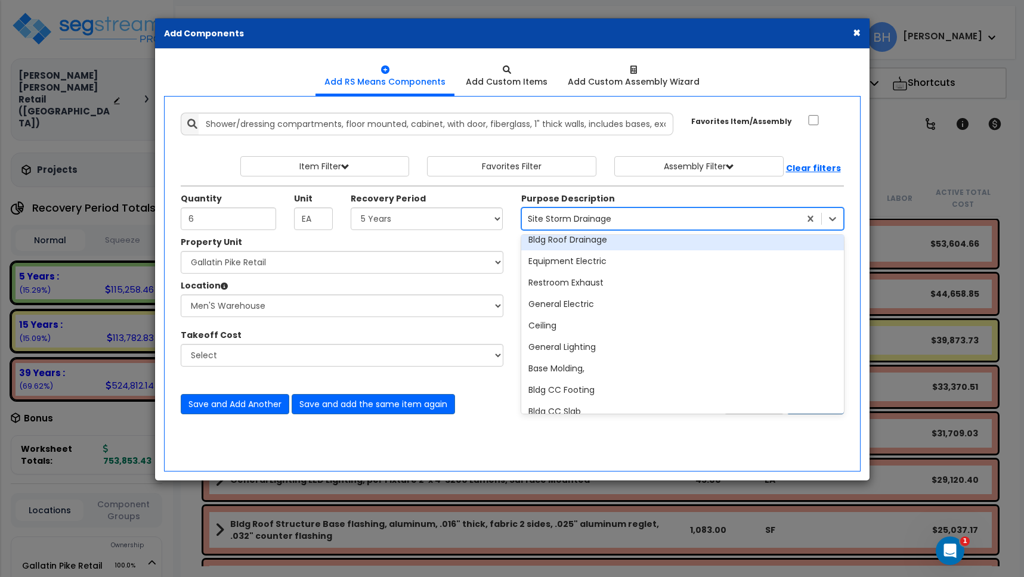
click at [587, 219] on div "Site Storm Drainage" at bounding box center [569, 219] width 83 height 12
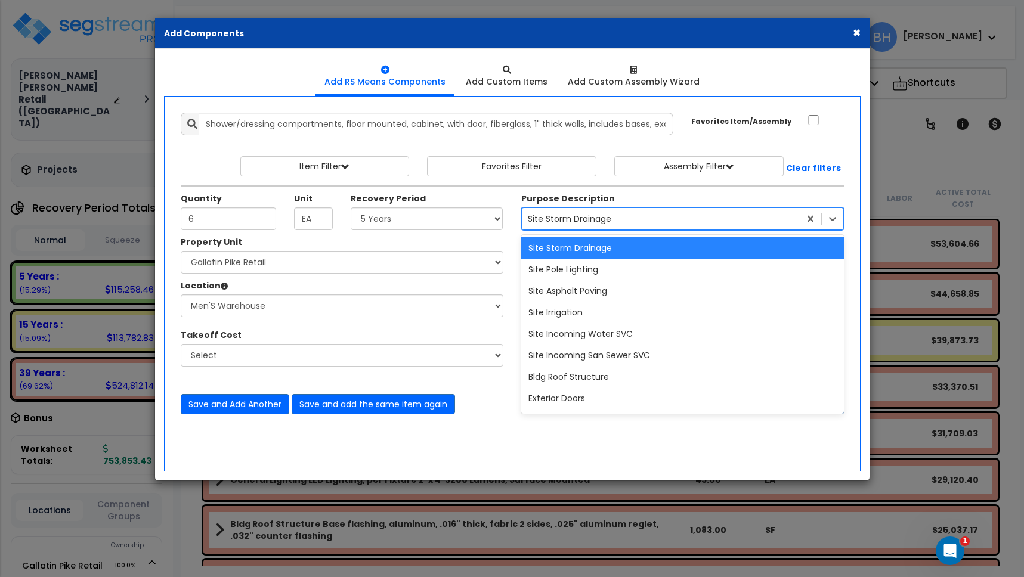
drag, startPoint x: 612, startPoint y: 217, endPoint x: 590, endPoint y: 217, distance: 21.5
click at [590, 217] on div "Site Storm Drainage" at bounding box center [661, 218] width 278 height 19
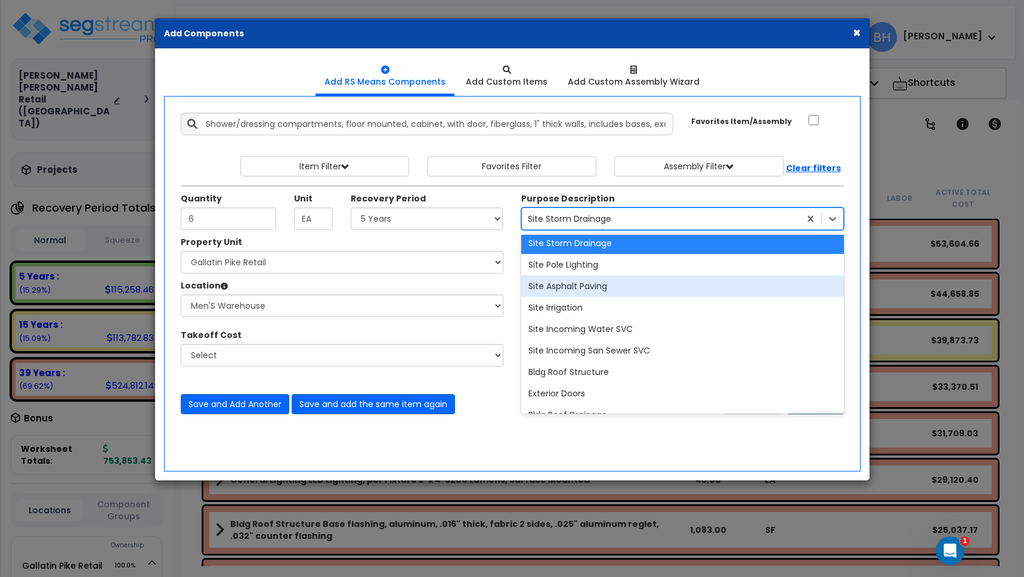
scroll to position [5, 0]
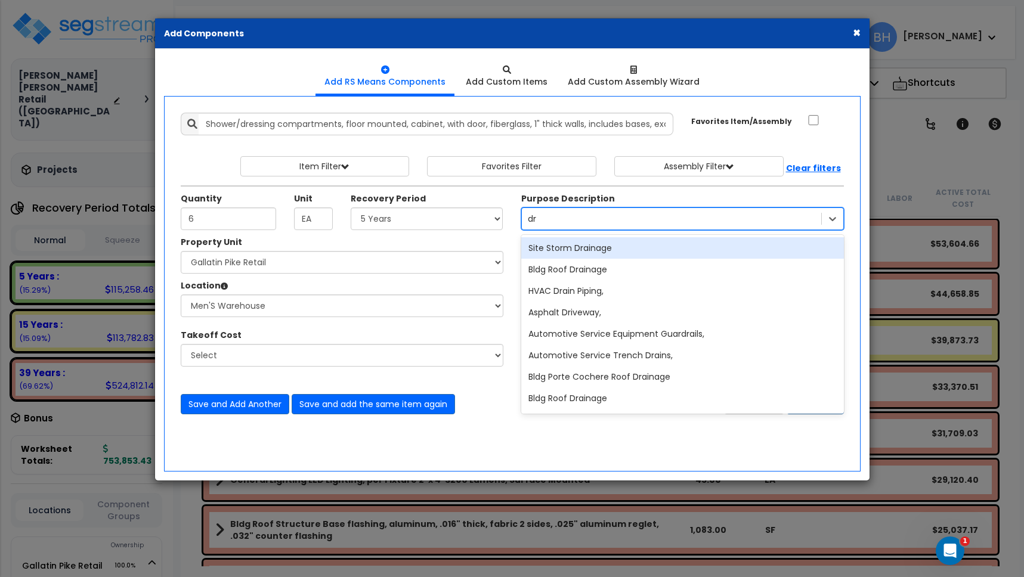
type input "d"
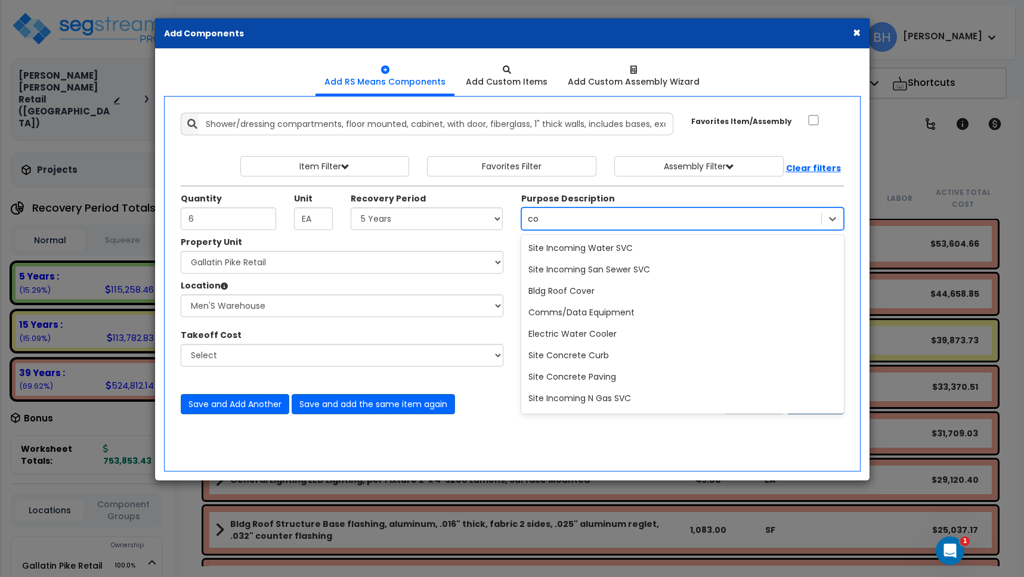
type input "c"
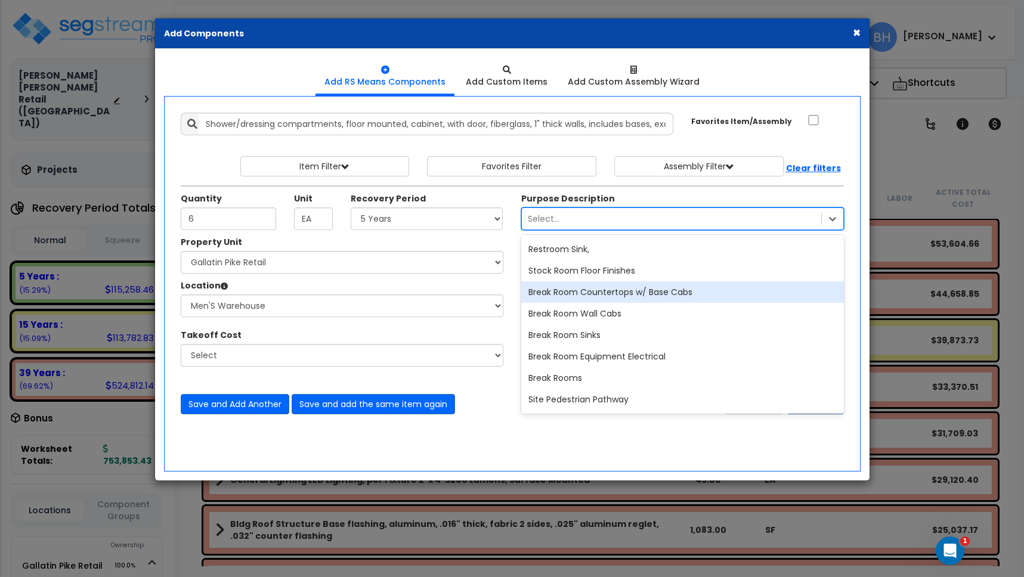
scroll to position [25779, 0]
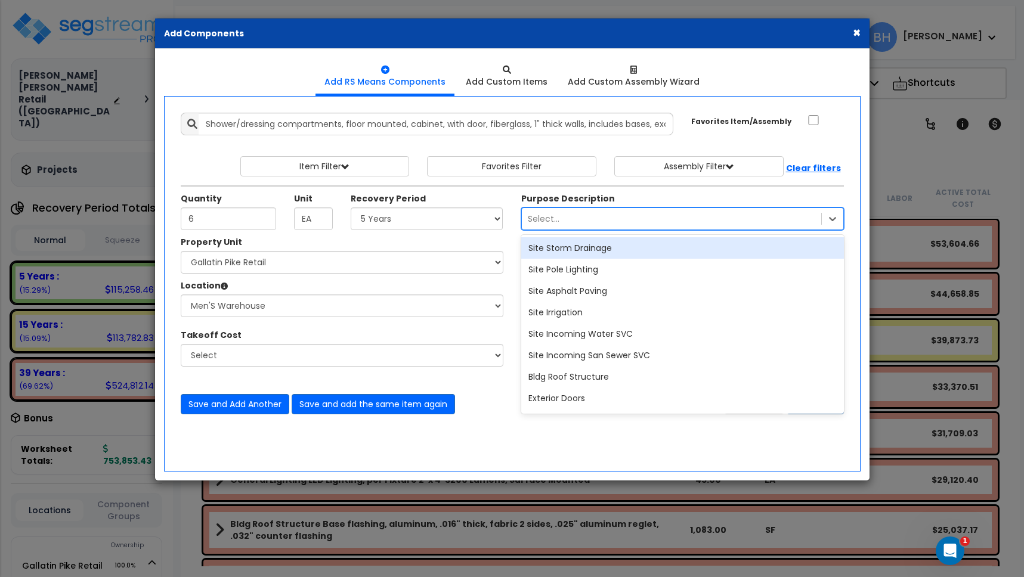
click at [540, 218] on div "Select..." at bounding box center [544, 219] width 32 height 12
type input "war"
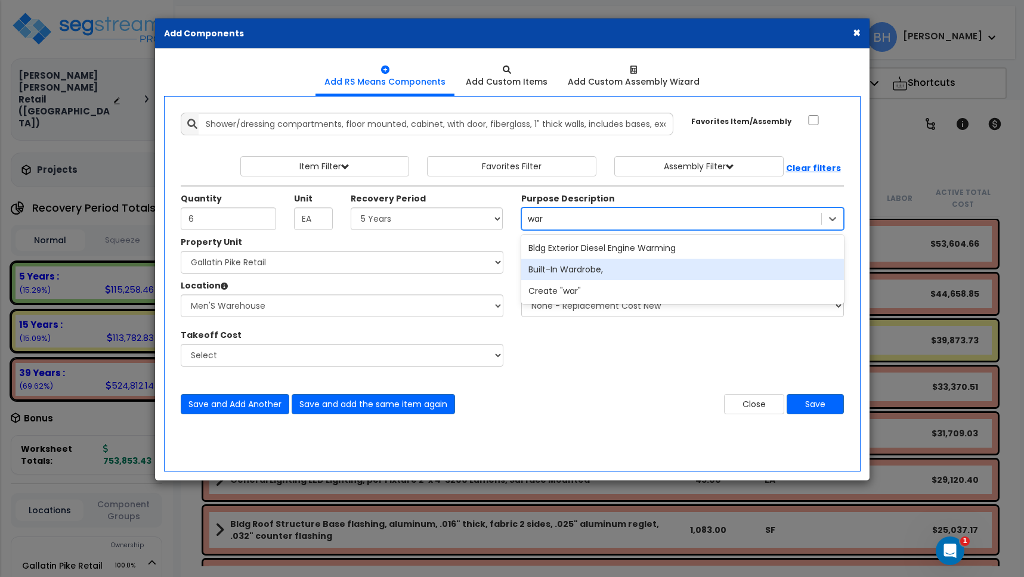
click at [579, 275] on div "Built-In Wardrobe," at bounding box center [682, 269] width 323 height 21
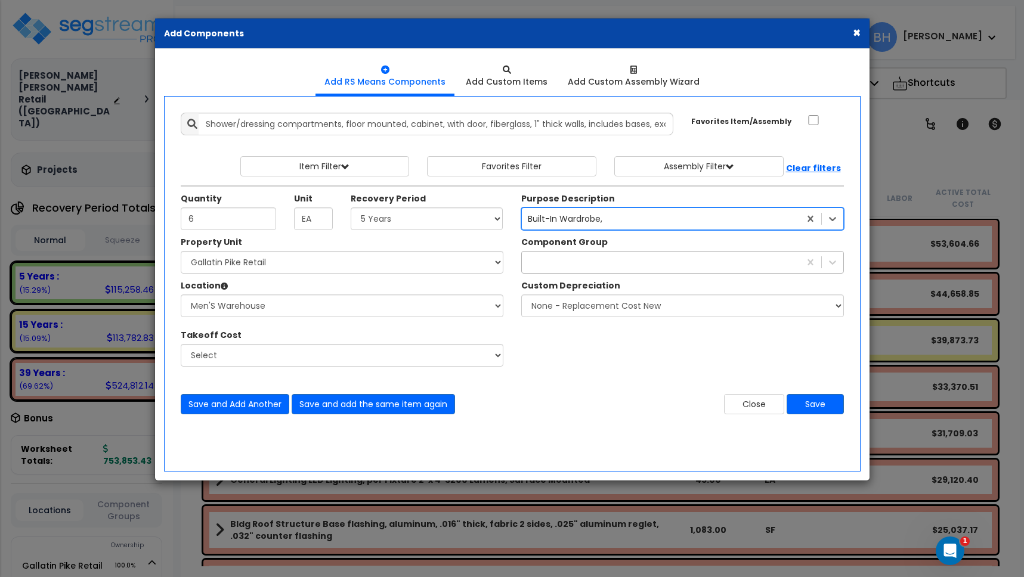
click at [585, 268] on div at bounding box center [661, 262] width 278 height 19
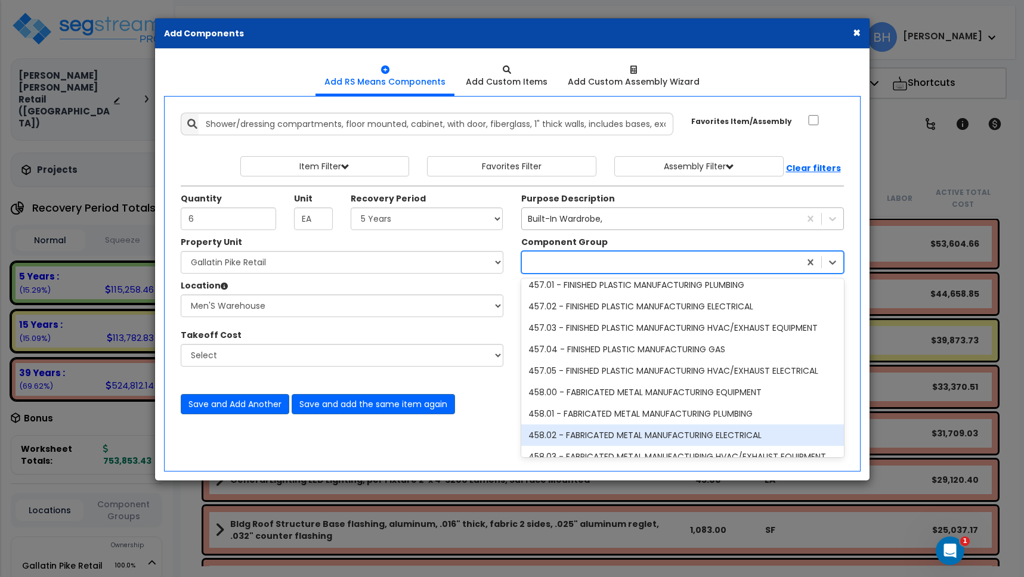
scroll to position [11676, 0]
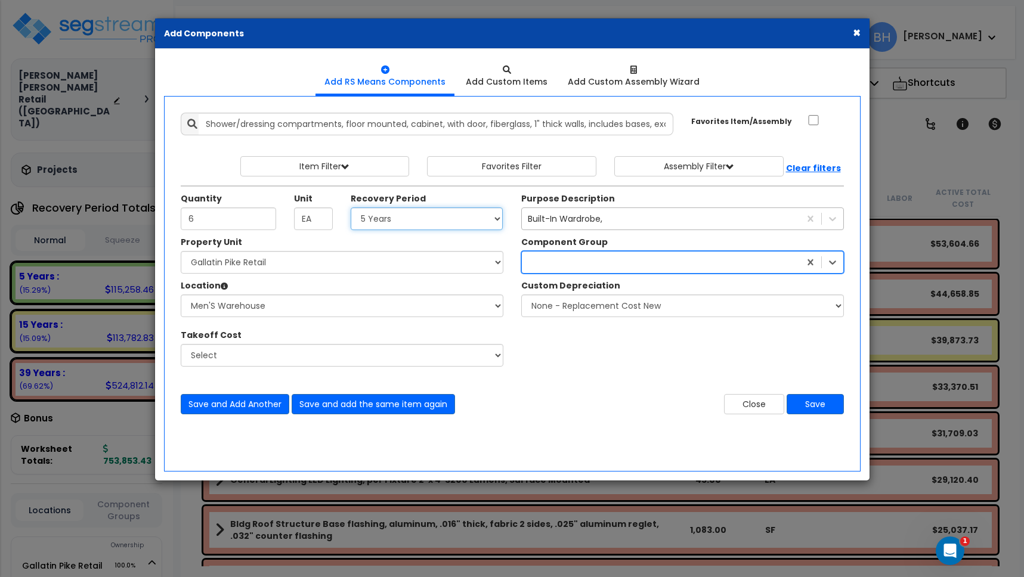
click at [454, 218] on select "Select 5 Years 7 Years 15 Years 39 Years 27.5 Years" at bounding box center [427, 219] width 153 height 23
select select "5Y"
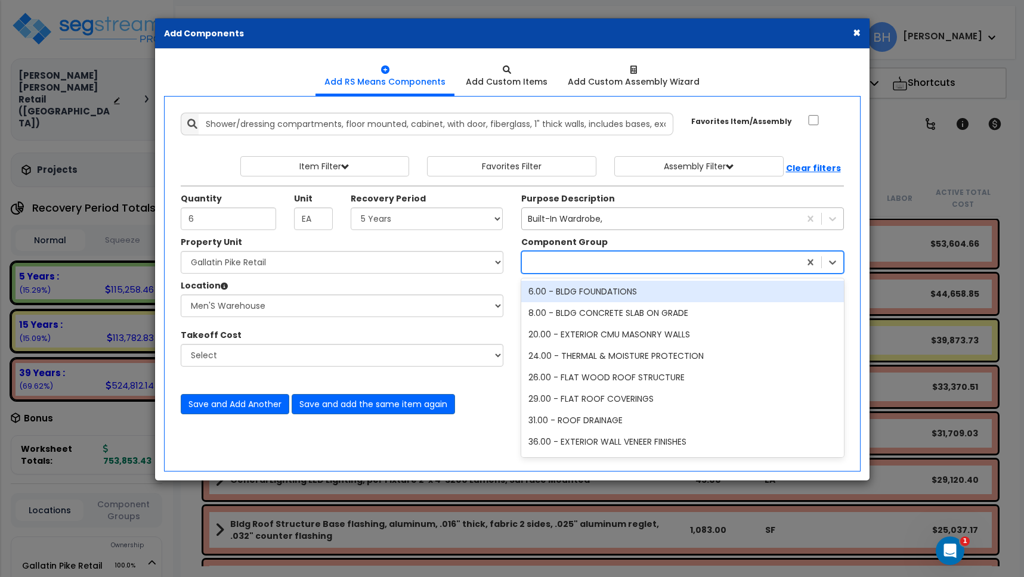
click at [595, 263] on div at bounding box center [661, 262] width 278 height 19
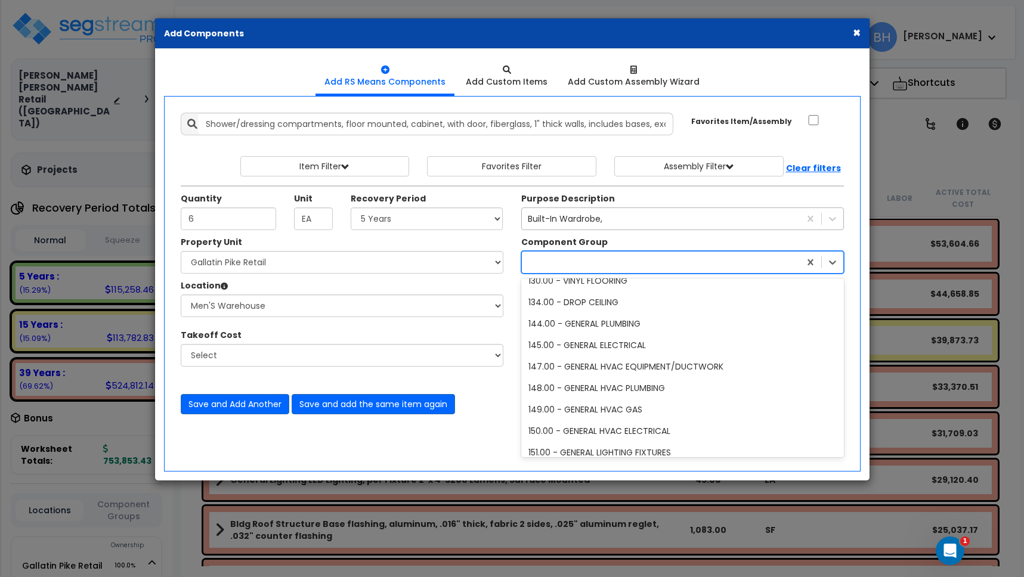
scroll to position [444, 0]
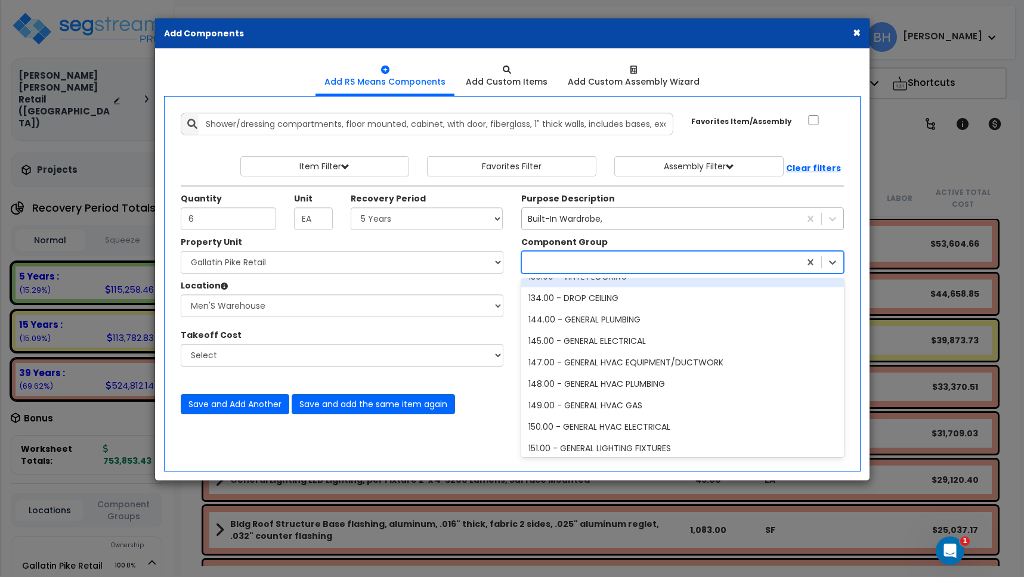
click at [611, 263] on div at bounding box center [661, 262] width 278 height 19
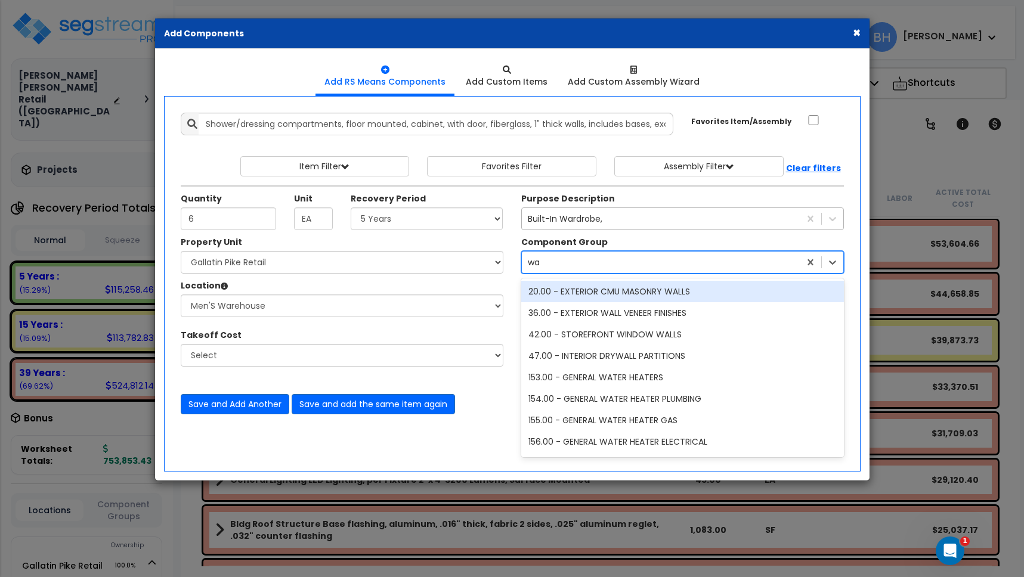
type input "w"
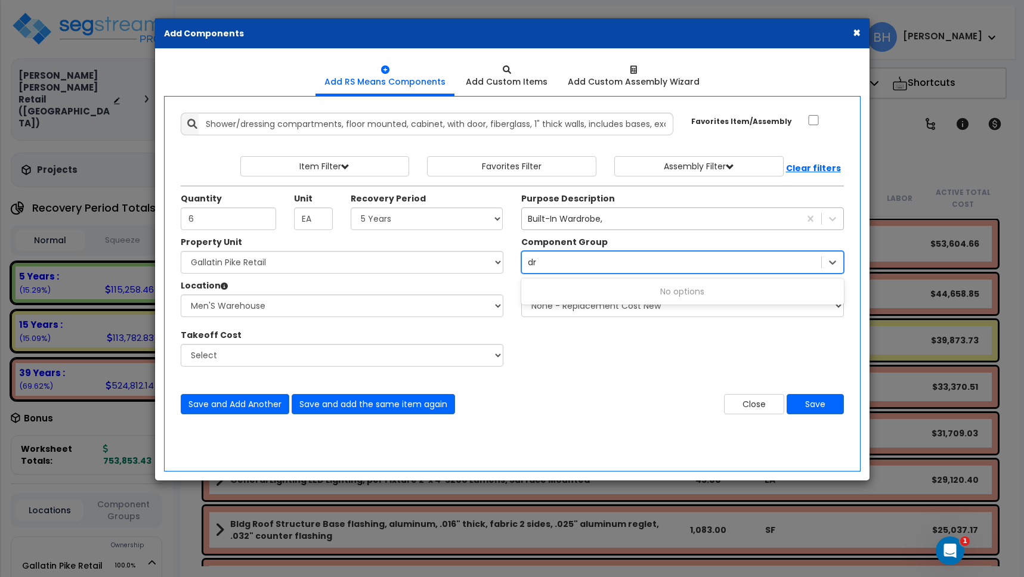
type input "d"
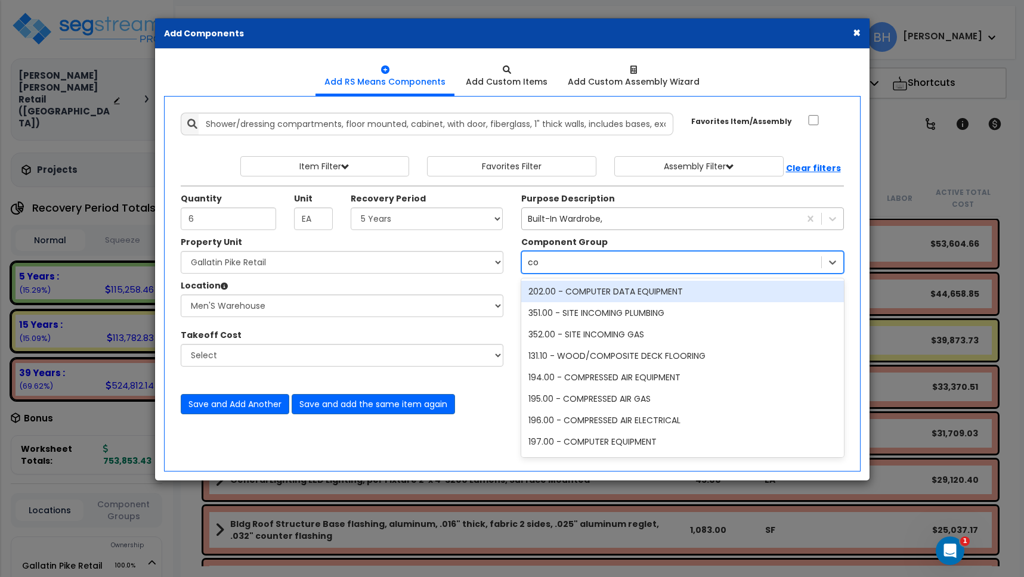
type input "c"
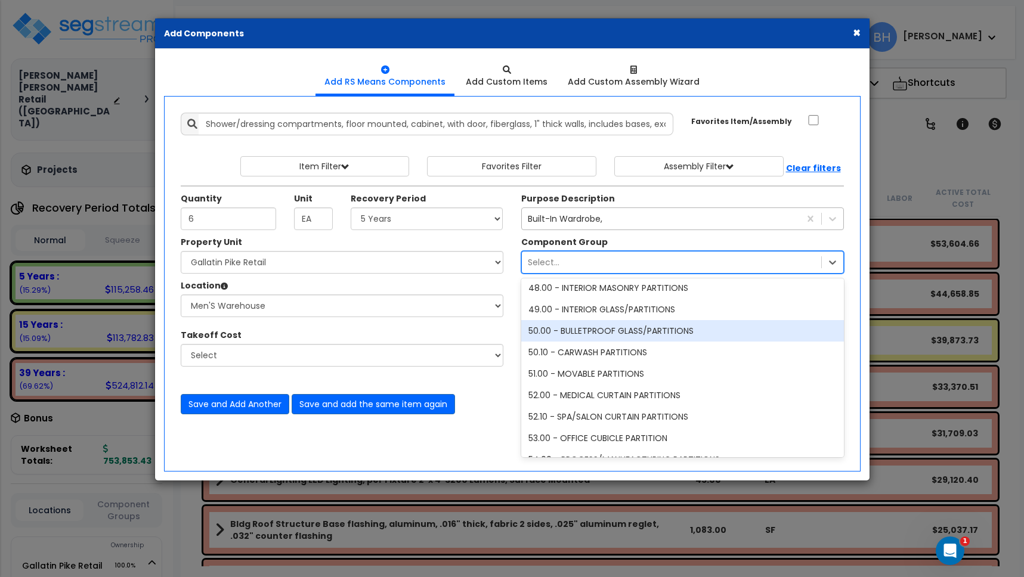
scroll to position [2208, 0]
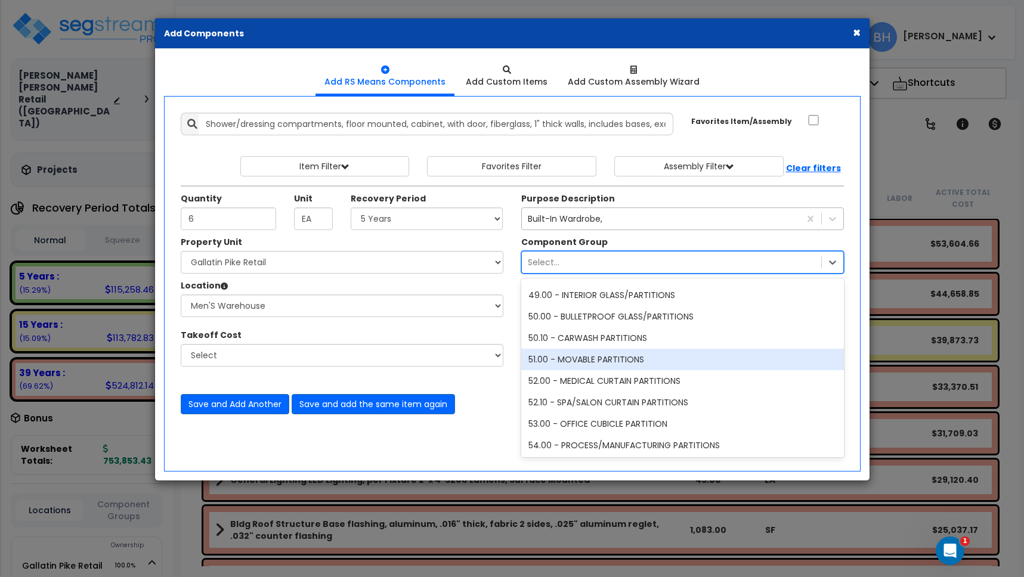
click at [625, 350] on div "51.00 - MOVABLE PARTITIONS" at bounding box center [682, 359] width 323 height 21
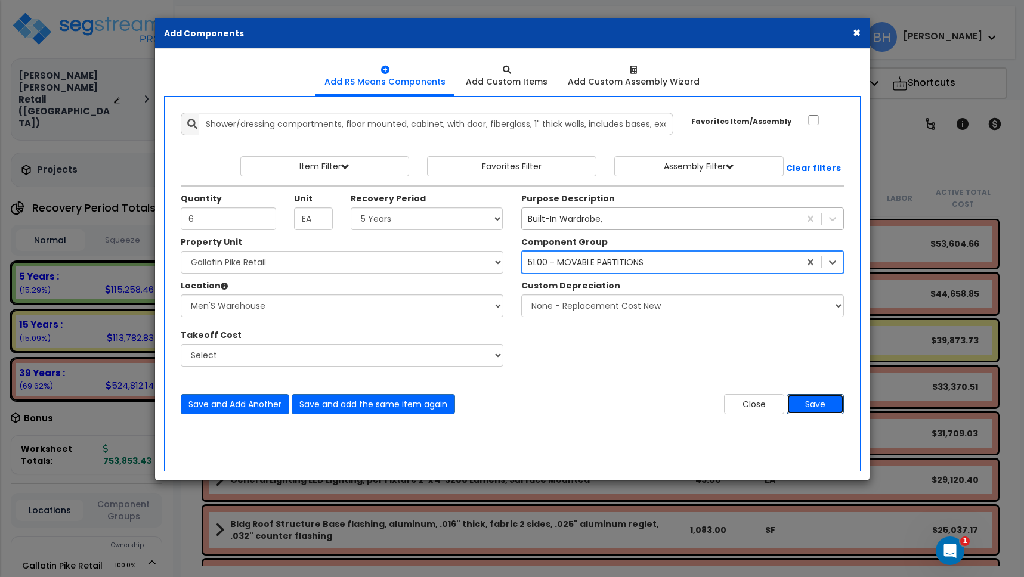
click at [815, 403] on button "Save" at bounding box center [815, 404] width 57 height 20
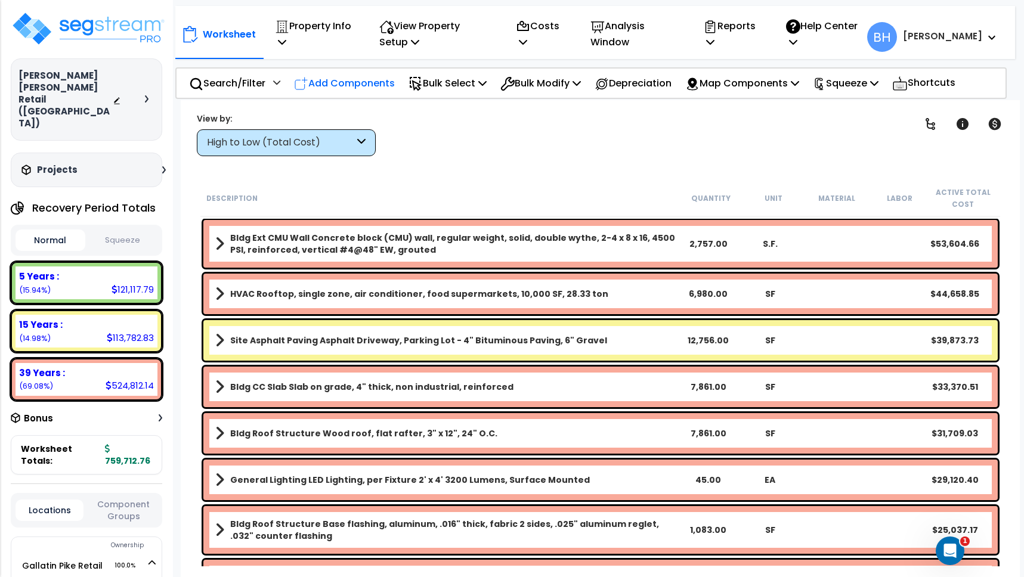
click at [364, 81] on p "Add Components" at bounding box center [344, 83] width 101 height 16
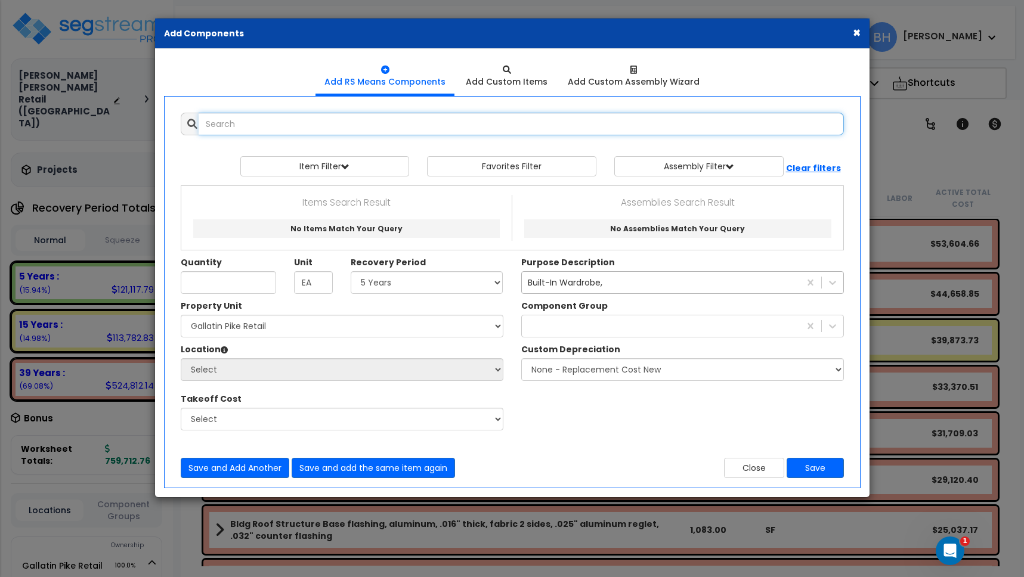
select select
click at [223, 129] on input "text" at bounding box center [521, 124] width 645 height 23
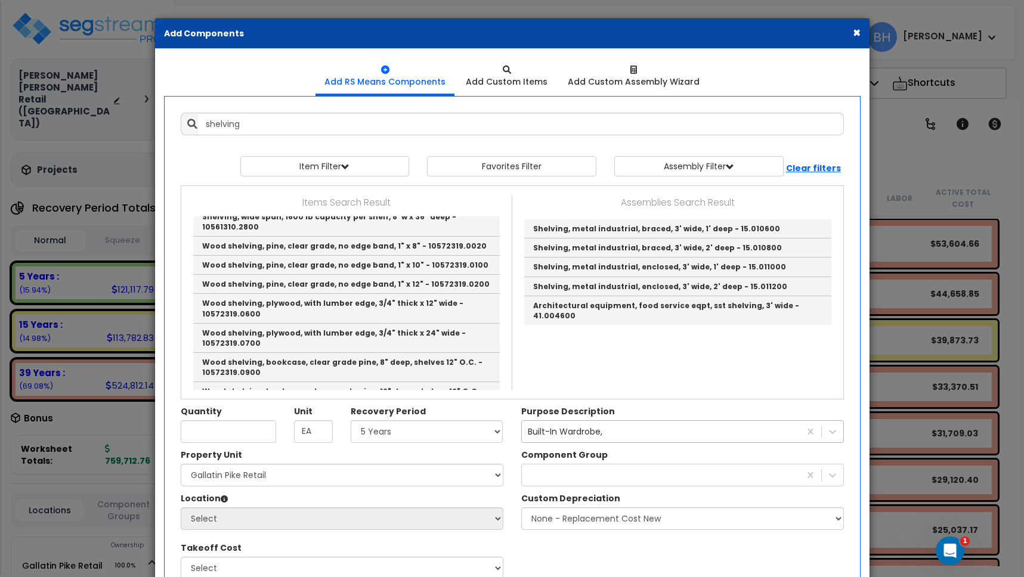
scroll to position [0, 0]
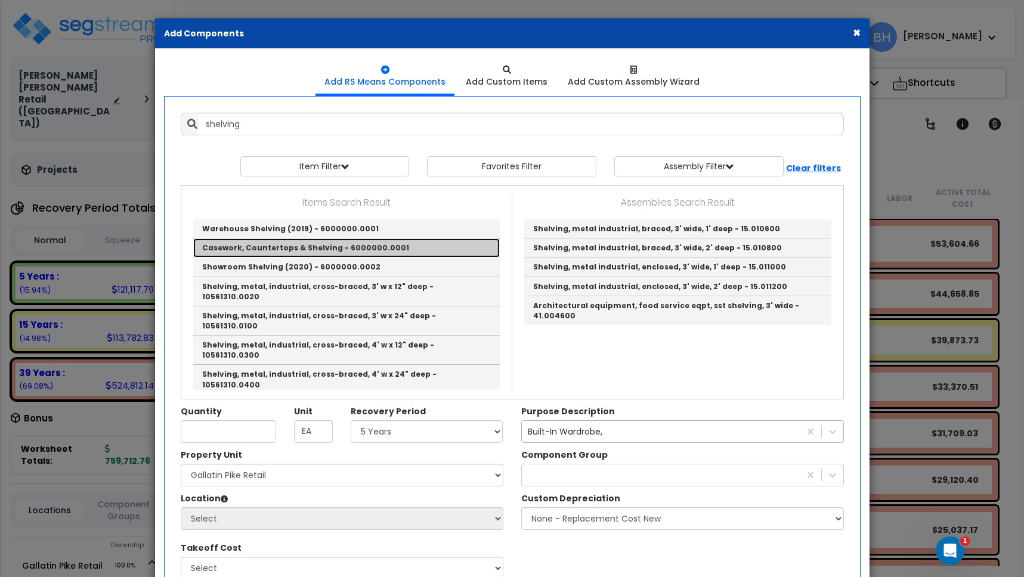
click at [293, 249] on link "Casework, Countertops & Shelving - 6000000.0001" at bounding box center [346, 248] width 306 height 19
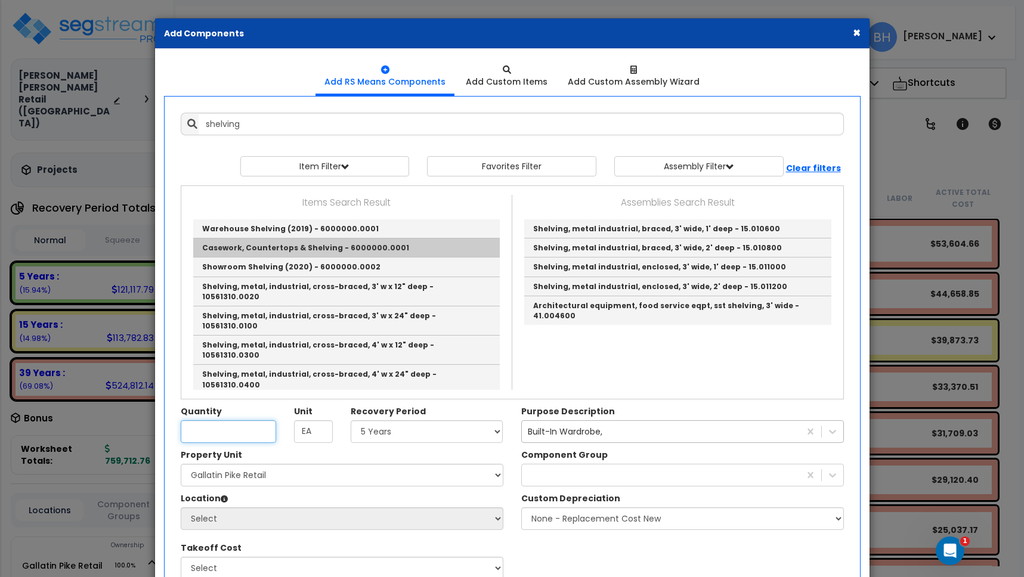
type input "Casework, Countertops & Shelving - 6000000.0001"
checkbox input "true"
type input "null"
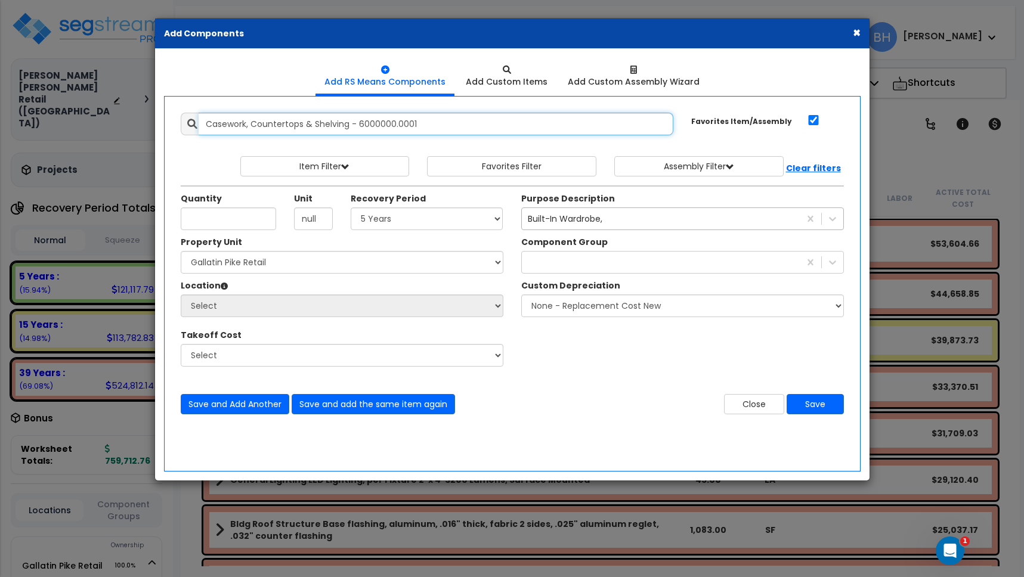
click at [277, 128] on input "Casework, Countertops & Shelving - 6000000.0001" at bounding box center [436, 124] width 475 height 23
drag, startPoint x: 425, startPoint y: 126, endPoint x: -141, endPoint y: 125, distance: 565.3
click at [0, 125] on html "We are Building your Property. So please grab a coffee and let us do the heavy …" at bounding box center [512, 288] width 1024 height 577
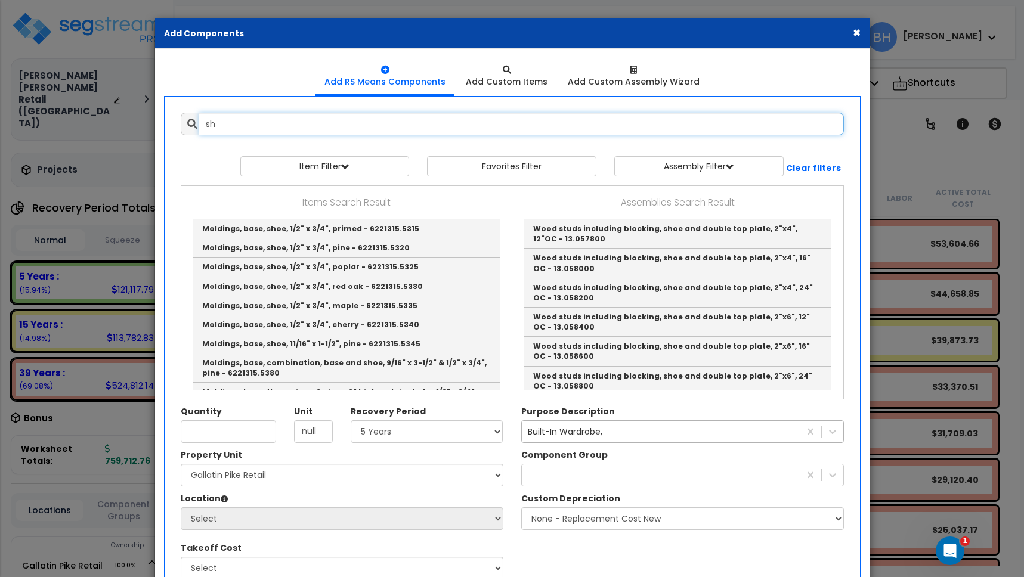
type input "s"
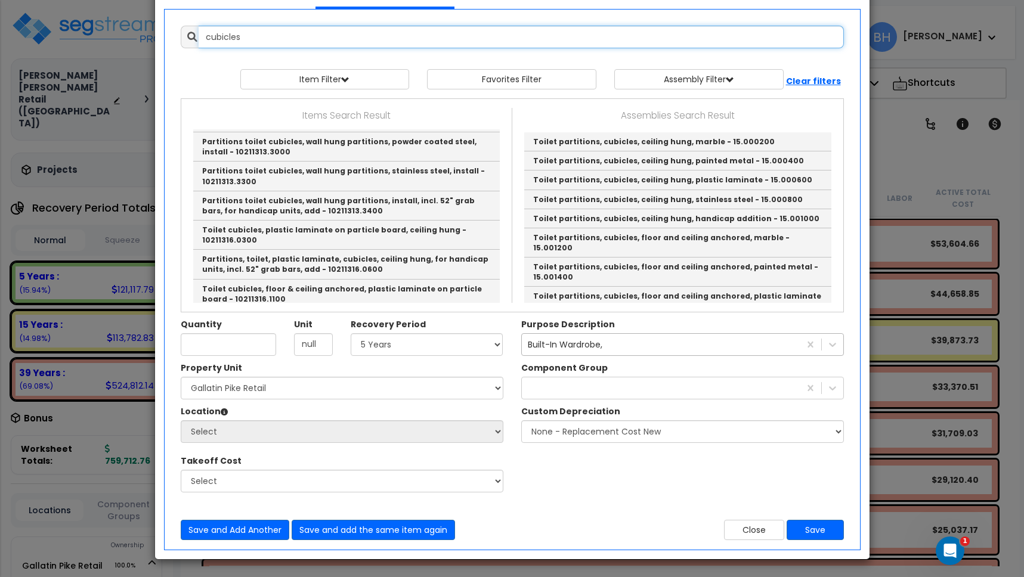
scroll to position [121, 0]
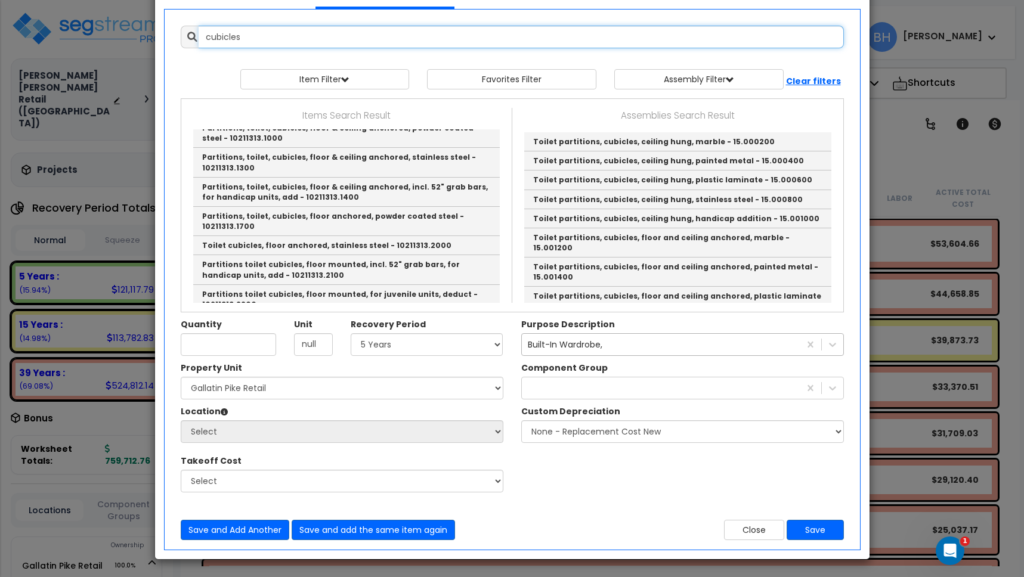
drag, startPoint x: 250, startPoint y: 33, endPoint x: 91, endPoint y: 29, distance: 159.3
click at [91, 29] on div "× Add Components Add RS Means Components Add Custom Items Add Items" at bounding box center [512, 288] width 1024 height 577
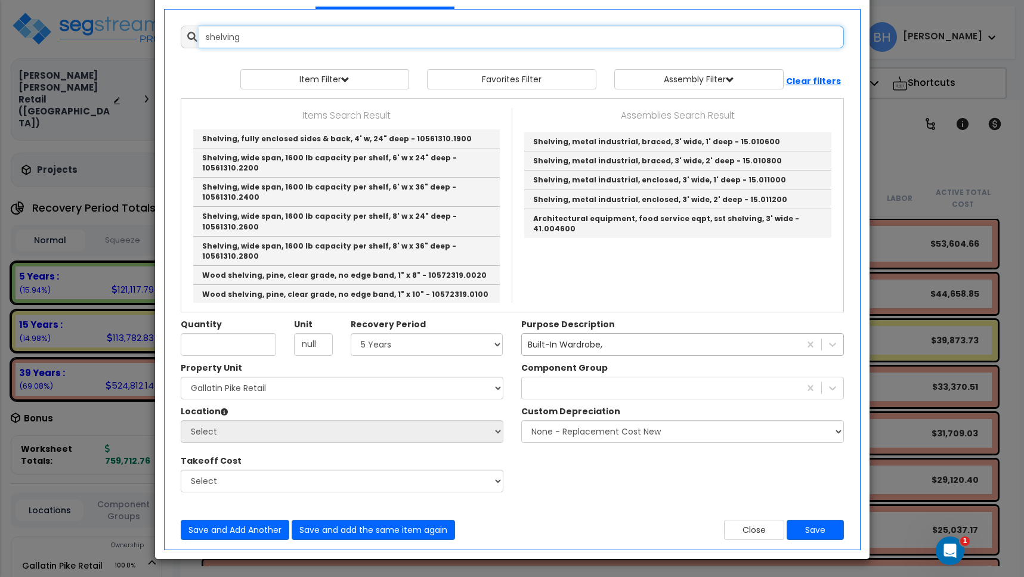
scroll to position [0, 0]
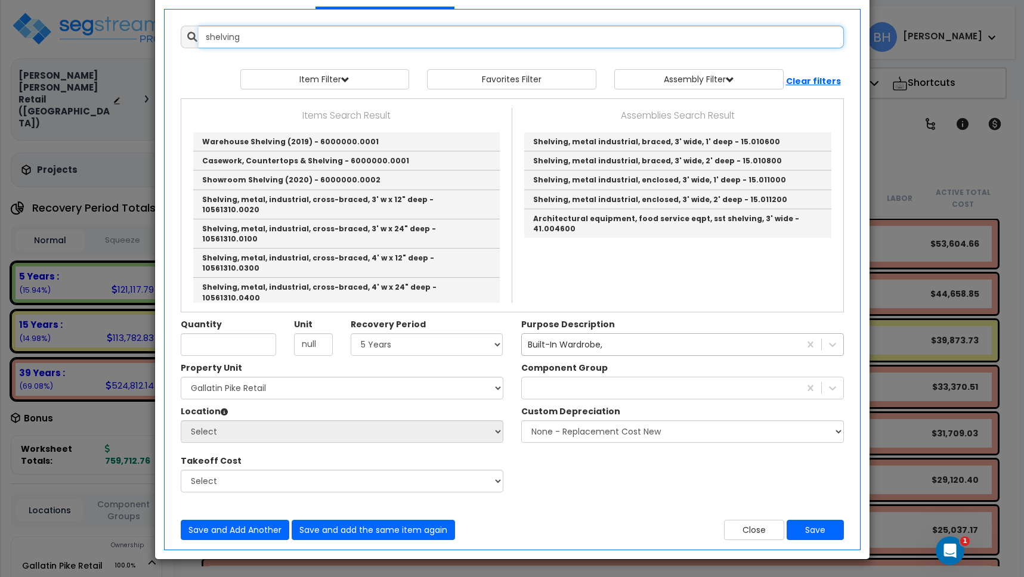
drag, startPoint x: 246, startPoint y: 36, endPoint x: 103, endPoint y: 7, distance: 145.5
click at [126, 13] on div "× Add Components Add RS Means Components Add Custom Items Add Items" at bounding box center [512, 288] width 1024 height 577
type input "p"
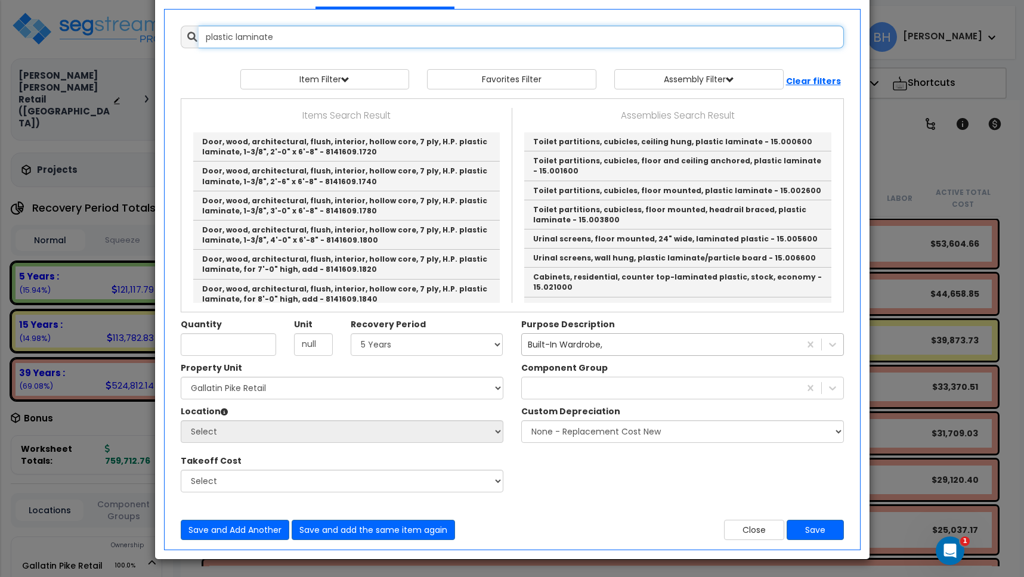
drag, startPoint x: 283, startPoint y: 36, endPoint x: 137, endPoint y: 51, distance: 147.4
click at [137, 51] on div "× Add Components Add RS Means Components Add Custom Items Add Items" at bounding box center [512, 288] width 1024 height 577
drag, startPoint x: 276, startPoint y: 39, endPoint x: 159, endPoint y: 39, distance: 116.9
click at [159, 39] on div "Add RS Means Components Add Custom Items" at bounding box center [512, 260] width 714 height 597
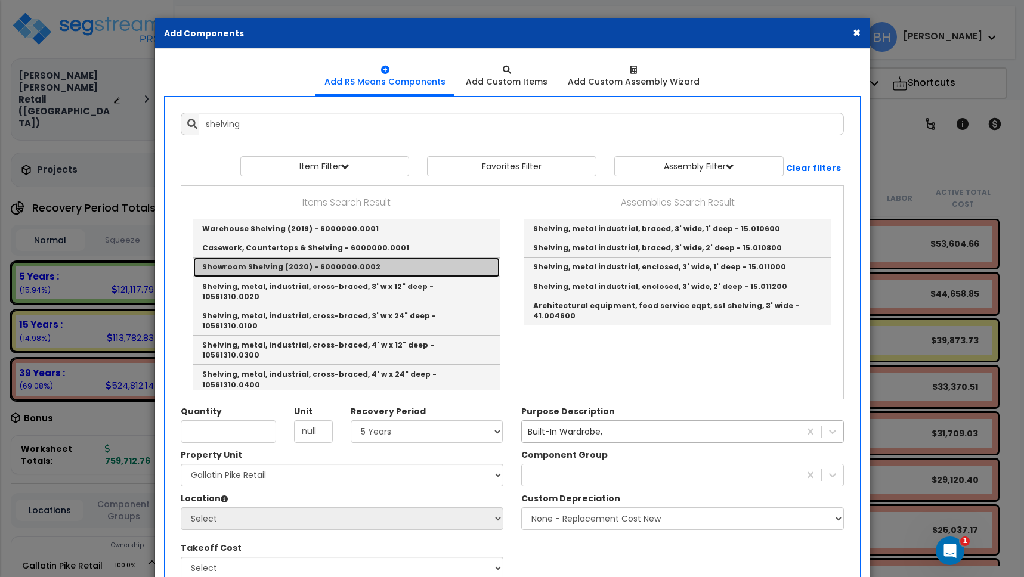
click at [267, 266] on link "Showroom Shelving (2020) - 6000000.0002" at bounding box center [346, 267] width 306 height 19
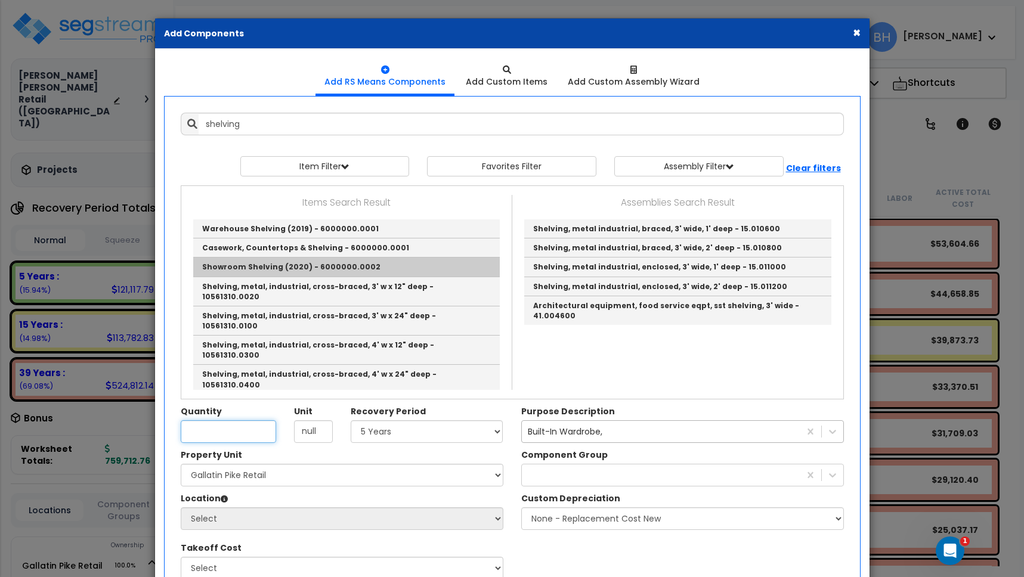
type input "Showroom Shelving (2020) - 6000000.0002"
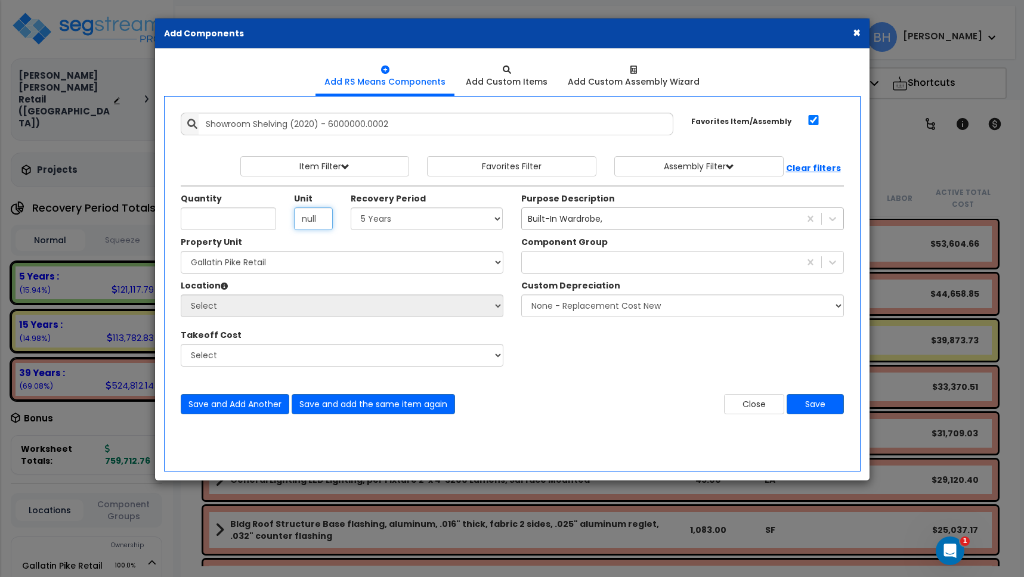
click at [289, 218] on div "Unit null" at bounding box center [313, 212] width 57 height 38
click at [324, 217] on input "null" at bounding box center [313, 219] width 39 height 23
drag, startPoint x: 292, startPoint y: 216, endPoint x: 282, endPoint y: 216, distance: 9.6
click at [282, 216] on div "Quantity Unit null Recovery Period" at bounding box center [342, 212] width 340 height 38
click at [411, 214] on select "Select 5 Years 7 Years 15 Years 39 Years 27.5 Years" at bounding box center [427, 219] width 153 height 23
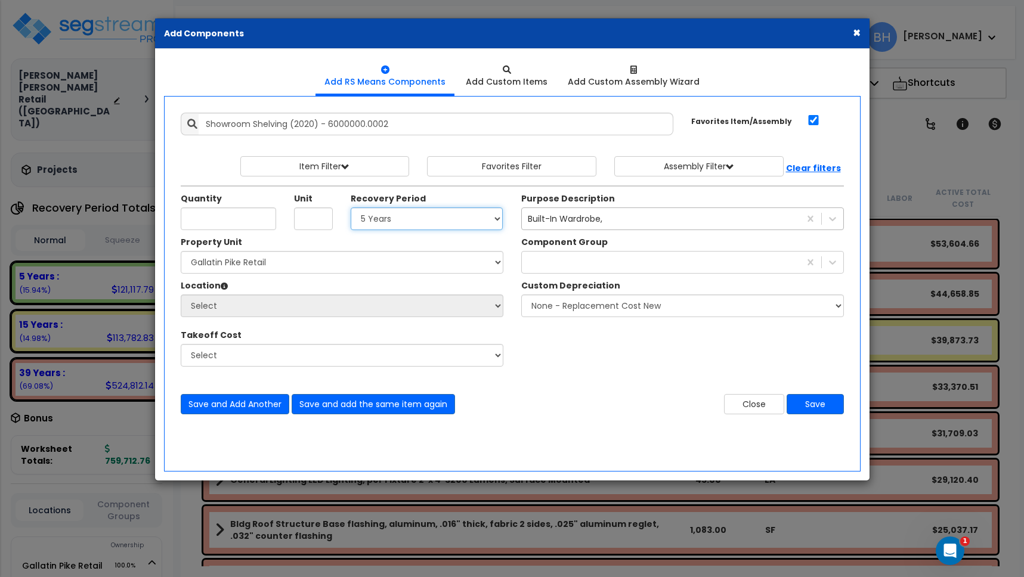
select select "5Y"
click at [206, 214] on input "Quantity" at bounding box center [228, 219] width 95 height 23
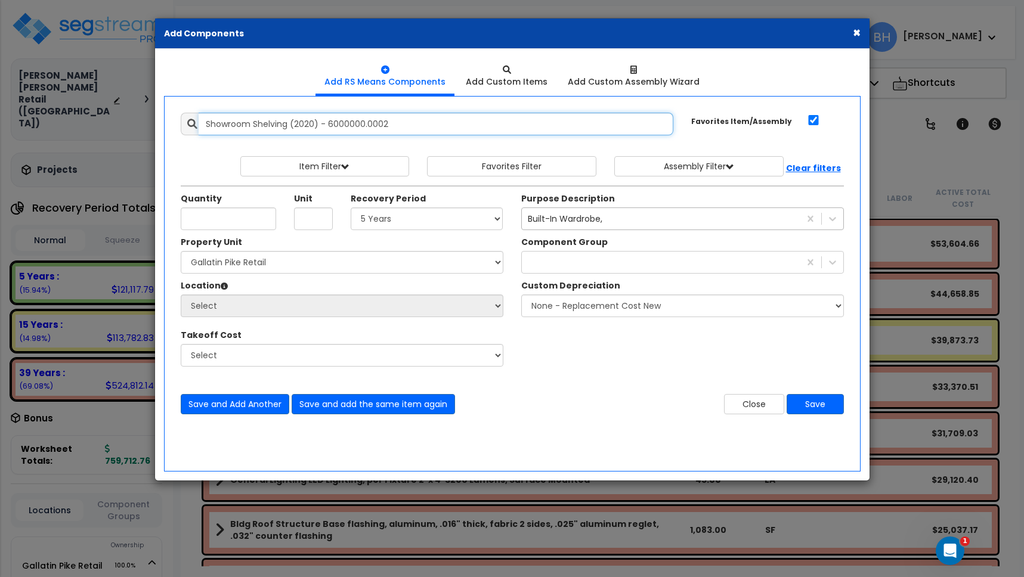
click at [284, 132] on input "Showroom Shelving (2020) - 6000000.0002" at bounding box center [436, 124] width 475 height 23
drag, startPoint x: 397, startPoint y: 123, endPoint x: -112, endPoint y: 116, distance: 508.7
click at [0, 116] on html "We are Building your Property. So please grab a coffee and let us do the heavy …" at bounding box center [512, 288] width 1024 height 577
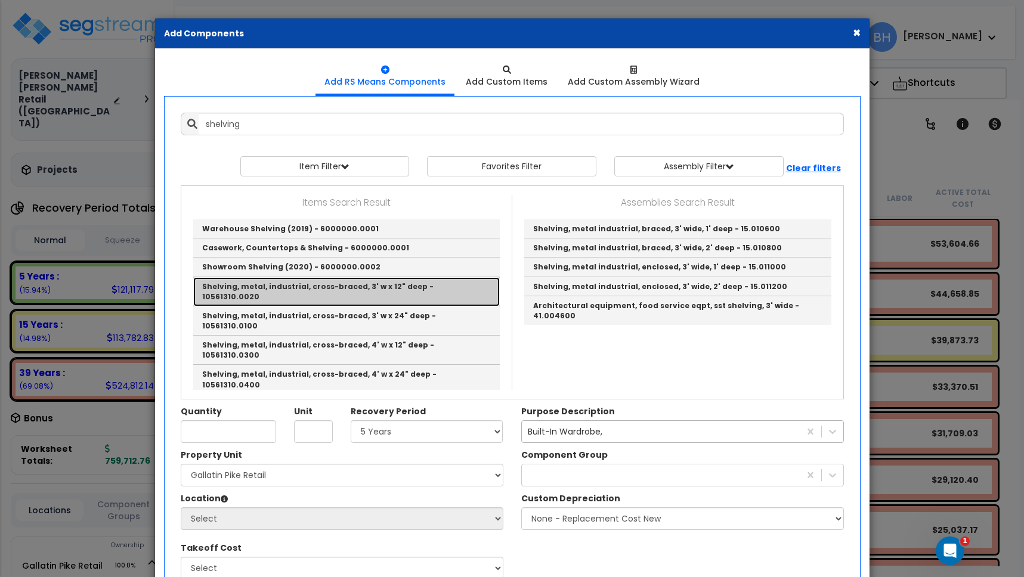
click at [223, 286] on link "Shelving, metal, industrial, cross-braced, 3' w x 12" deep - 10561310.0020" at bounding box center [346, 291] width 306 height 29
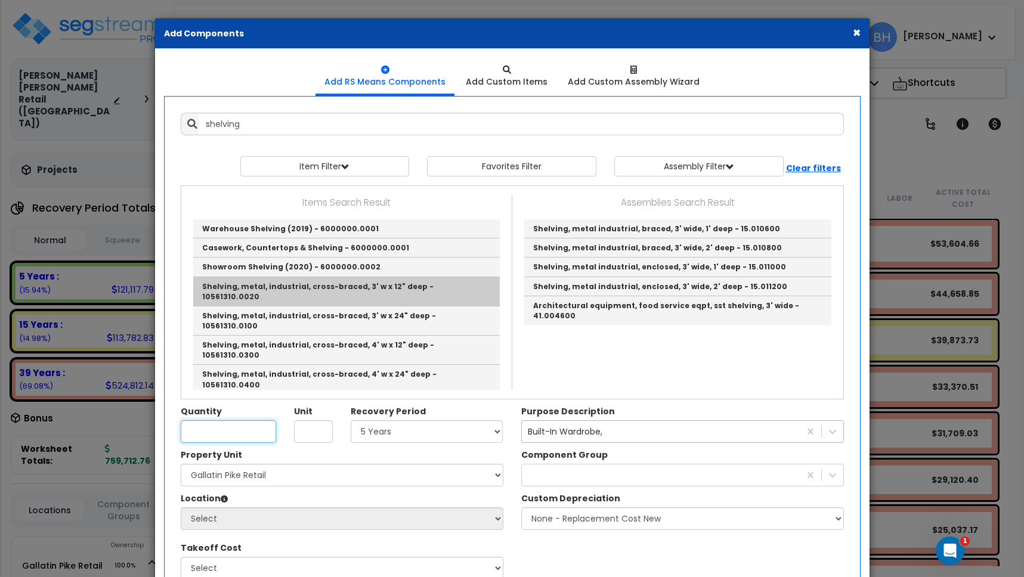
type input "Shelving, metal, industrial, cross-braced, 3' w x 12" deep - 10561310.0020"
checkbox input "false"
type input "SFS"
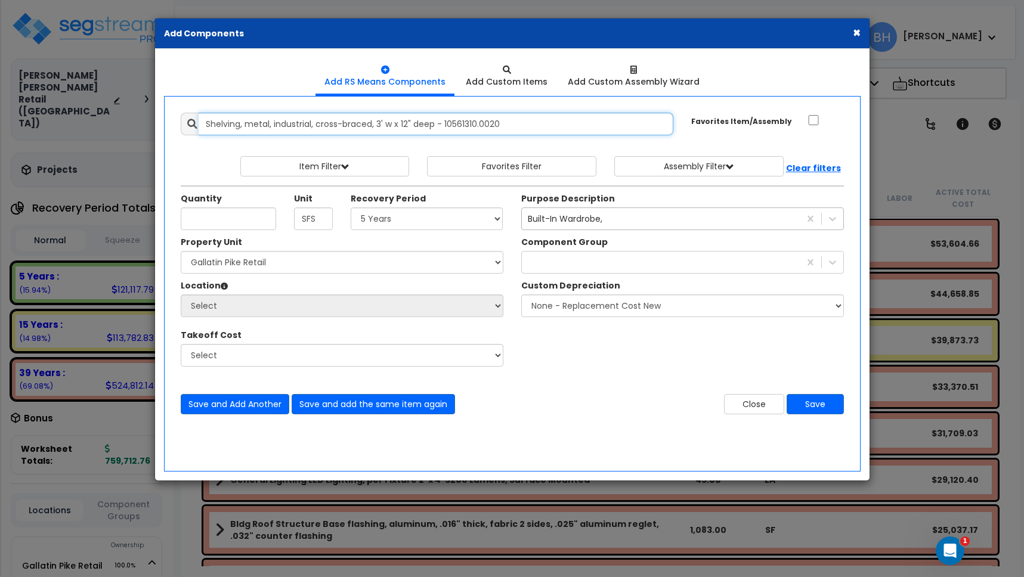
drag, startPoint x: 506, startPoint y: 126, endPoint x: 82, endPoint y: 114, distance: 423.5
click at [82, 114] on div "× Add Components Add RS Means Components Add Custom Items Add Items" at bounding box center [512, 288] width 1024 height 577
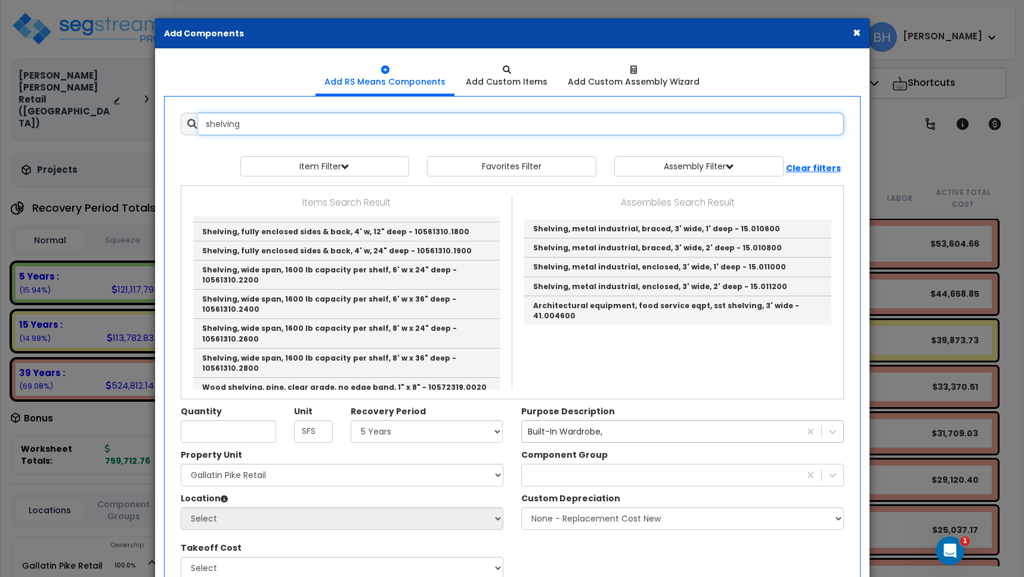
scroll to position [298, 0]
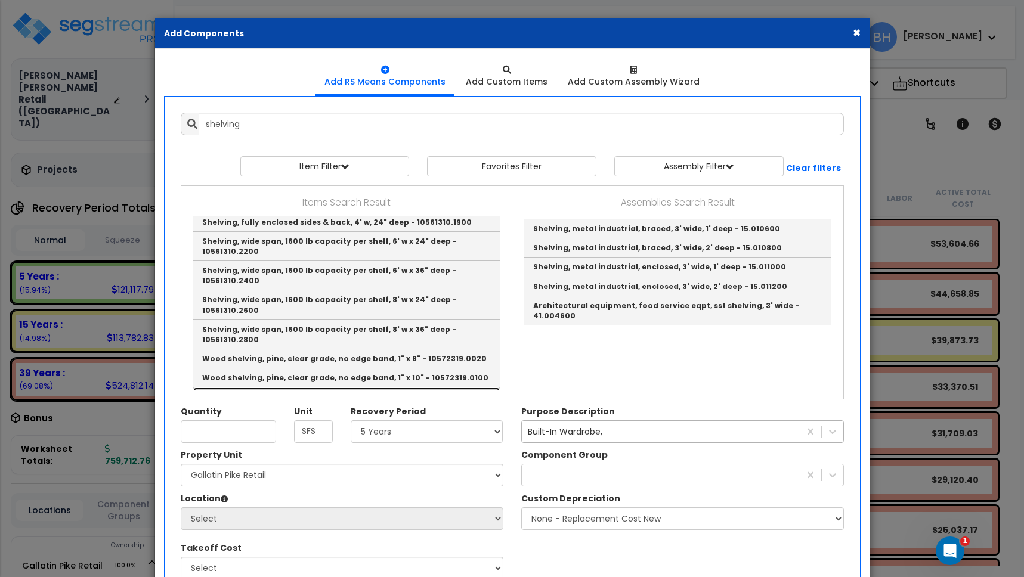
click at [405, 388] on link "Wood shelving, pine, clear grade, no edge band, 1" x 12" - 10572319.0200" at bounding box center [346, 397] width 306 height 19
type input "Wood shelving, pine, clear grade, no edge band, 1" x 12" - 10572319.0200"
type input "LF"
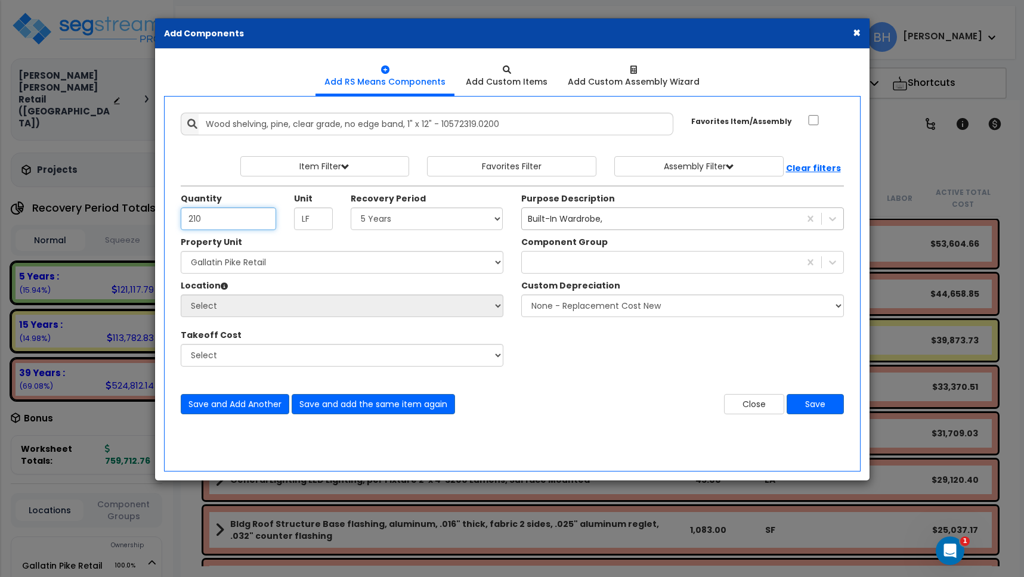
type input "210"
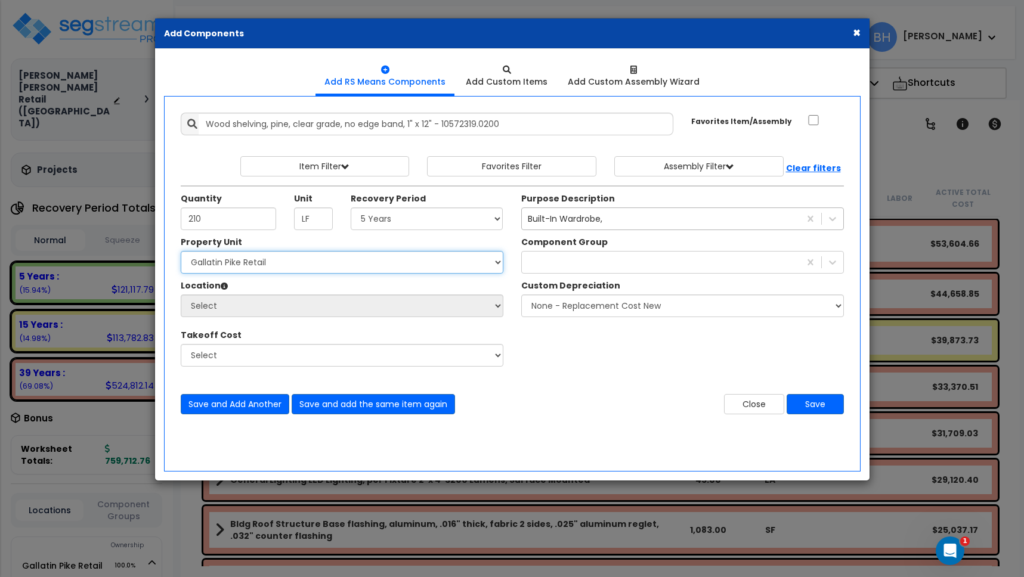
click at [207, 265] on select "Select Gallatin Pike Retail Site Improvements" at bounding box center [342, 262] width 323 height 23
select select "162884"
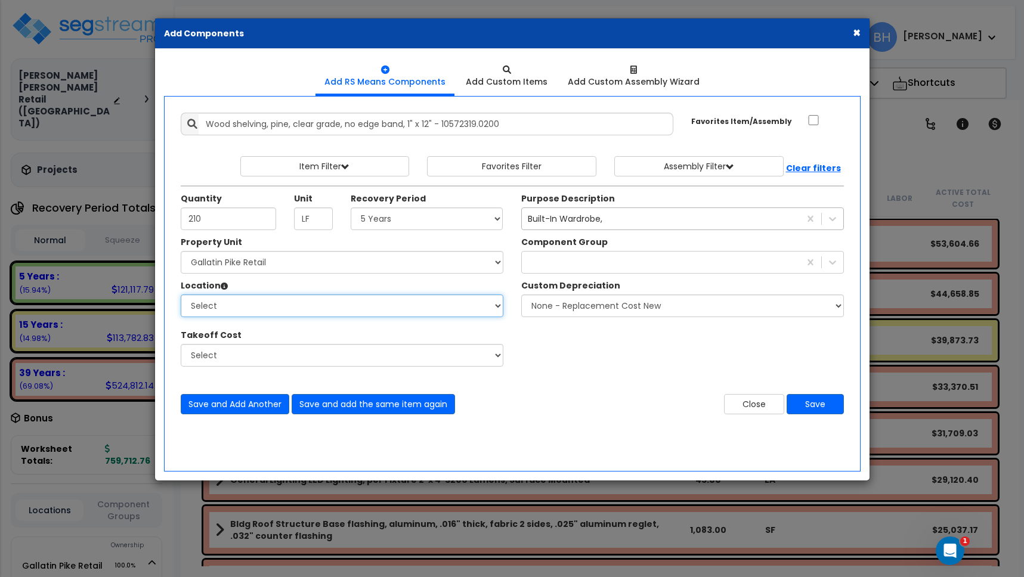
click at [221, 304] on select "Select Building Building Interior Men'S Warehouse T-Mobile Add Additional Locat…" at bounding box center [342, 306] width 323 height 23
select select "31409"
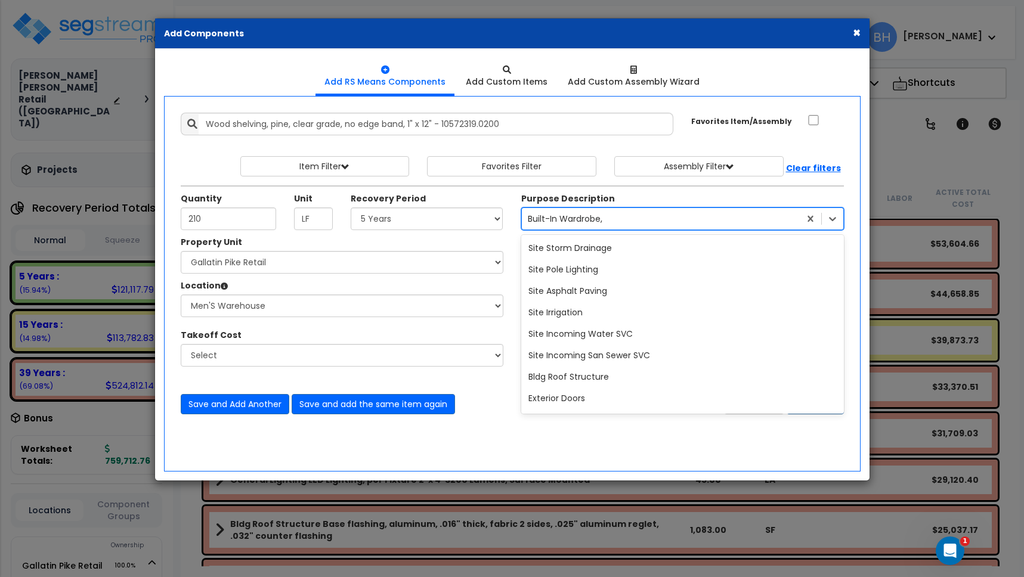
click at [615, 219] on div "Built-In Wardrobe," at bounding box center [661, 218] width 278 height 19
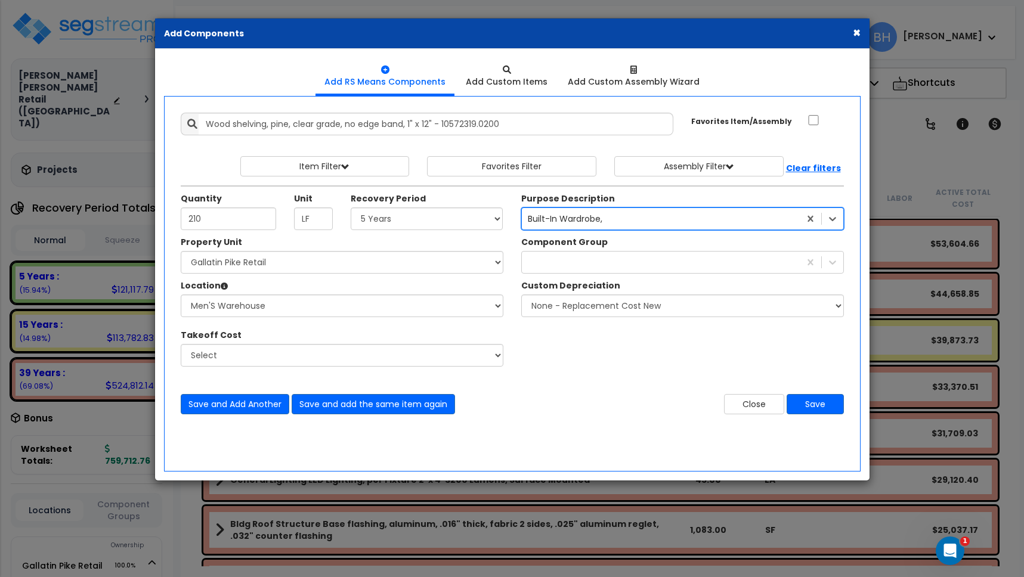
click at [609, 213] on div "Built-In Wardrobe," at bounding box center [661, 218] width 278 height 19
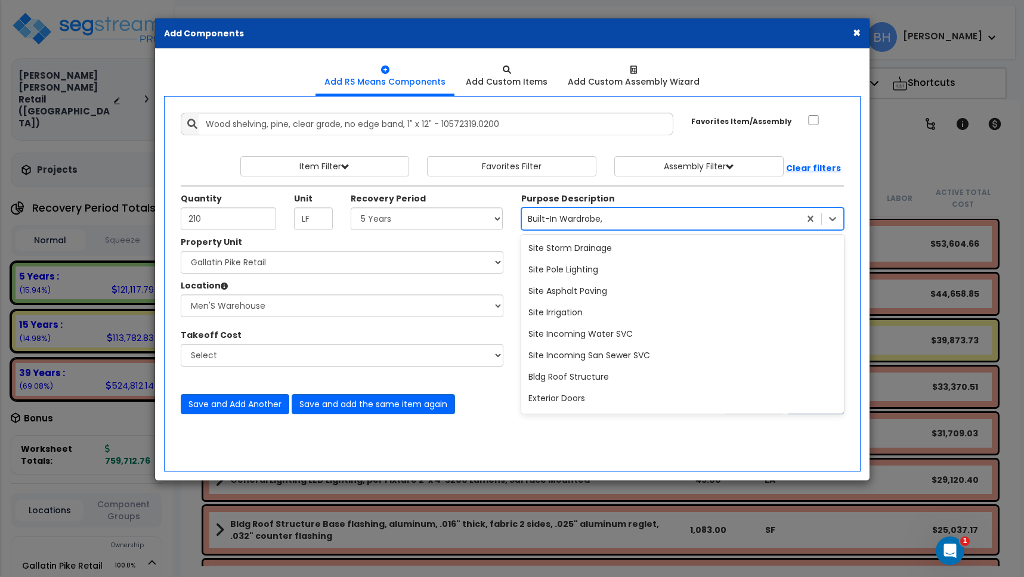
click at [606, 217] on div "Built-In Wardrobe," at bounding box center [661, 218] width 278 height 19
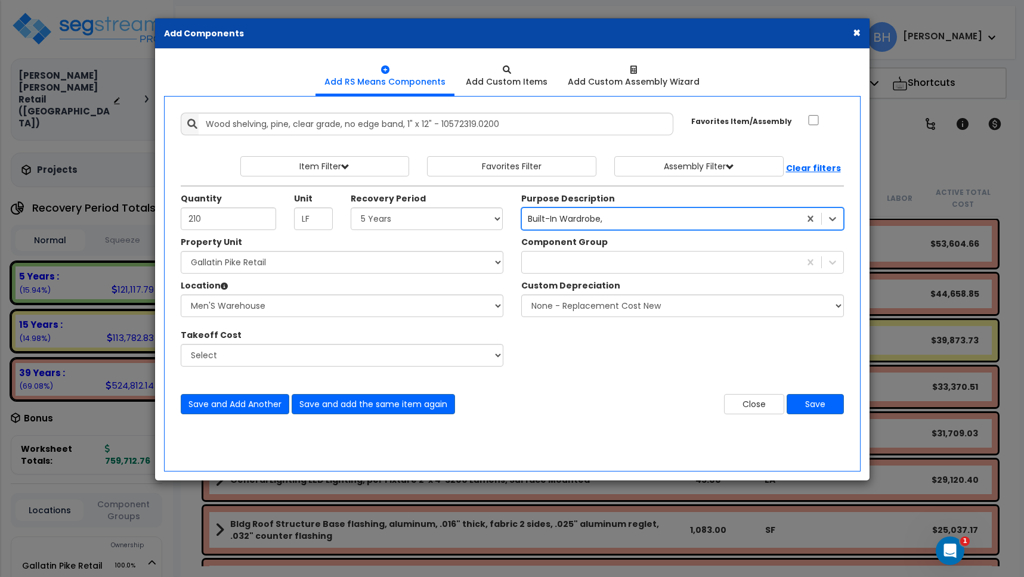
click at [608, 219] on div "Built-In Wardrobe," at bounding box center [661, 218] width 278 height 19
type input "s"
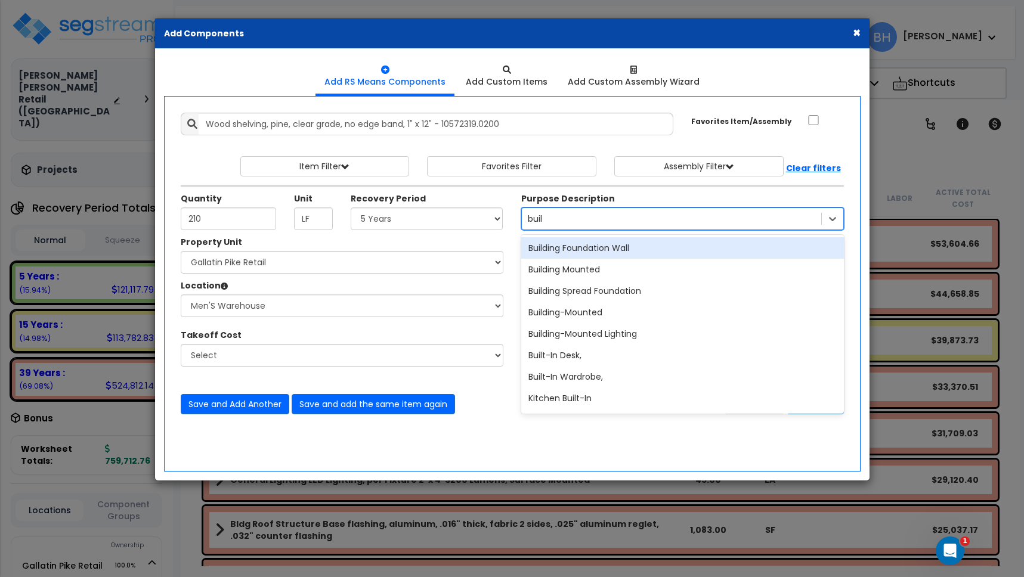
type input "built"
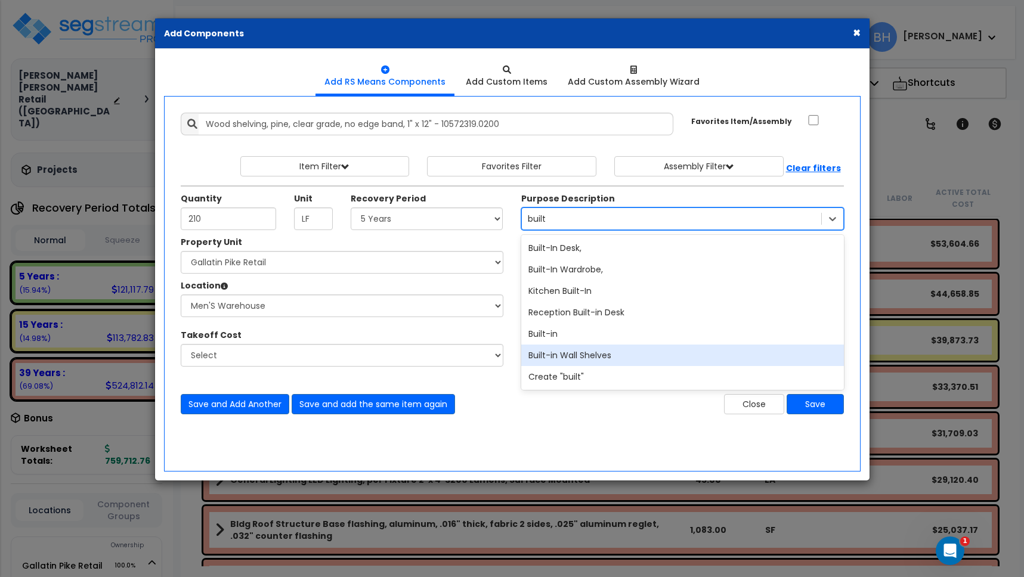
click at [591, 354] on div "Built-in Wall Shelves" at bounding box center [682, 355] width 323 height 21
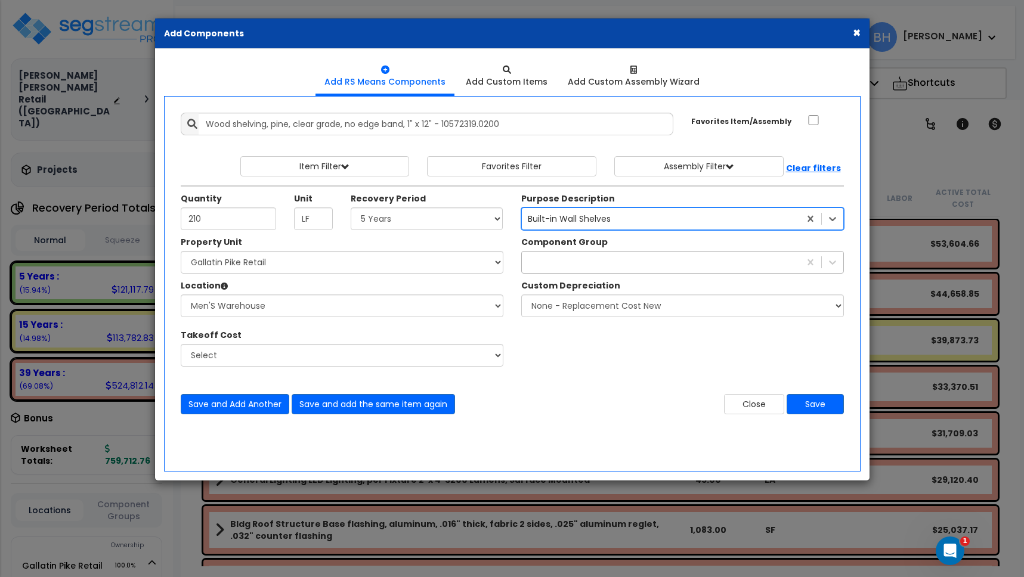
click at [543, 264] on div at bounding box center [661, 262] width 278 height 19
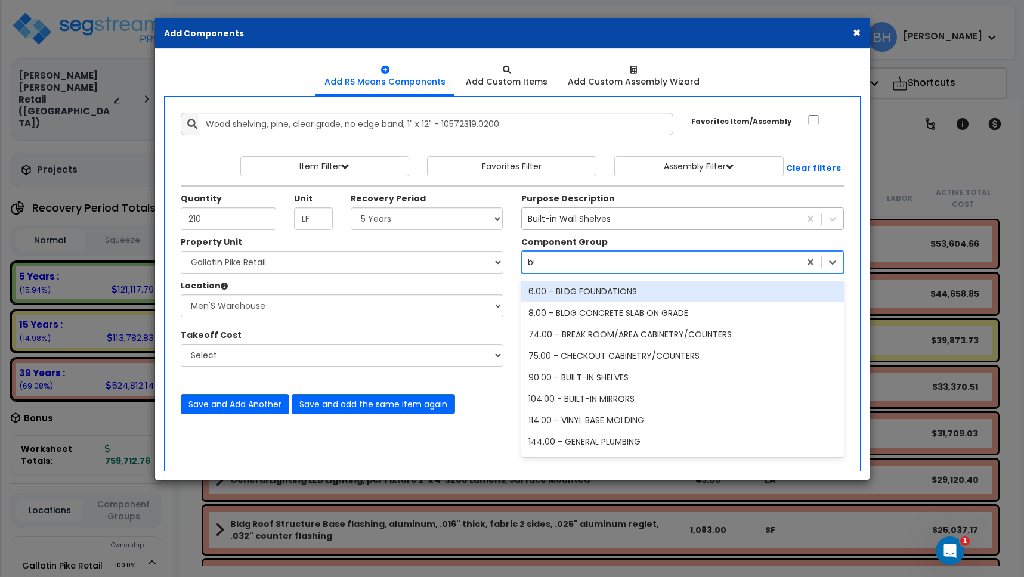
type input "[PERSON_NAME]"
click at [571, 297] on div "90.00 - BUILT-IN SHELVES" at bounding box center [682, 291] width 323 height 21
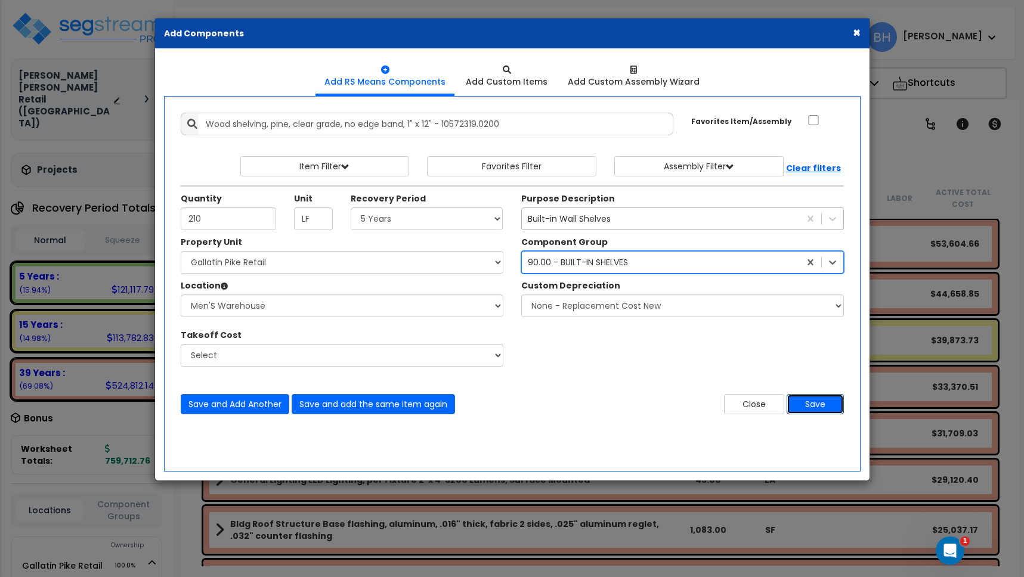
click at [822, 401] on button "Save" at bounding box center [815, 404] width 57 height 20
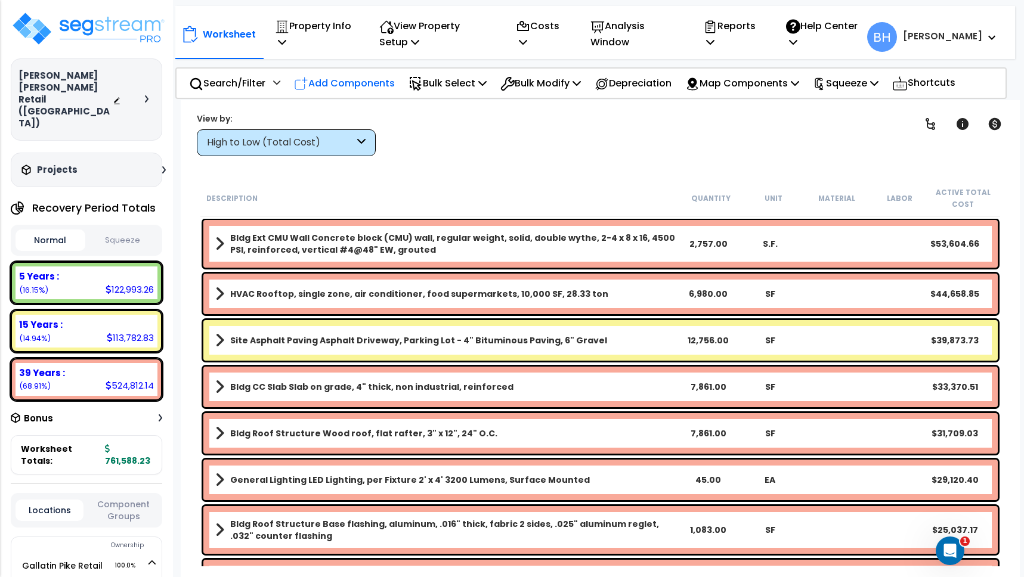
click at [357, 86] on p "Add Components" at bounding box center [344, 83] width 101 height 16
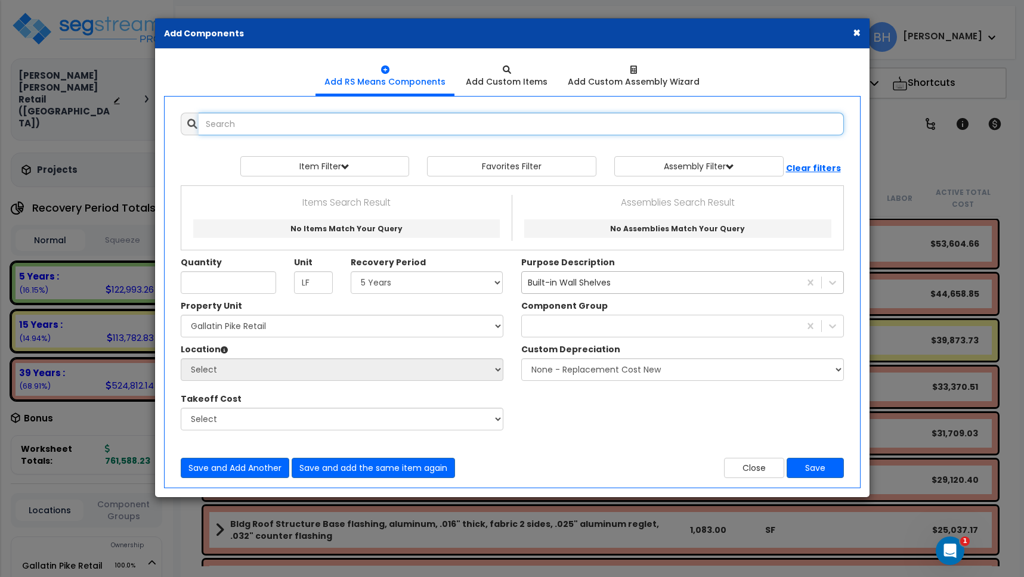
select select
click at [256, 122] on input "text" at bounding box center [521, 124] width 645 height 23
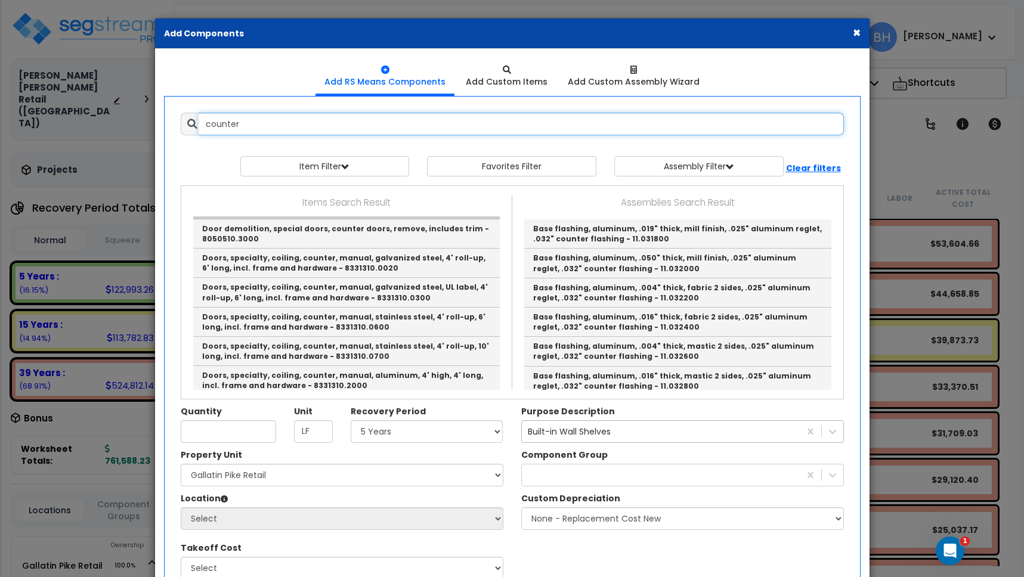
scroll to position [491, 0]
click at [248, 123] on input "counter" at bounding box center [521, 124] width 645 height 23
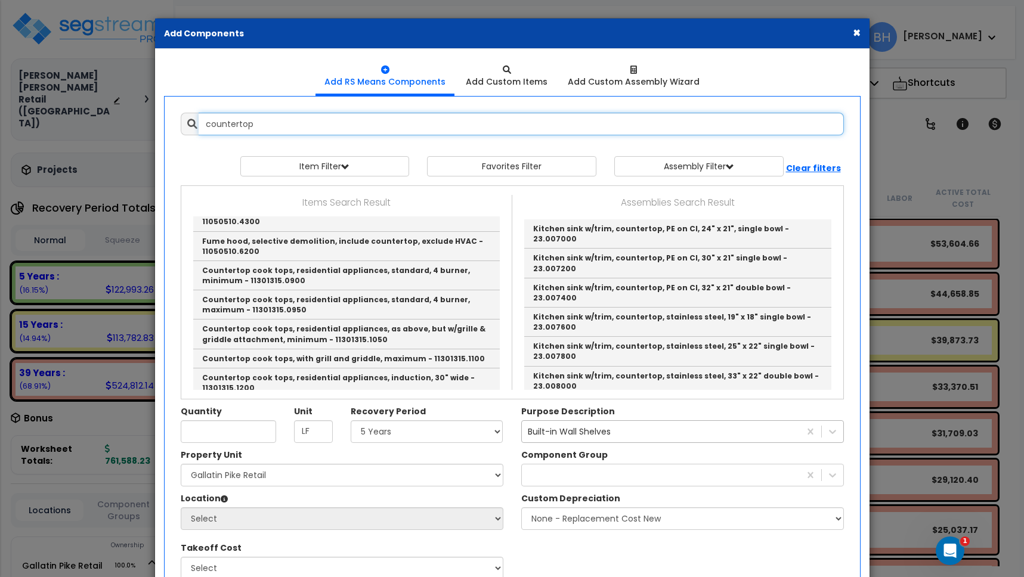
scroll to position [146, 0]
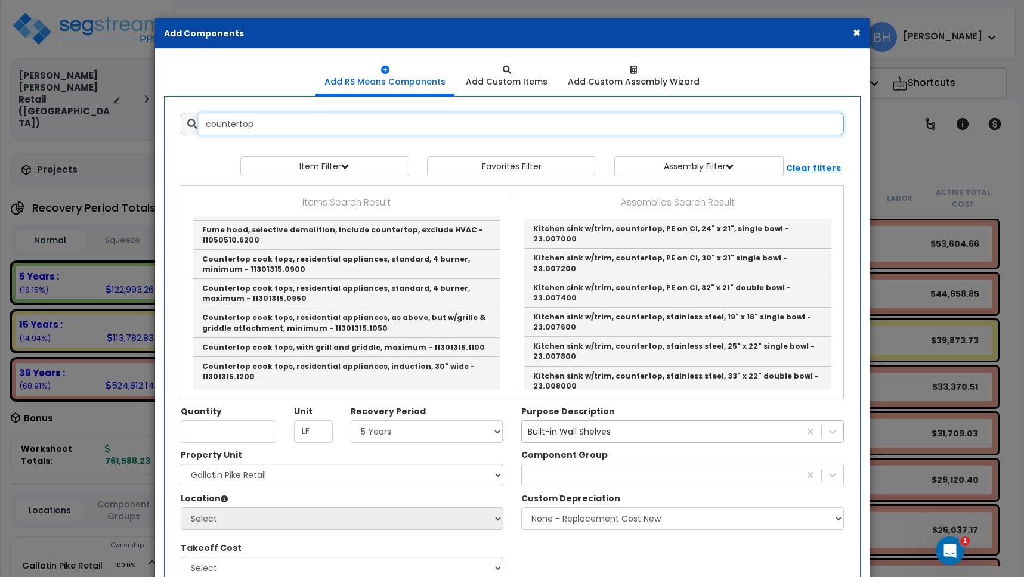
drag, startPoint x: 261, startPoint y: 125, endPoint x: 30, endPoint y: 118, distance: 230.9
click at [30, 118] on div "× Add Components Add RS Means Components Add Custom Items Add Items" at bounding box center [512, 288] width 1024 height 577
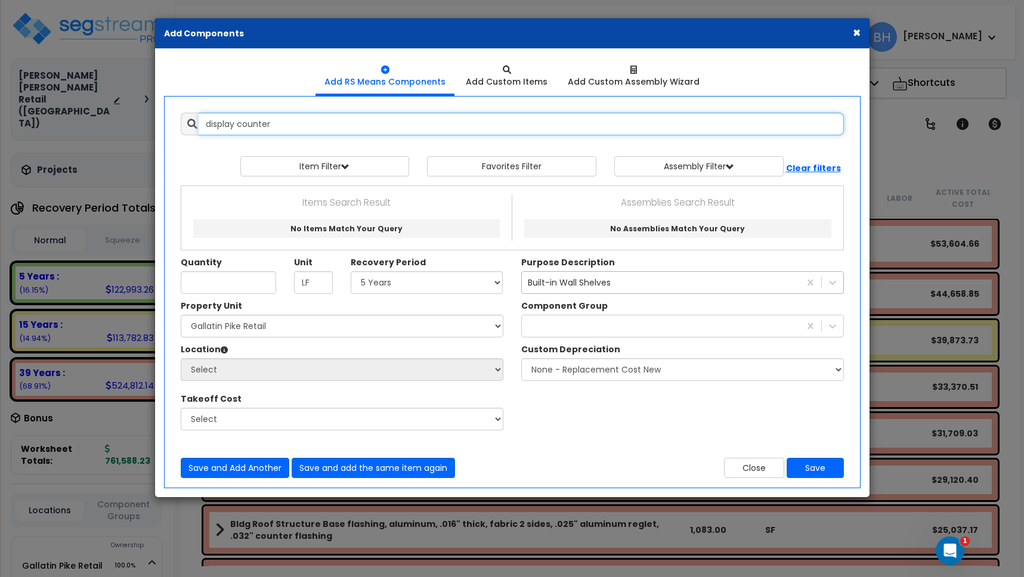
scroll to position [0, 0]
drag, startPoint x: 280, startPoint y: 124, endPoint x: 30, endPoint y: 110, distance: 249.7
click at [30, 109] on div "× Add Components Add RS Means Components Add Custom Items Add Items" at bounding box center [512, 288] width 1024 height 577
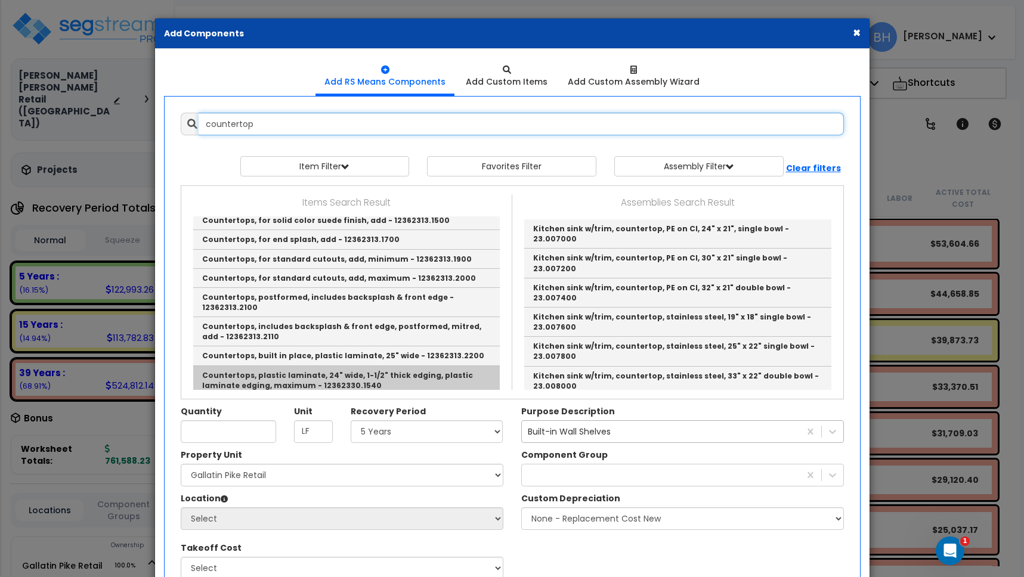
scroll to position [1738, 0]
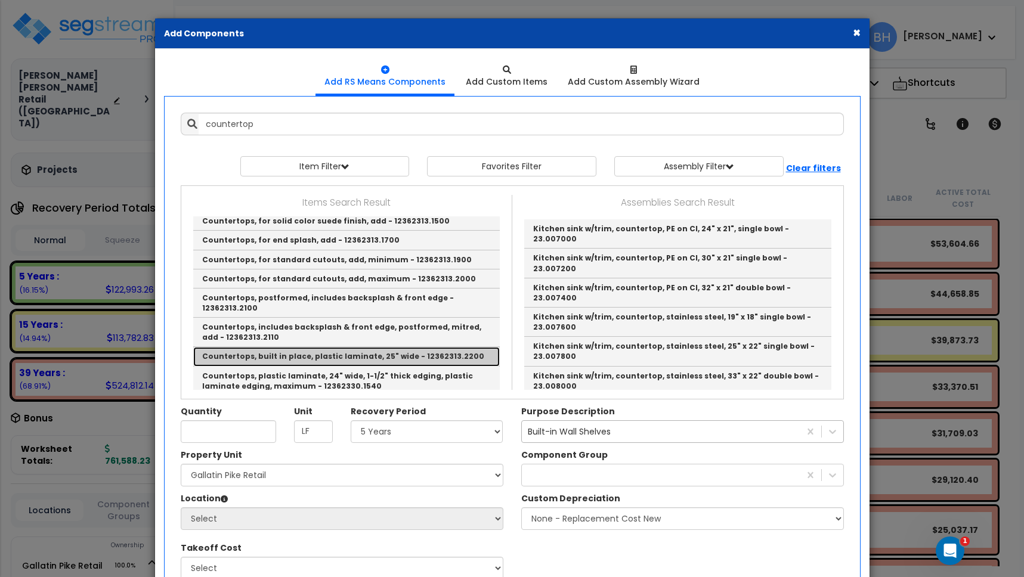
click at [348, 347] on link "Countertops, built in place, plastic laminate, 25" wide - 12362313.2200" at bounding box center [346, 356] width 306 height 19
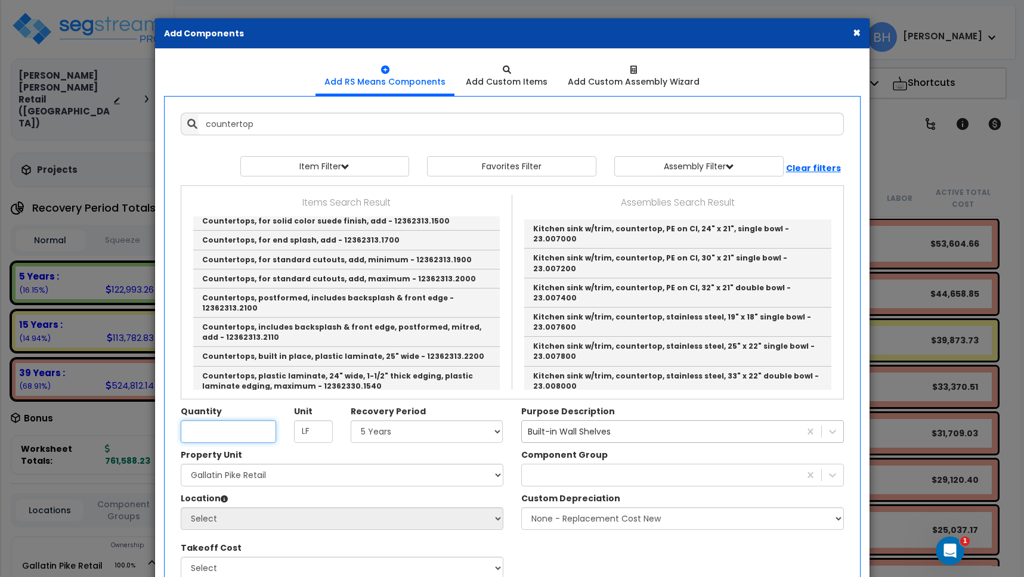
type input "Countertops, built in place, plastic laminate, 25" wide - 12362313.2200"
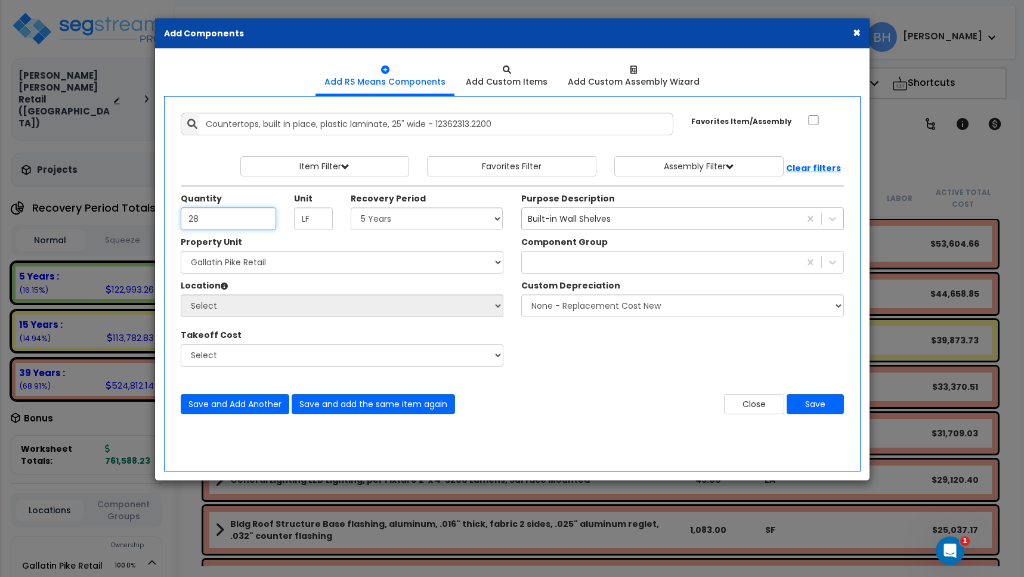
type input "28"
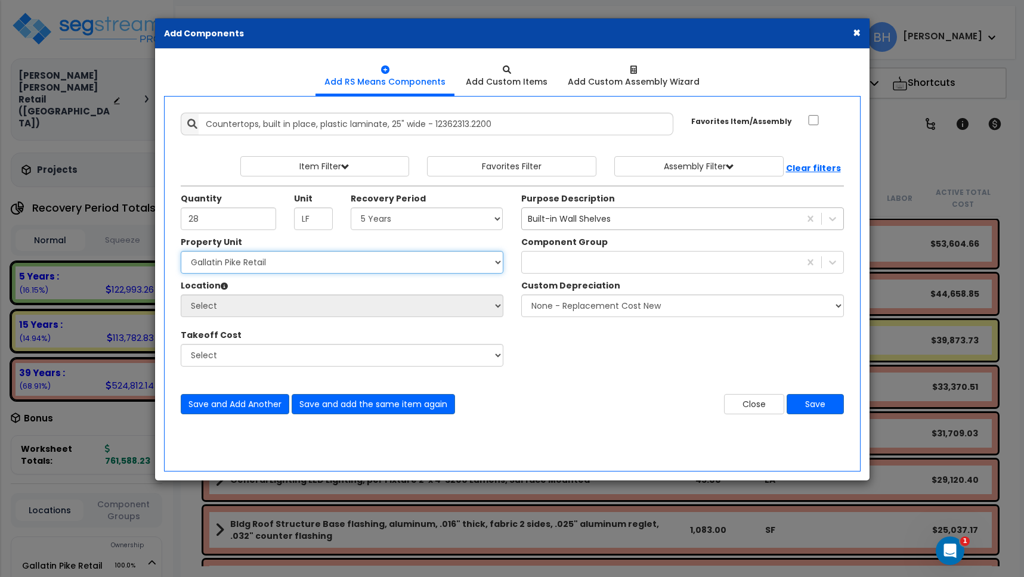
click at [207, 268] on select "Select Gallatin Pike Retail Site Improvements" at bounding box center [342, 262] width 323 height 23
select select "162884"
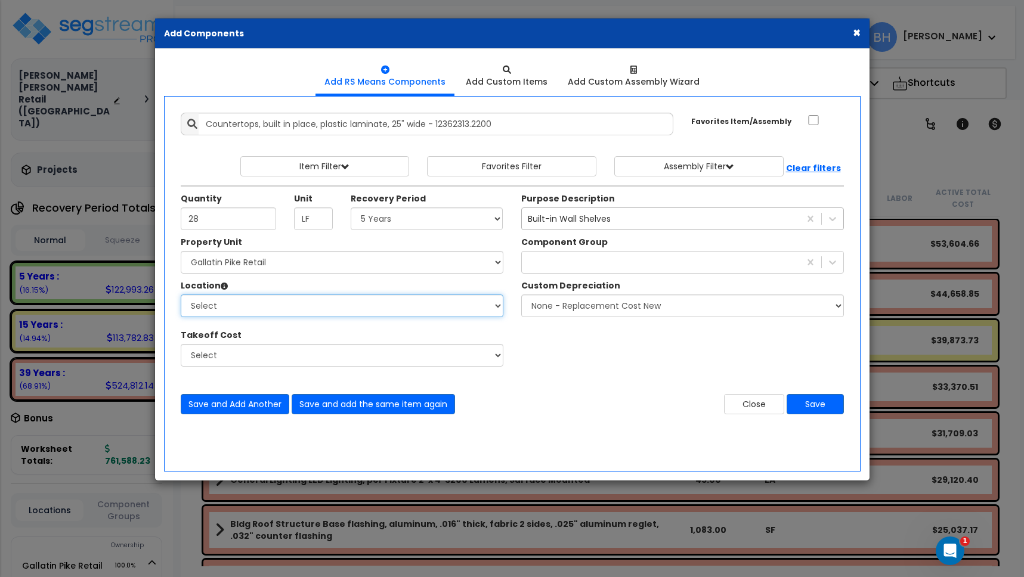
click at [219, 307] on select "Select Building Building Interior Men'S Warehouse T-Mobile Add Additional Locat…" at bounding box center [342, 306] width 323 height 23
select select "3536"
click at [576, 221] on div "Built-in Wall Shelves" at bounding box center [569, 219] width 83 height 12
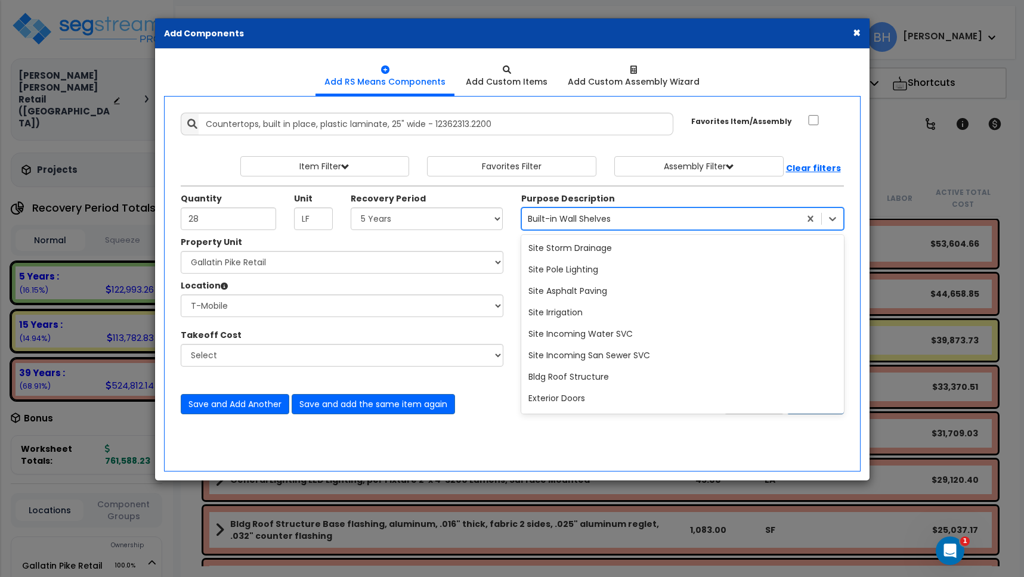
scroll to position [25290, 0]
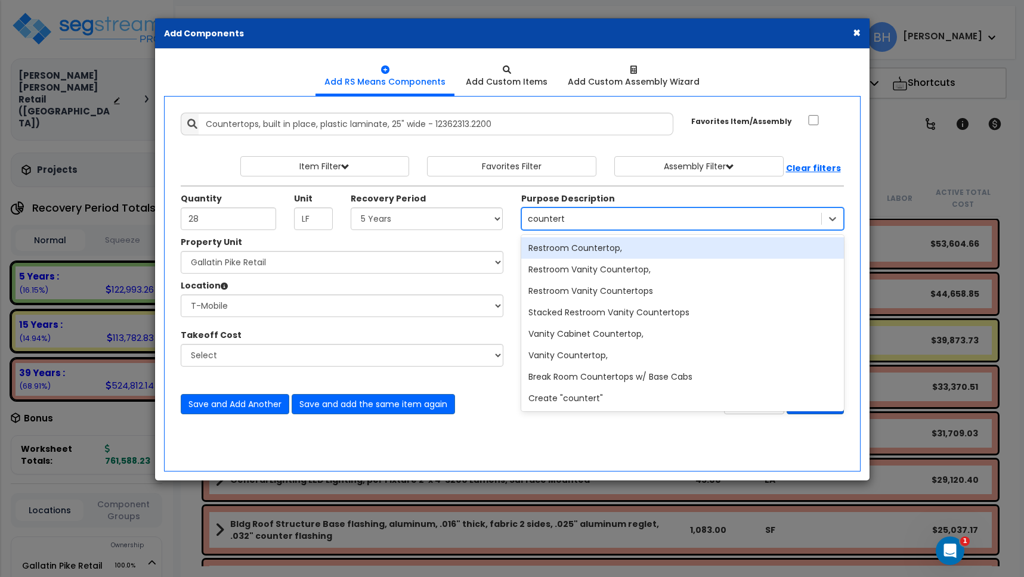
type input "countertop"
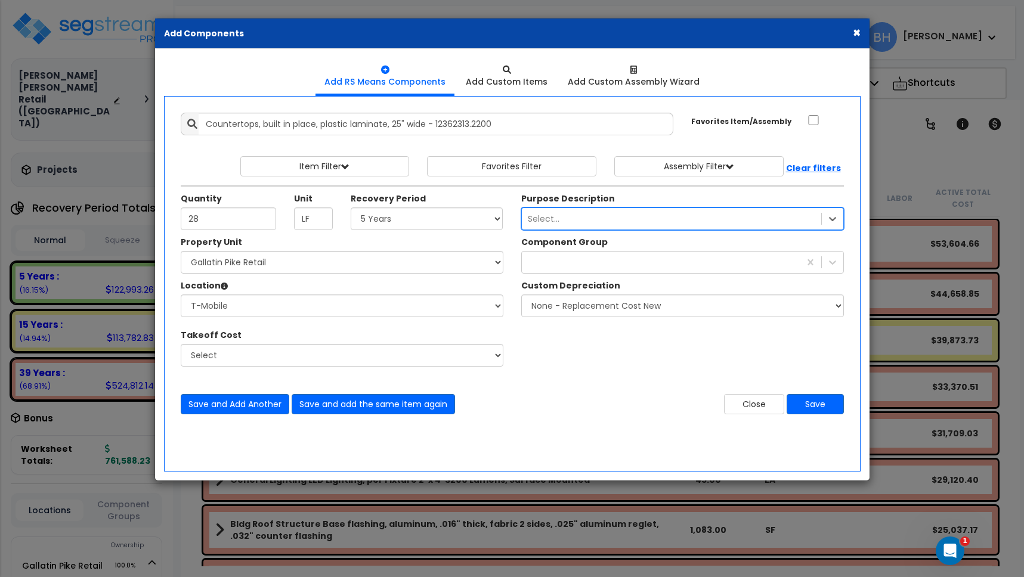
click at [580, 216] on div "Select..." at bounding box center [671, 218] width 299 height 19
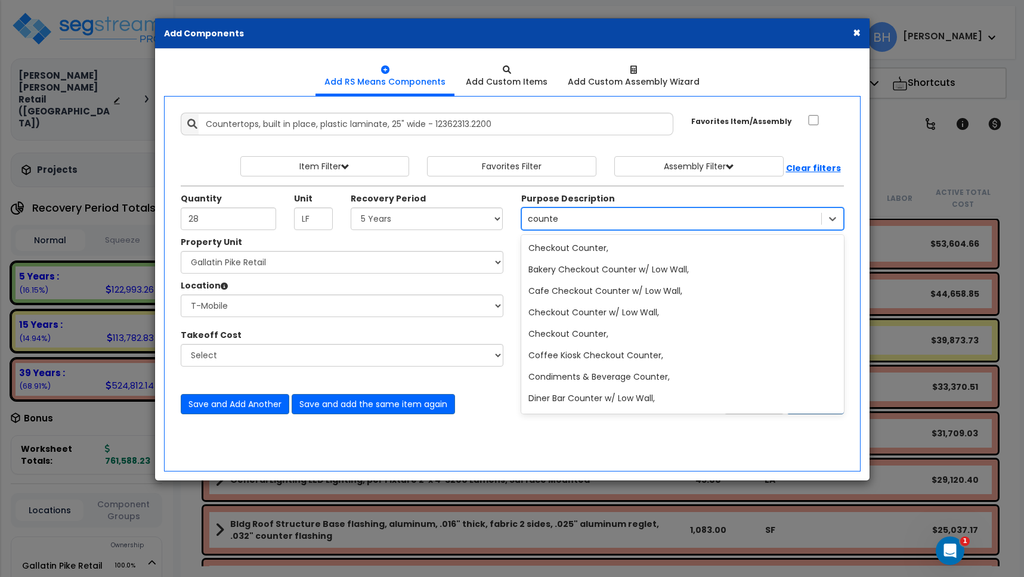
type input "counter"
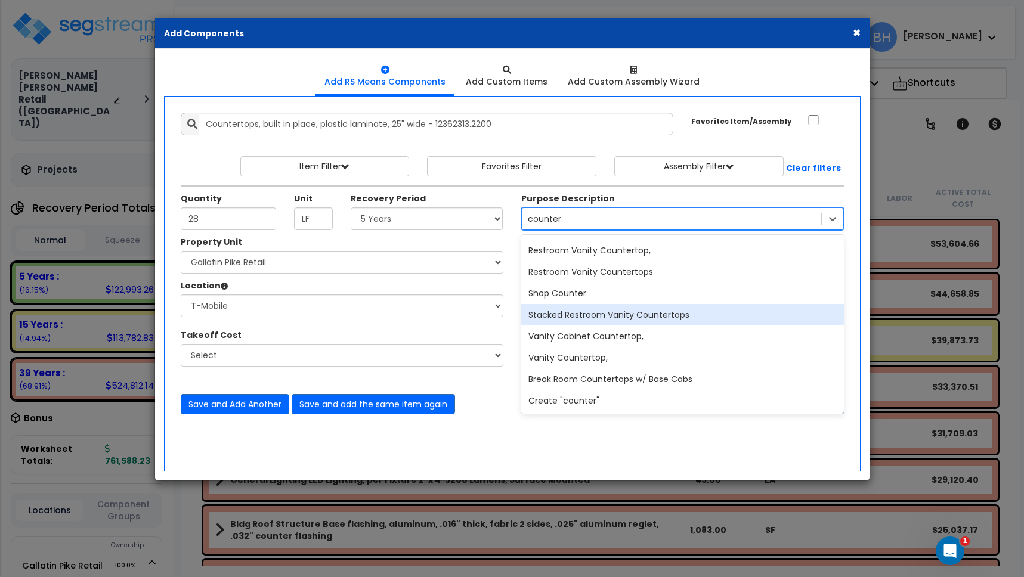
scroll to position [0, 0]
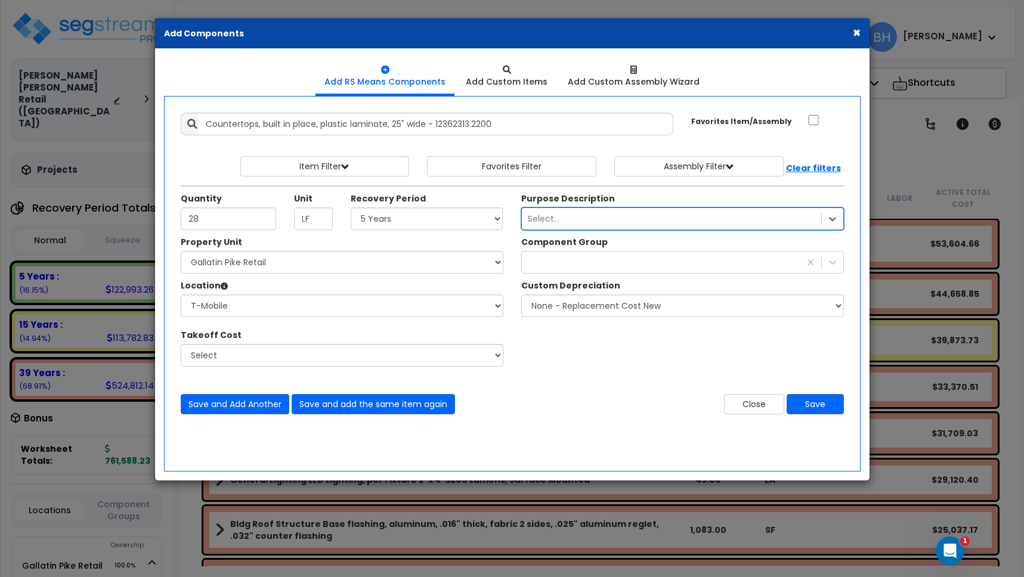
drag, startPoint x: 563, startPoint y: 221, endPoint x: 502, endPoint y: 215, distance: 61.1
click at [502, 215] on div "Quantity 28 Unit LF Recovery Period Select 5 Years" at bounding box center [512, 210] width 681 height 51
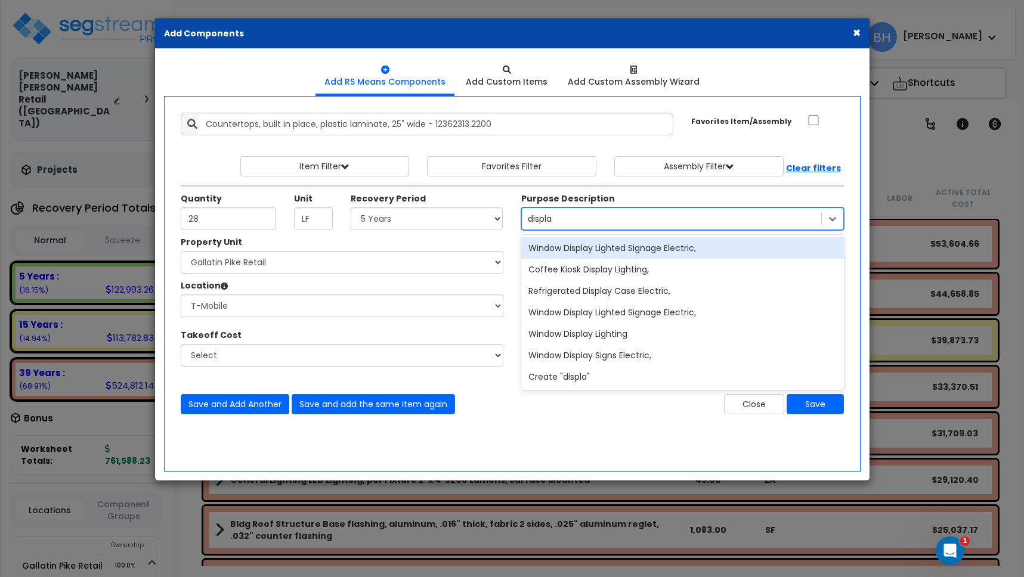
type input "display"
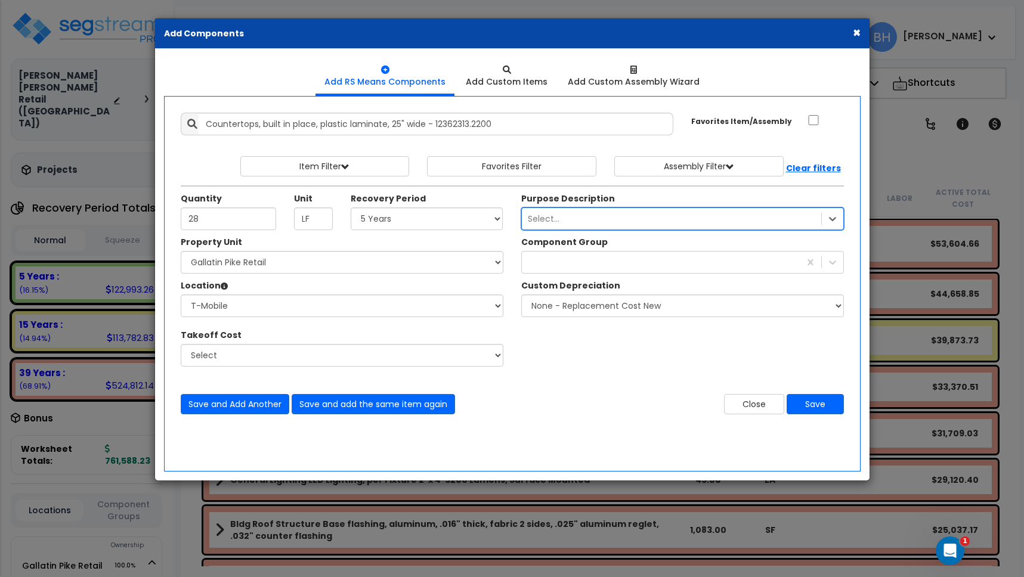
click at [568, 217] on div "Select..." at bounding box center [671, 218] width 299 height 19
click at [602, 218] on div "Select..." at bounding box center [671, 218] width 299 height 19
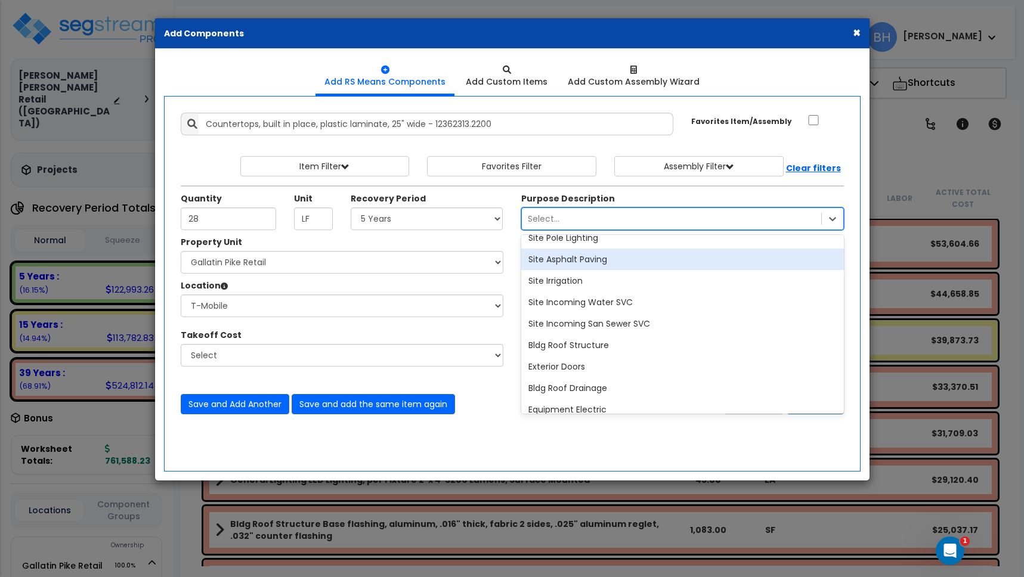
scroll to position [89, 0]
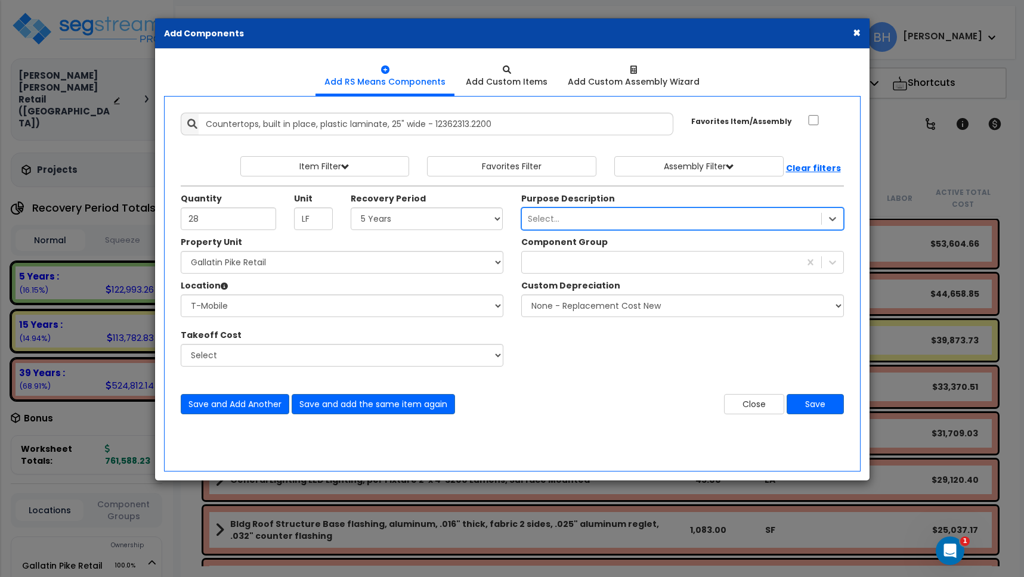
click at [559, 218] on div "Select..." at bounding box center [671, 218] width 299 height 19
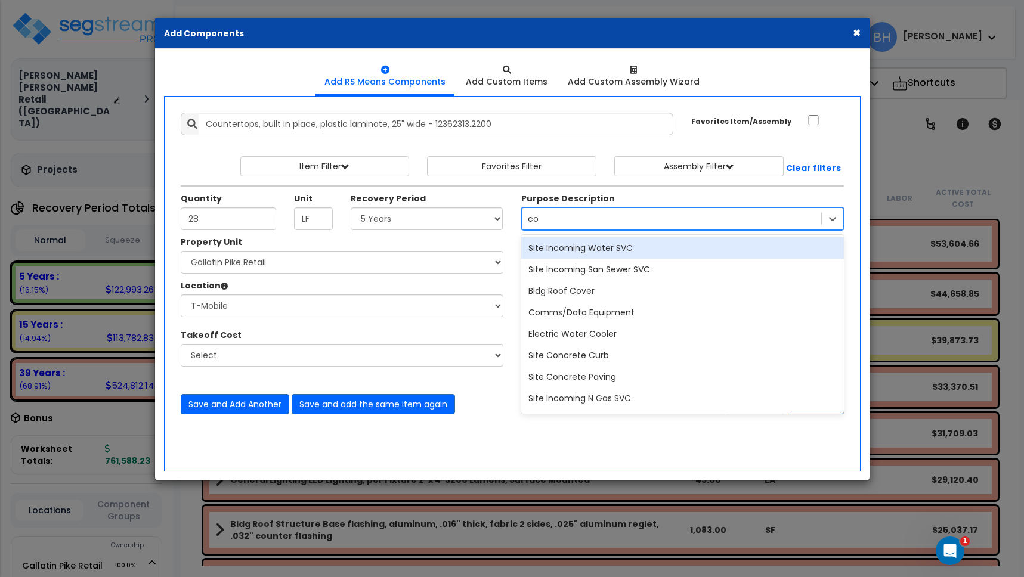
type input "coun"
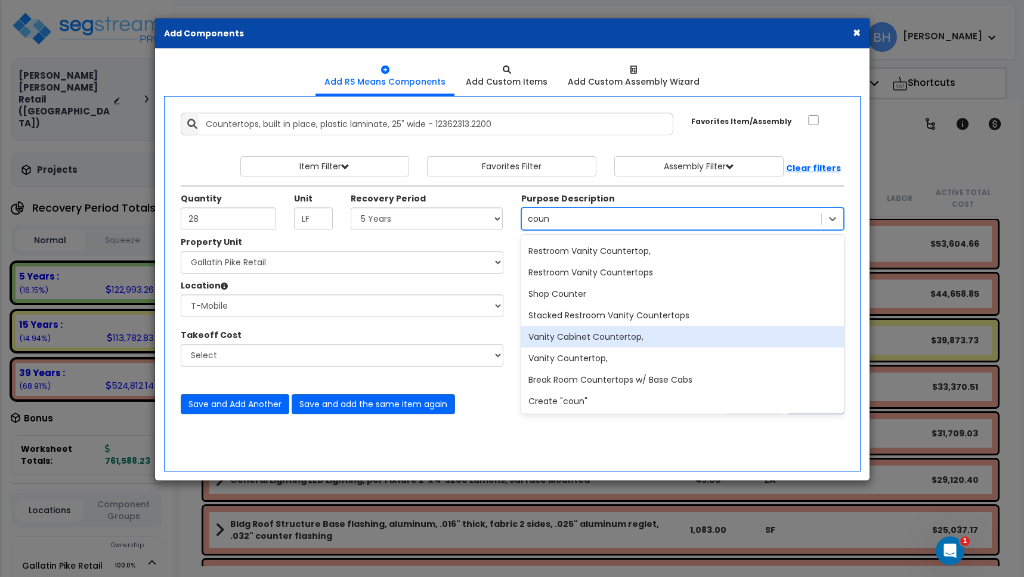
scroll to position [363, 0]
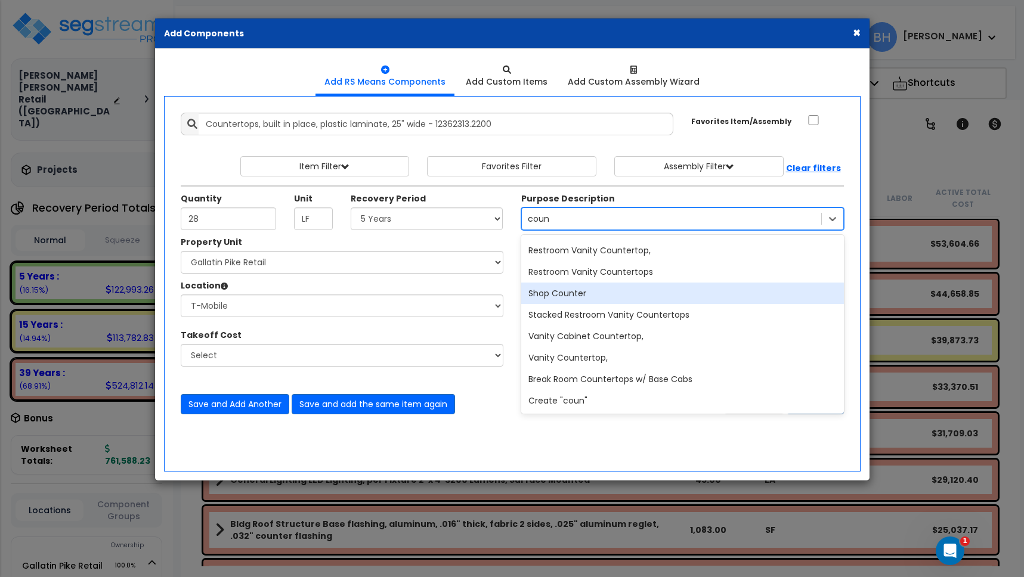
click at [579, 296] on div "Shop Counter" at bounding box center [682, 293] width 323 height 21
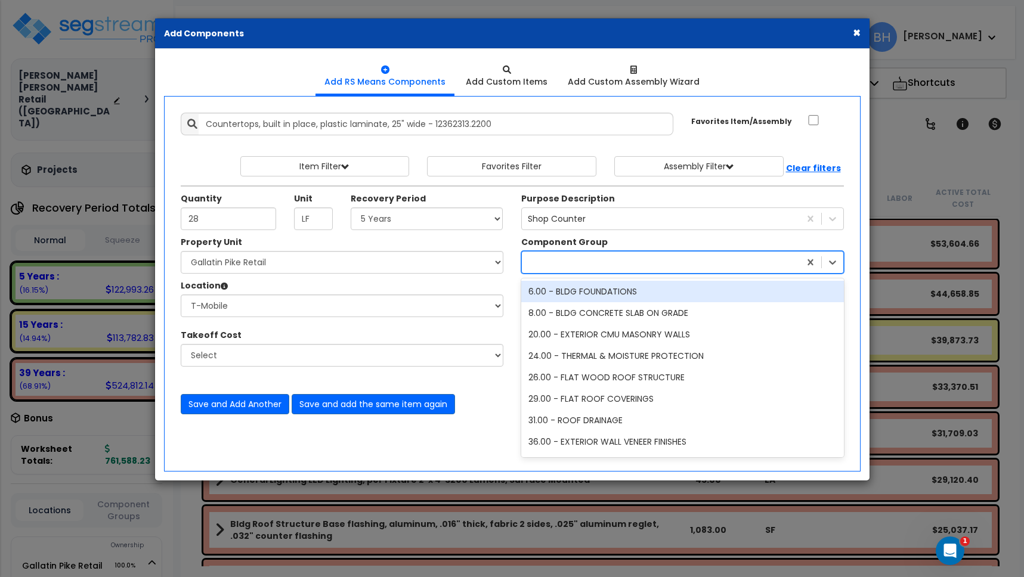
click at [569, 261] on div at bounding box center [661, 262] width 278 height 19
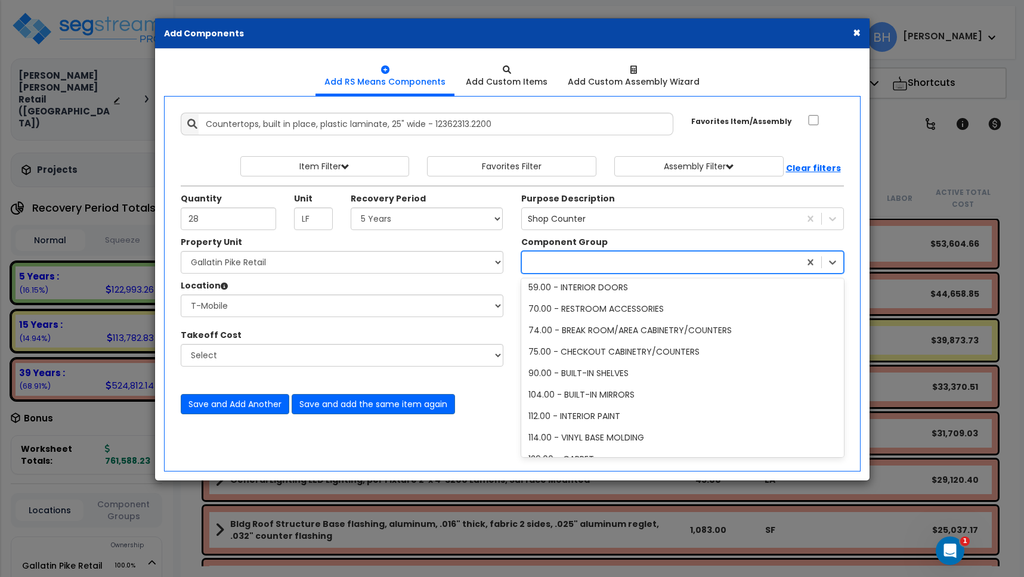
scroll to position [251, 0]
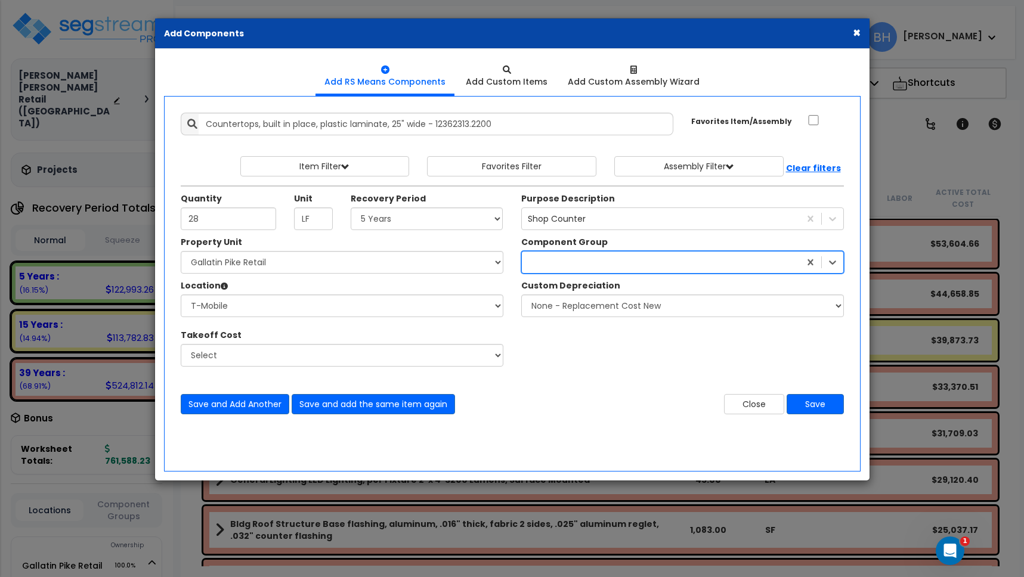
click at [599, 265] on div at bounding box center [661, 262] width 278 height 19
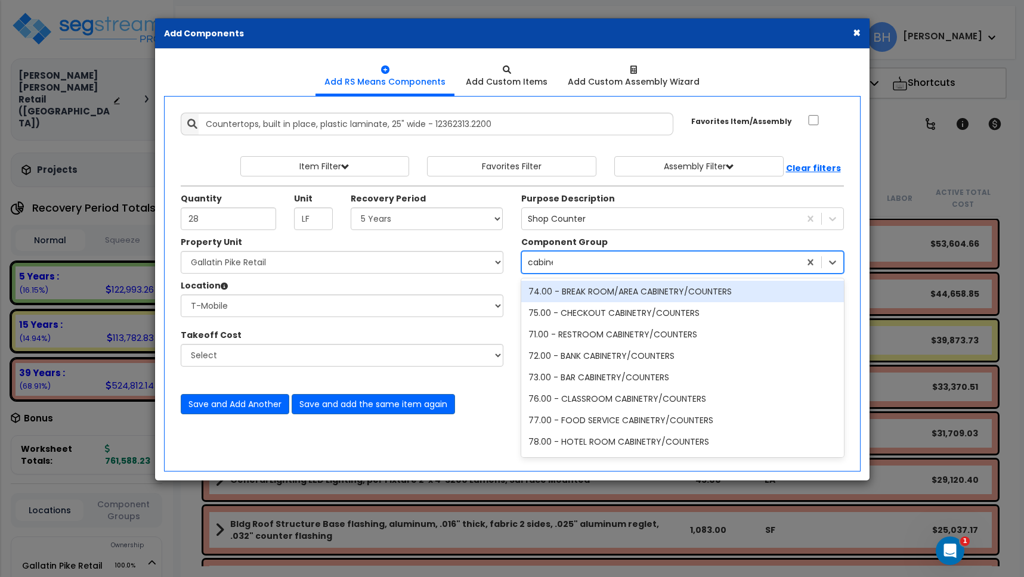
type input "cabinet"
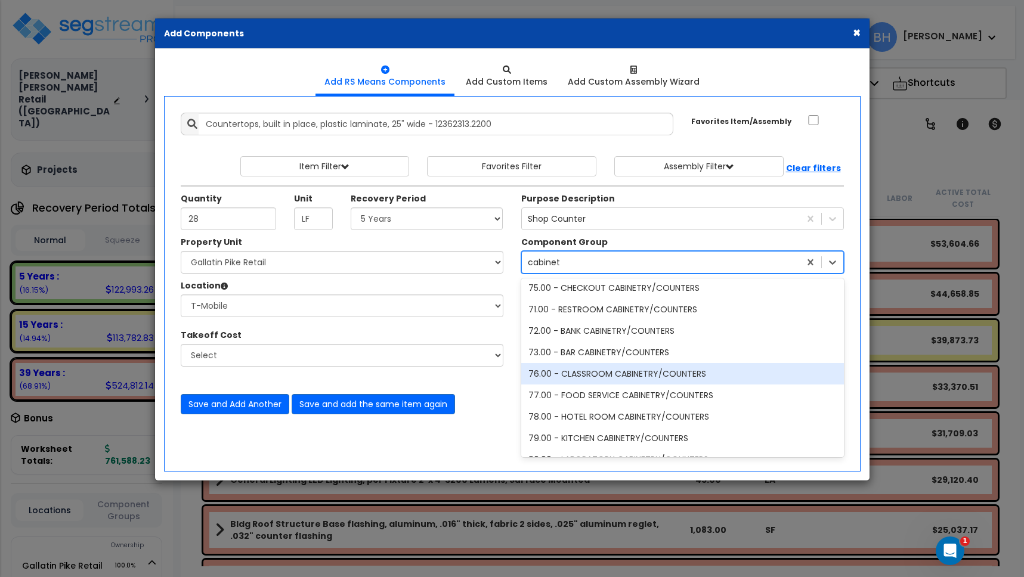
scroll to position [0, 0]
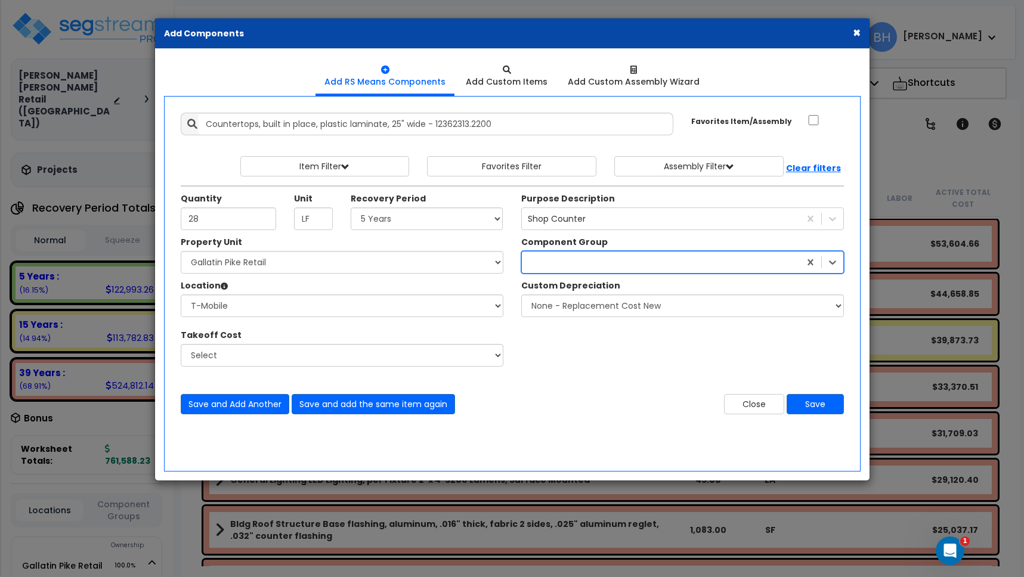
click at [566, 258] on div at bounding box center [661, 262] width 278 height 19
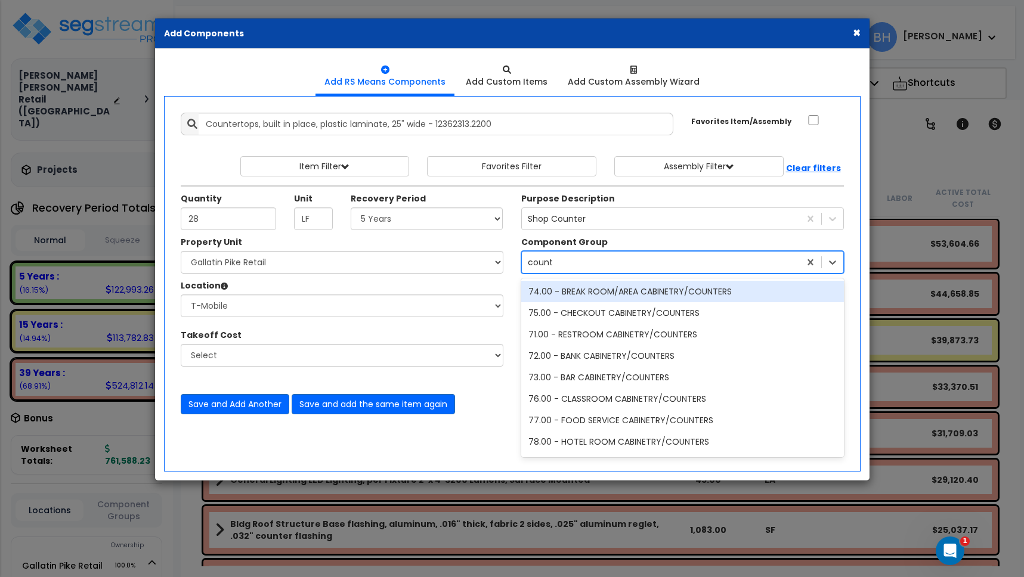
type input "counter"
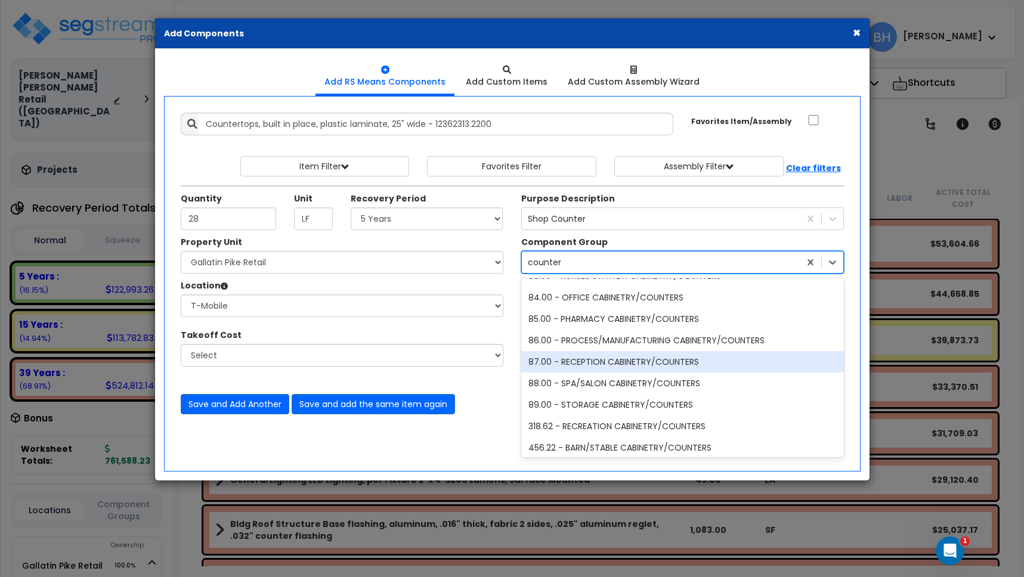
scroll to position [277, 0]
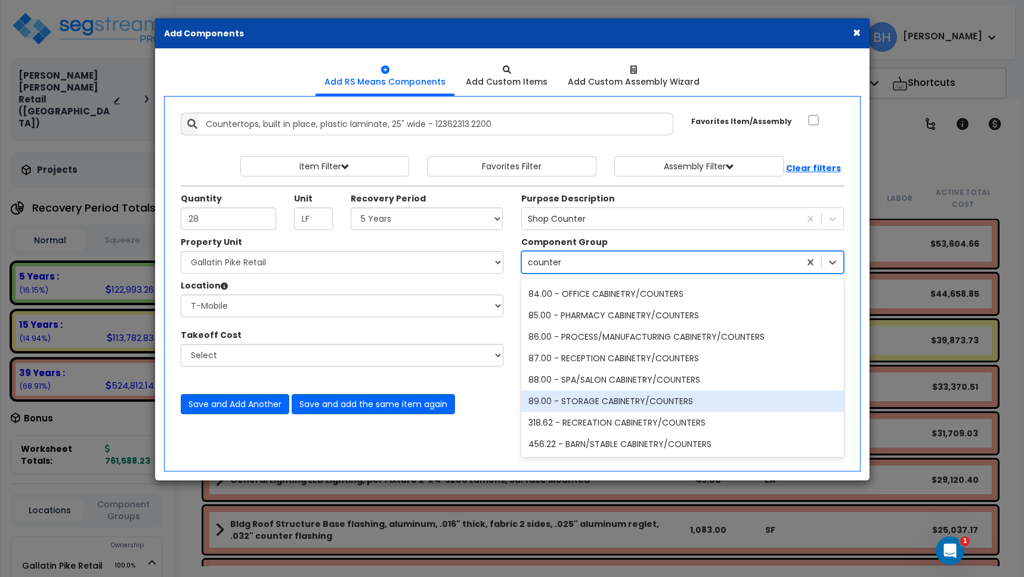
click at [658, 402] on div "89.00 - STORAGE CABINETRY/COUNTERS" at bounding box center [682, 401] width 323 height 21
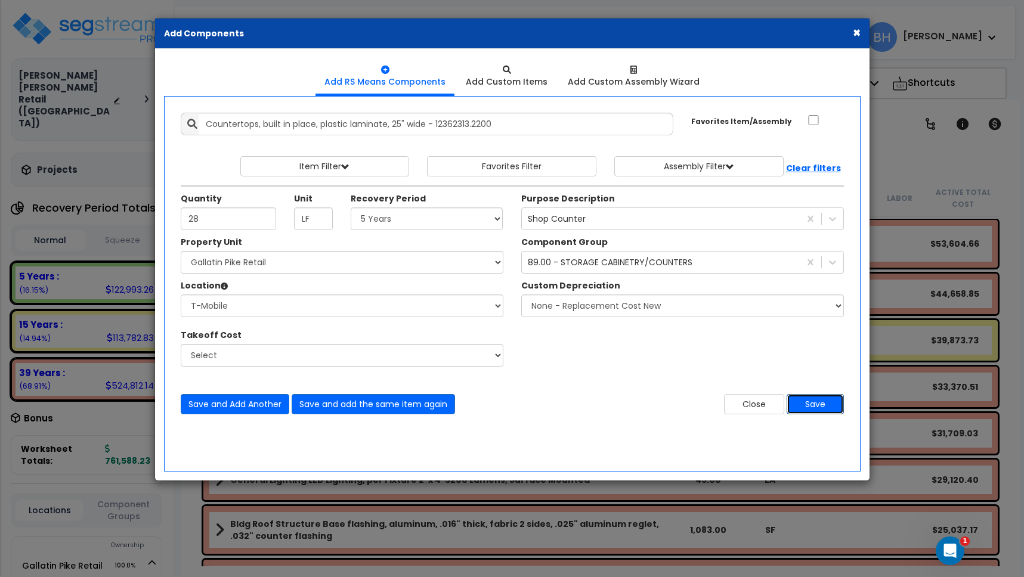
click at [826, 404] on button "Save" at bounding box center [815, 404] width 57 height 20
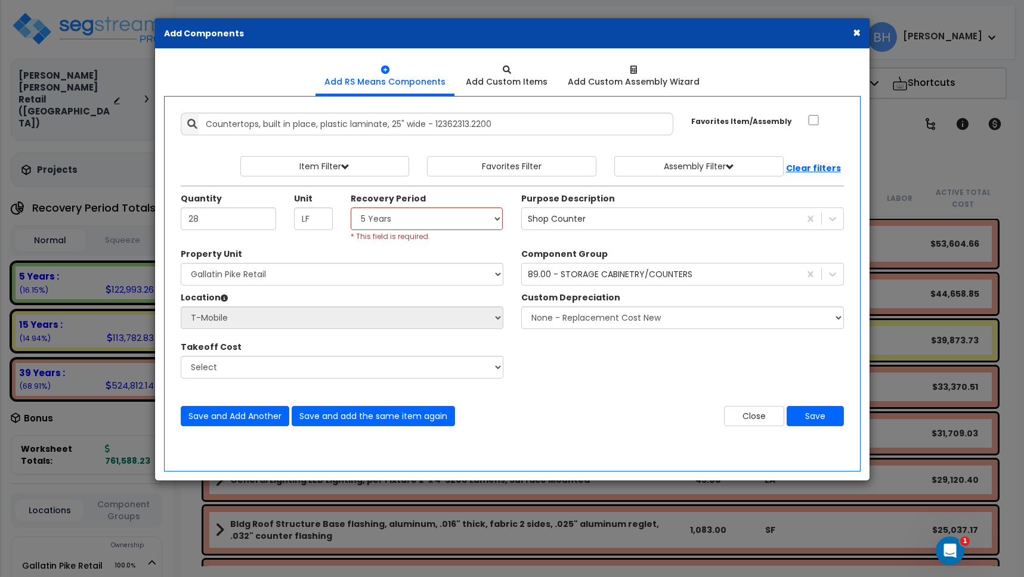
click at [463, 234] on div "Select 5 Years 7 Years 15 Years 39 Years 27.5 Years * This field is required." at bounding box center [427, 225] width 153 height 35
click at [457, 225] on select "Select 5 Years 7 Years 15 Years 39 Years 27.5 Years" at bounding box center [427, 219] width 153 height 23
select select "5Y"
click at [808, 416] on button "Save" at bounding box center [815, 416] width 57 height 20
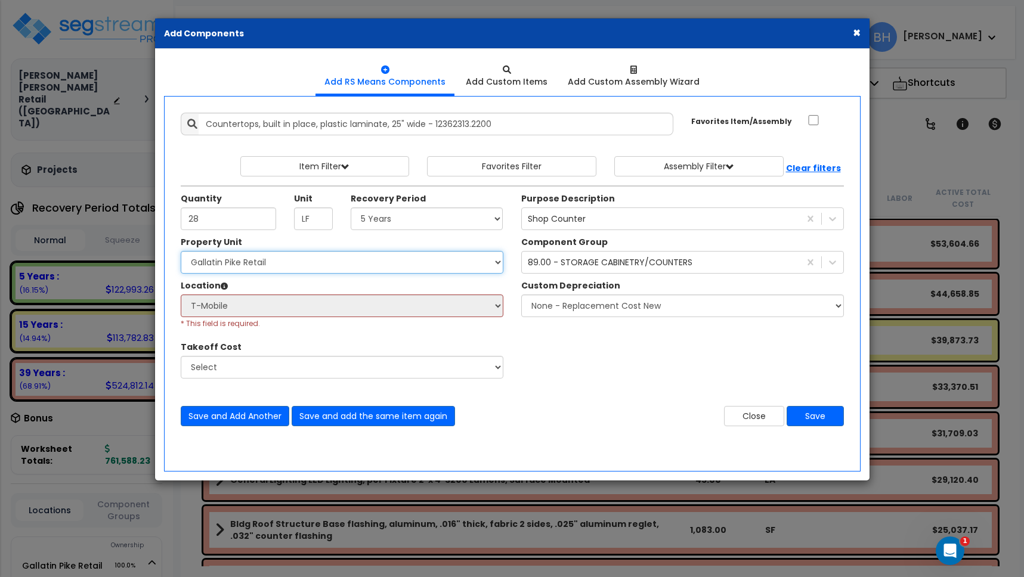
click at [482, 262] on select "Select Gallatin Pike Retail Site Improvements" at bounding box center [342, 262] width 323 height 23
select select "162892"
select select
click at [380, 261] on select "Select Gallatin Pike Retail Site Improvements" at bounding box center [342, 262] width 323 height 23
select select "162884"
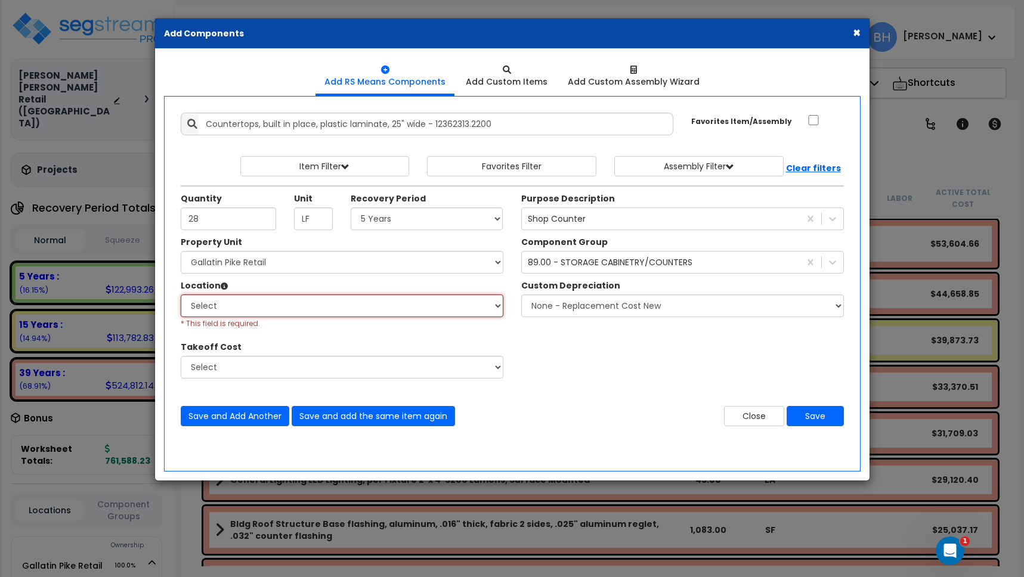
click at [371, 305] on select "Select Site Exterior Add Additional Location" at bounding box center [342, 306] width 323 height 23
select select "3536"
click at [803, 417] on button "Save" at bounding box center [815, 416] width 57 height 20
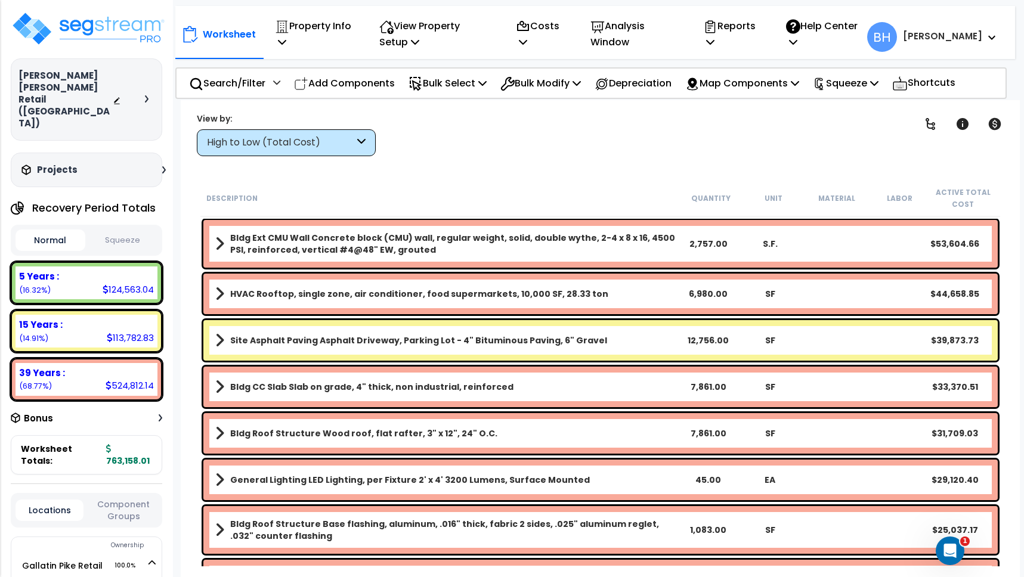
click at [974, 38] on b "[PERSON_NAME]" at bounding box center [942, 36] width 79 height 13
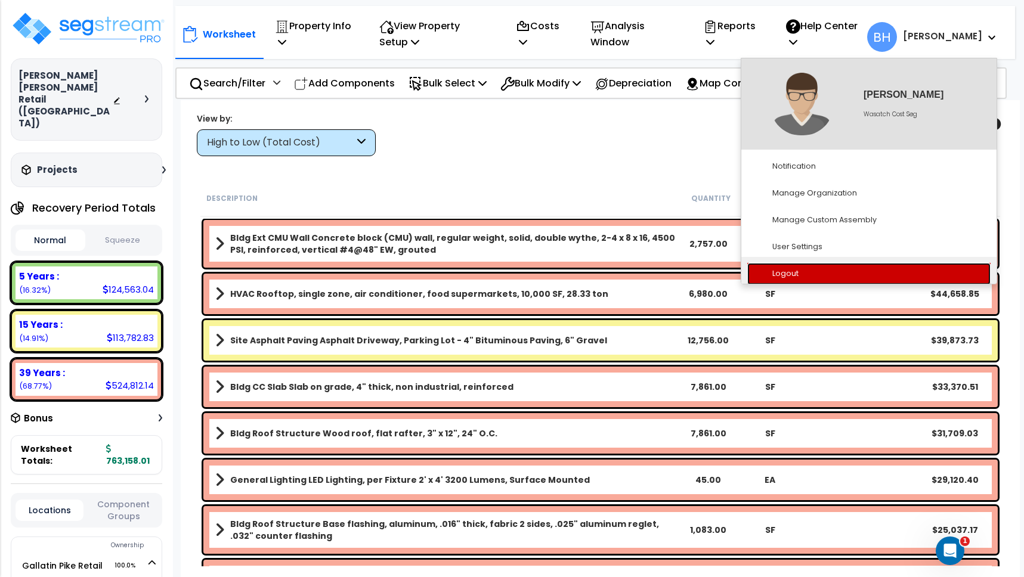
click at [785, 271] on link "Logout" at bounding box center [868, 274] width 243 height 22
